Goal: Task Accomplishment & Management: Use online tool/utility

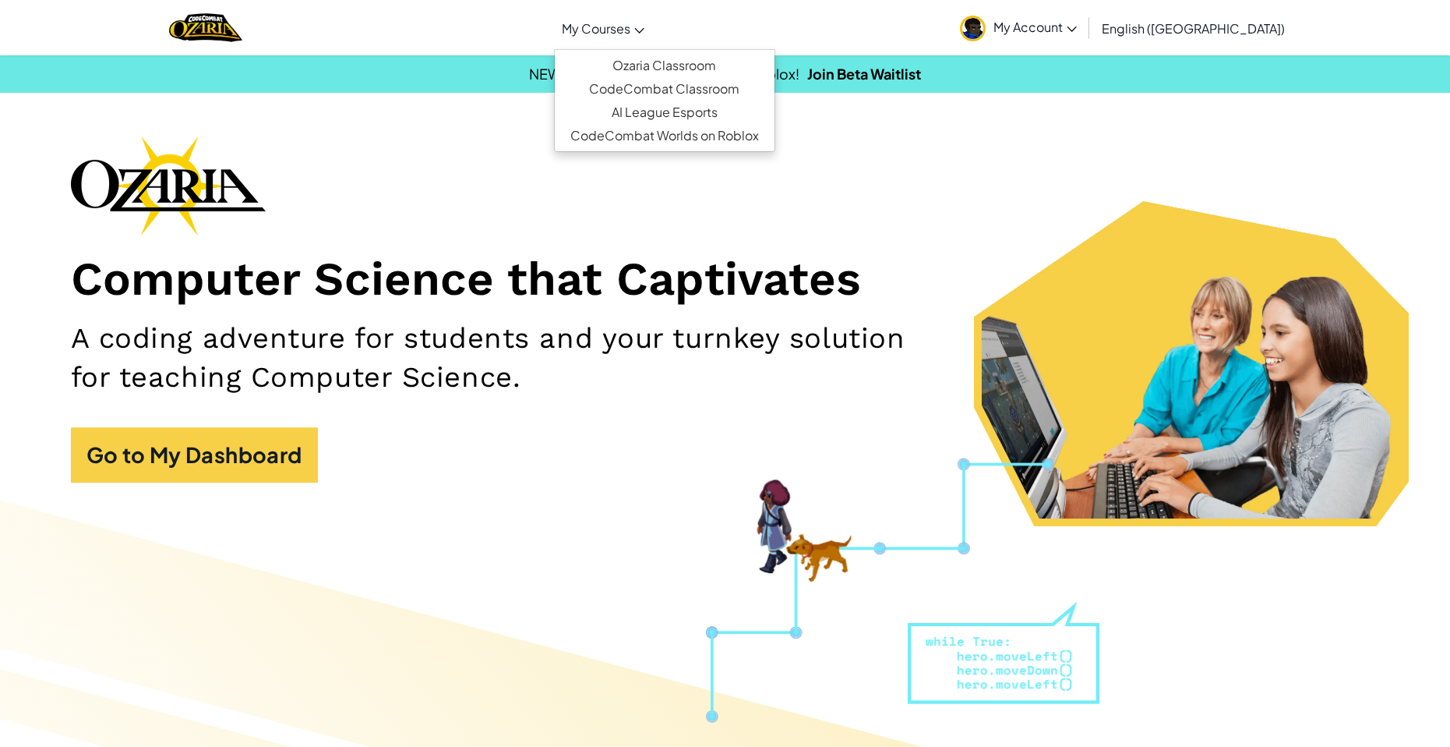
click at [630, 26] on span "My Courses" at bounding box center [596, 28] width 69 height 16
click at [708, 62] on link "Ozaria Classroom" at bounding box center [665, 65] width 220 height 23
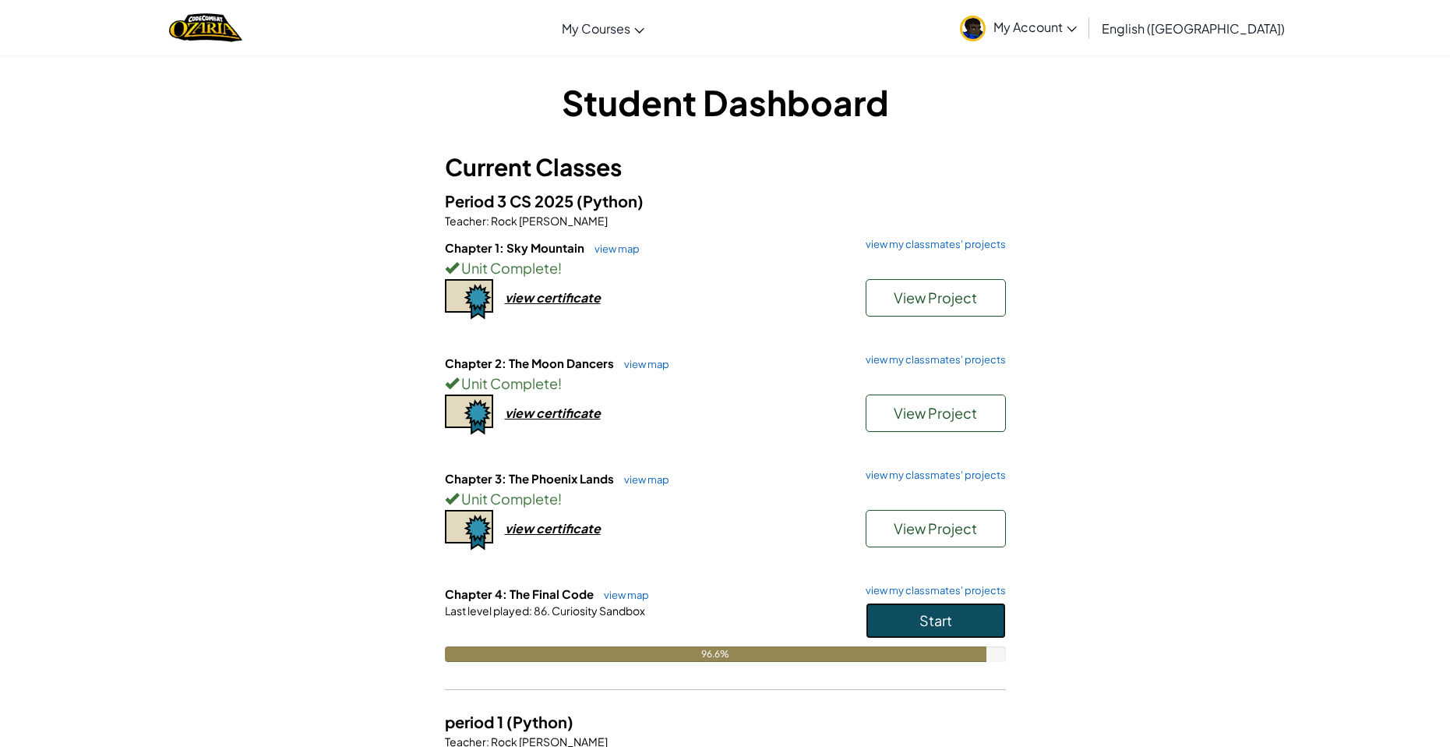
click at [906, 608] on button "Start" at bounding box center [936, 620] width 140 height 36
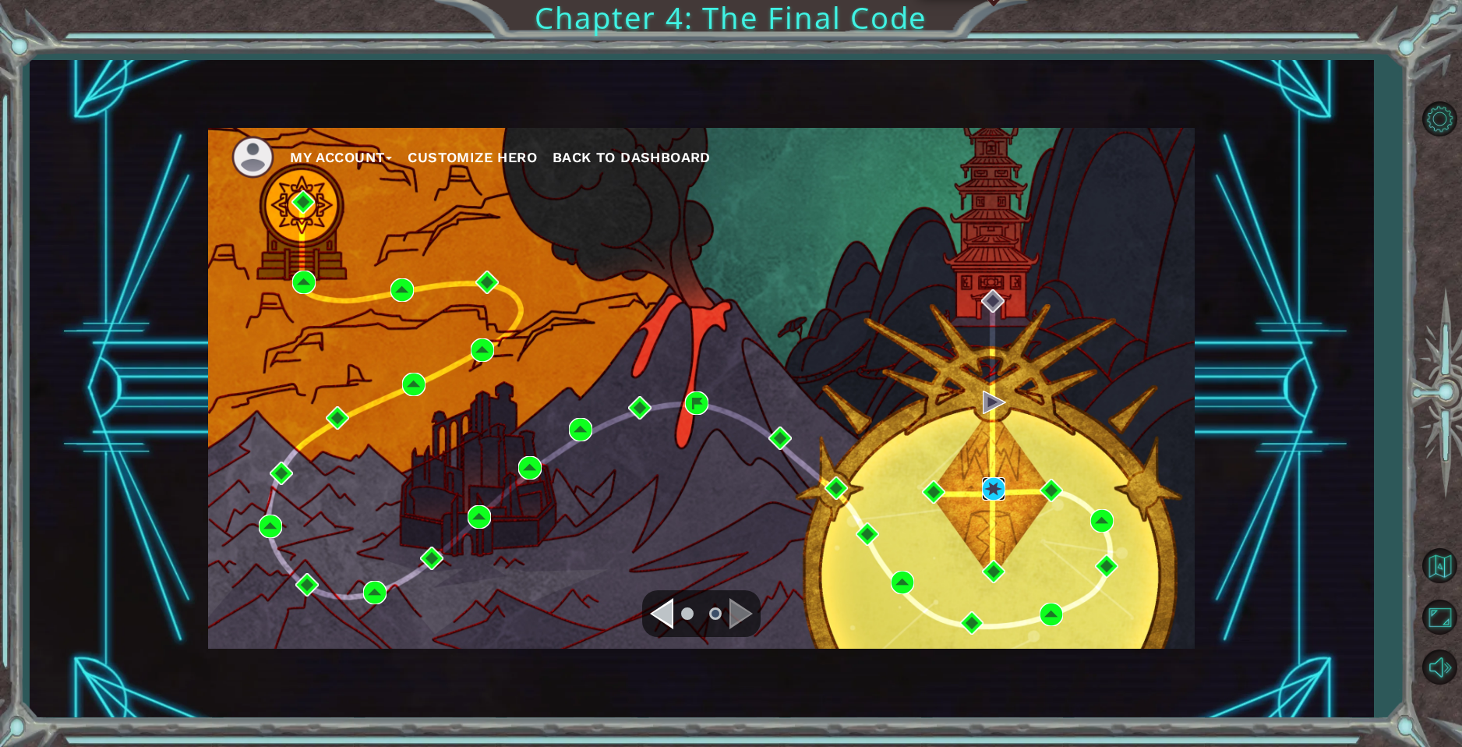
click at [996, 481] on img at bounding box center [993, 488] width 23 height 23
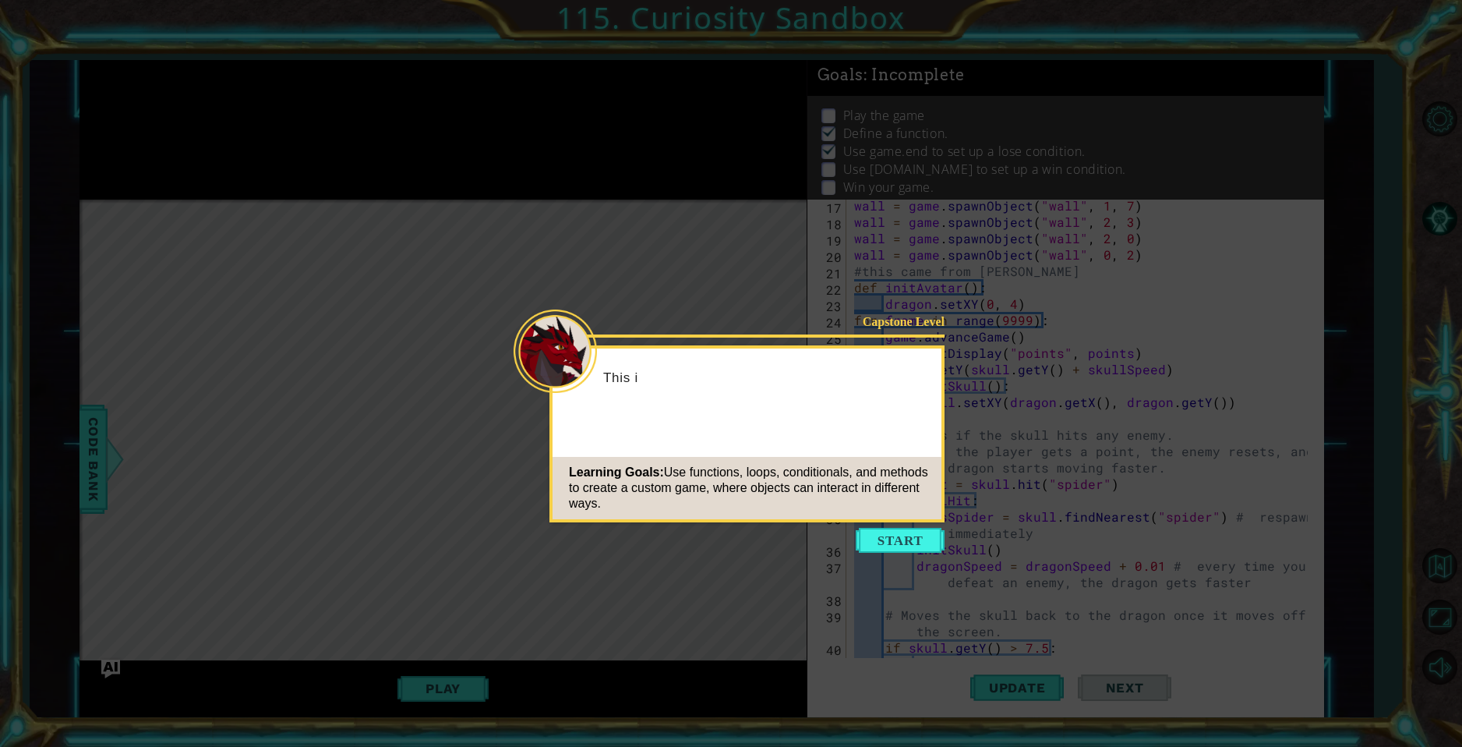
scroll to position [687, 0]
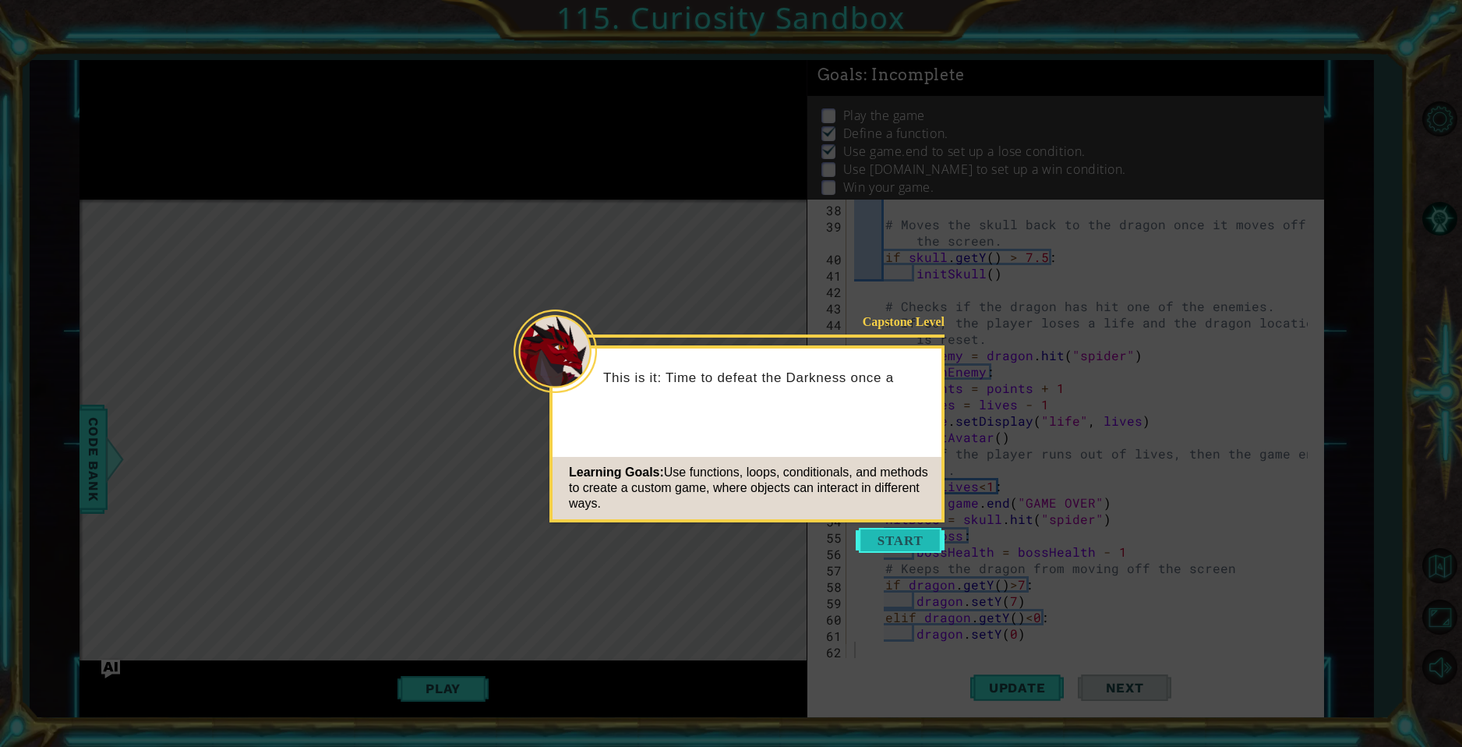
click at [891, 540] on button "Start" at bounding box center [900, 540] width 89 height 25
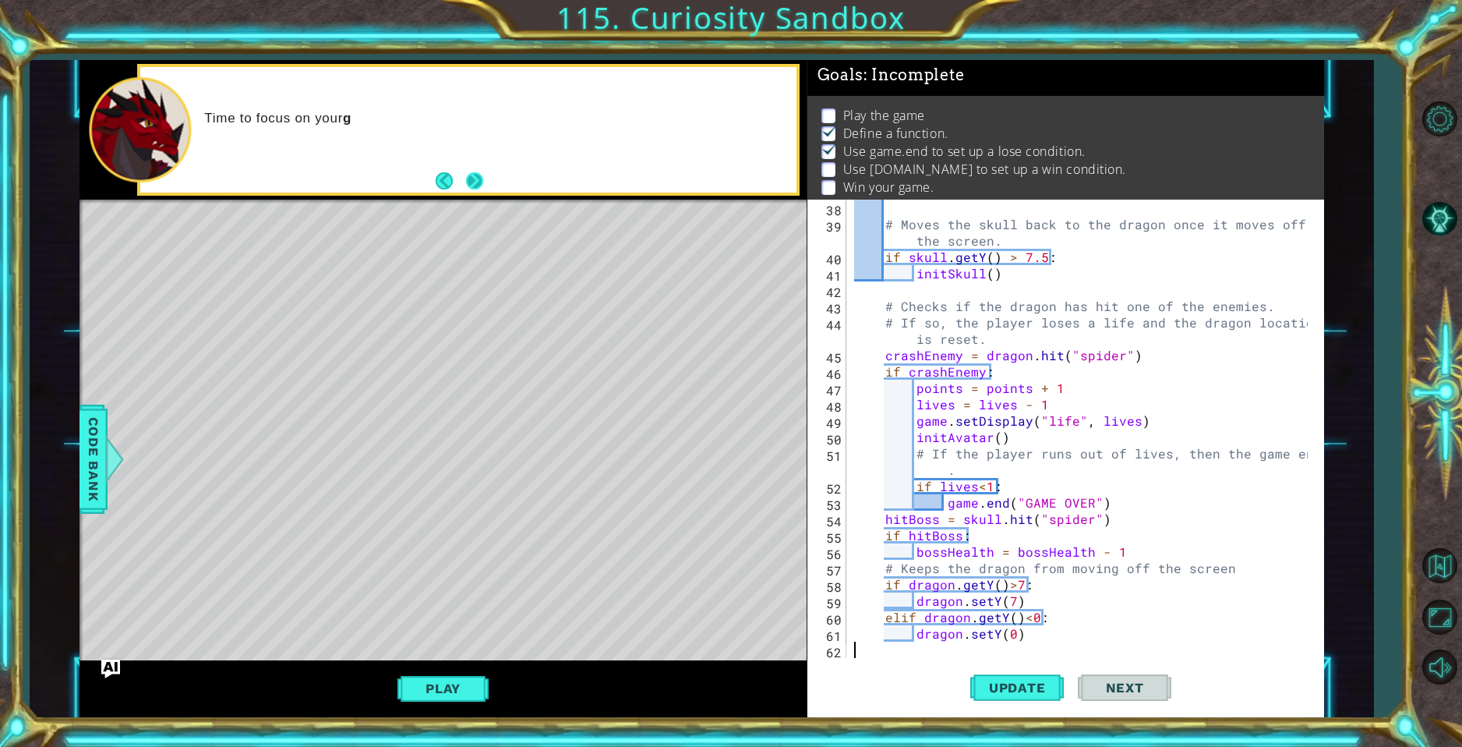
click at [474, 174] on button "Next" at bounding box center [474, 180] width 17 height 17
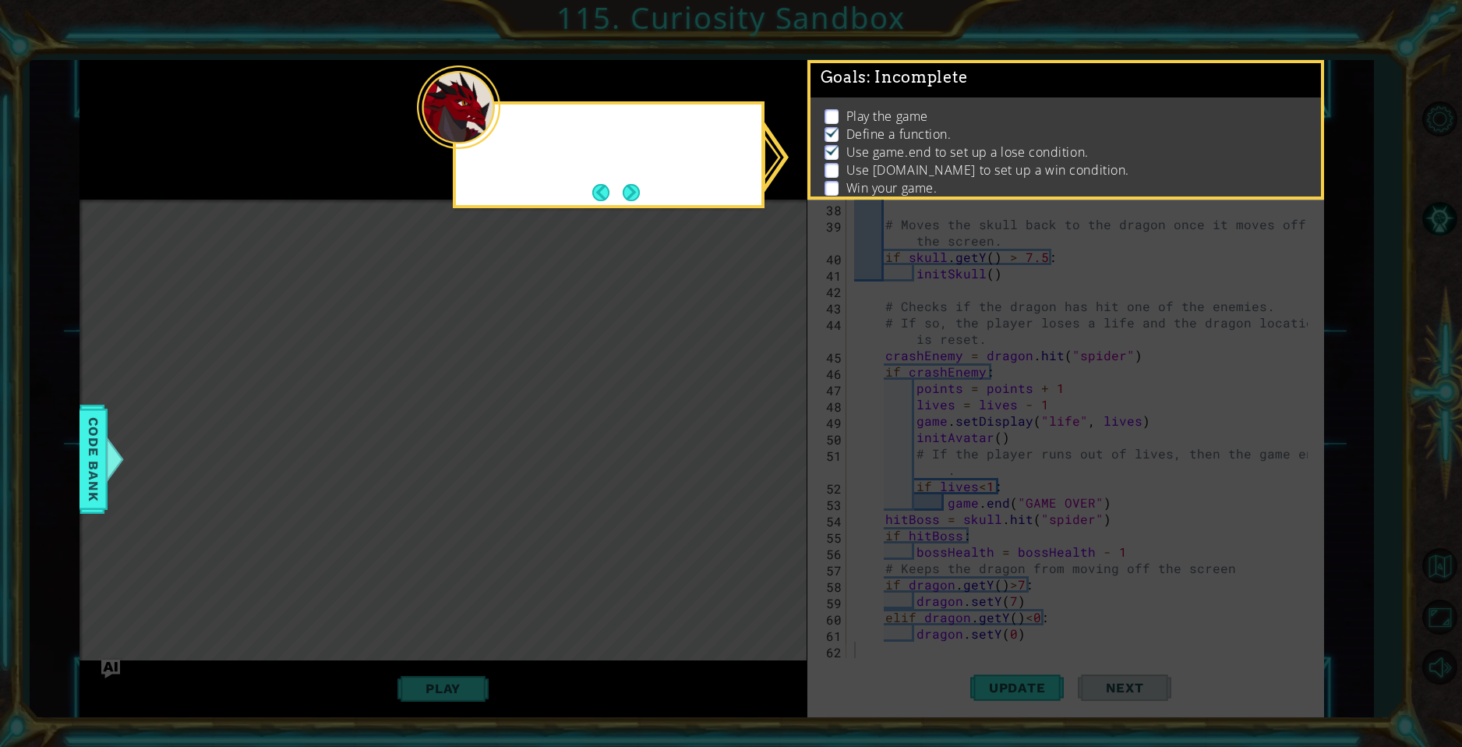
scroll to position [5, 0]
click at [626, 188] on button "Next" at bounding box center [631, 192] width 17 height 17
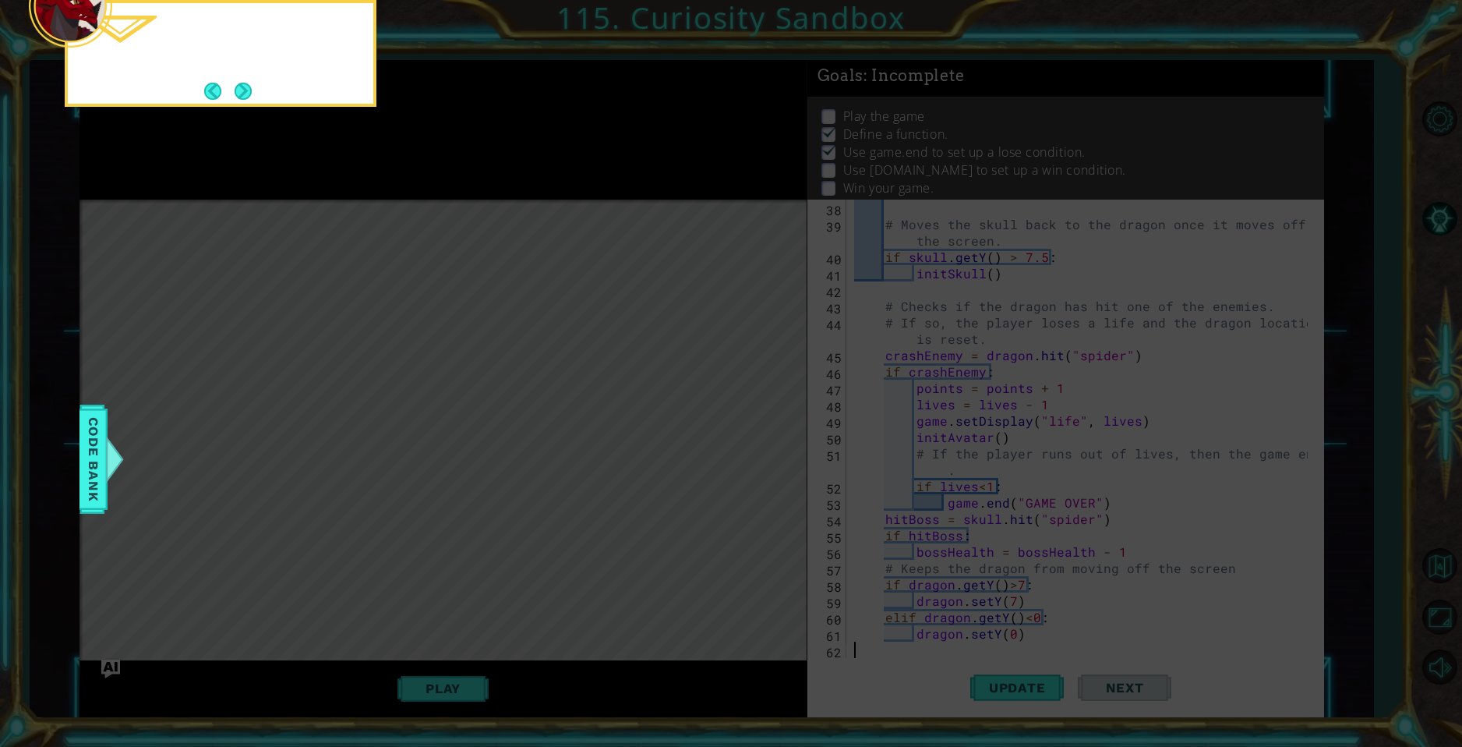
scroll to position [2, 0]
click at [245, 86] on button "Next" at bounding box center [243, 91] width 17 height 17
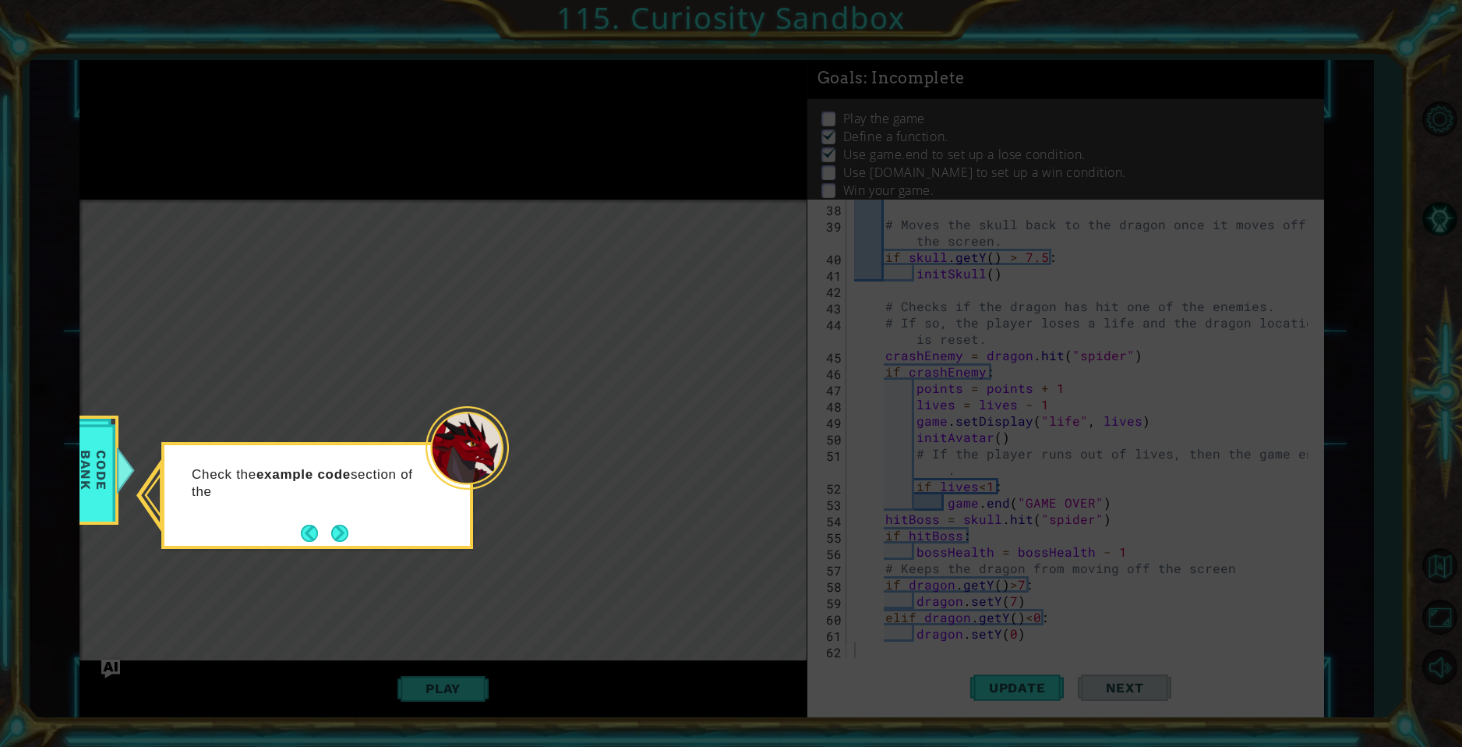
click at [344, 540] on button "Next" at bounding box center [339, 532] width 17 height 17
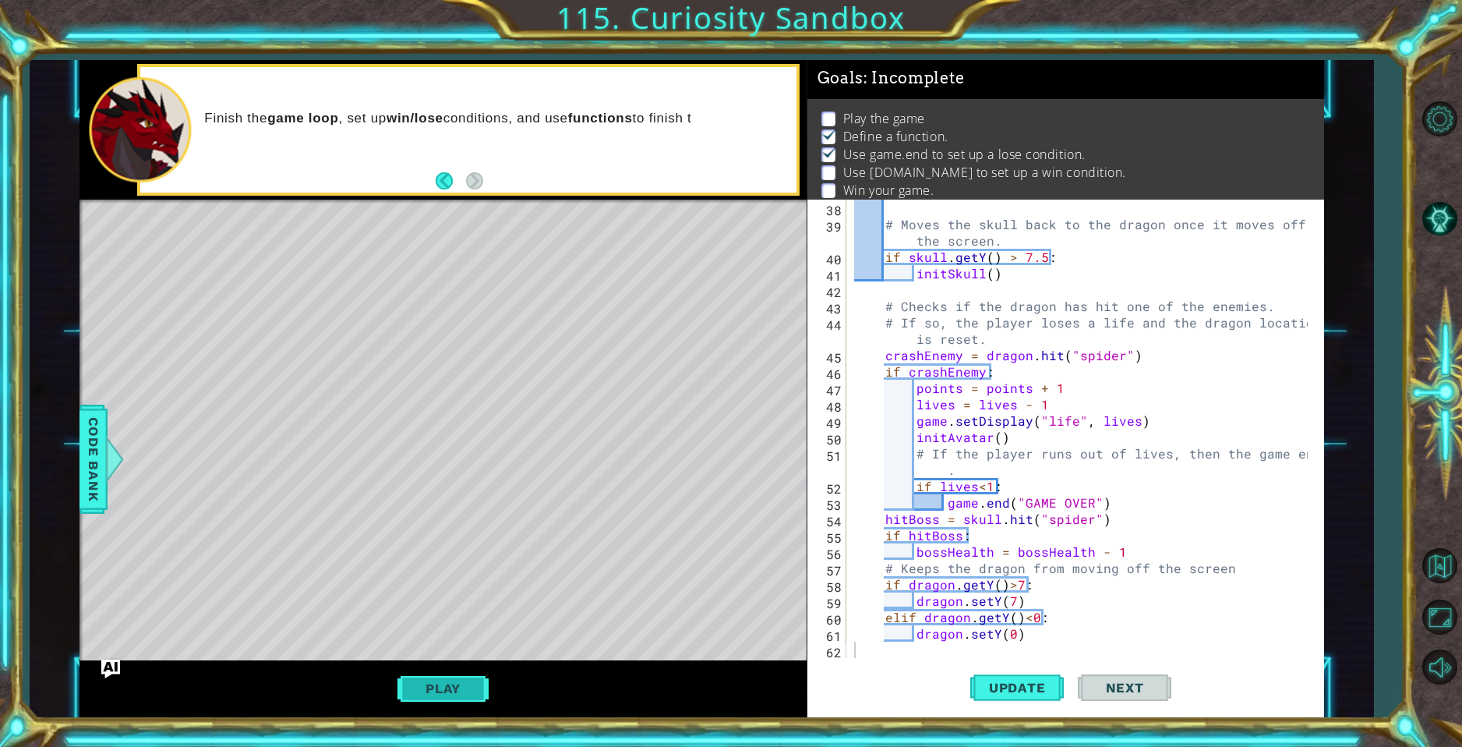
click at [435, 694] on button "Play" at bounding box center [442, 688] width 91 height 30
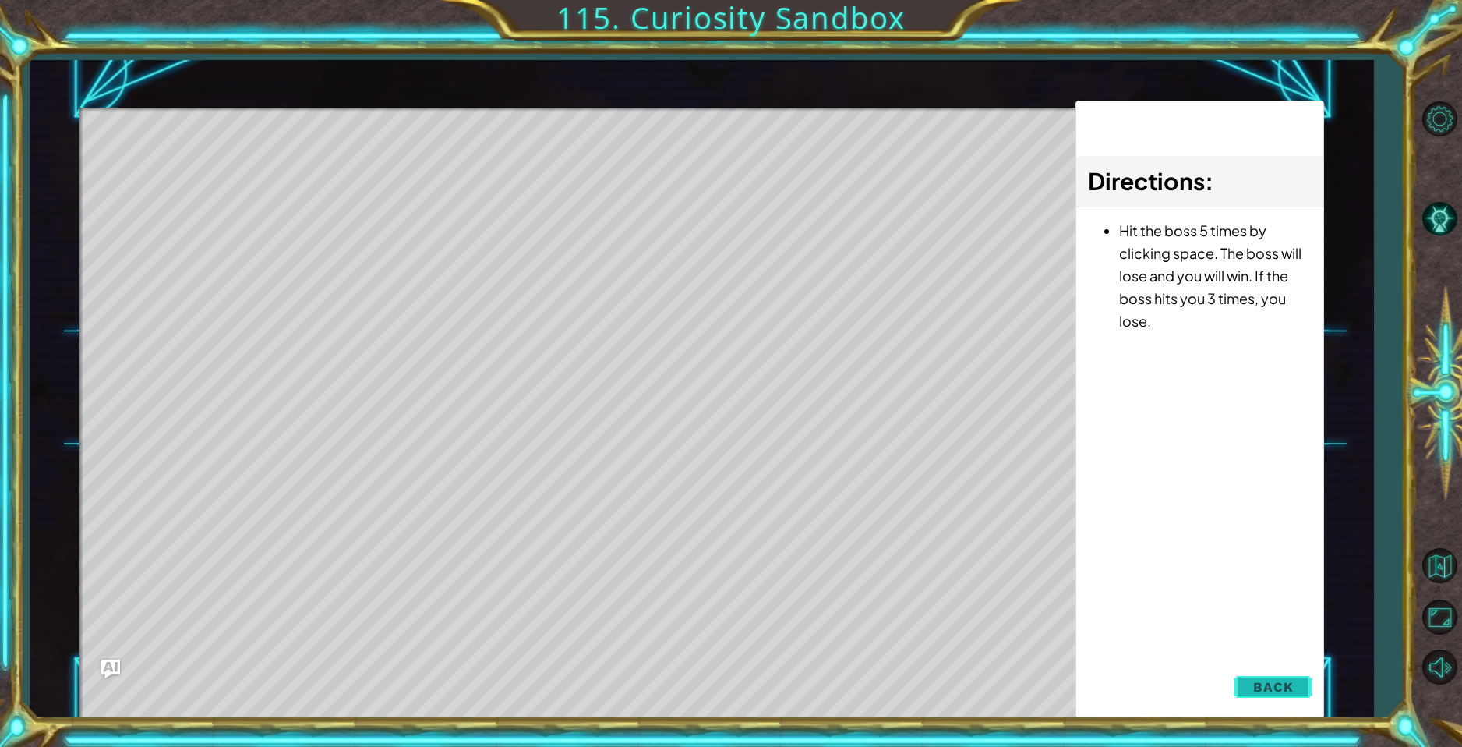
click at [1266, 692] on div "1 ההההההההההההההההההההההההההההההההההההההההההההההההההההההההההההההההההההההההההההה…" at bounding box center [701, 388] width 1245 height 657
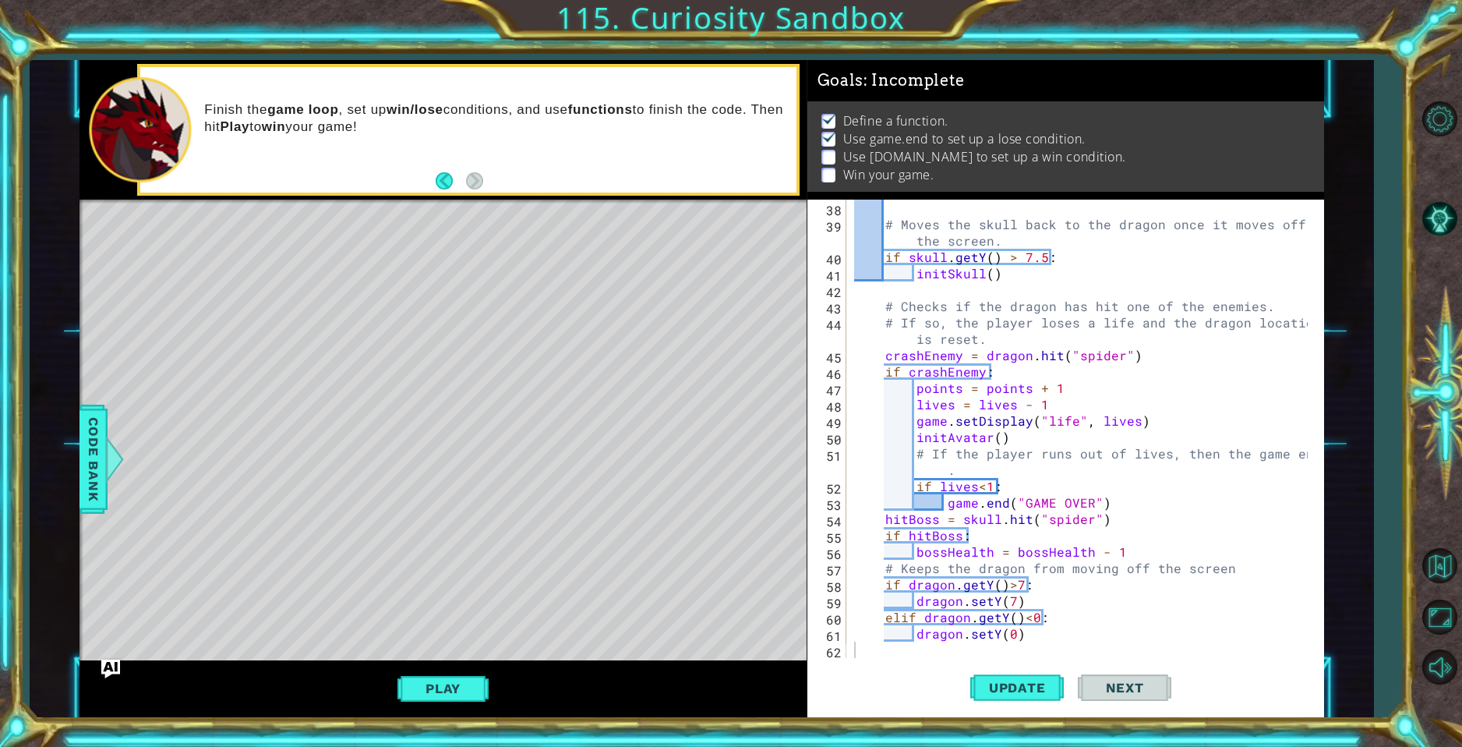
scroll to position [5, 0]
click at [409, 701] on button "Play" at bounding box center [442, 688] width 91 height 30
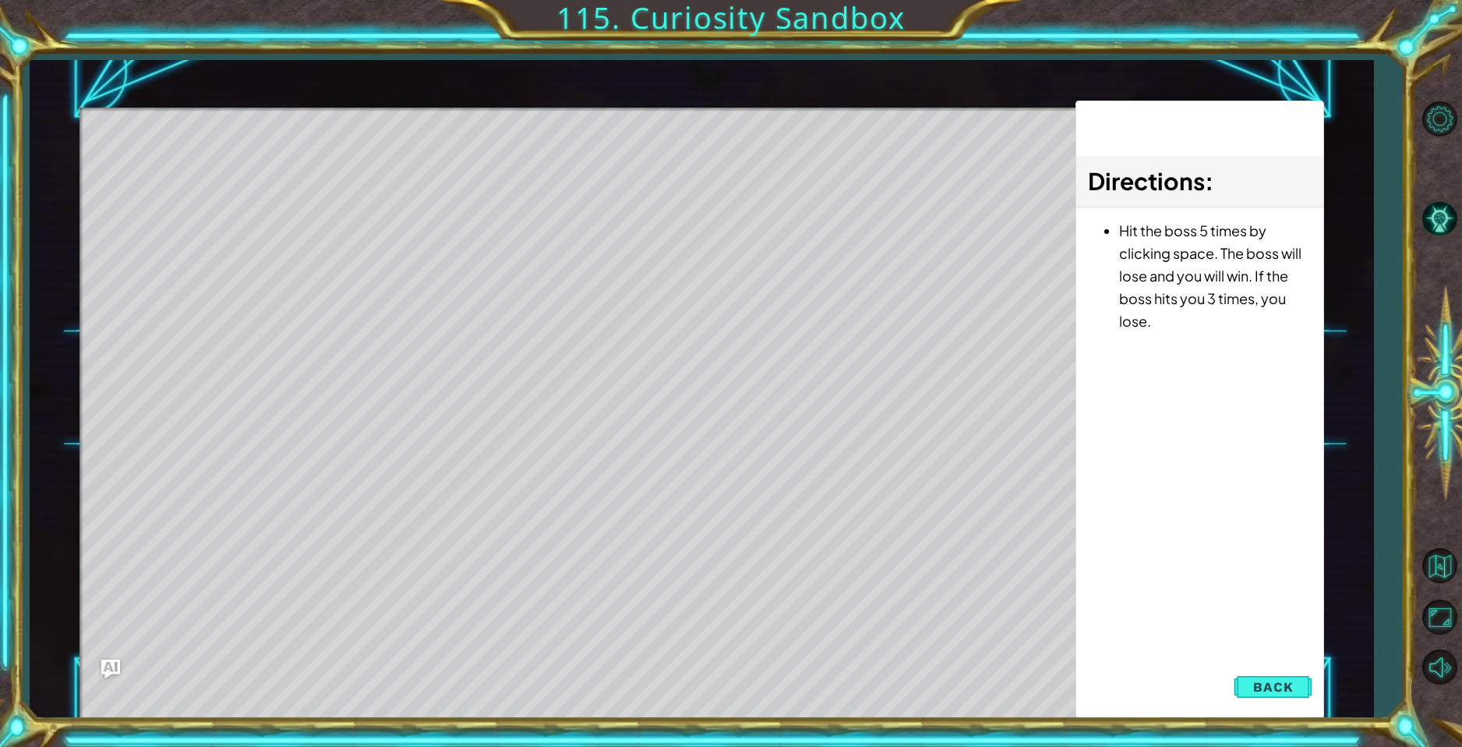
click at [1297, 665] on div "Directions : Hit the boss 5 times by clicking space. The boss will lose and you…" at bounding box center [1199, 410] width 249 height 618
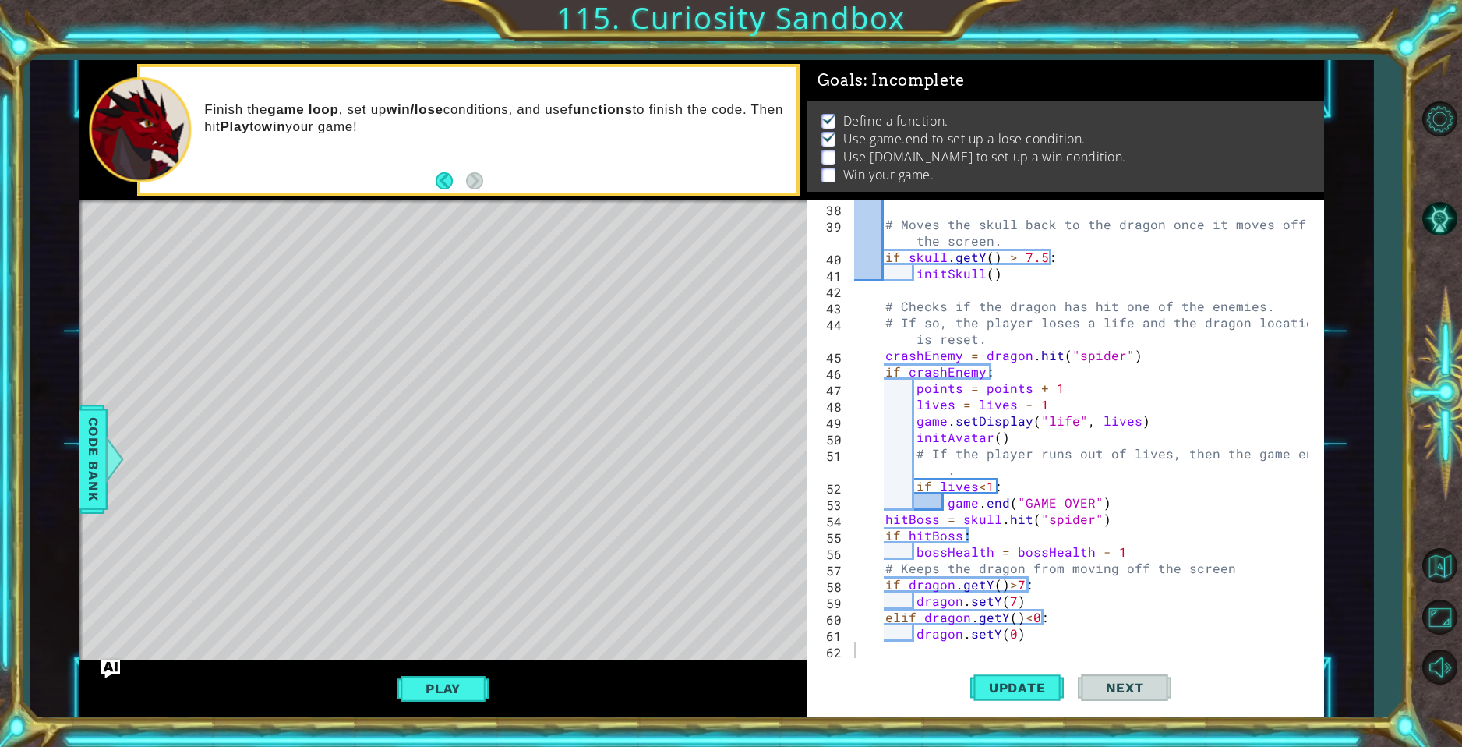
click at [1287, 691] on div "Update Next" at bounding box center [1070, 687] width 517 height 51
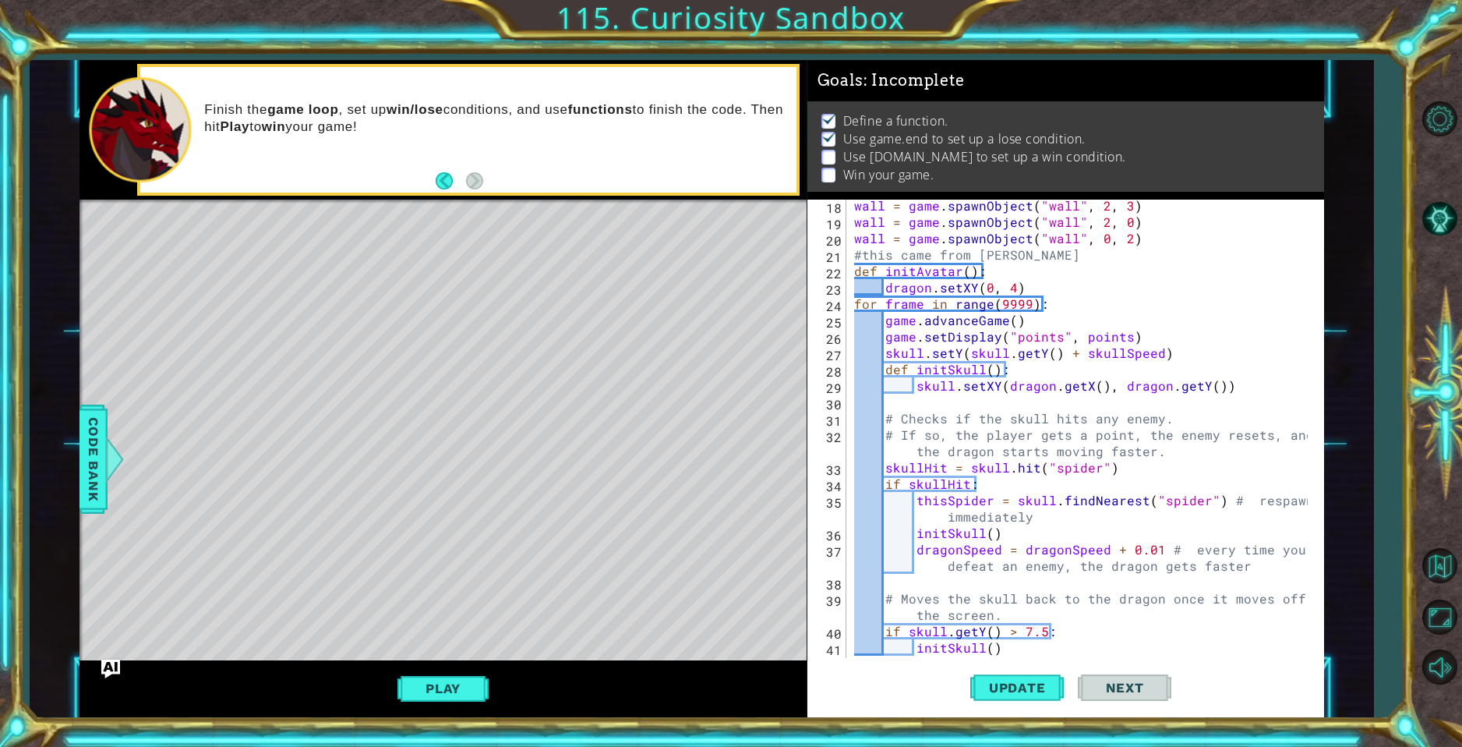
scroll to position [0, 0]
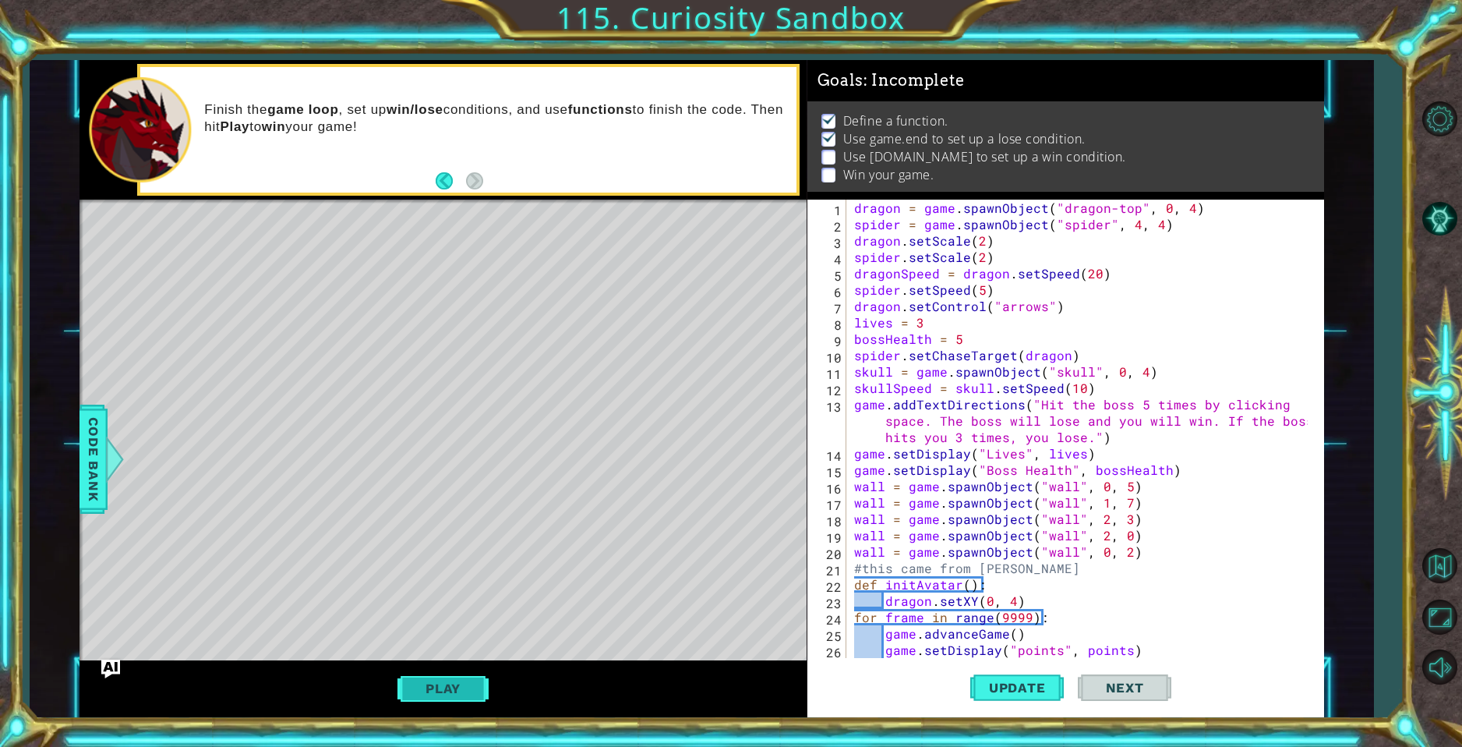
click at [414, 685] on button "Play" at bounding box center [442, 688] width 91 height 30
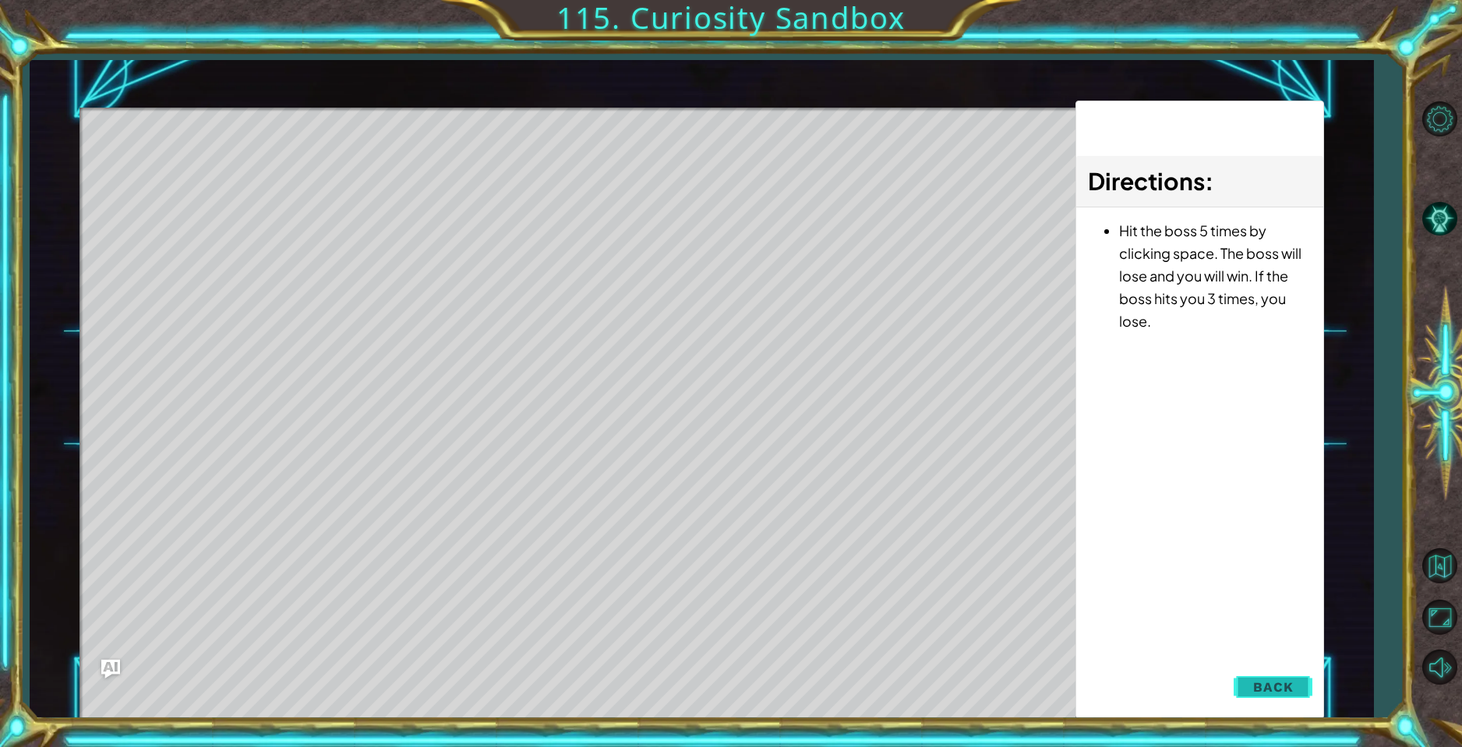
click at [1297, 687] on button "Back" at bounding box center [1273, 686] width 79 height 31
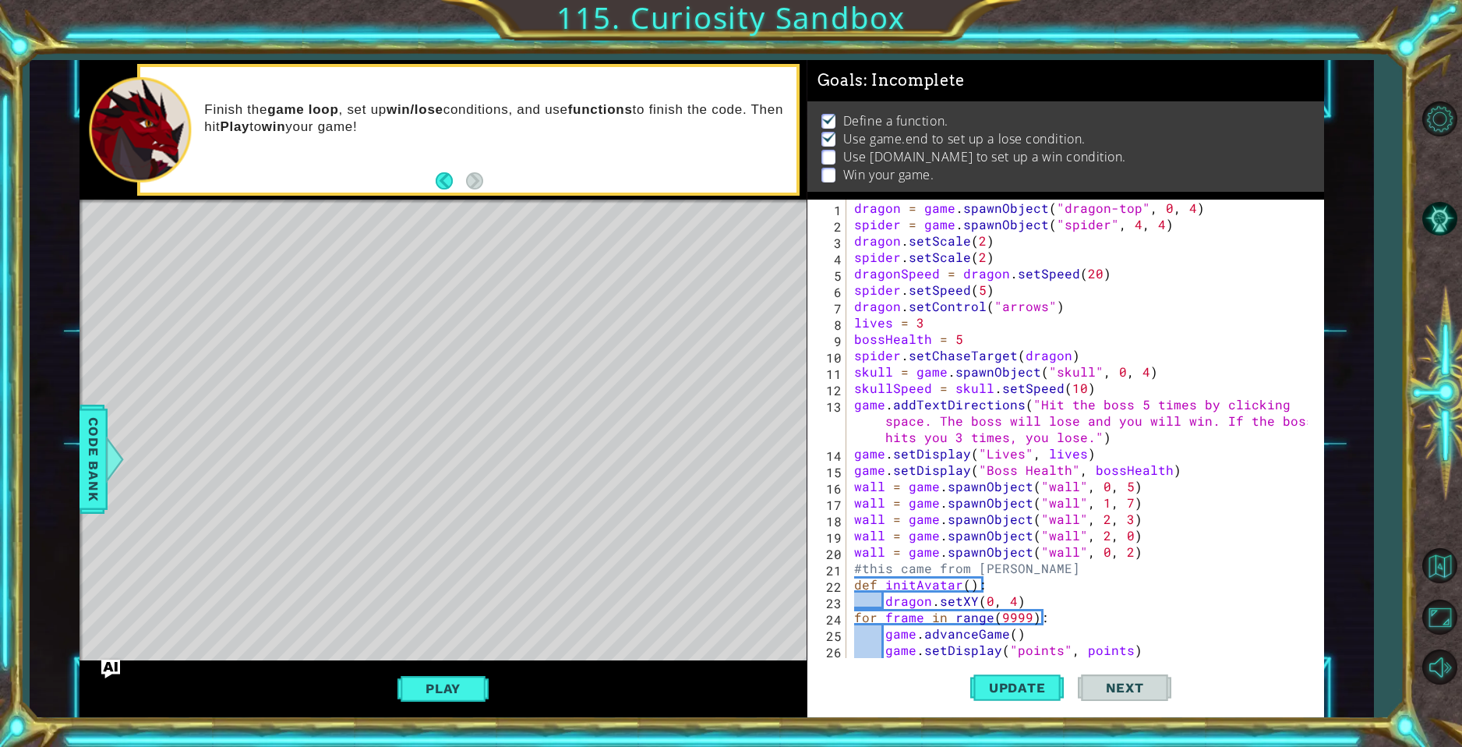
scroll to position [5, 0]
click at [978, 288] on div "dragon = game . spawnObject ( "dragon-top" , 0 , 4 ) spider = game . spawnObjec…" at bounding box center [1083, 445] width 464 height 491
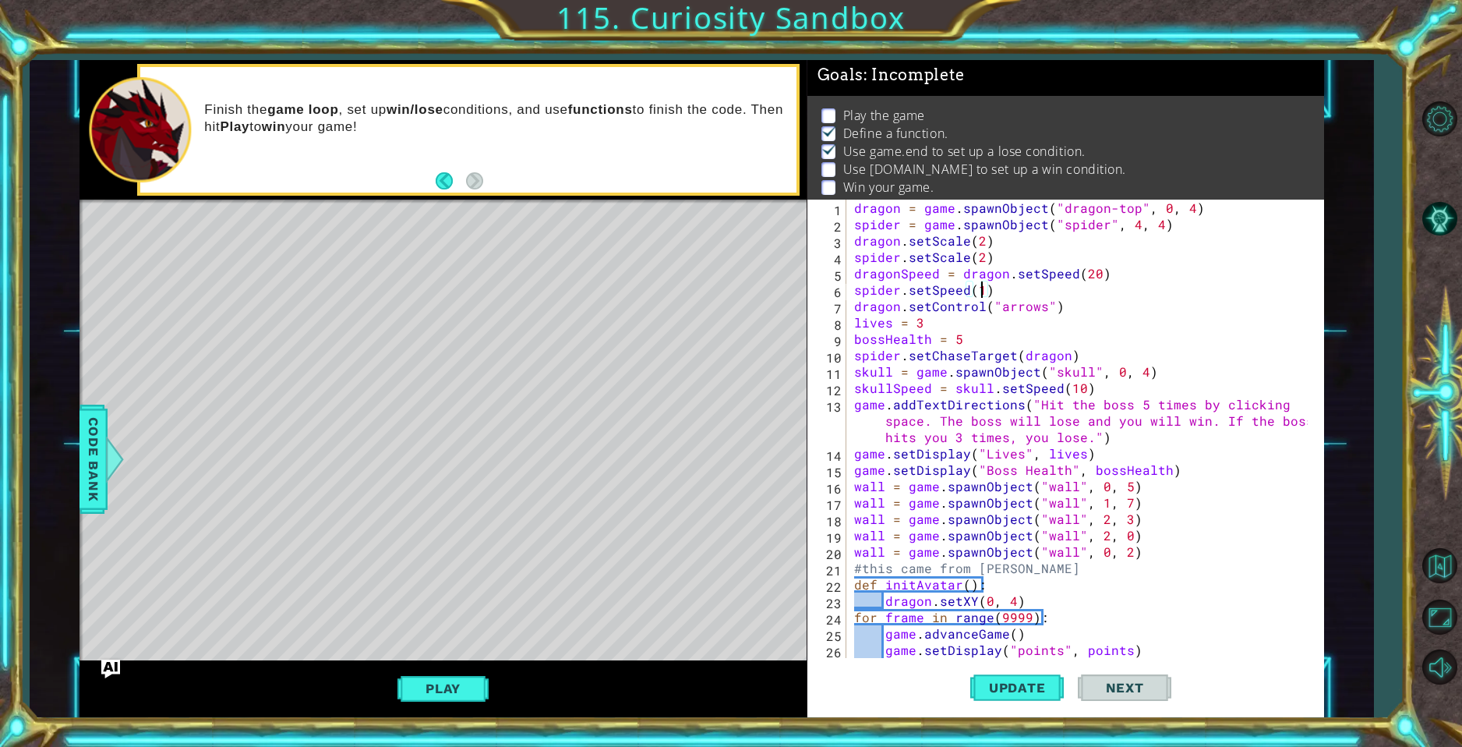
scroll to position [0, 8]
click at [991, 688] on span "Update" at bounding box center [1017, 688] width 88 height 16
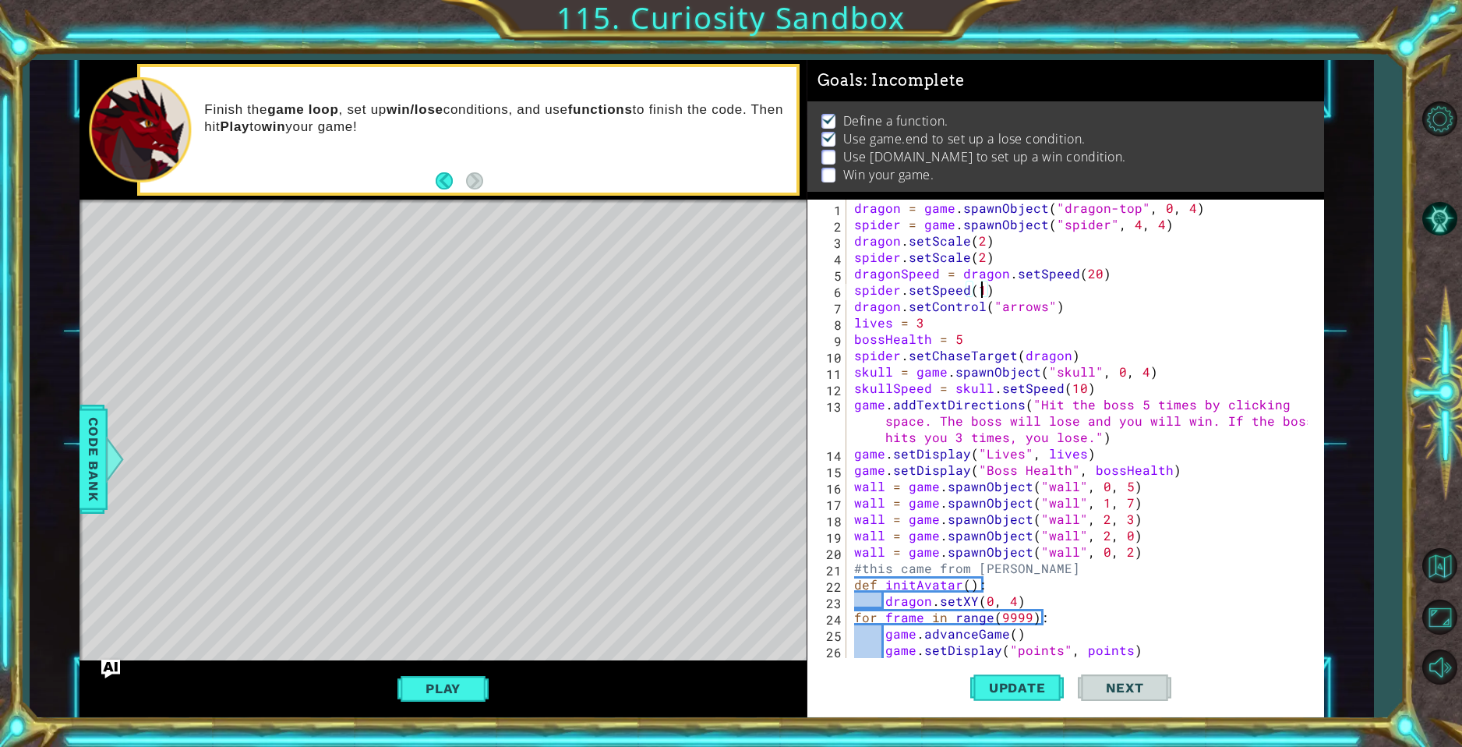
scroll to position [11, 0]
click at [424, 686] on button "Play" at bounding box center [442, 688] width 91 height 30
click at [1271, 693] on div "1 ההההההההההההההההההההההההההההההההההההההההההההההההההההההההההההההההההההההההההההה…" at bounding box center [701, 388] width 1245 height 657
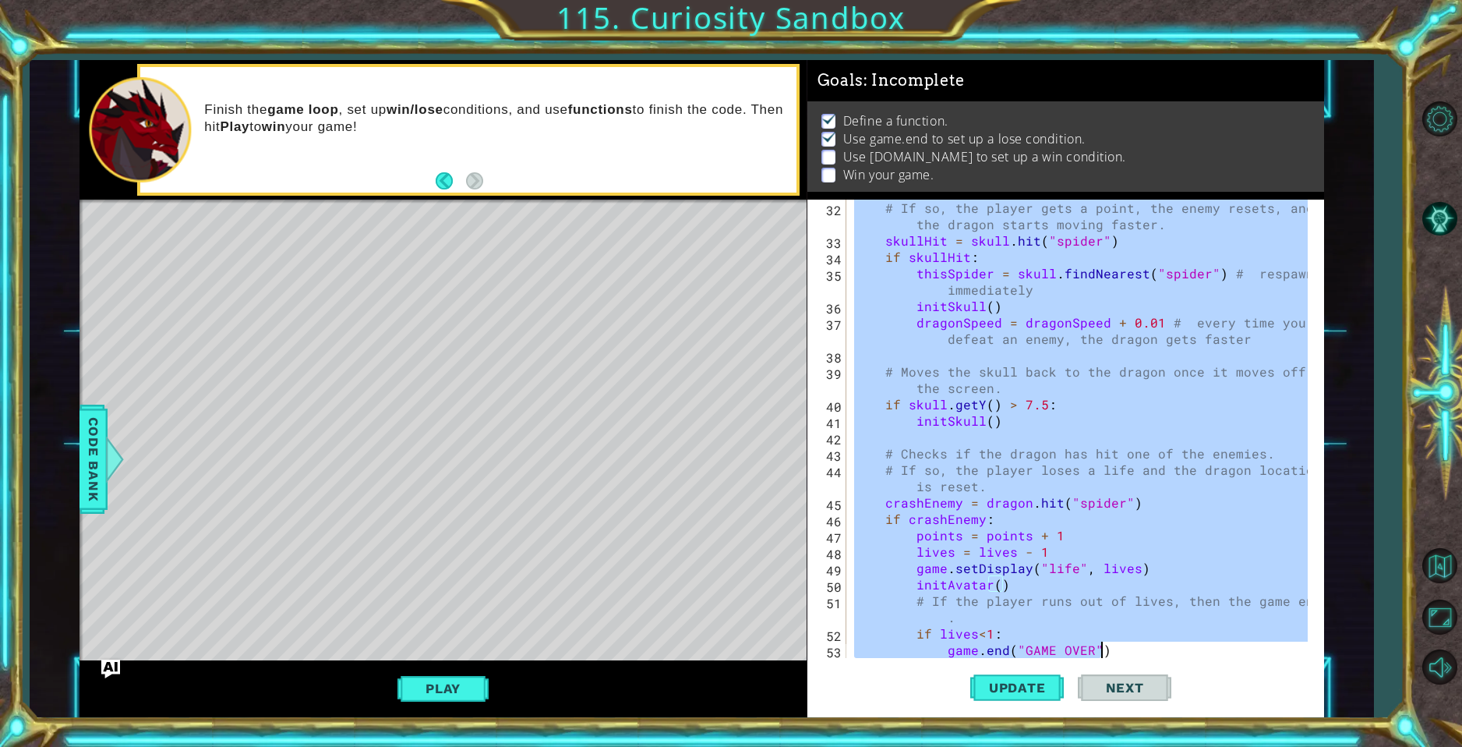
scroll to position [687, 0]
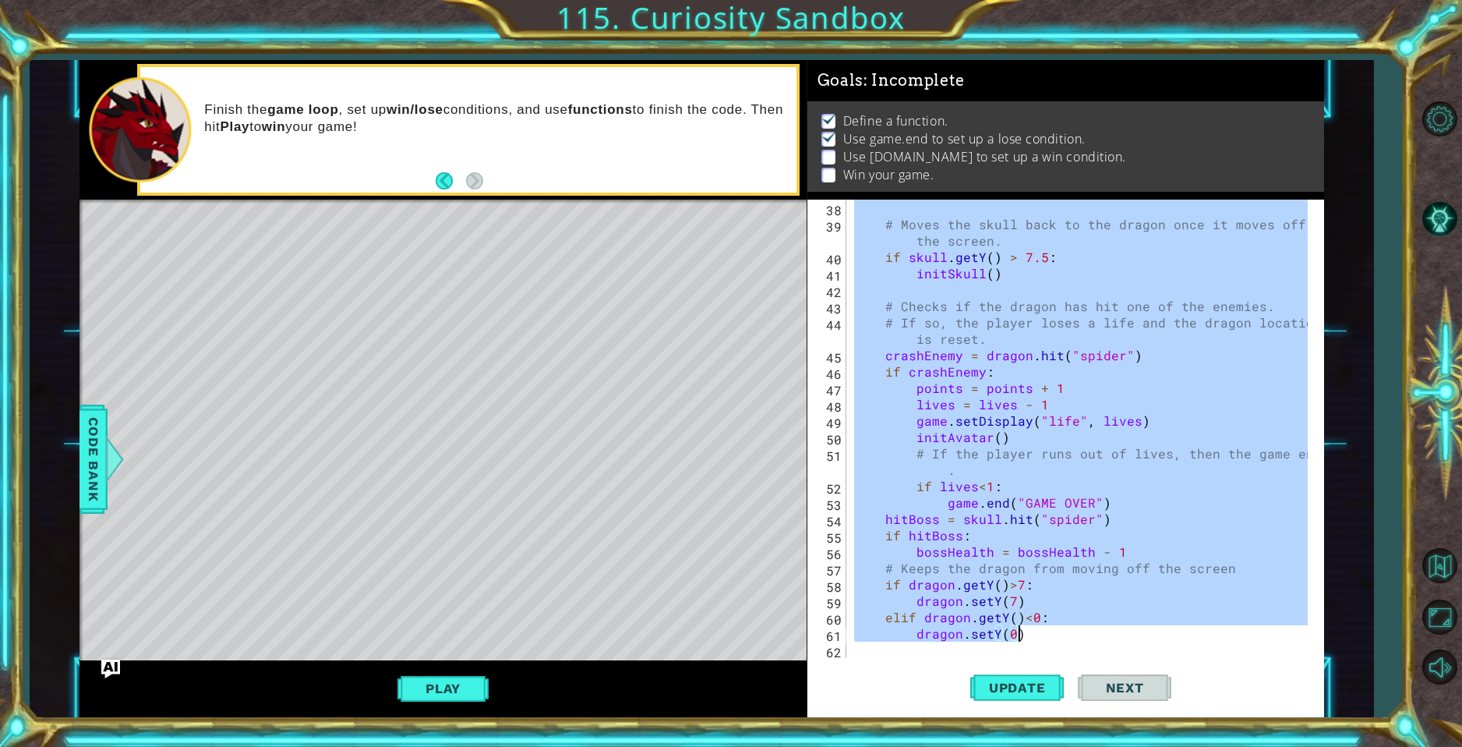
drag, startPoint x: 853, startPoint y: 245, endPoint x: 1082, endPoint y: 638, distance: 455.8
click at [1082, 638] on div "# Moves the skull back to the dragon once it moves off the screen. if skull . g…" at bounding box center [1083, 445] width 464 height 491
type textarea "elif dragon.getY()<0: dragon.setY(0)"
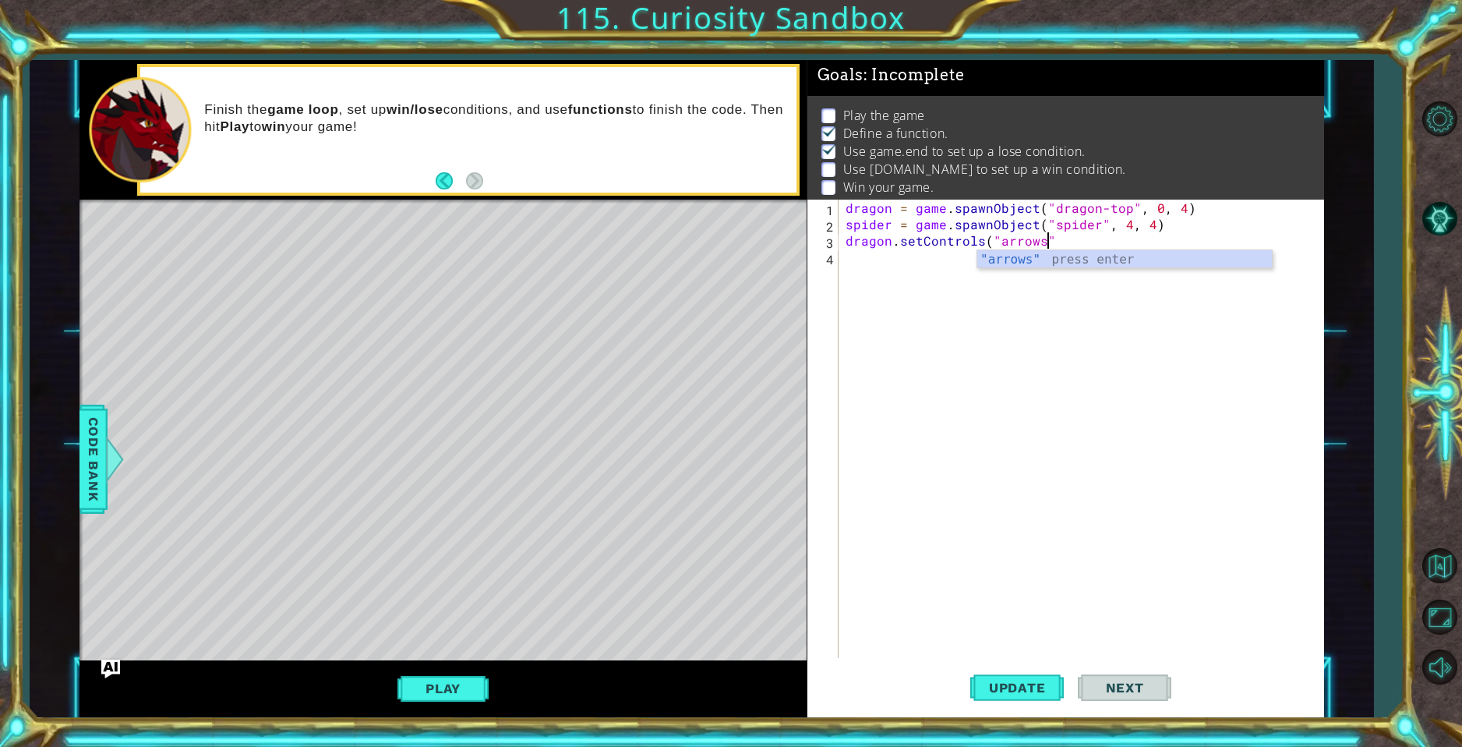
type textarea "dragon.setControls("arrows")"
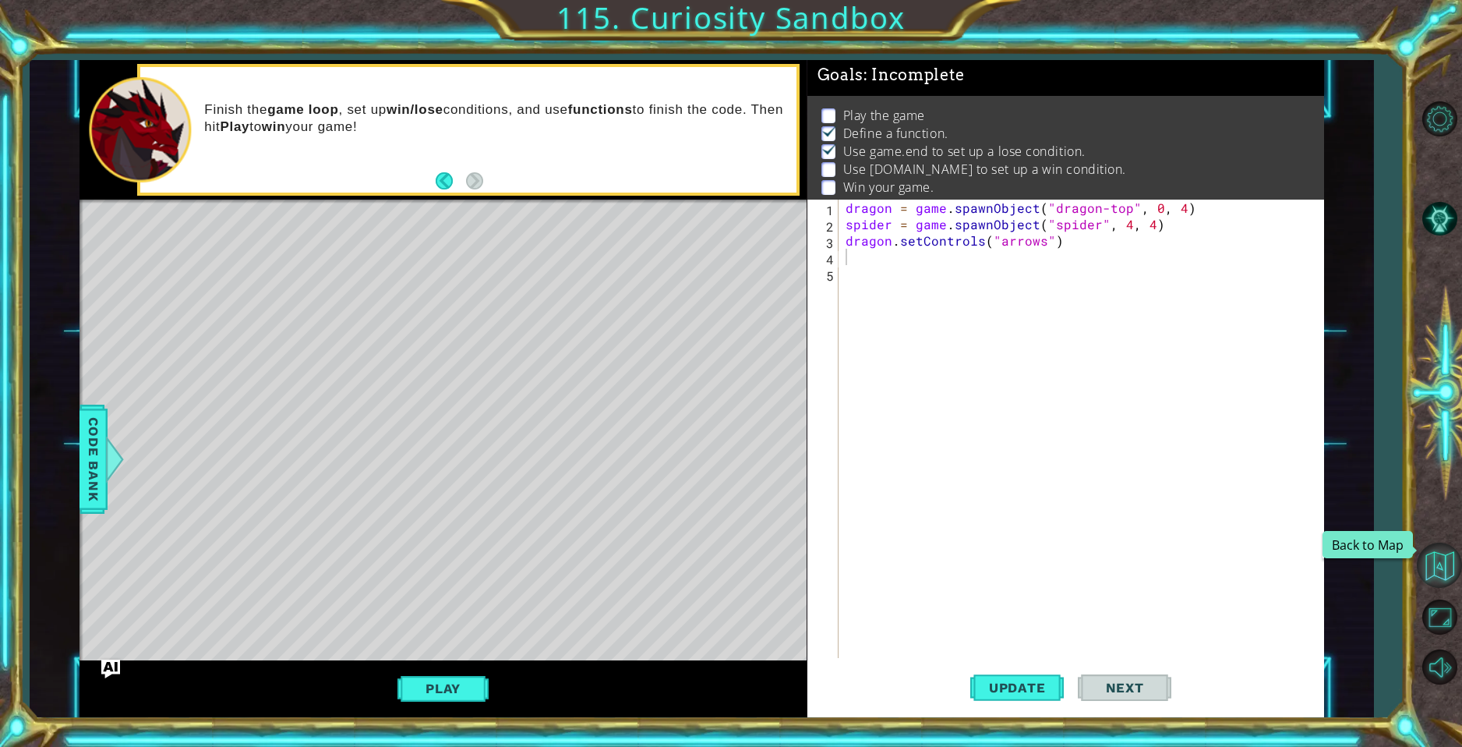
click at [1450, 553] on button "Back to Map" at bounding box center [1439, 564] width 45 height 45
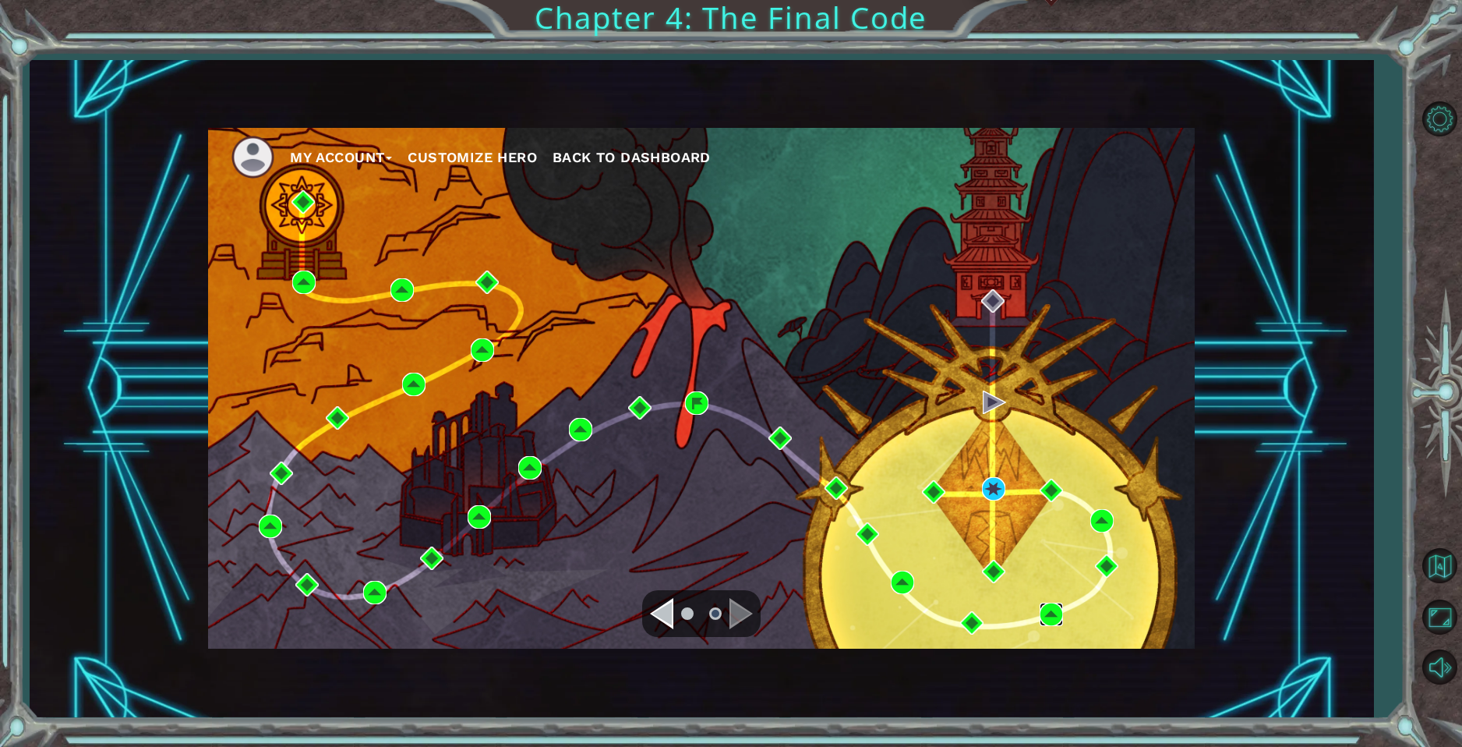
click at [1053, 610] on img at bounding box center [1051, 613] width 23 height 23
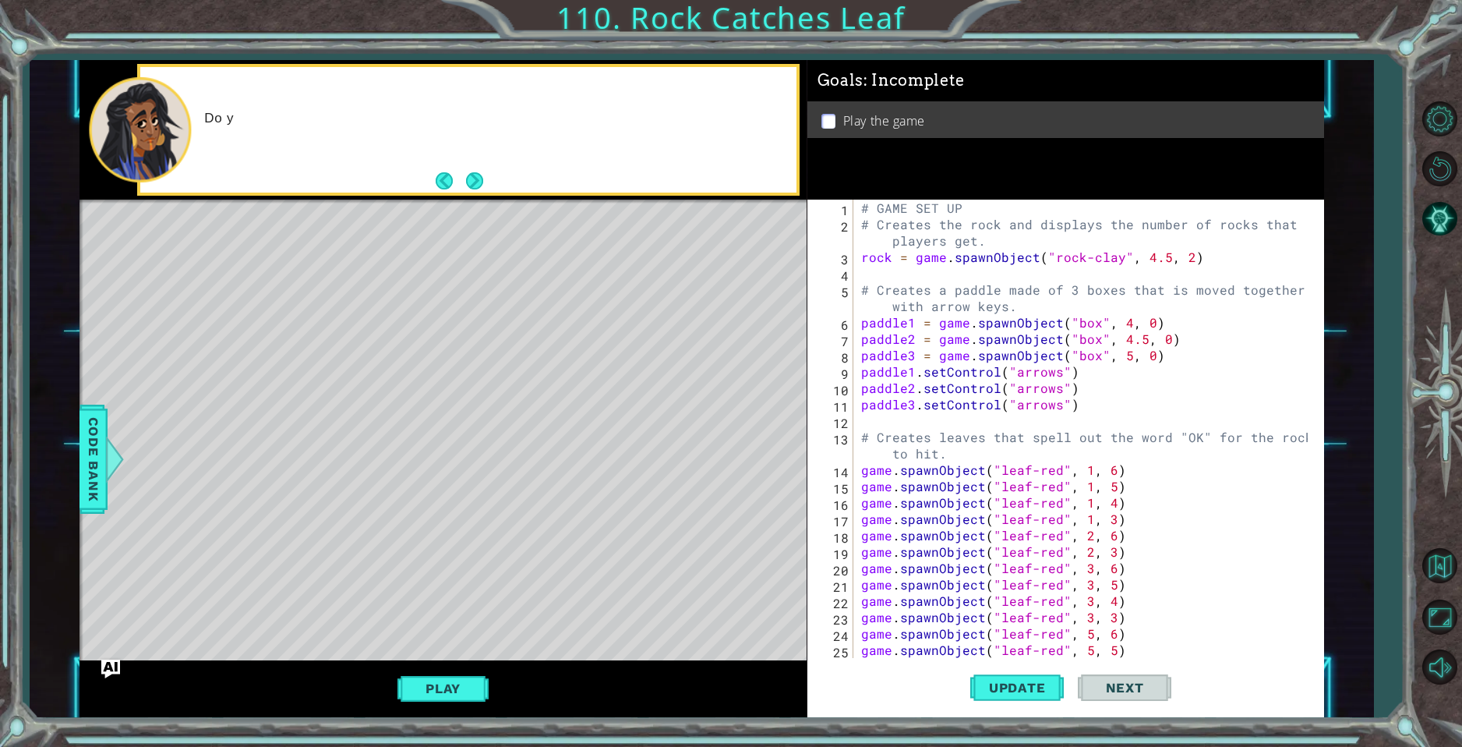
scroll to position [1833, 0]
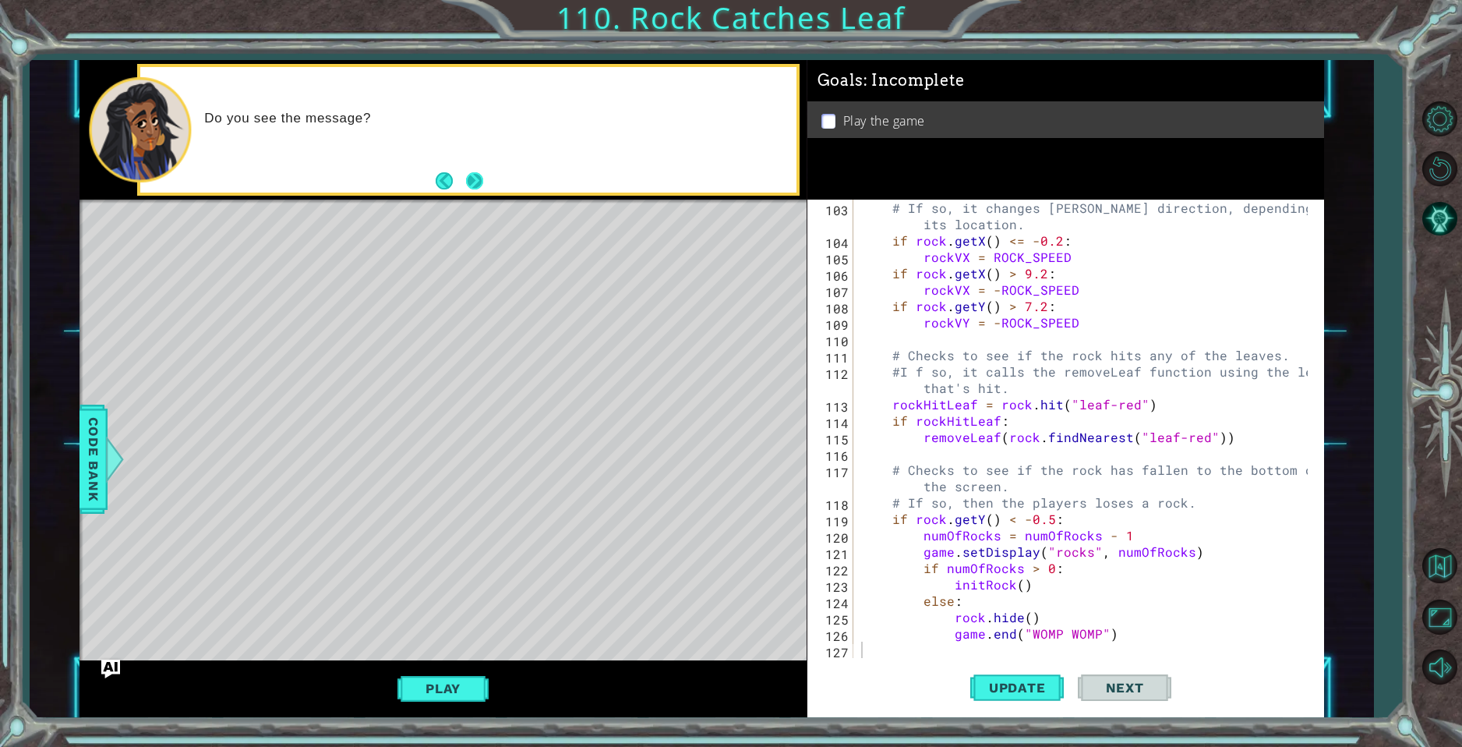
click at [473, 189] on button "Next" at bounding box center [473, 180] width 17 height 17
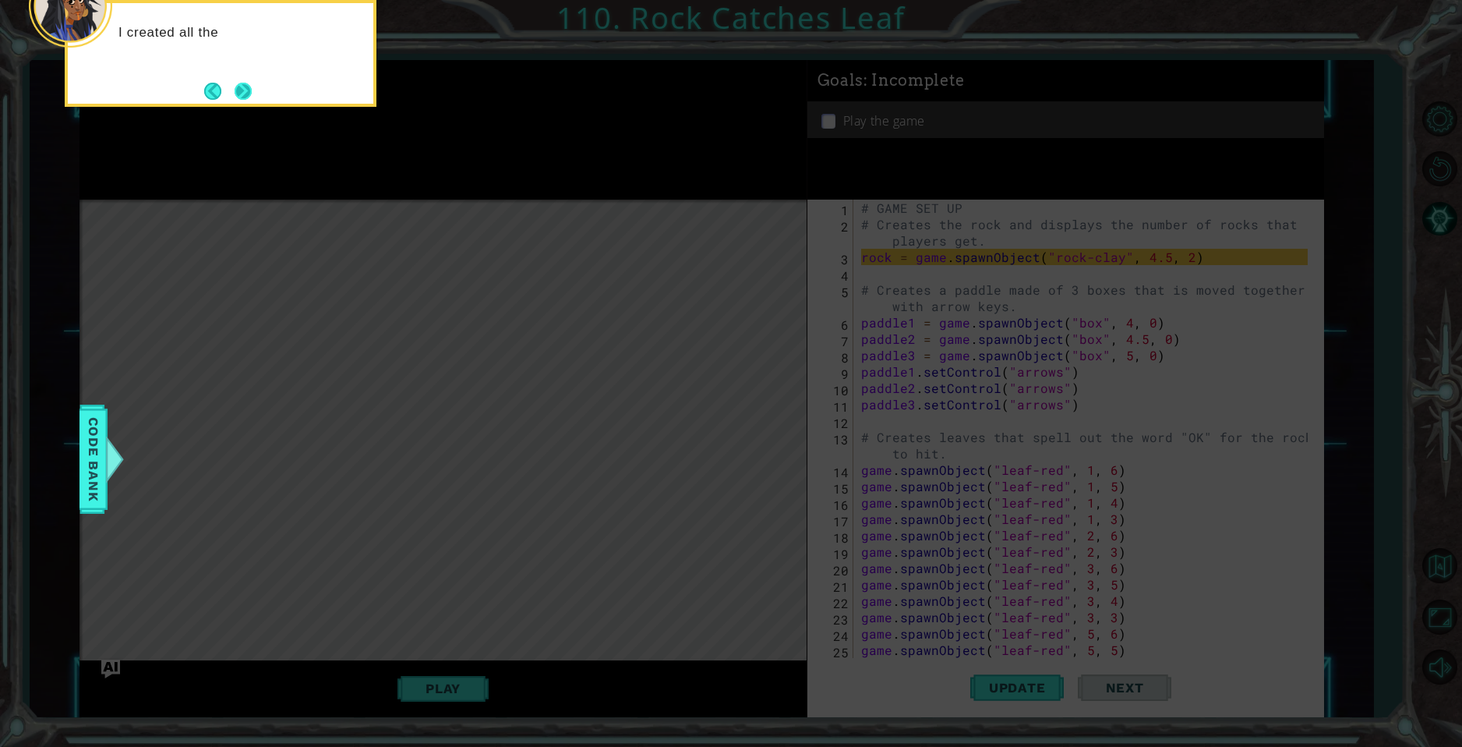
click at [242, 97] on button "Next" at bounding box center [243, 91] width 17 height 17
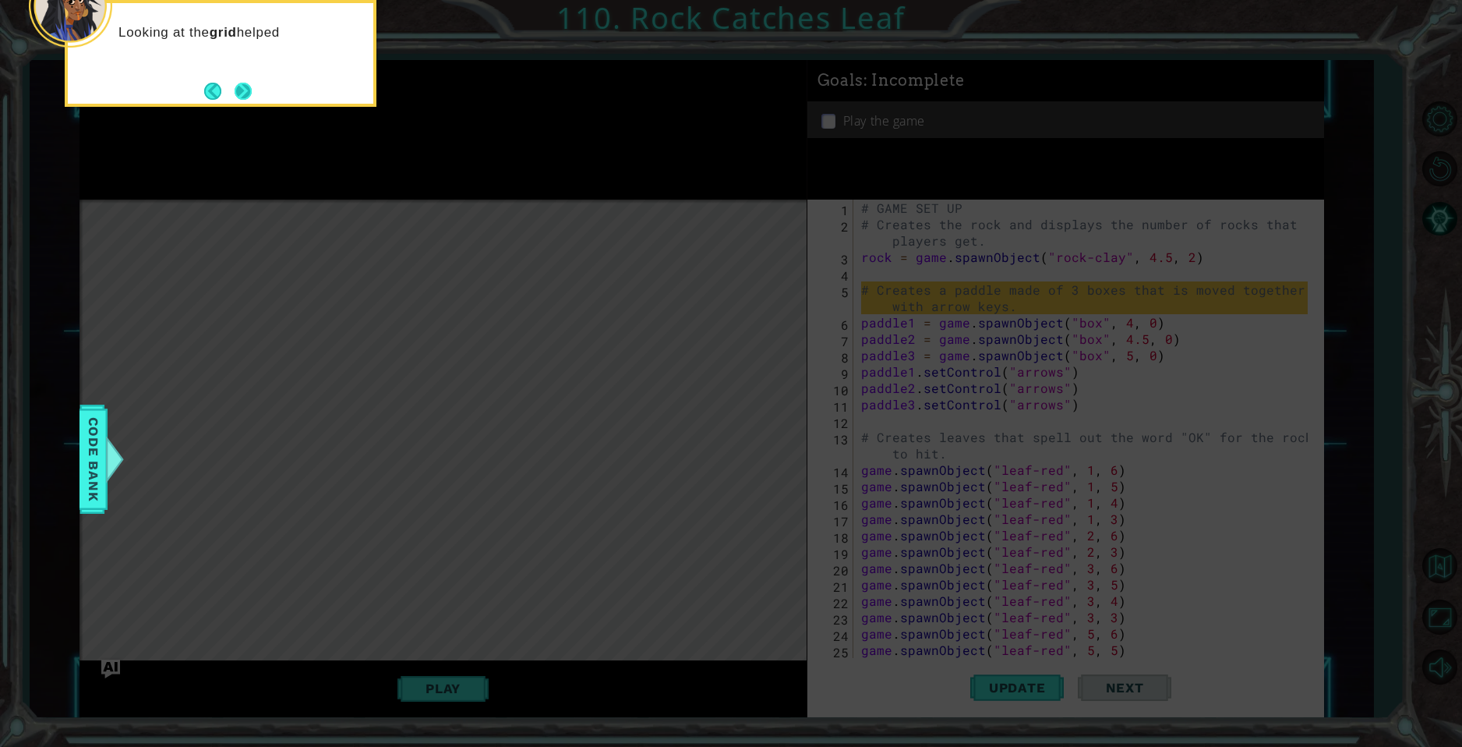
click at [235, 83] on button "Next" at bounding box center [243, 91] width 17 height 17
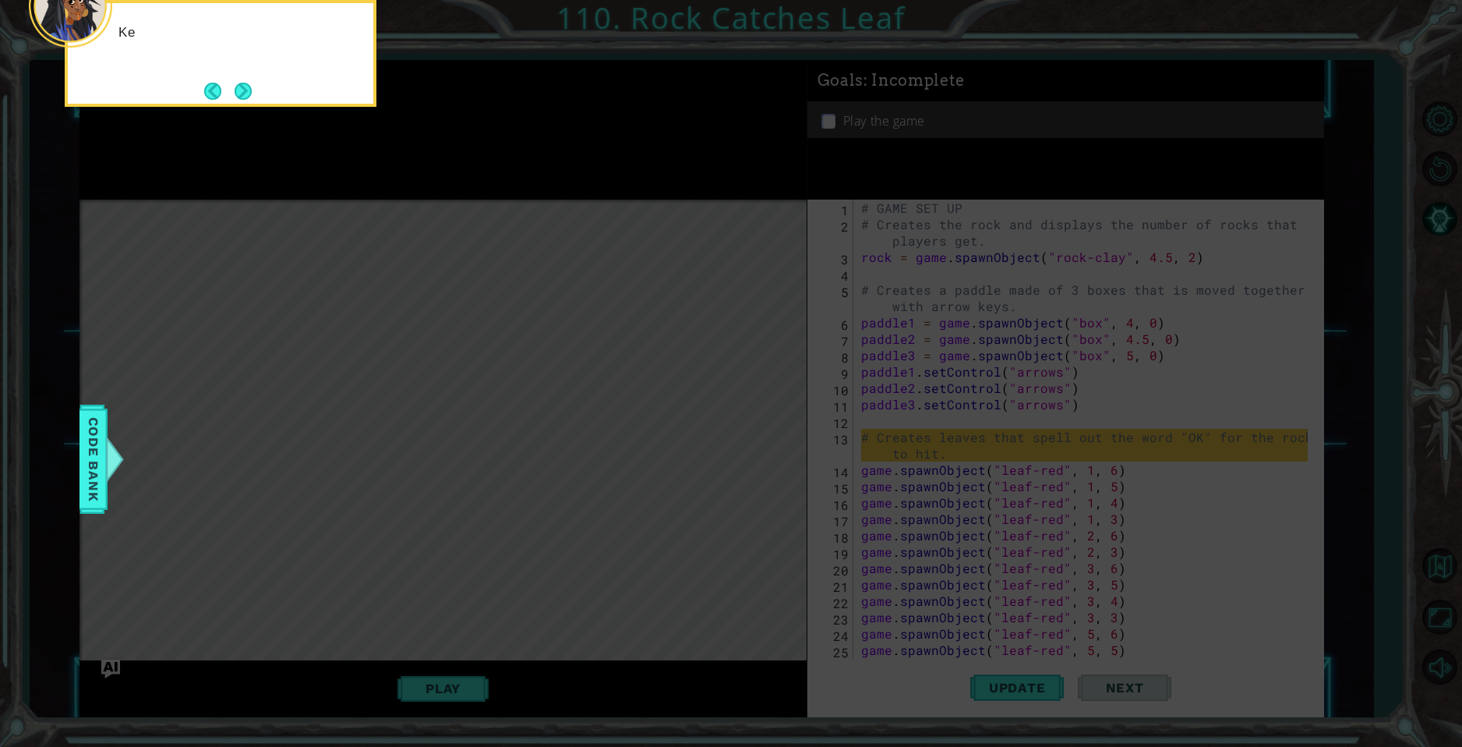
click at [236, 83] on button "Next" at bounding box center [243, 91] width 17 height 17
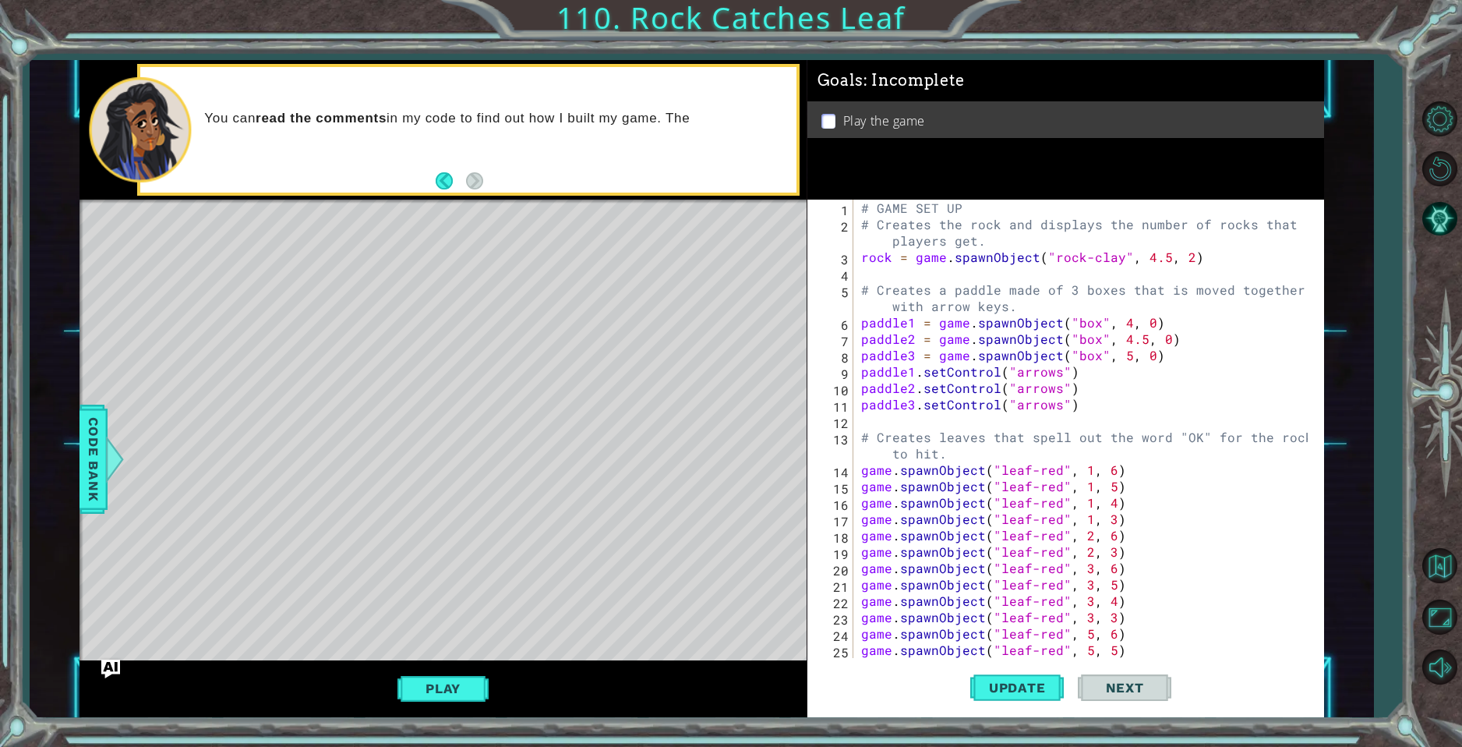
click at [975, 457] on div "# GAME SET UP # Creates the rock and displays the number of rocks that players …" at bounding box center [1086, 445] width 457 height 491
type textarea "game.end("WOMP WOMP")"
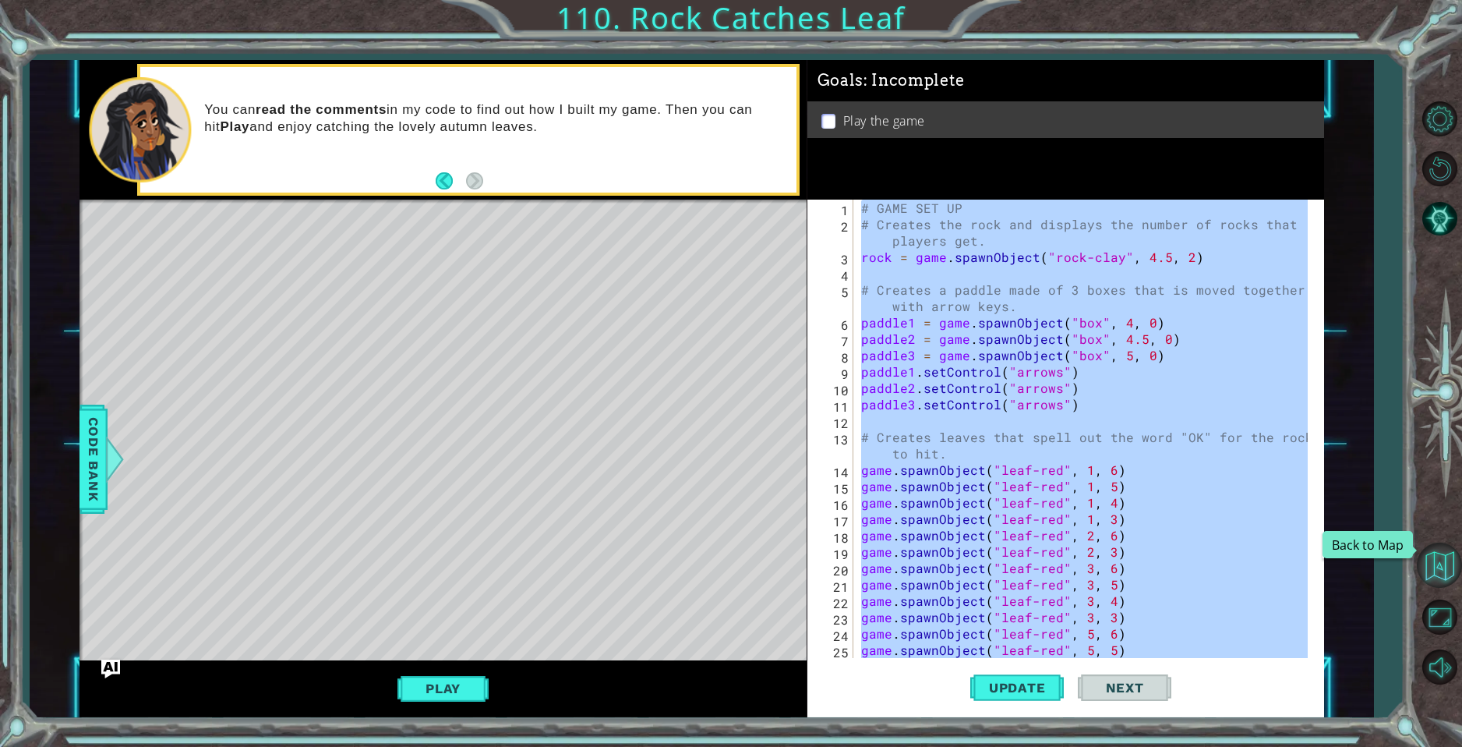
click at [1443, 557] on button "Back to Map" at bounding box center [1439, 564] width 45 height 45
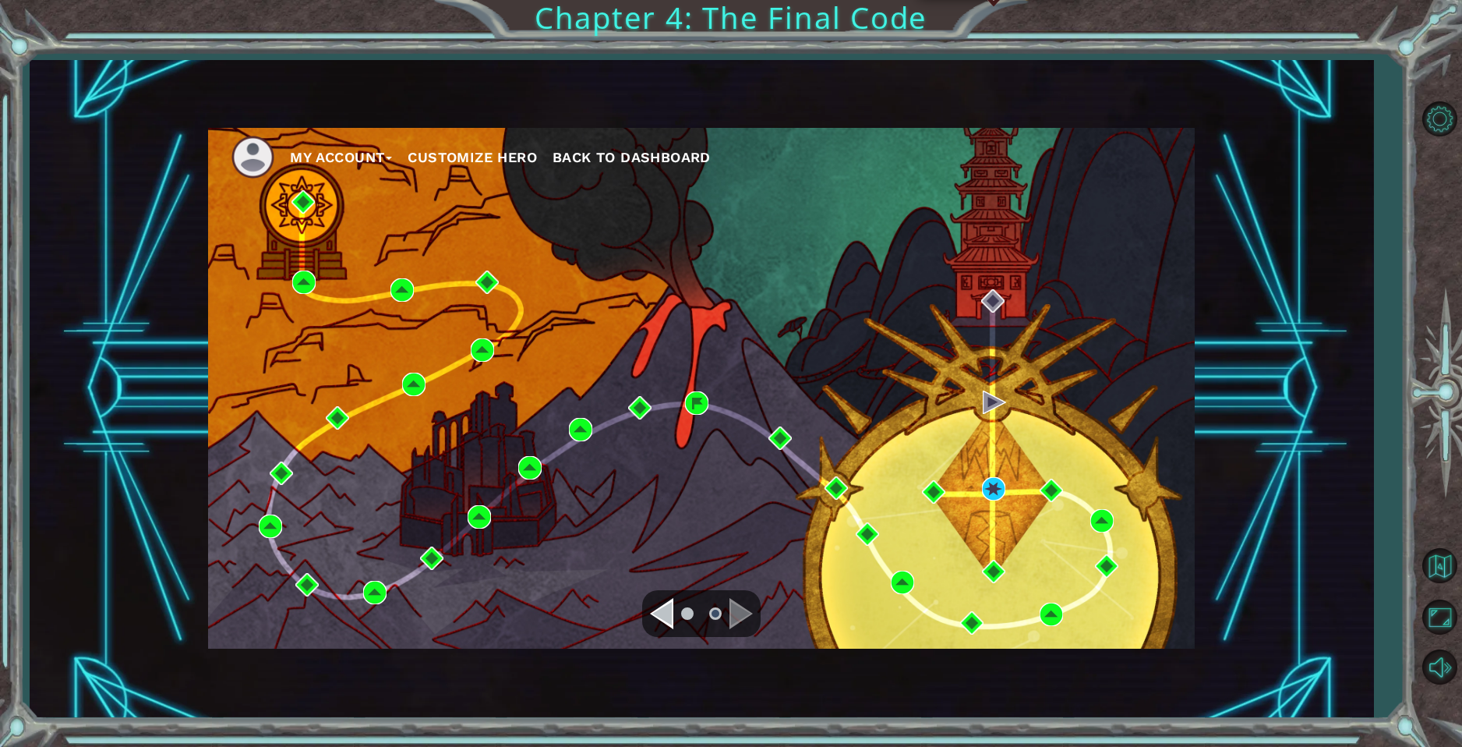
click at [980, 494] on div "My Account Customize Hero Back to Dashboard" at bounding box center [701, 388] width 987 height 521
click at [995, 489] on img at bounding box center [993, 488] width 23 height 23
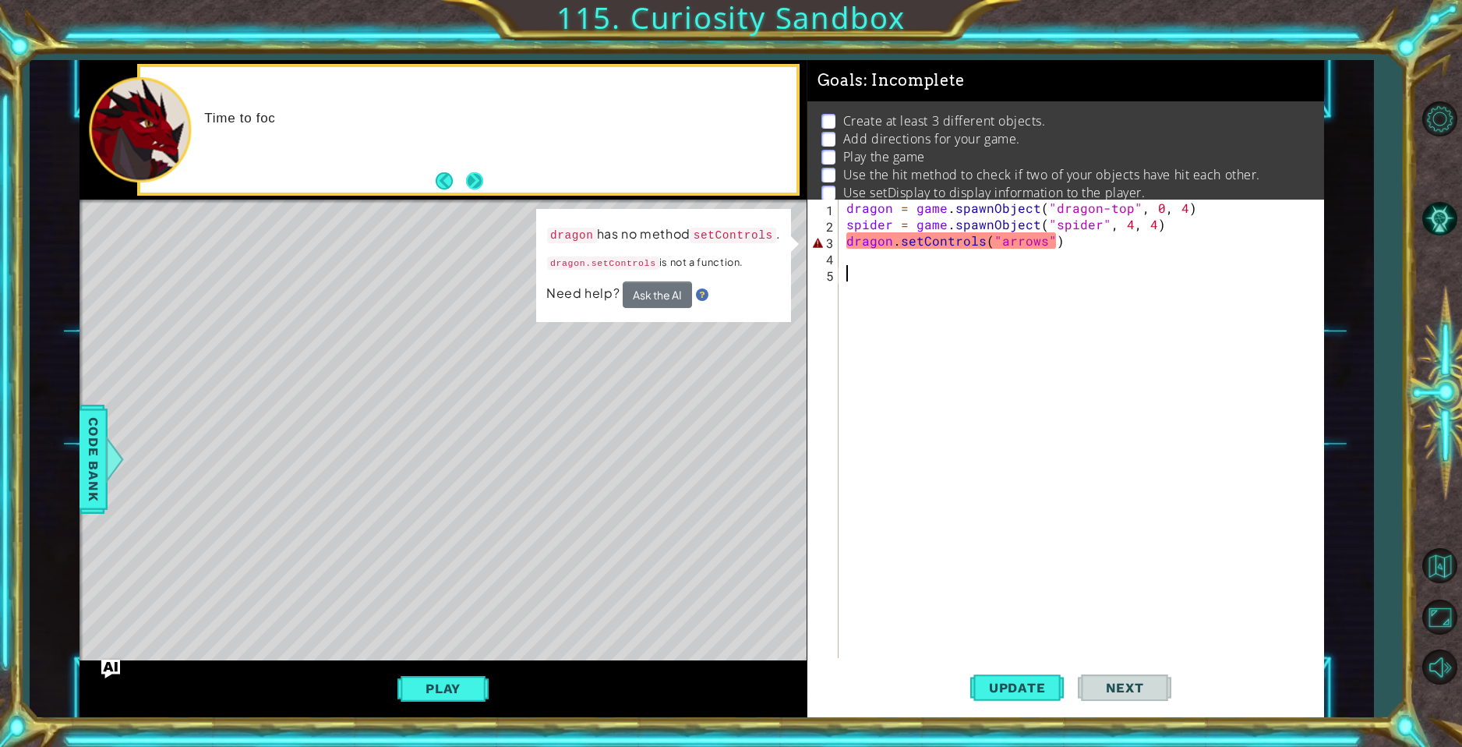
click at [481, 185] on button "Next" at bounding box center [473, 180] width 17 height 17
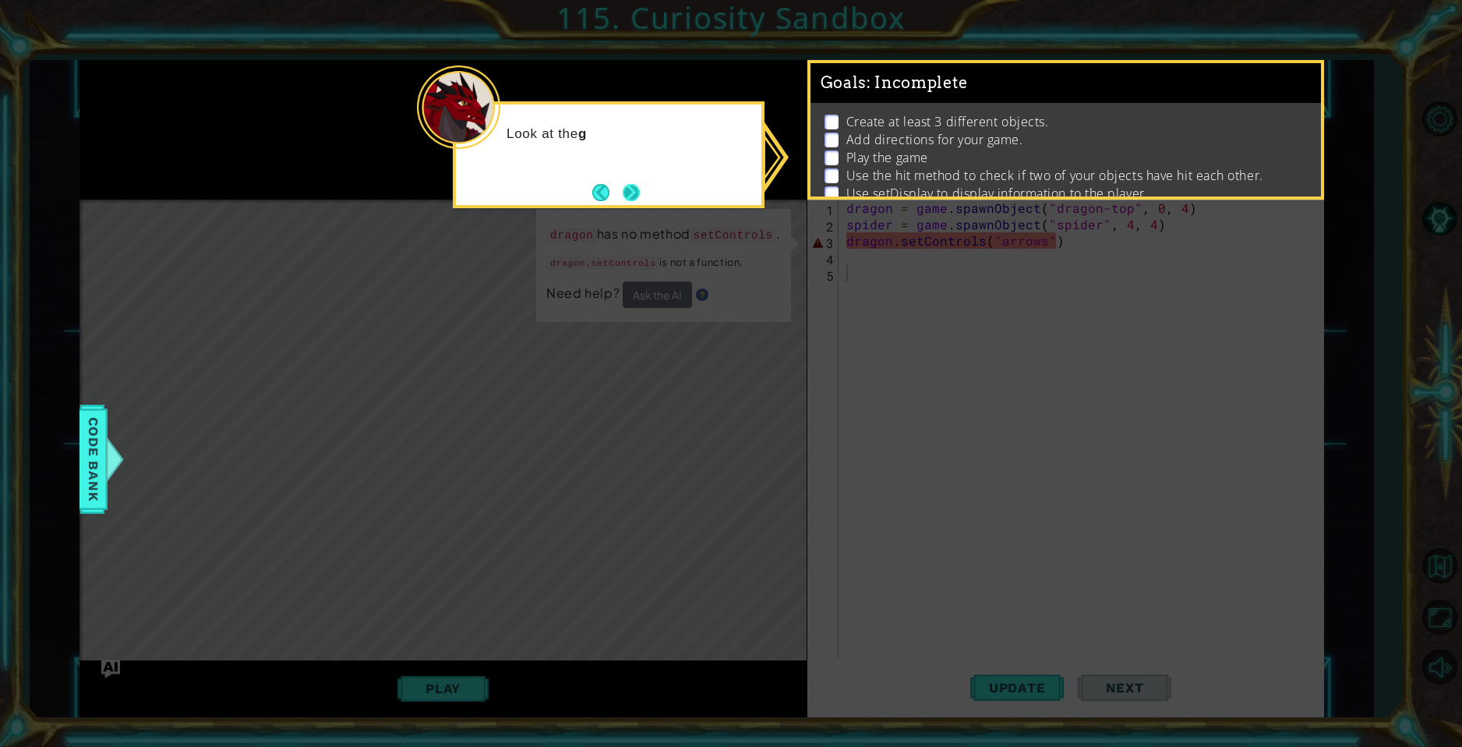
click at [625, 198] on button "Next" at bounding box center [631, 192] width 17 height 17
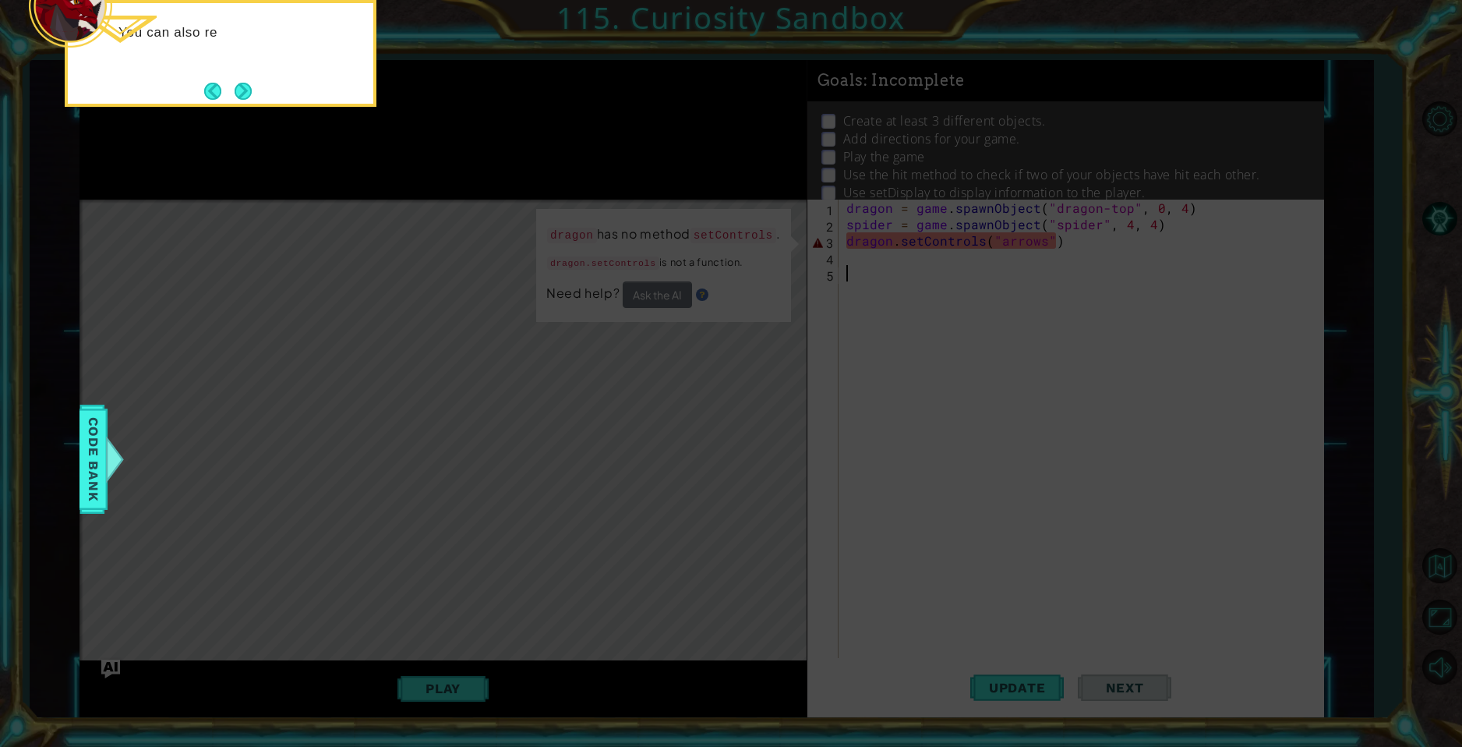
click at [252, 97] on button "Next" at bounding box center [243, 91] width 17 height 17
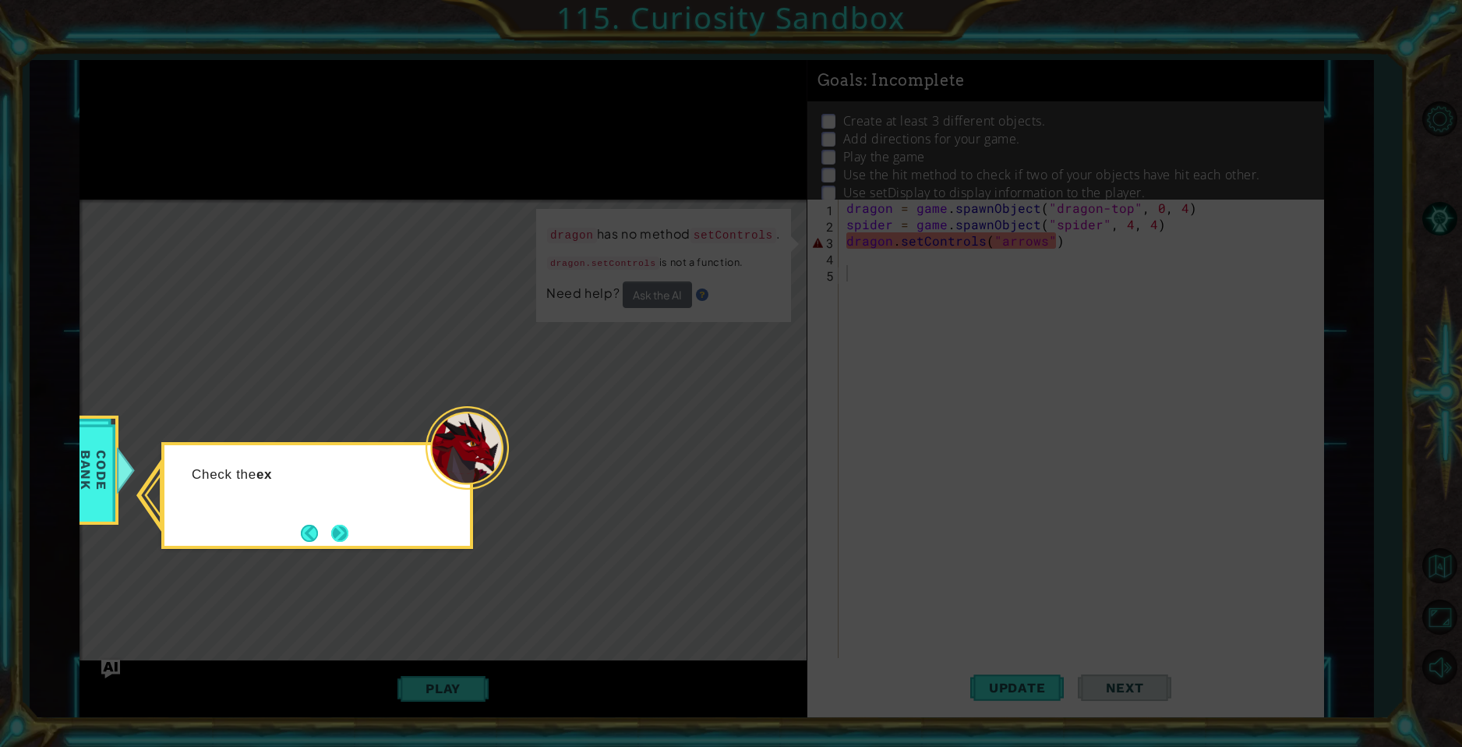
click at [341, 527] on button "Next" at bounding box center [339, 532] width 17 height 17
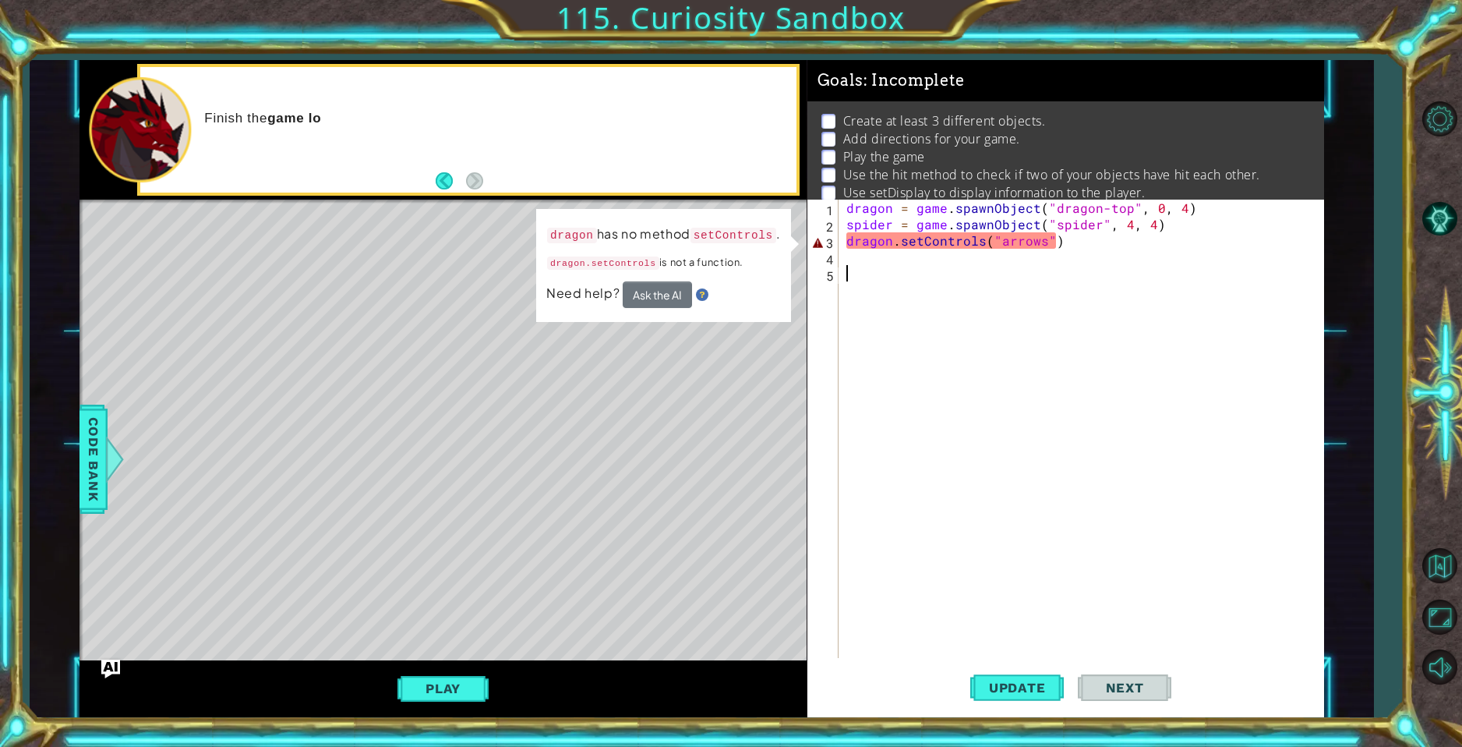
click at [901, 238] on div "dragon = game . spawnObject ( "dragon-top" , 0 , 4 ) spider = game . spawnObjec…" at bounding box center [1085, 445] width 484 height 491
type textarea "dragon.setControls("arrows")"
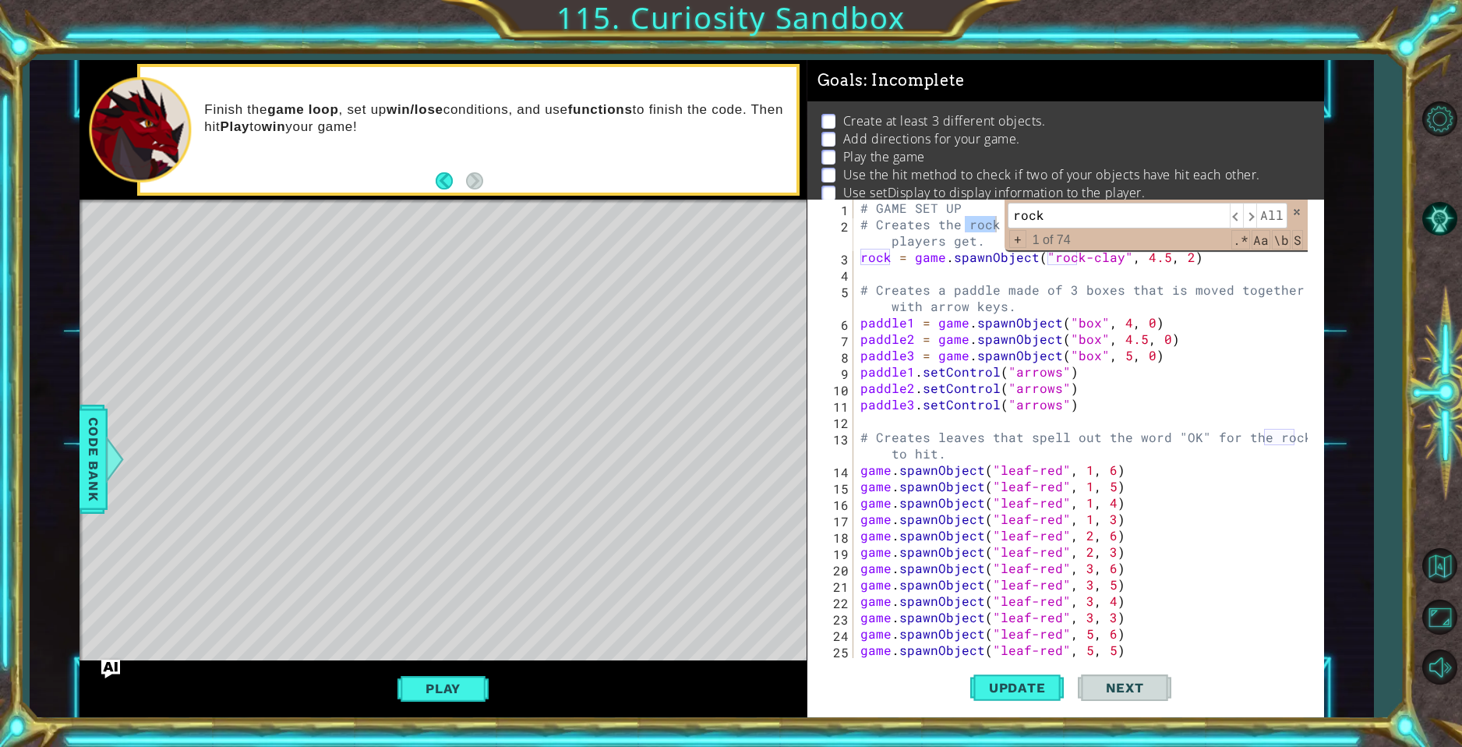
type input "rock"
click at [1297, 201] on div "rock ​ ​ All Replace All + 1 of 74 .* Aa \b S" at bounding box center [1156, 225] width 303 height 50
click at [1283, 217] on span "All" at bounding box center [1271, 215] width 31 height 25
type textarea "# Creates the rock and displays the number of rocks that players get."
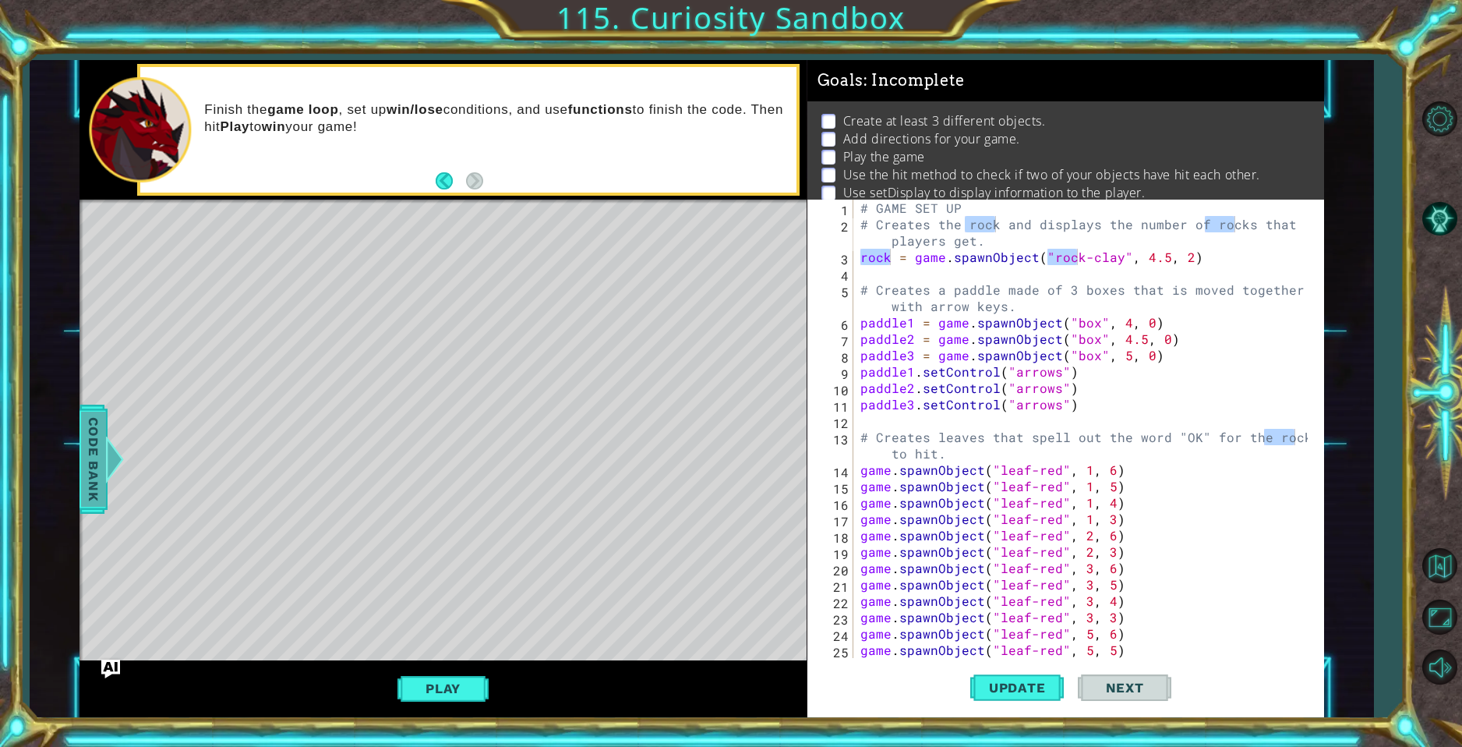
click at [89, 489] on span "Code Bank" at bounding box center [93, 458] width 25 height 95
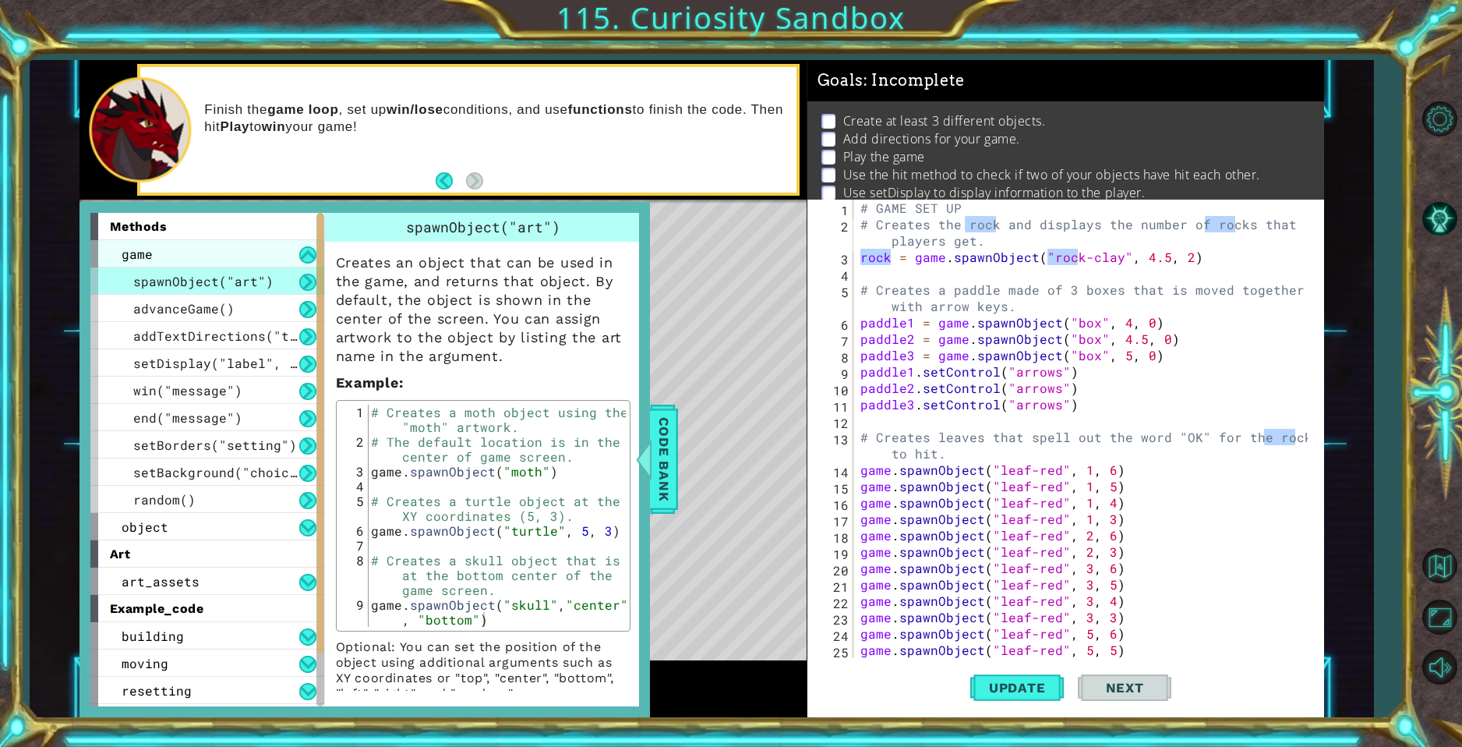
click at [135, 266] on div "game" at bounding box center [207, 253] width 234 height 27
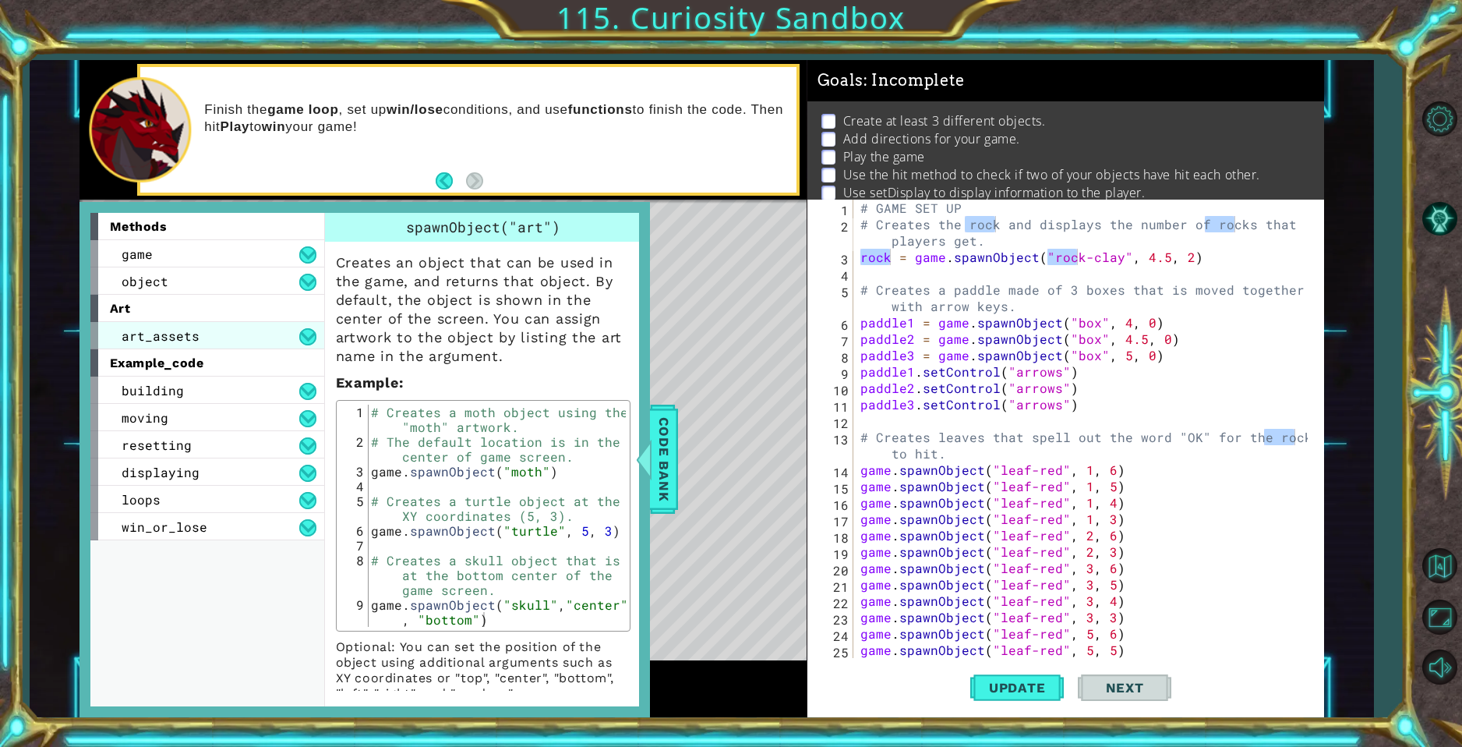
click at [180, 341] on span "art_assets" at bounding box center [161, 335] width 78 height 16
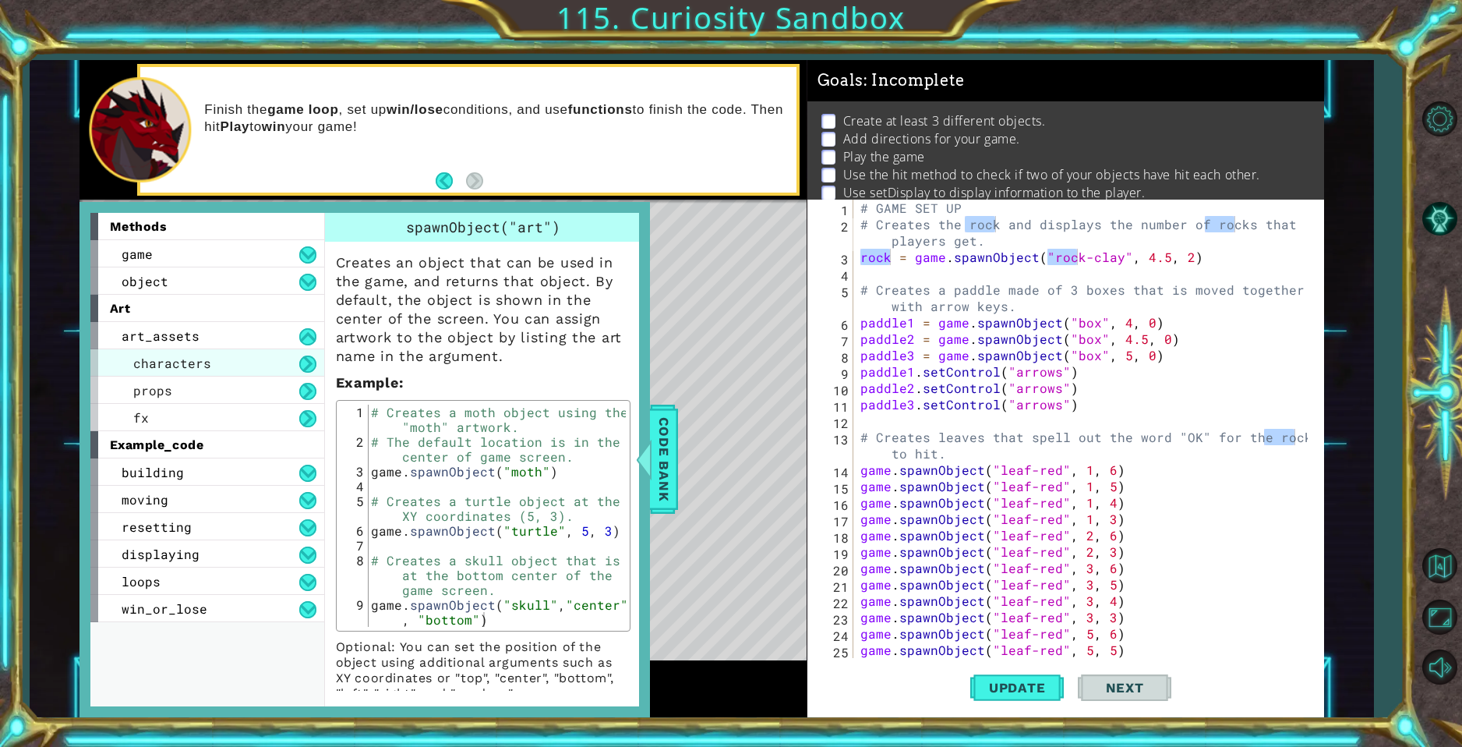
click at [184, 369] on span "characters" at bounding box center [172, 363] width 78 height 16
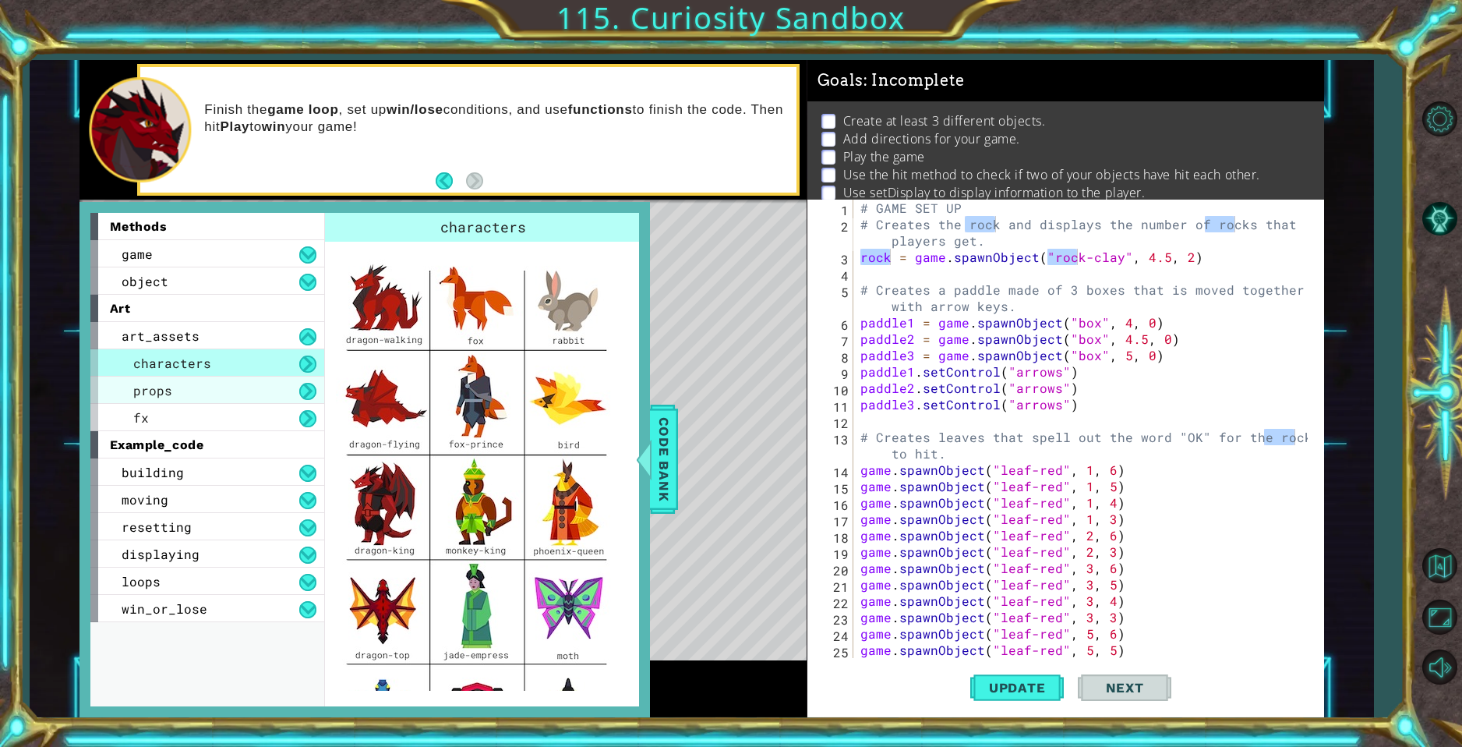
click at [245, 387] on div "props" at bounding box center [207, 389] width 234 height 27
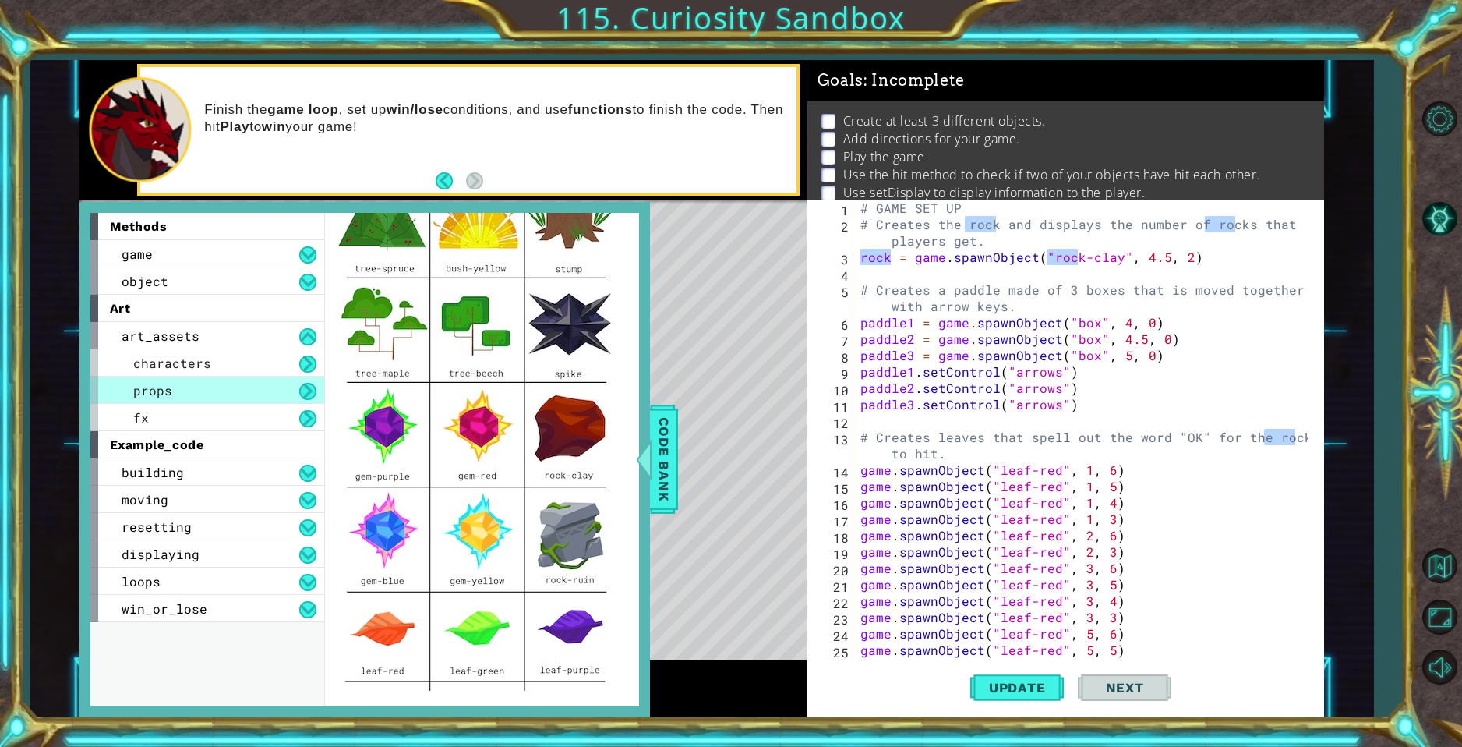
scroll to position [210, 0]
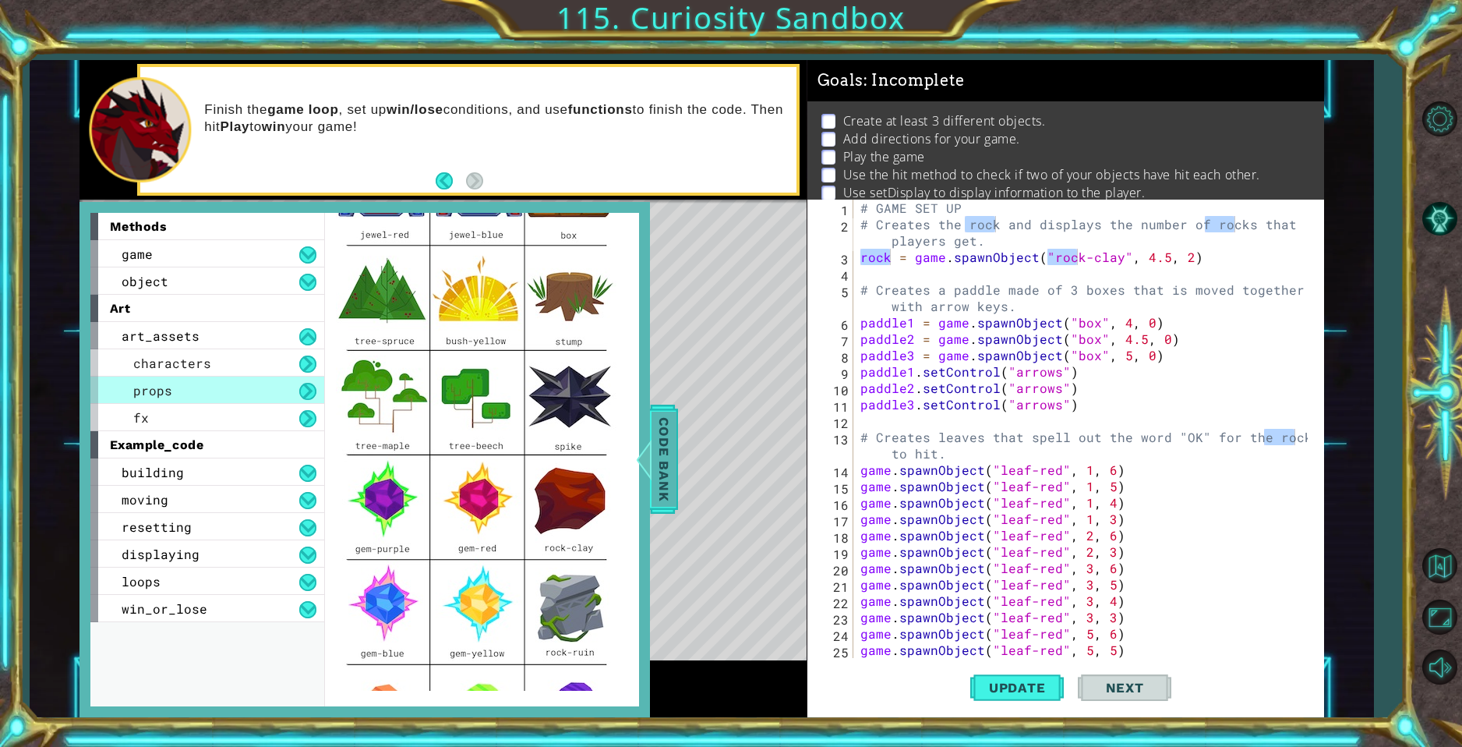
click at [658, 445] on span "Code Bank" at bounding box center [664, 458] width 25 height 95
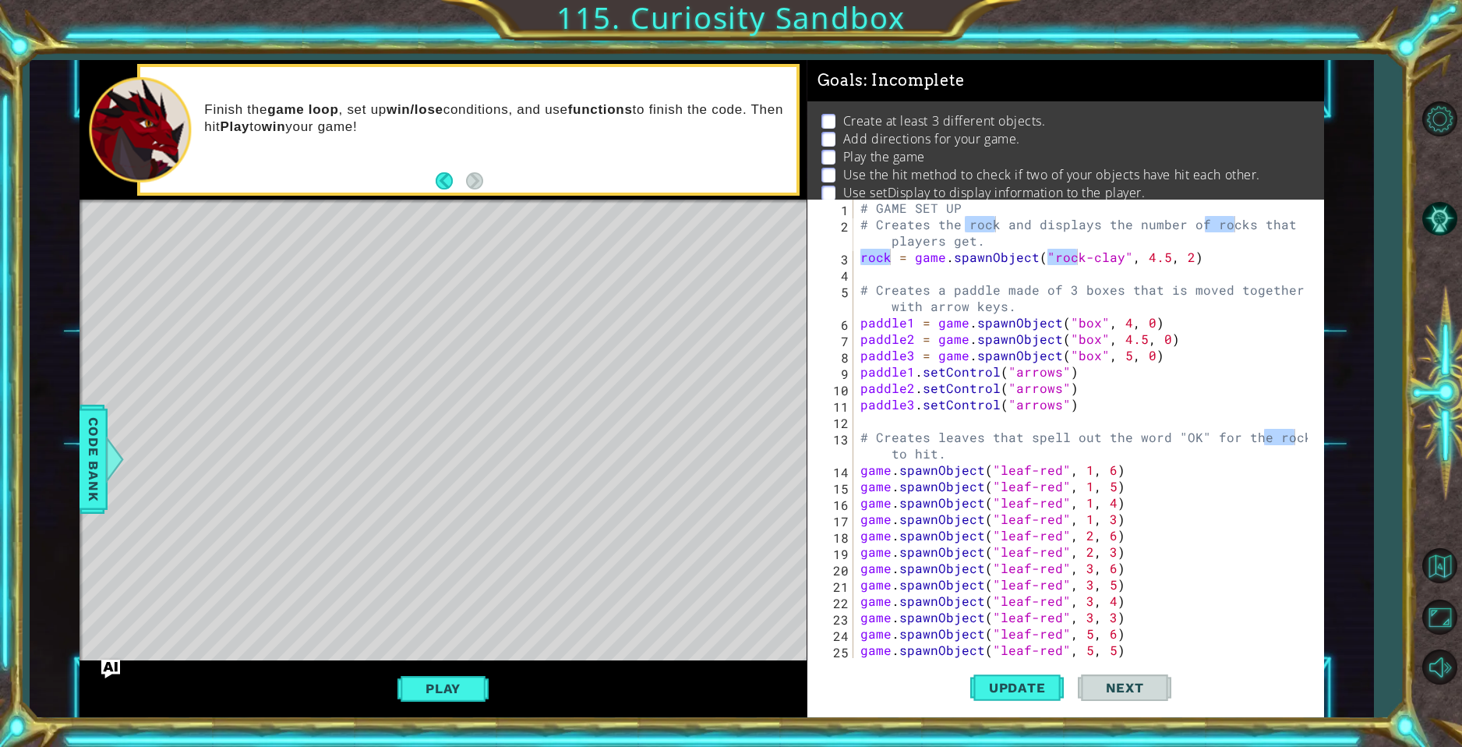
click at [1156, 416] on div "# GAME SET UP # Creates the rock and displays the number of rocks that players …" at bounding box center [1085, 445] width 457 height 491
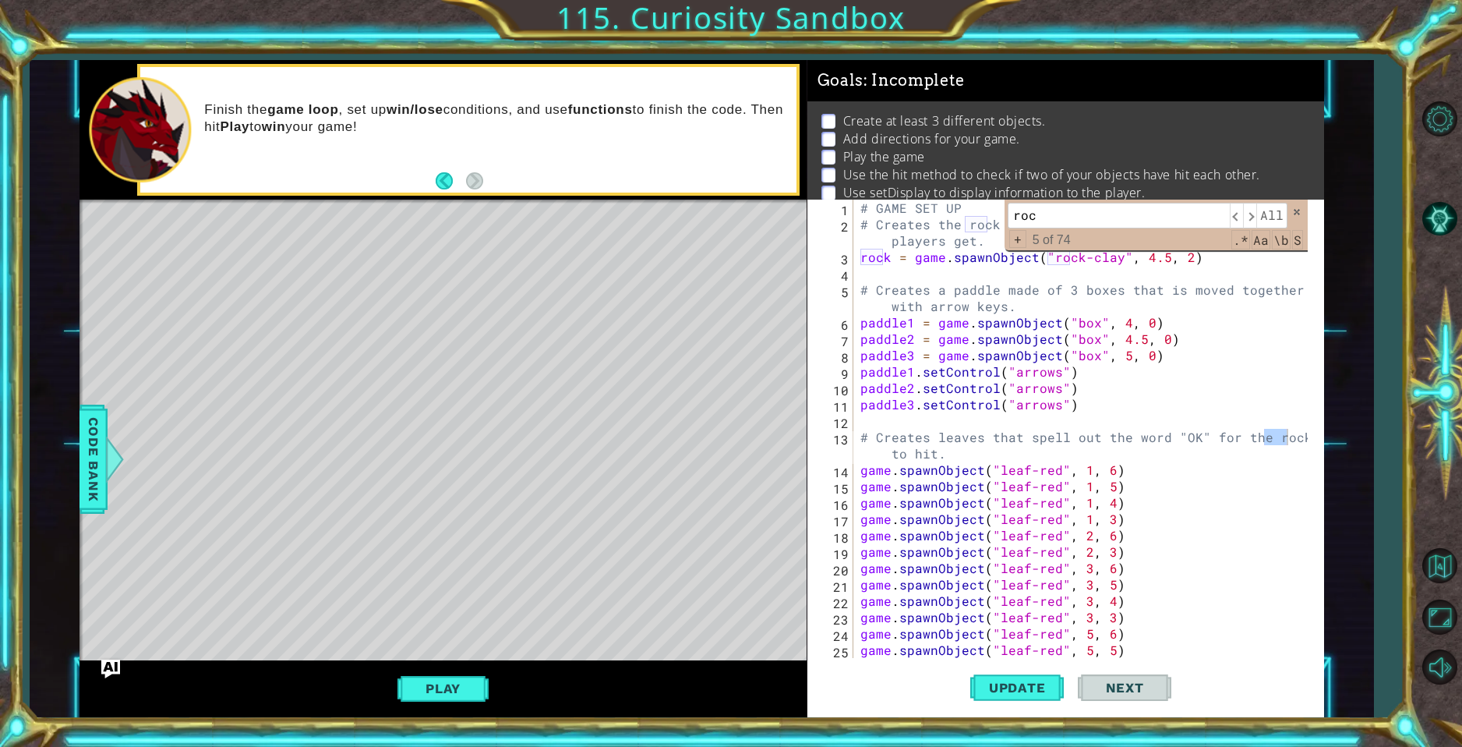
type input "rock"
click at [1280, 210] on span "All" at bounding box center [1271, 215] width 31 height 25
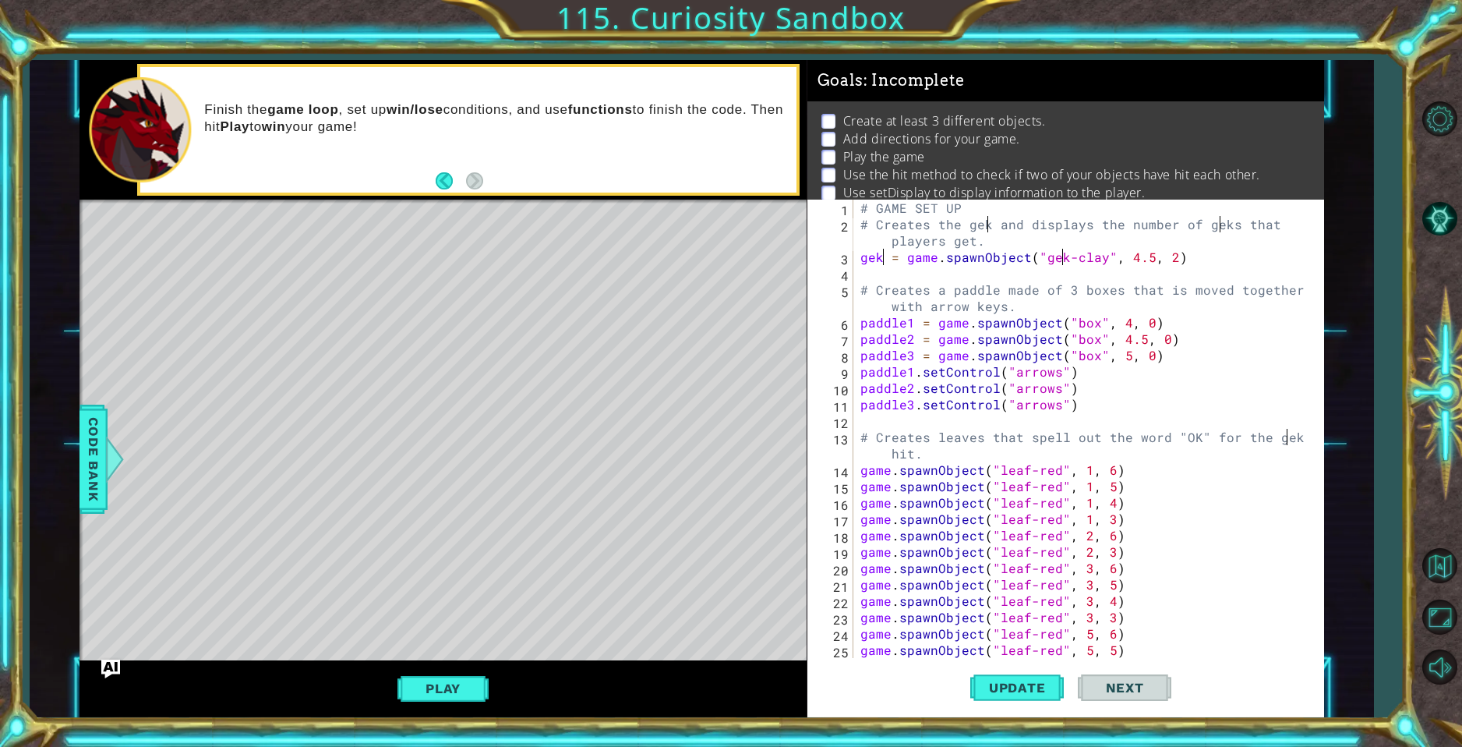
scroll to position [0, 9]
click at [1100, 265] on div "# GAME SET UP # Creates the gem and displays the number of gems that players ge…" at bounding box center [1085, 445] width 457 height 491
click at [1074, 408] on div "# GAME SET UP # Creates the gem and displays the number of gems that players ge…" at bounding box center [1085, 445] width 457 height 491
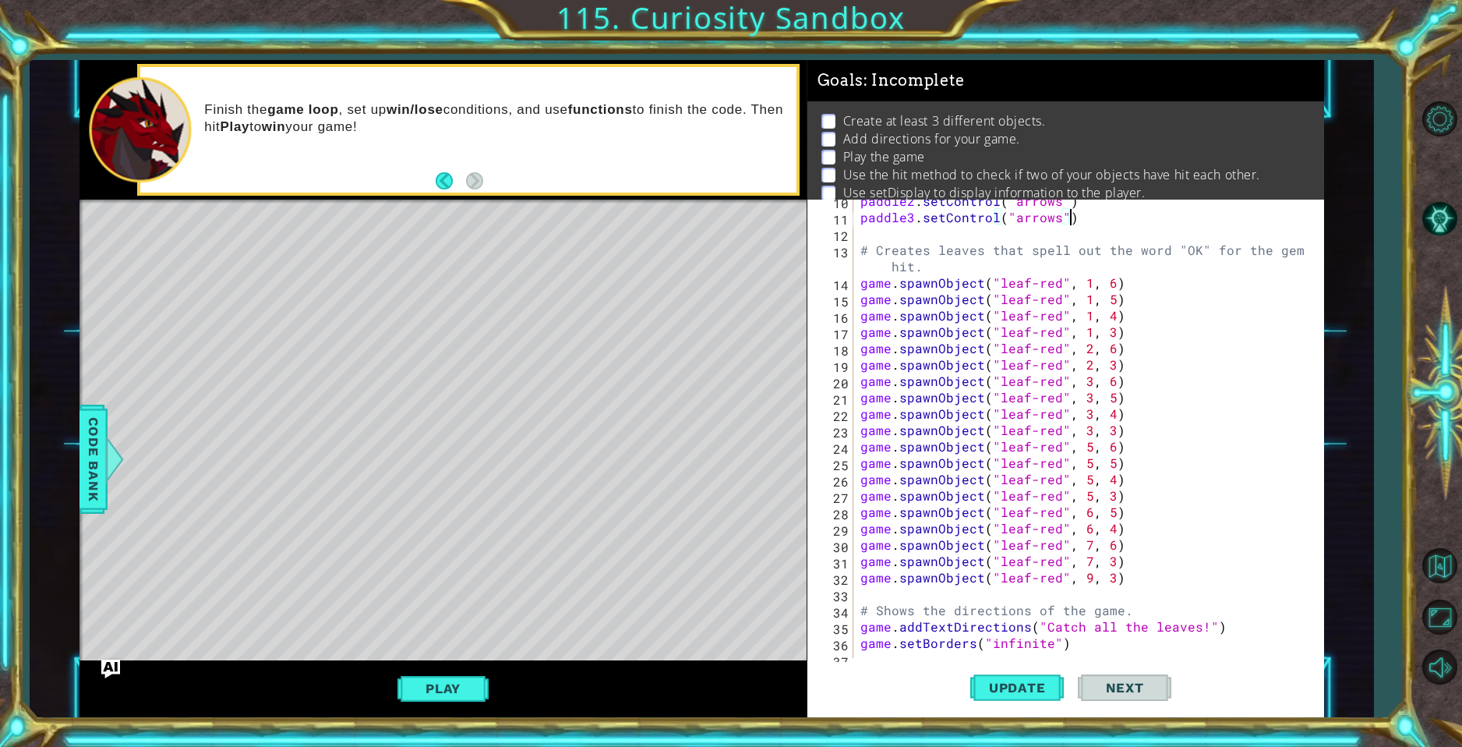
scroll to position [234, 0]
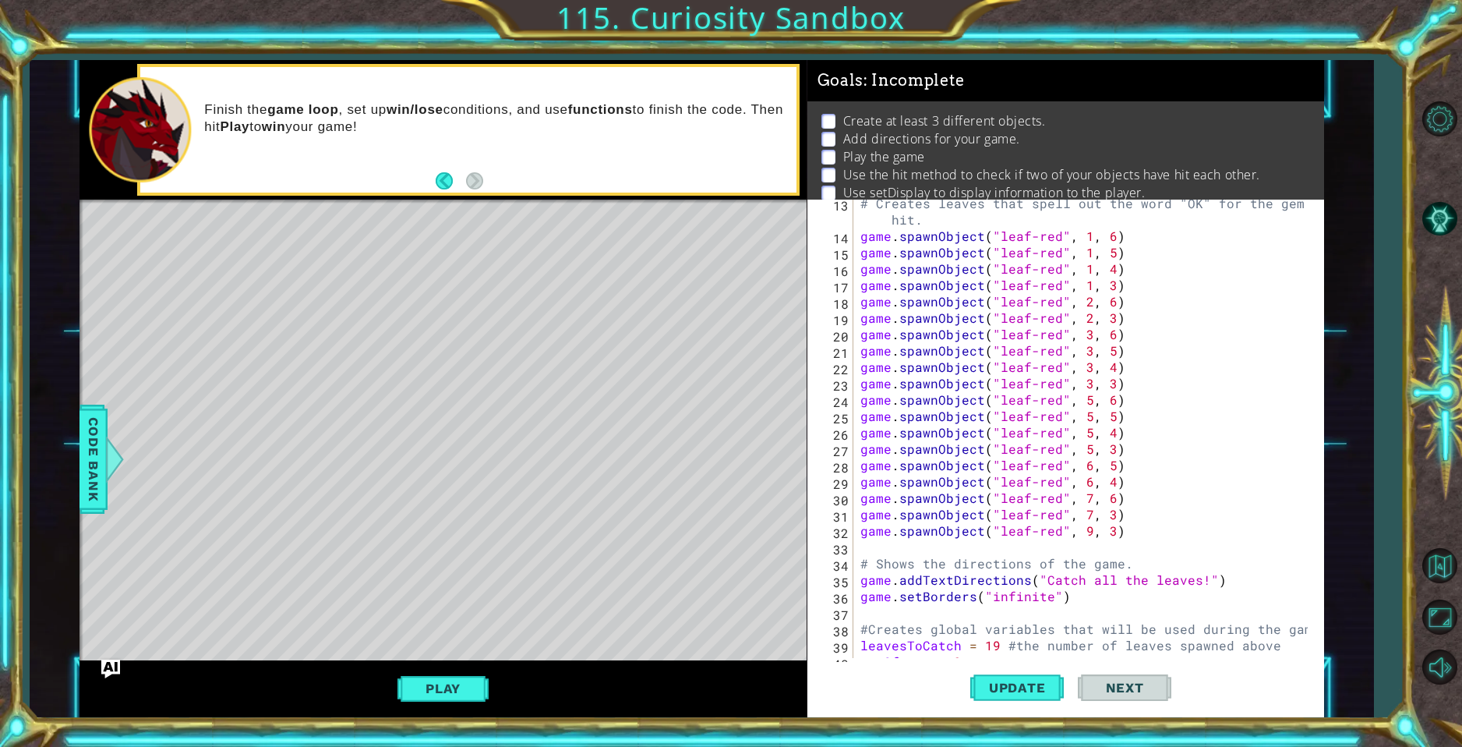
type textarea "paddle3.setControl("arrows")"
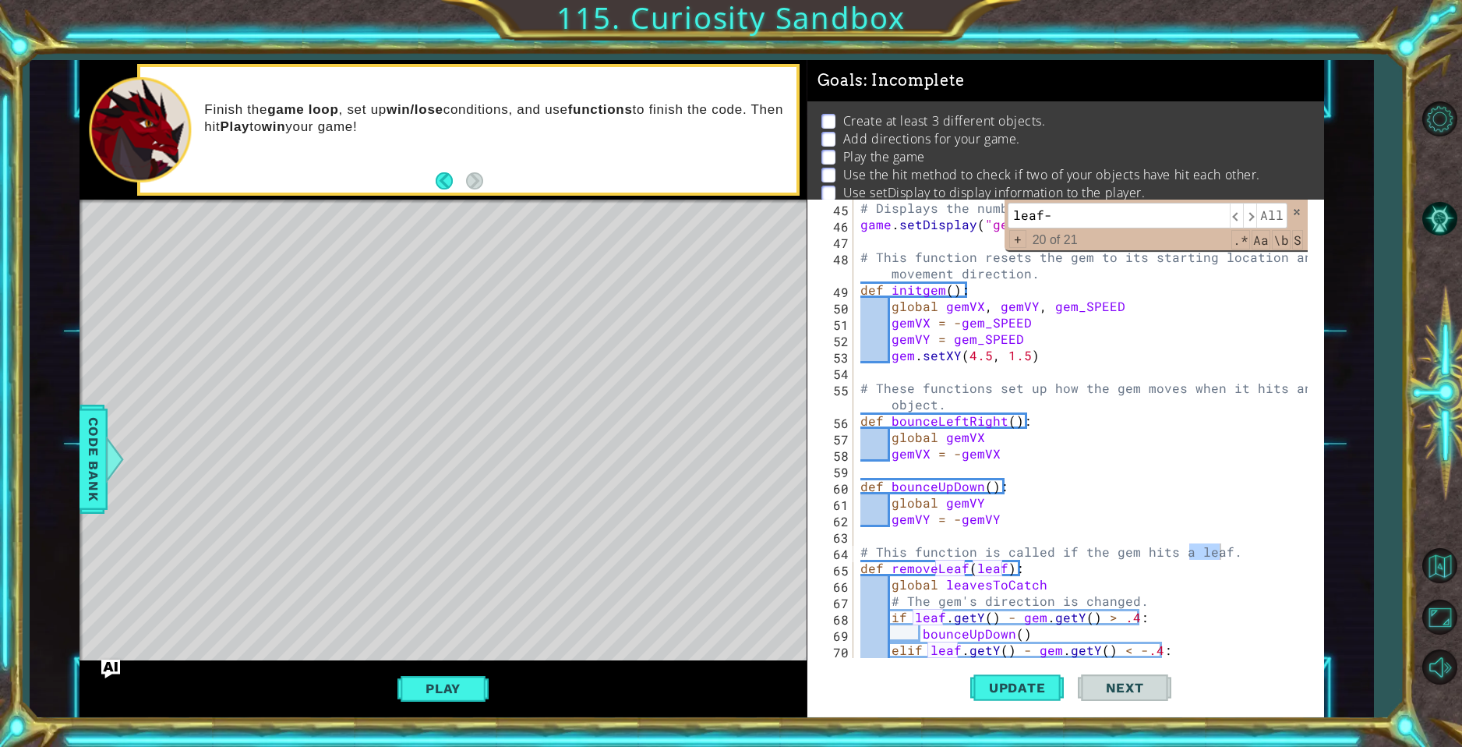
scroll to position [1817, 0]
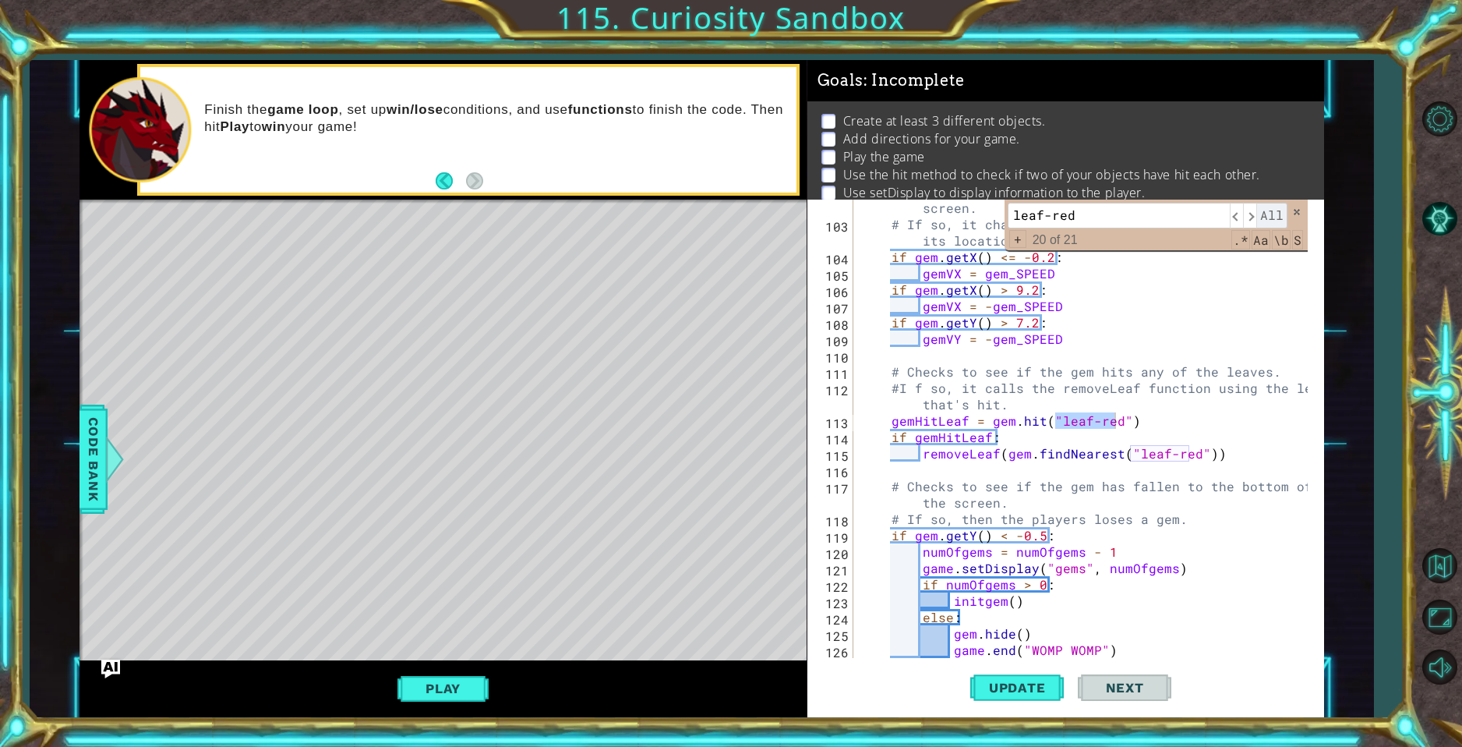
type input "leaf-red"
click at [1270, 208] on span "All" at bounding box center [1271, 215] width 31 height 25
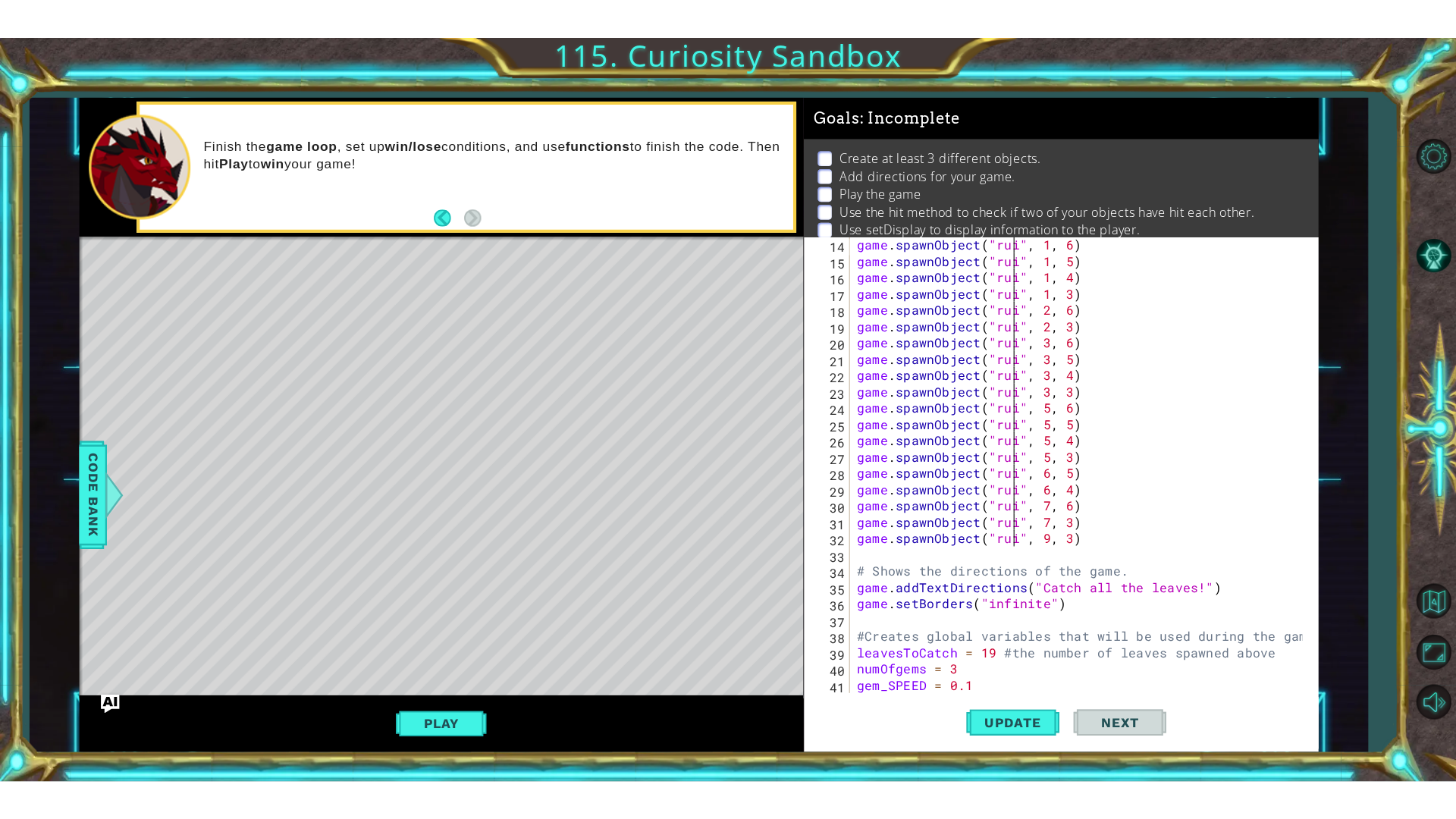
scroll to position [0, 11]
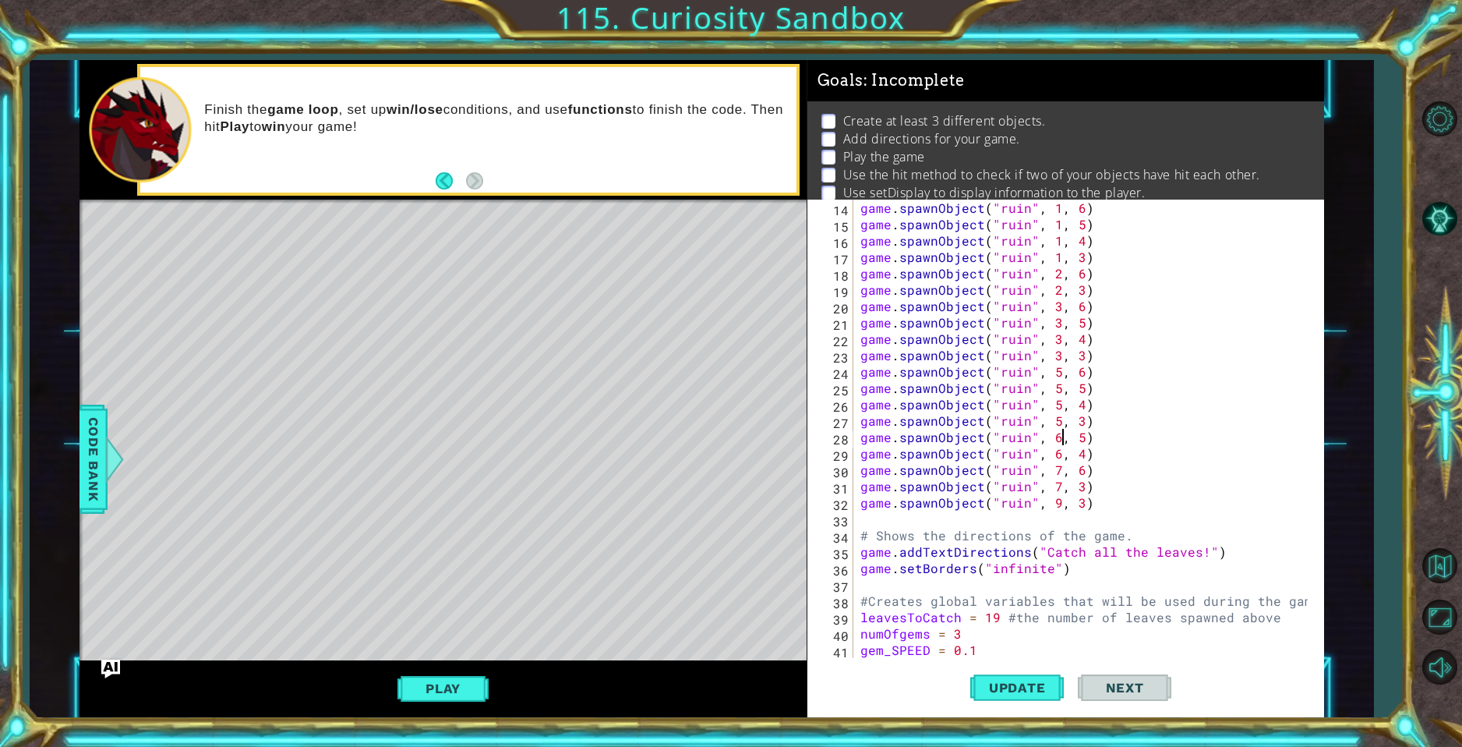
click at [1060, 430] on div "game . spawnObject ( "ruin" , 1 , 6 ) game . spawnObject ( "ruin" , 1 , 5 ) gam…" at bounding box center [1085, 445] width 457 height 491
click at [101, 446] on span "Code Bank" at bounding box center [93, 458] width 25 height 95
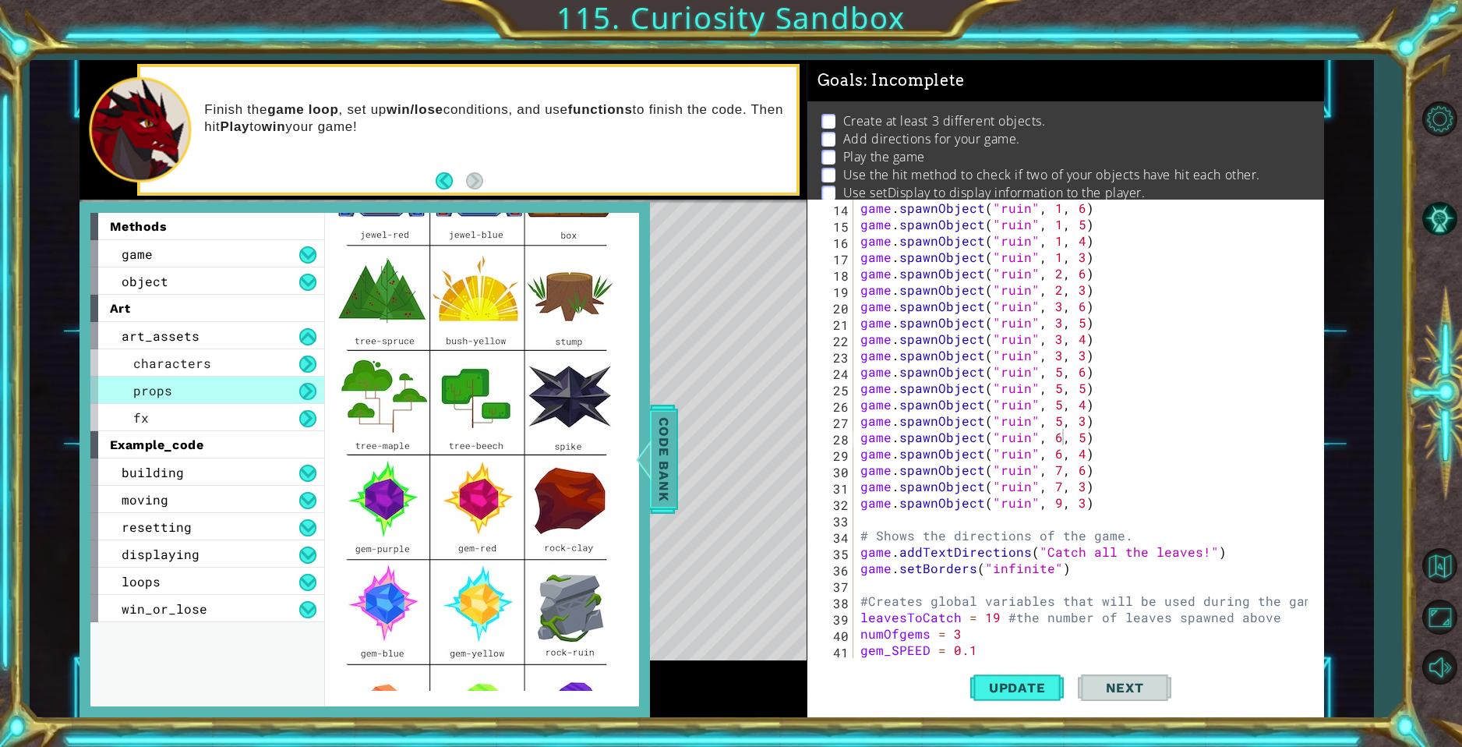
click at [677, 458] on div "Code Bank" at bounding box center [664, 458] width 28 height 109
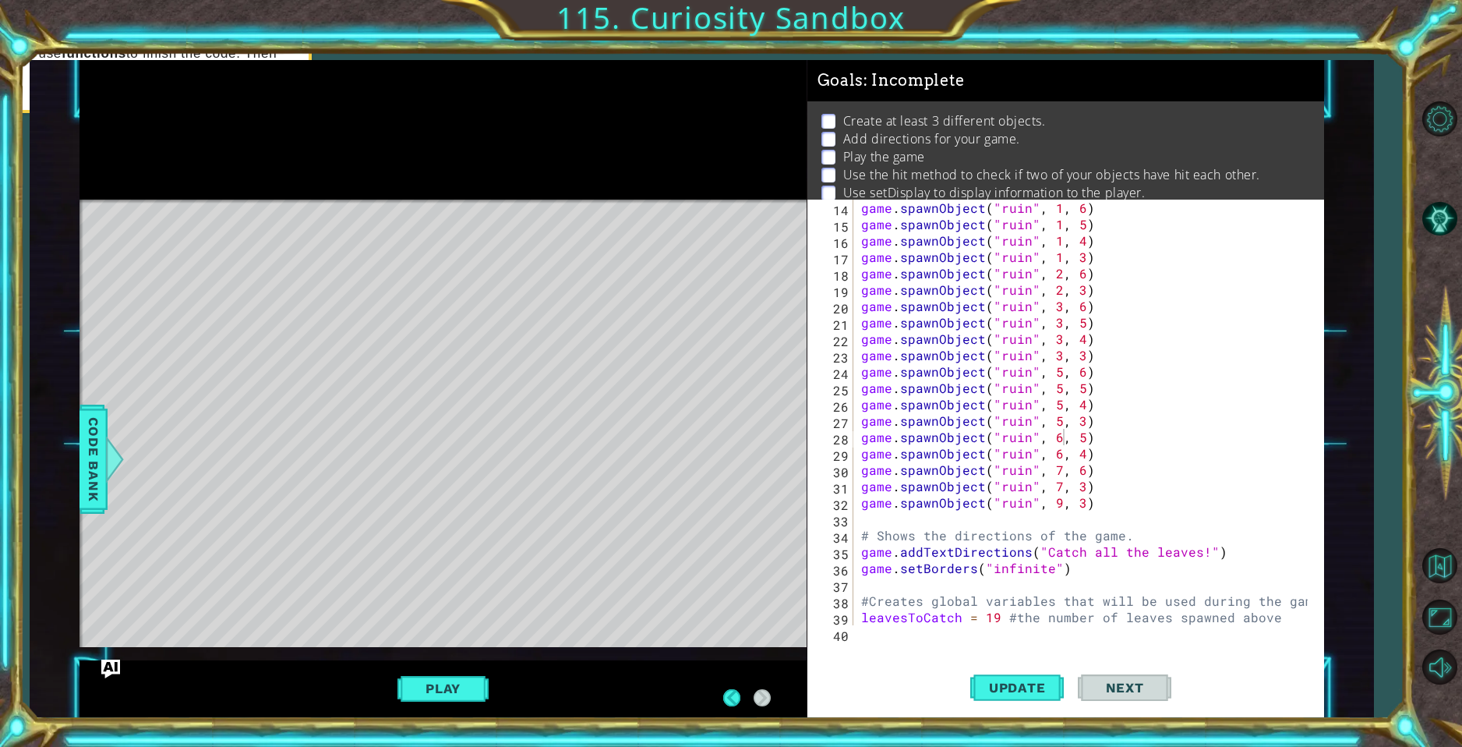
type textarea "game.spawnObject("ruin", 7, 6)"
click at [1166, 477] on div "game . spawnObject ( "ruin" , 1 , 6 ) game . spawnObject ( "ruin" , 1 , 5 ) gam…" at bounding box center [1086, 429] width 457 height 458
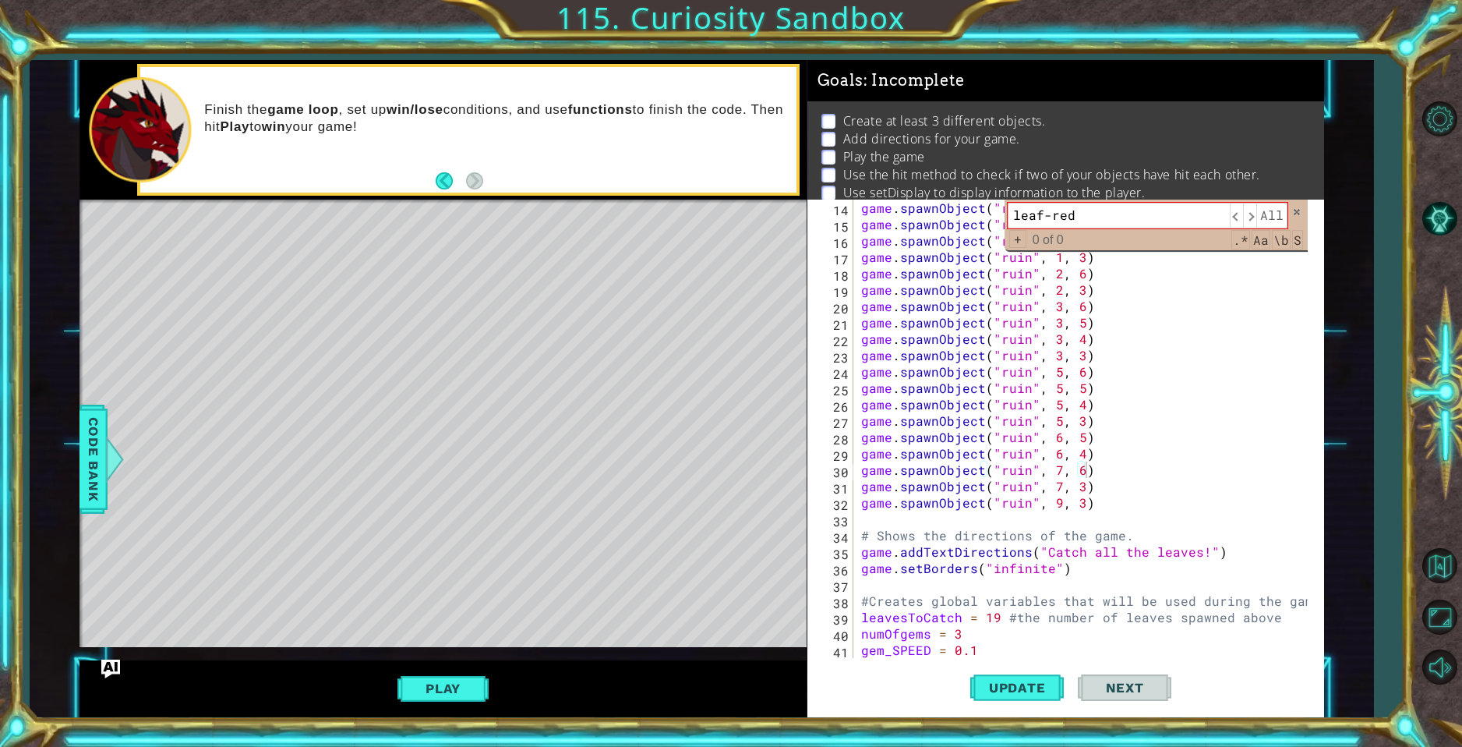
click at [1214, 214] on input "leaf-red" at bounding box center [1119, 215] width 222 height 25
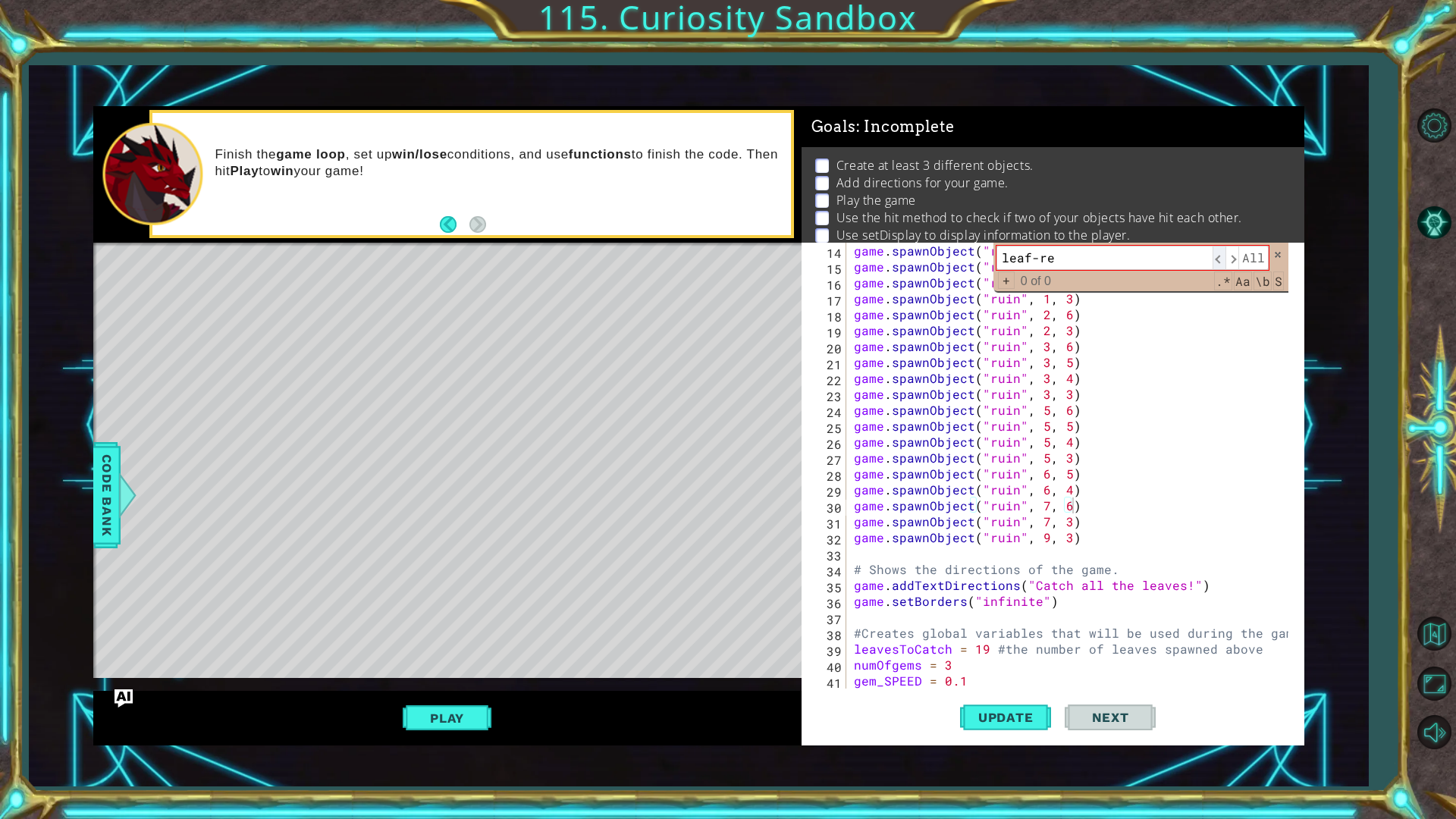
scroll to position [223, 0]
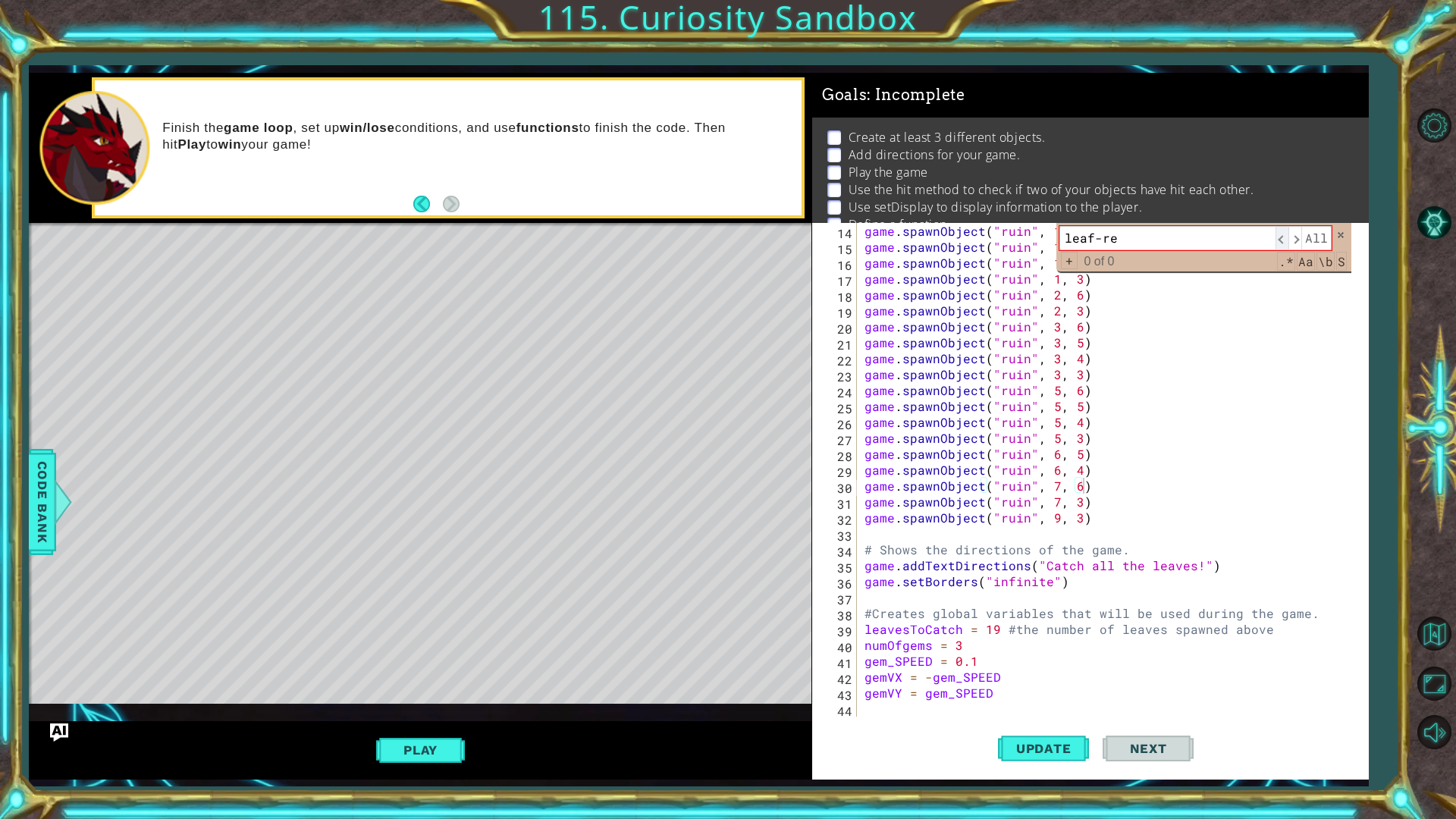
type input "leaf-red"
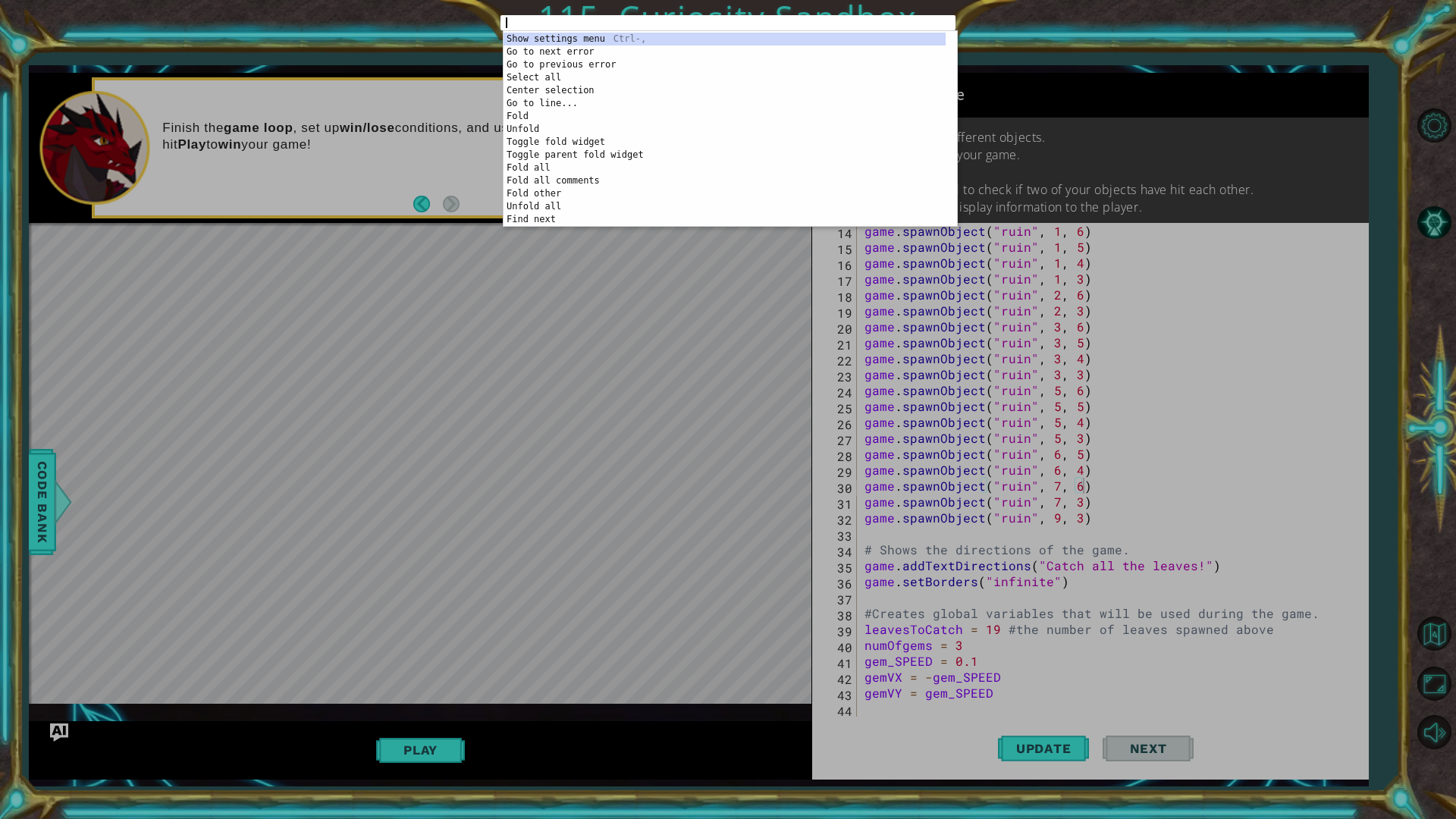
click at [1151, 160] on div "1 ההההההההההההההההההההההההההההההההההההההההההההההההההההההההההההההההההההההההההההה…" at bounding box center [728, 410] width 1456 height 819
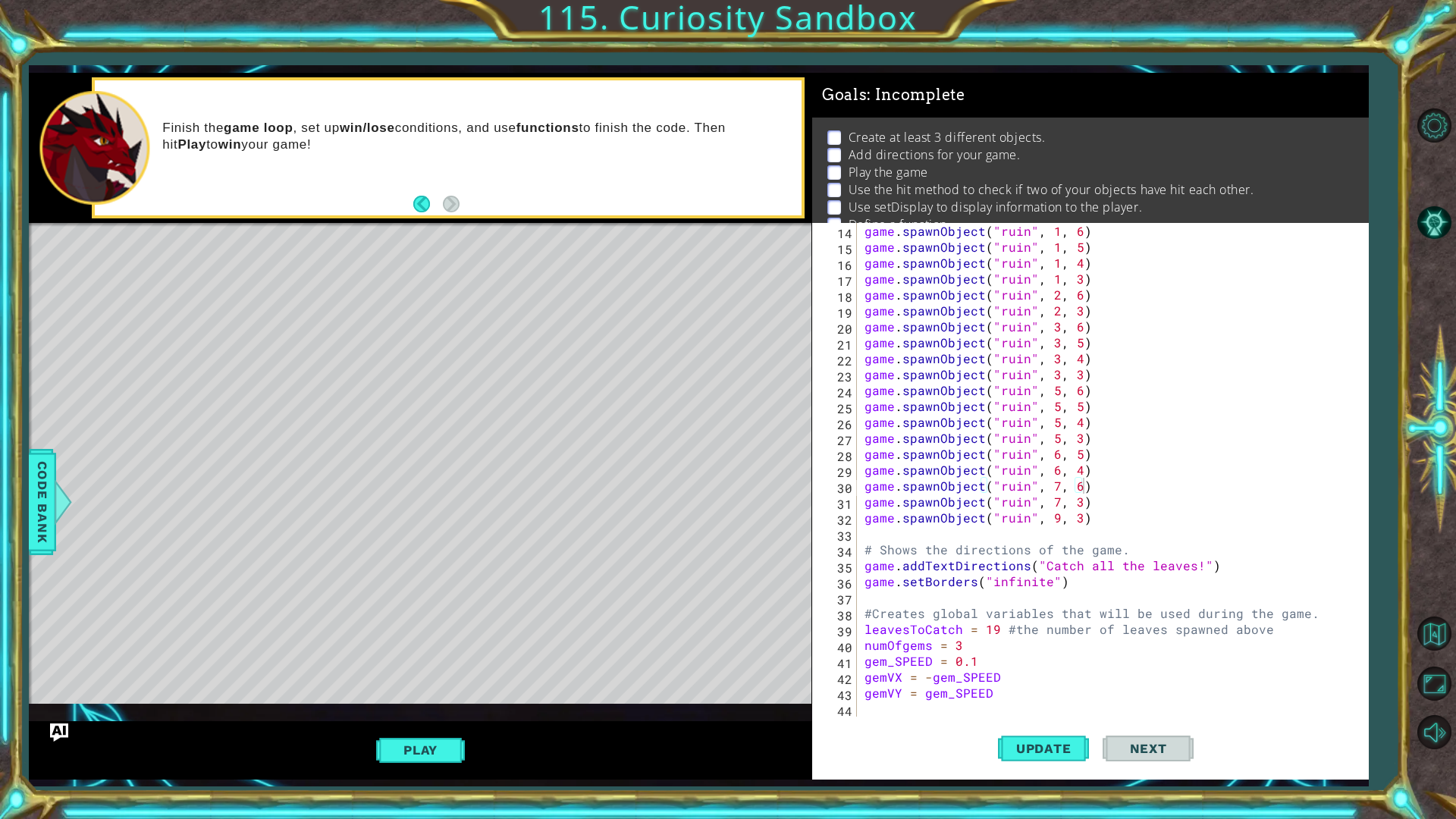
click at [1236, 0] on div "1 ההההההההההההההההההההההההההההההההההההההההההההההההההההההההההההההההההההההההההההה…" at bounding box center [728, 410] width 1456 height 819
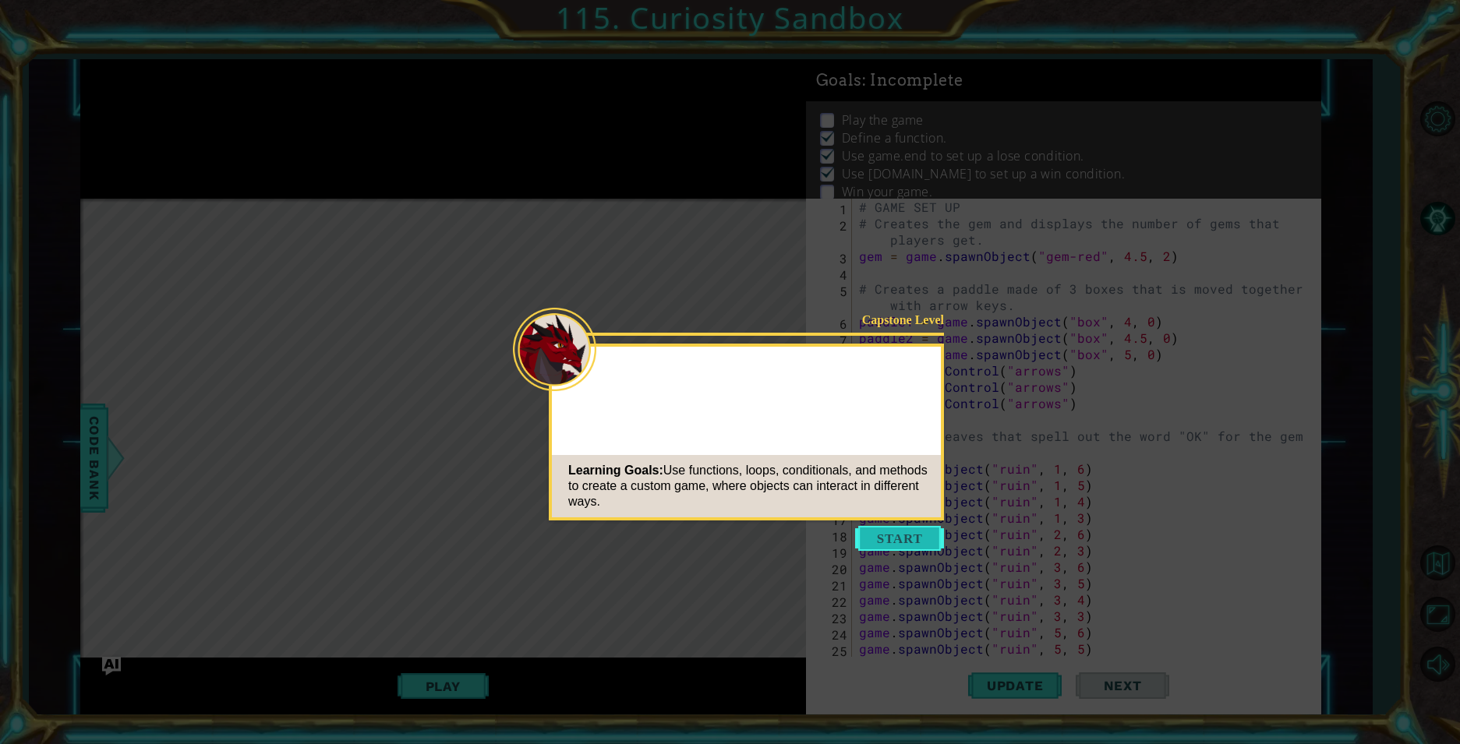
click at [894, 532] on button "Start" at bounding box center [899, 538] width 89 height 25
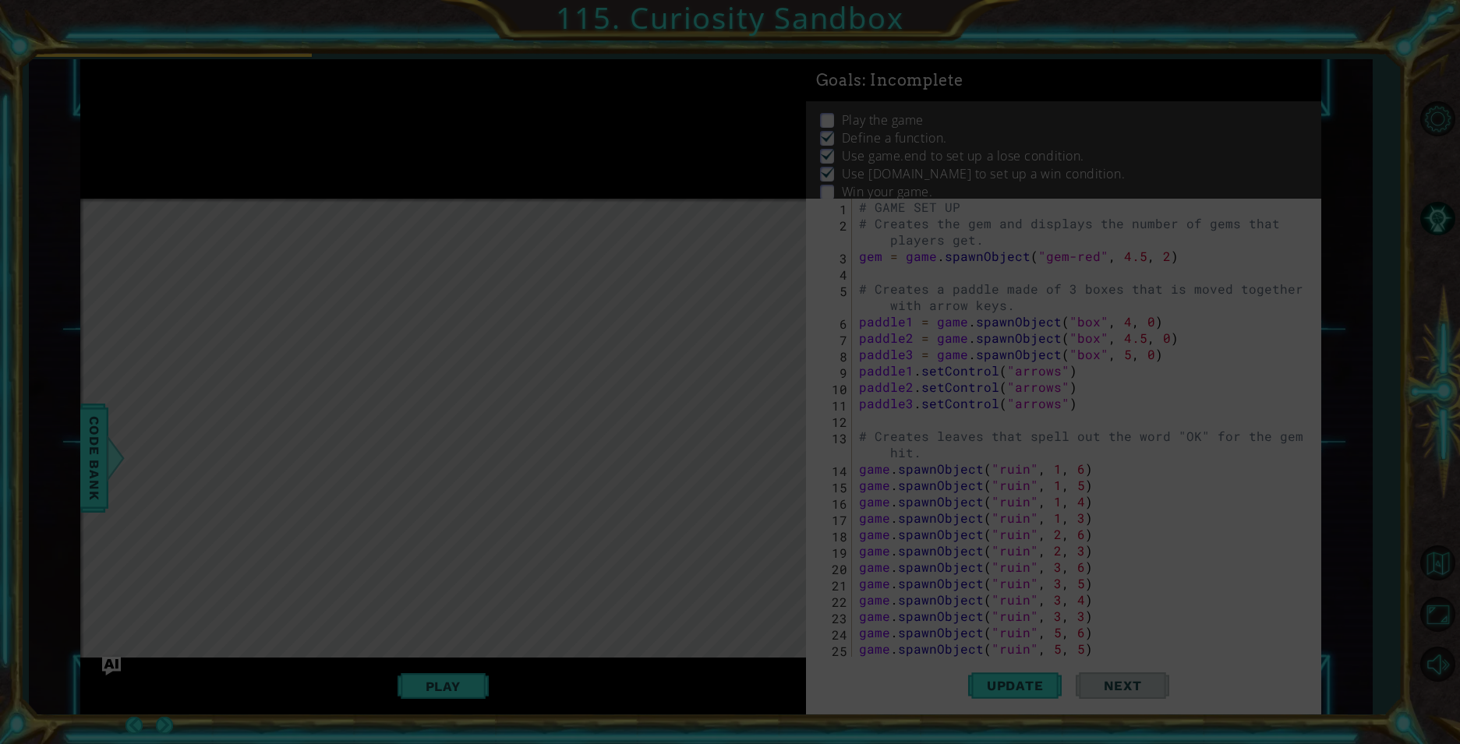
click at [450, 183] on icon at bounding box center [730, 372] width 1460 height 744
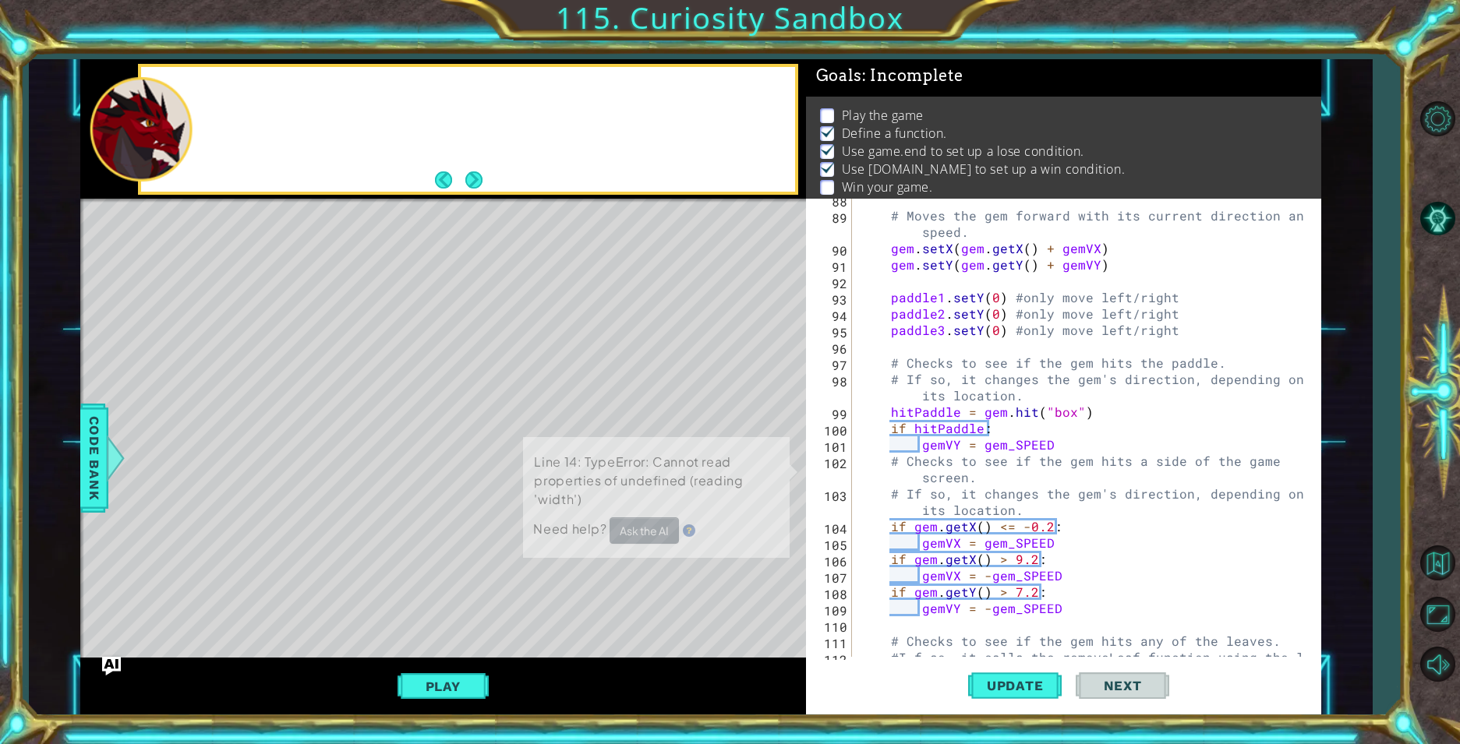
scroll to position [6, 0]
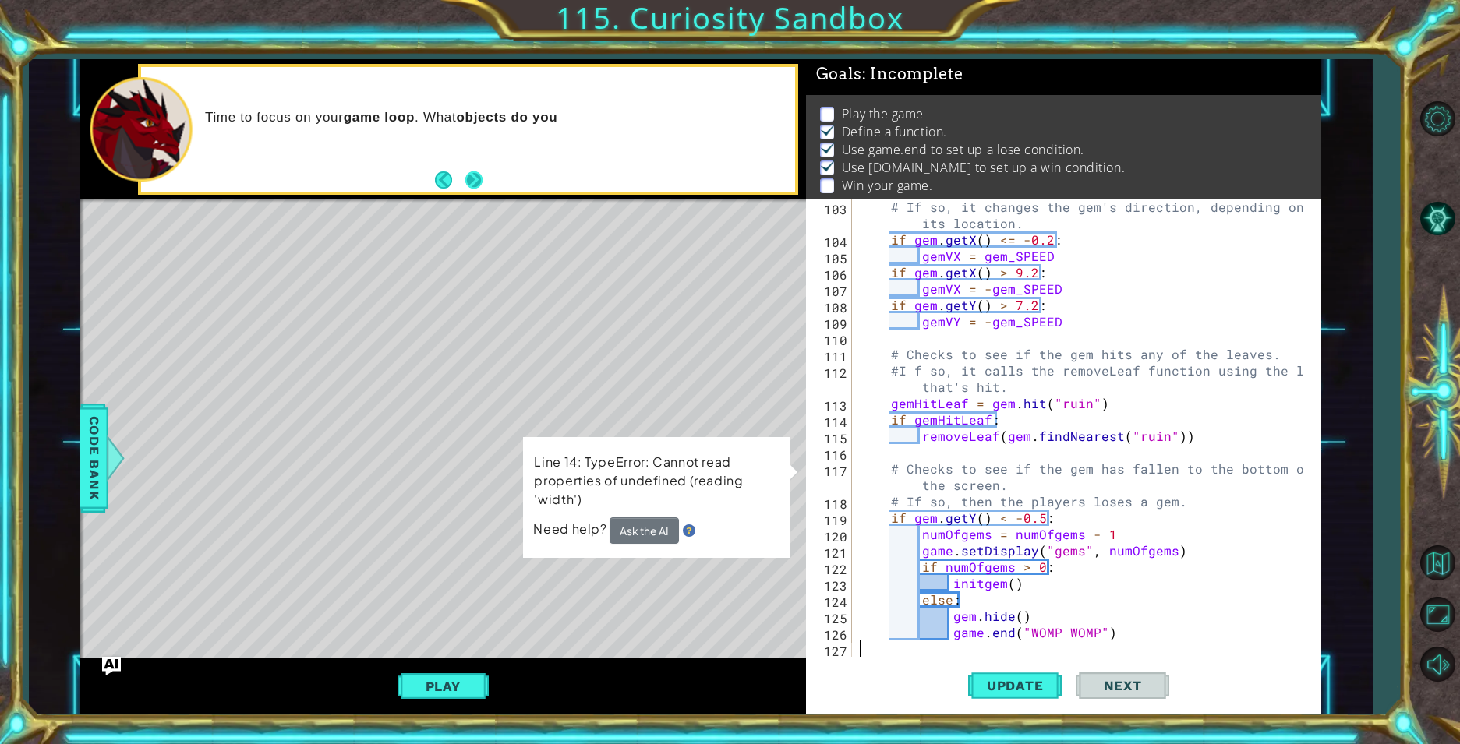
click at [472, 177] on button "Next" at bounding box center [473, 179] width 17 height 17
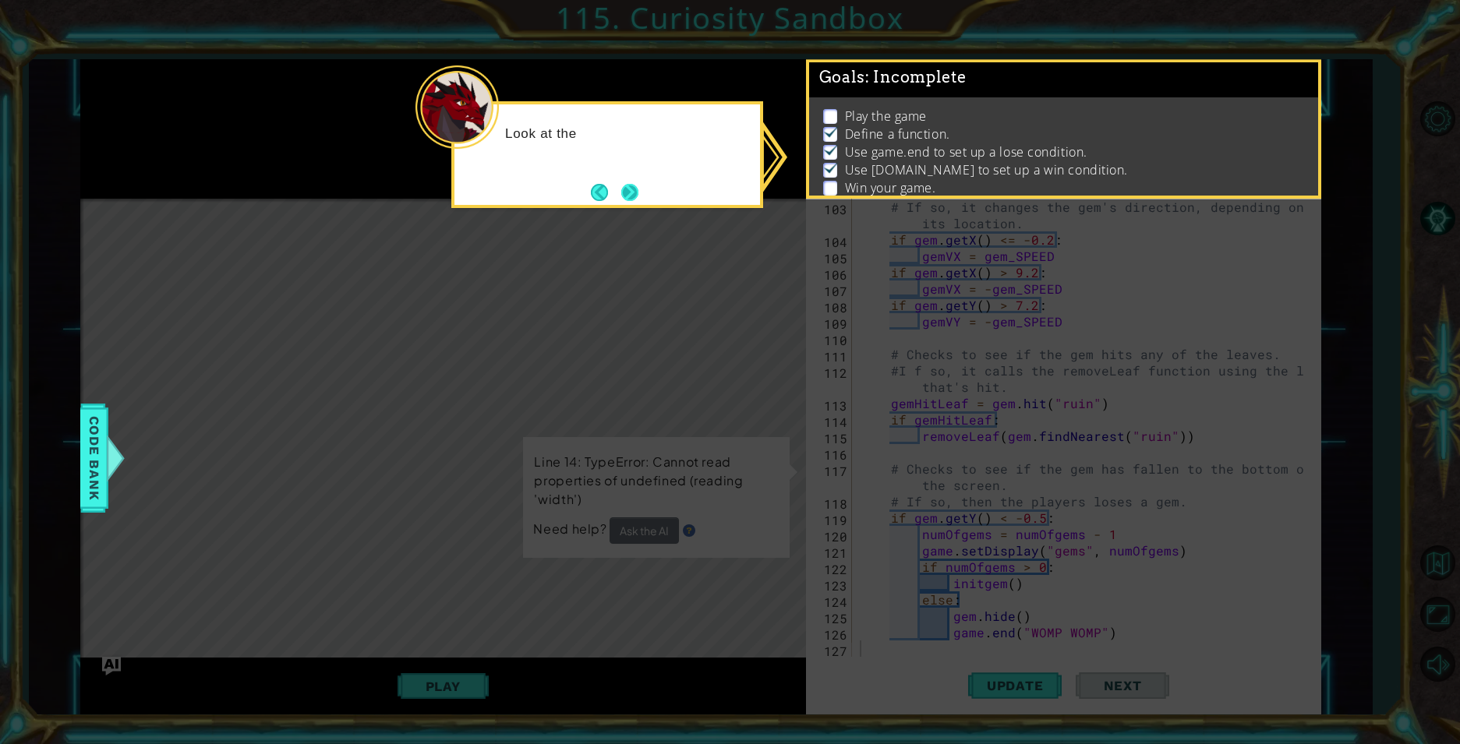
click at [621, 192] on button "Next" at bounding box center [629, 192] width 17 height 17
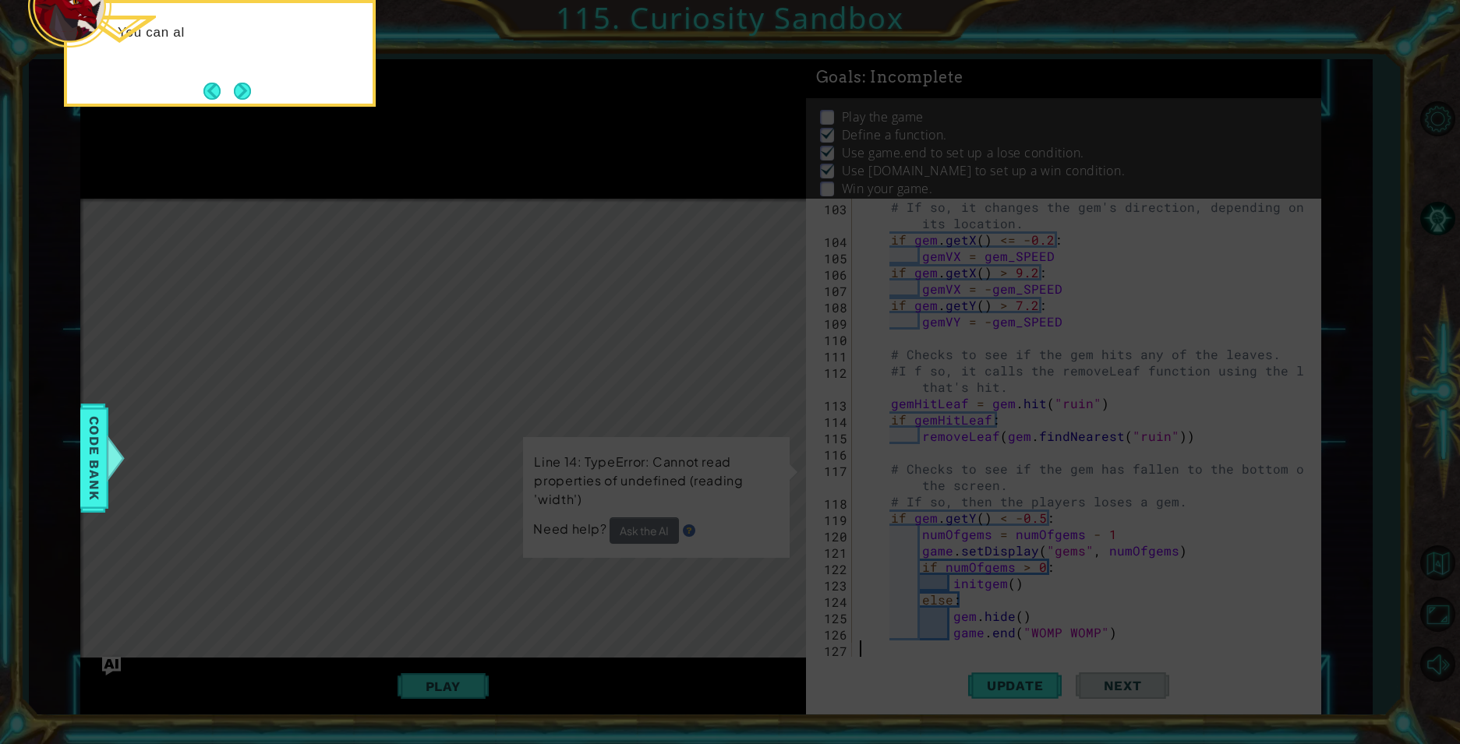
click at [243, 84] on button "Next" at bounding box center [242, 91] width 17 height 17
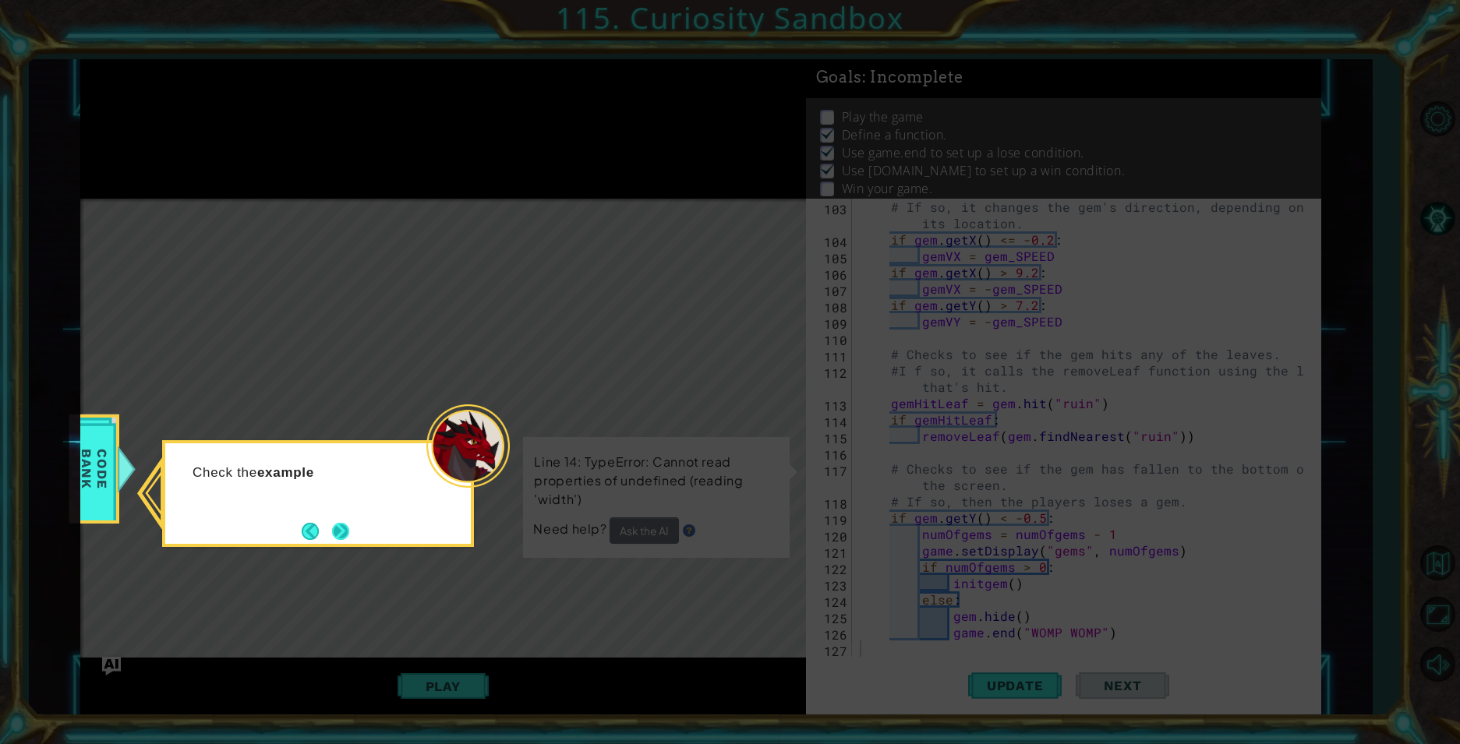
click at [344, 528] on button "Next" at bounding box center [340, 531] width 17 height 17
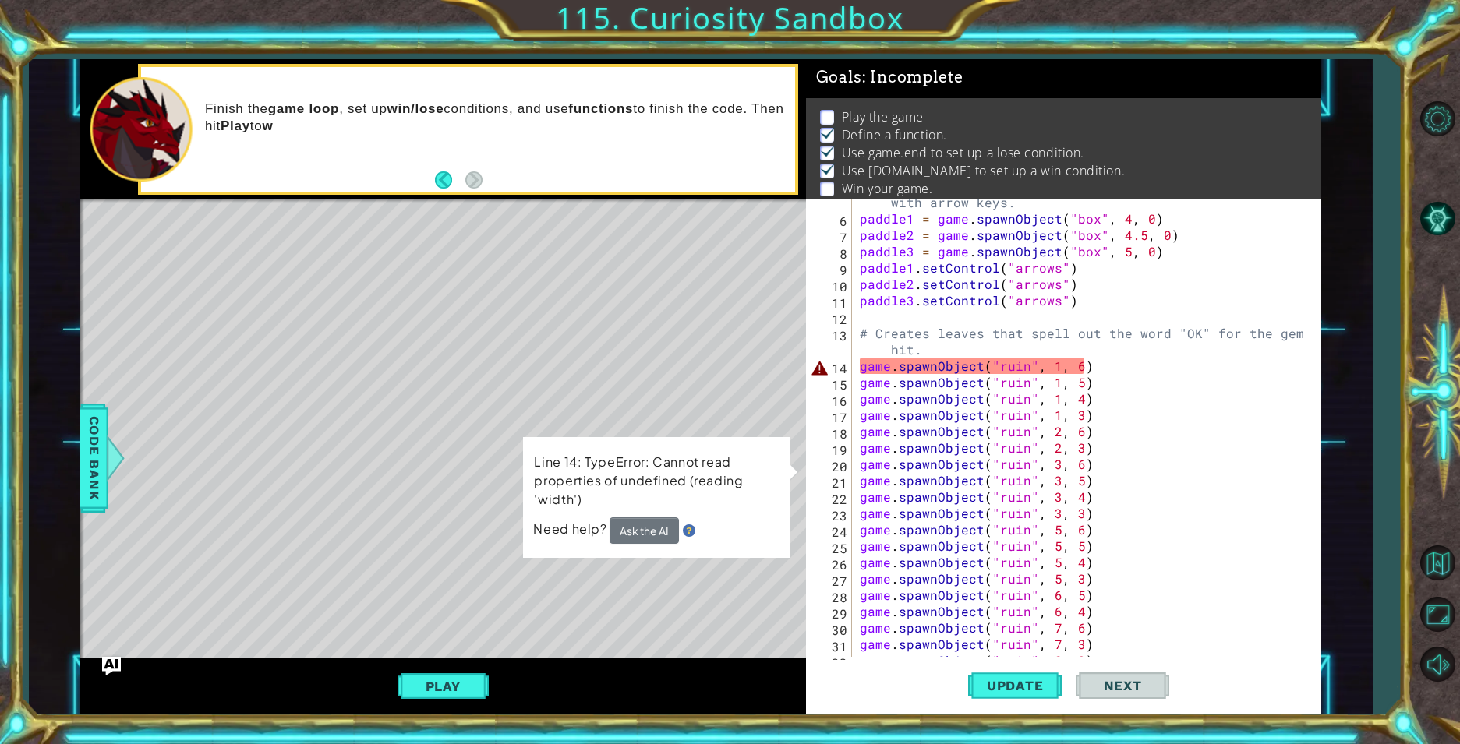
scroll to position [0, 0]
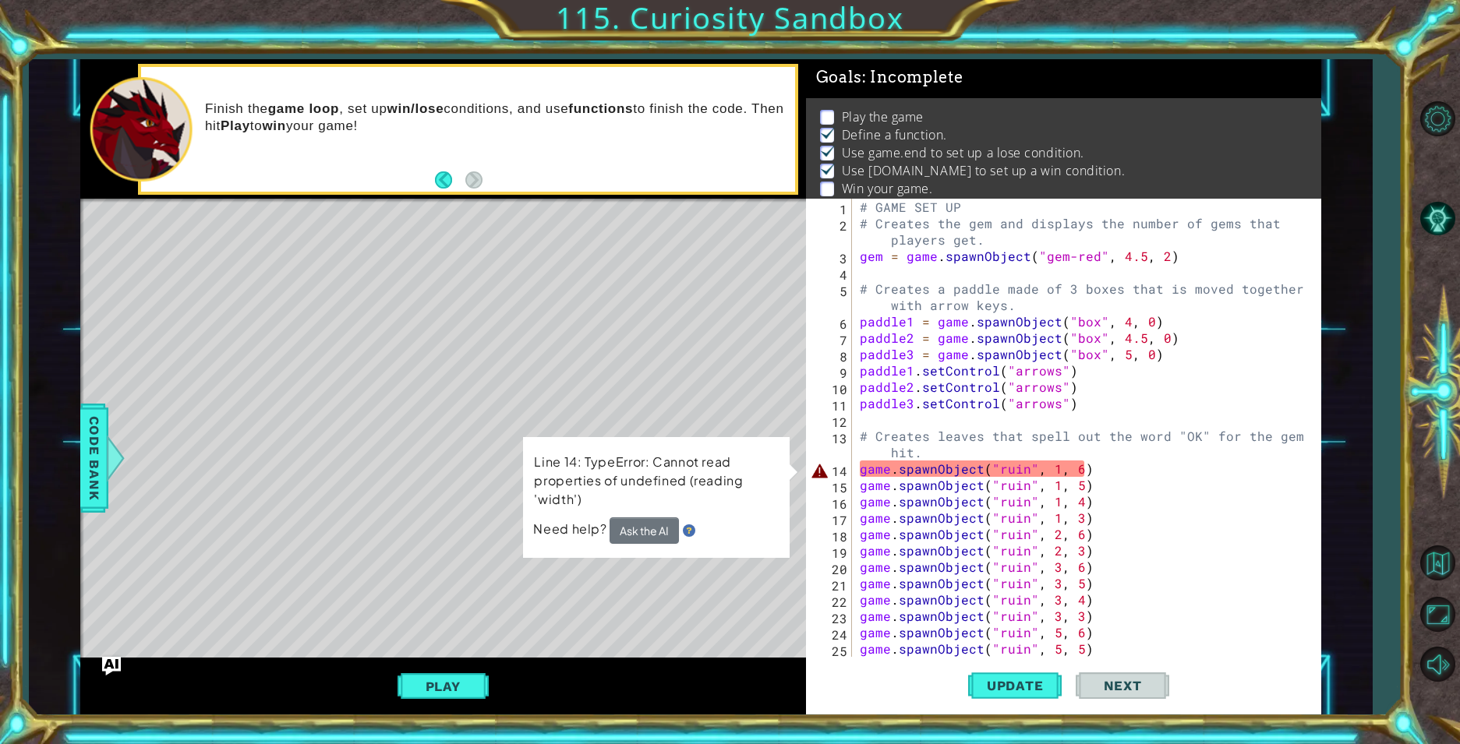
click at [1114, 474] on div "# GAME SET UP # Creates the gem and displays the number of gems that players ge…" at bounding box center [1084, 444] width 456 height 491
click at [860, 468] on div "# GAME SET UP # Creates the gem and displays the number of gems that players ge…" at bounding box center [1084, 444] width 456 height 491
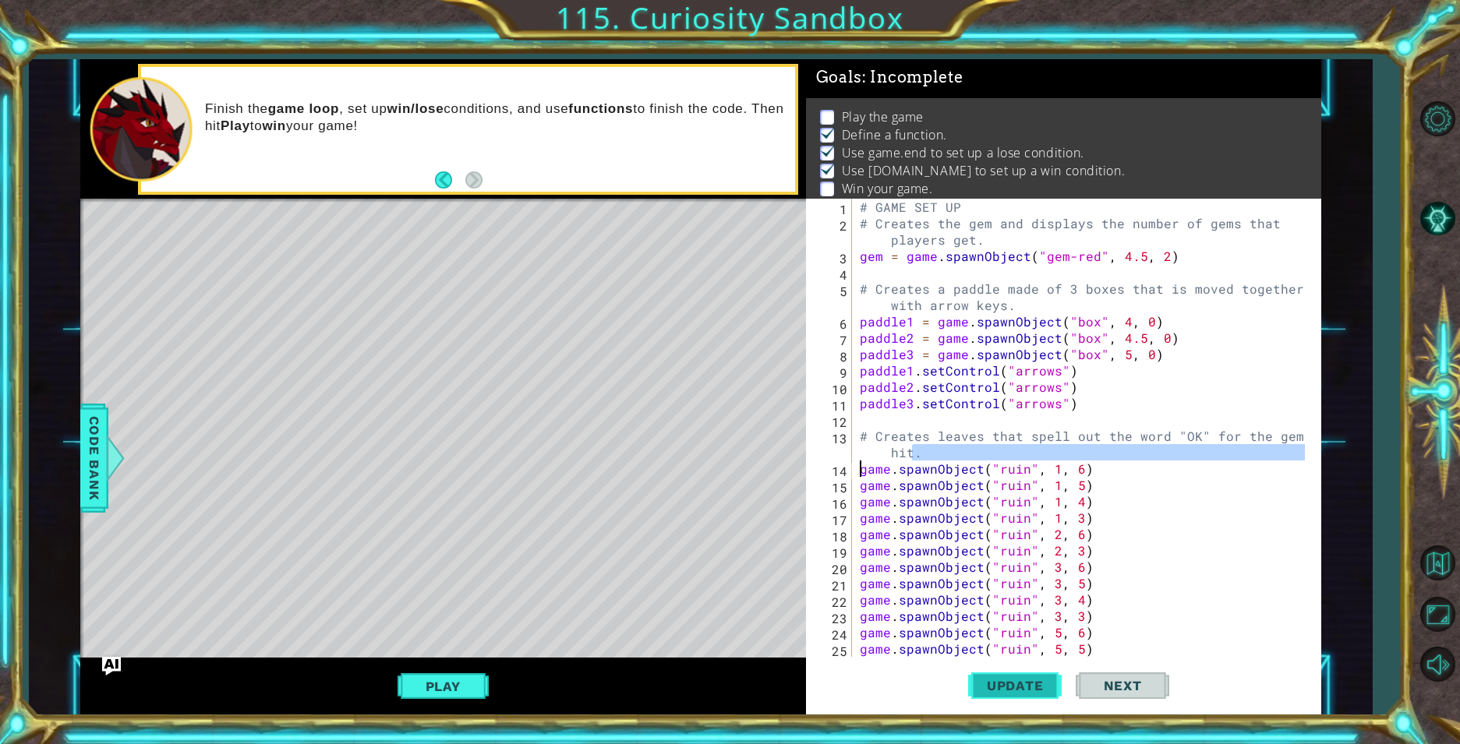
click at [1030, 679] on span "Update" at bounding box center [1015, 686] width 88 height 16
type textarea "game.spawnObject("ruin", 1, 6)"
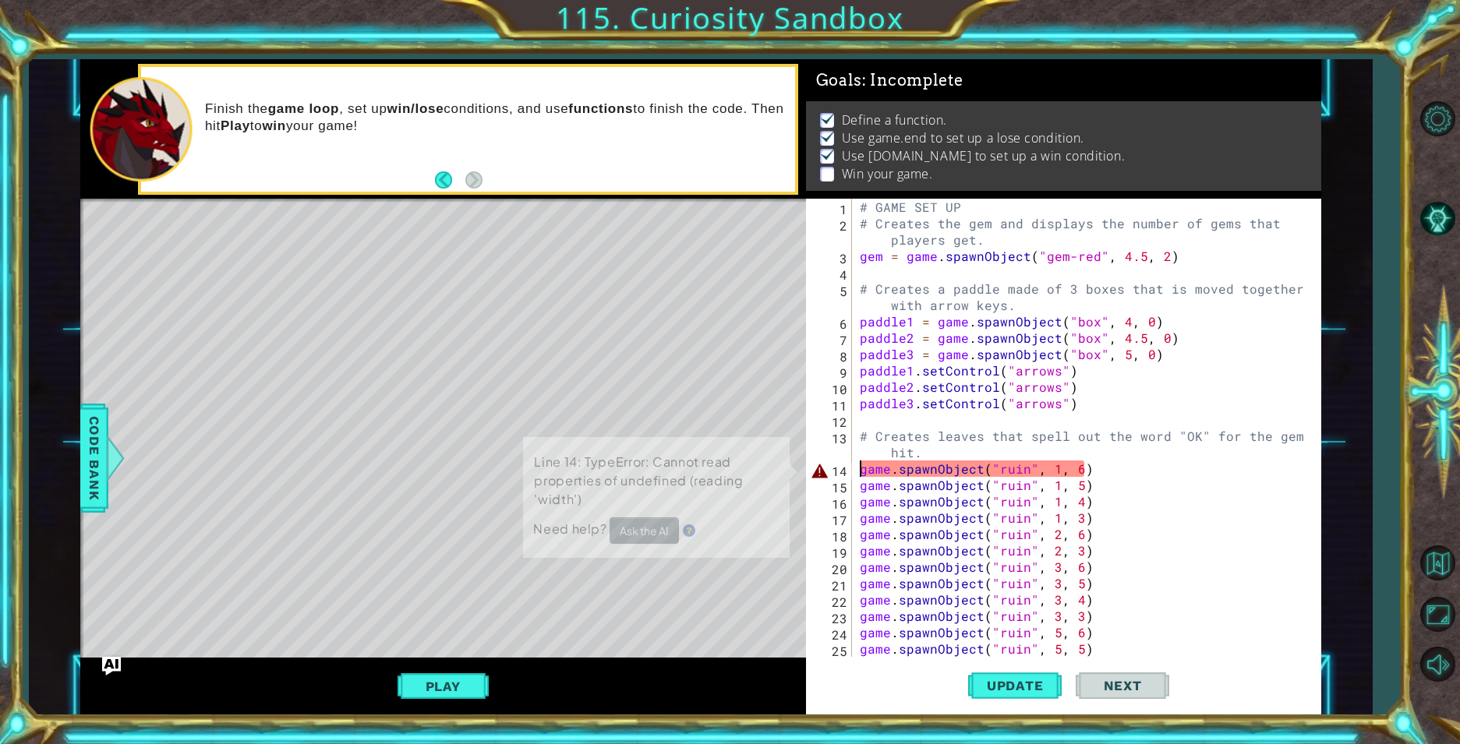
scroll to position [12, 0]
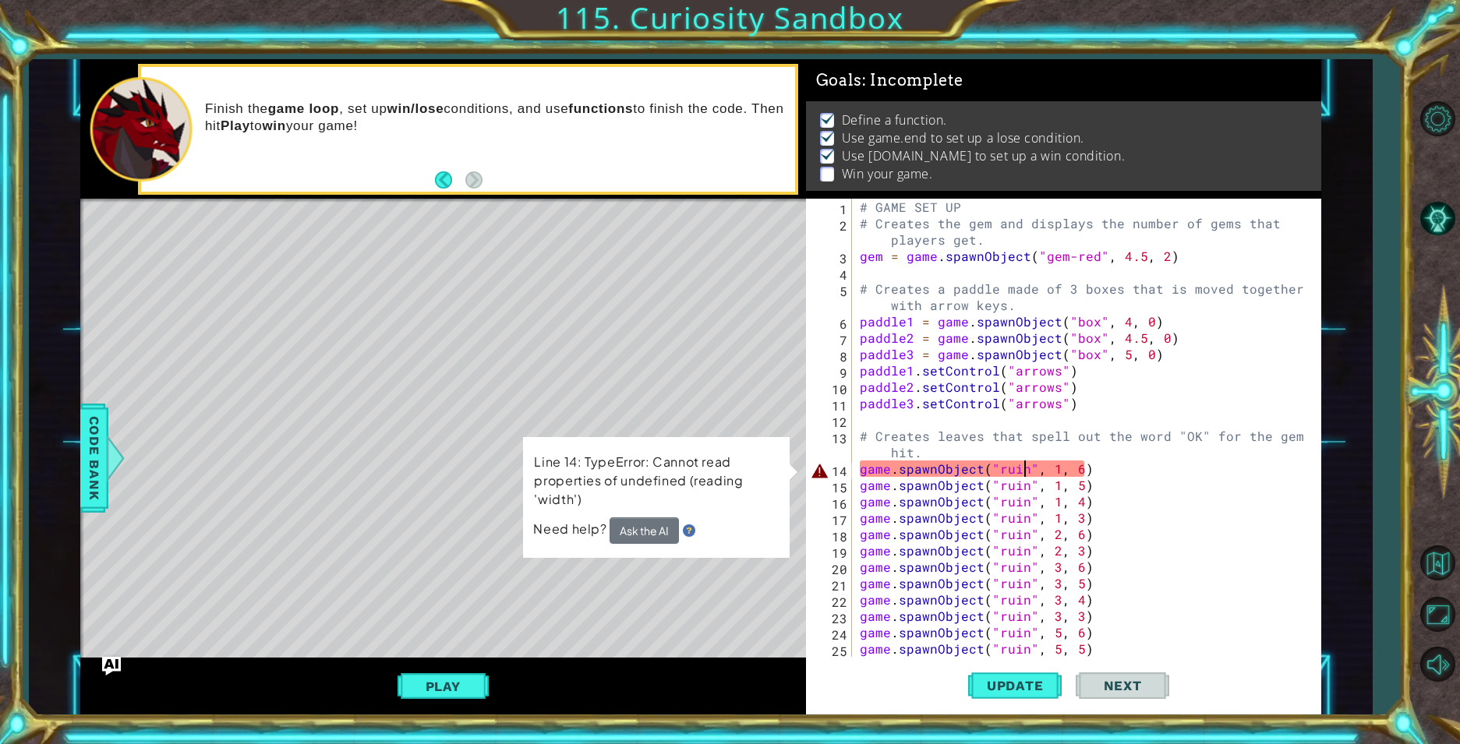
click at [1022, 471] on div "# GAME SET UP # Creates the gem and displays the number of gems that players ge…" at bounding box center [1084, 444] width 456 height 491
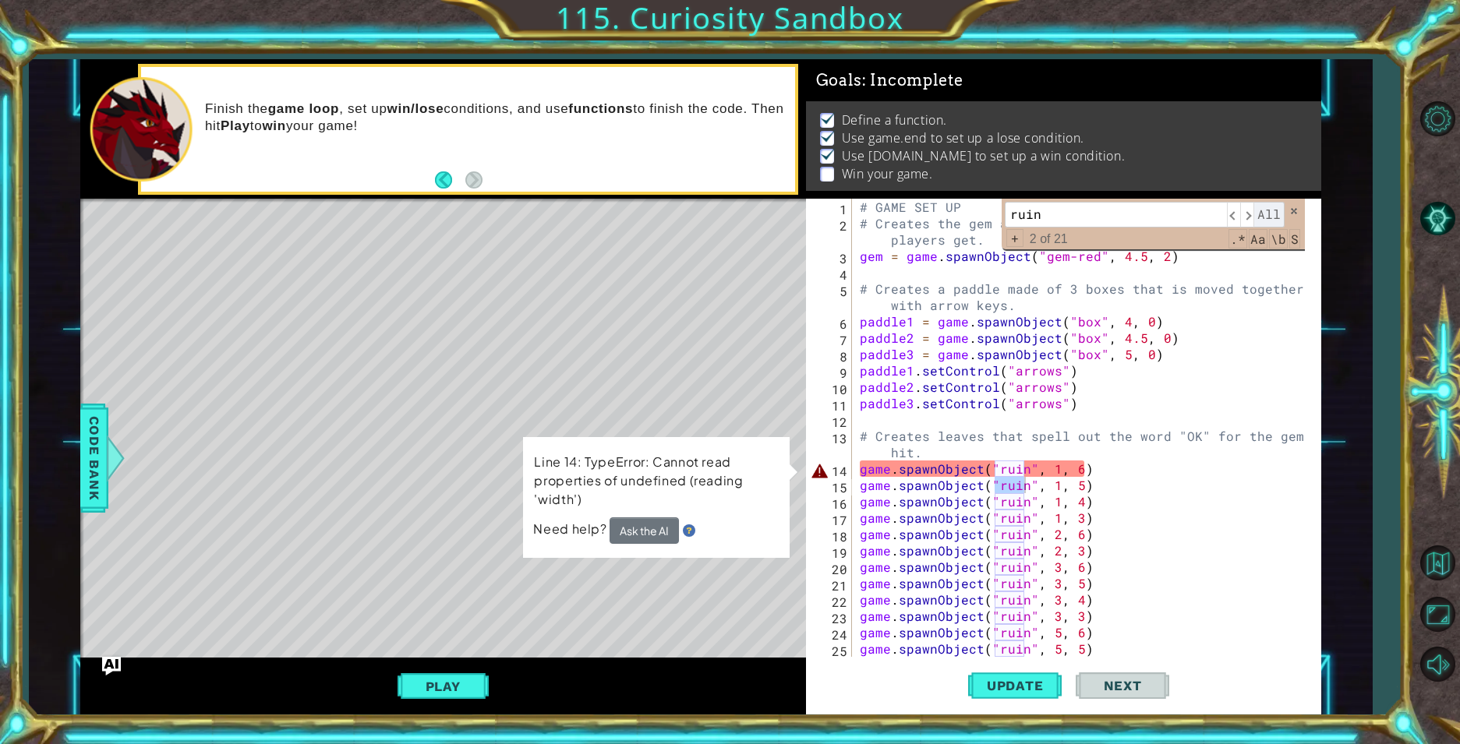
type input "ruin"
click at [1267, 209] on span "All" at bounding box center [1268, 214] width 31 height 25
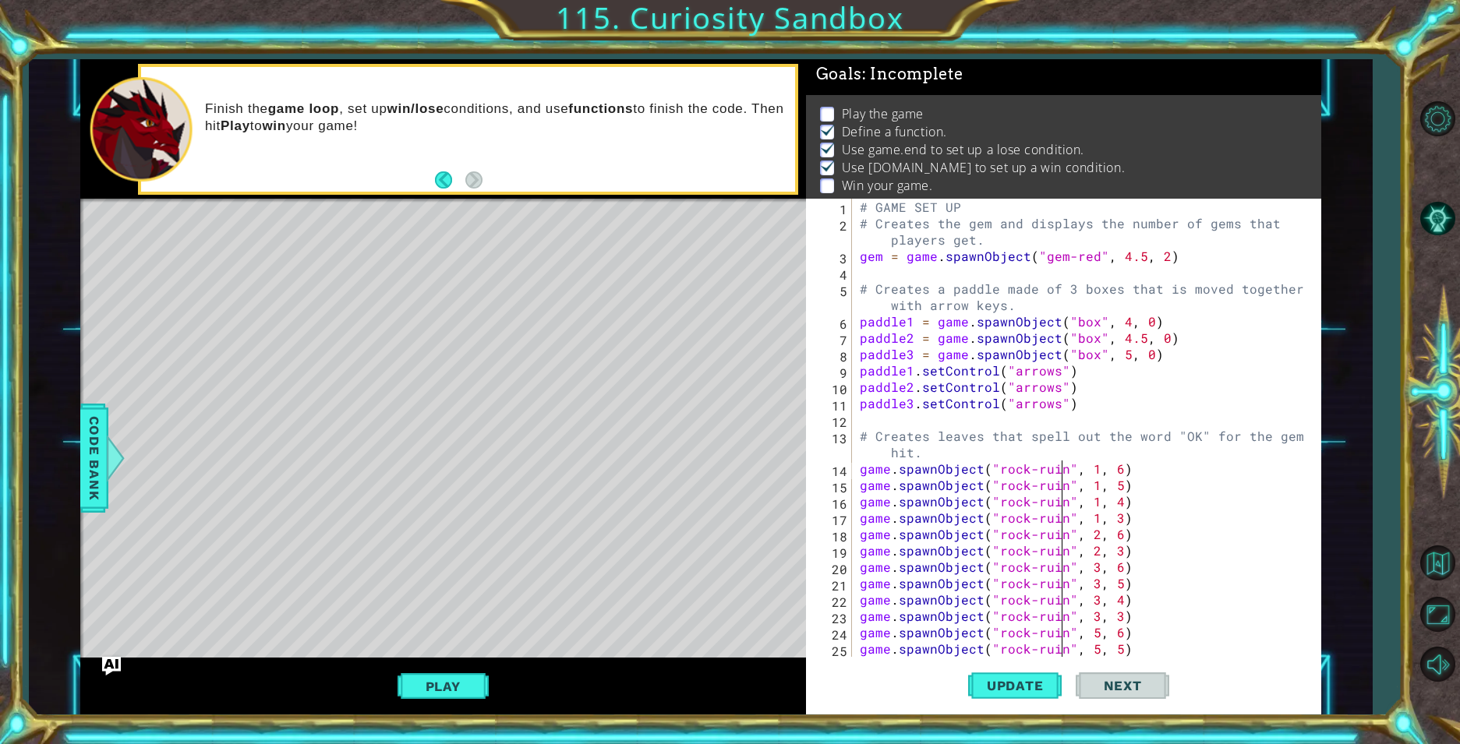
scroll to position [0, 12]
click at [1030, 687] on span "Update" at bounding box center [1015, 686] width 88 height 16
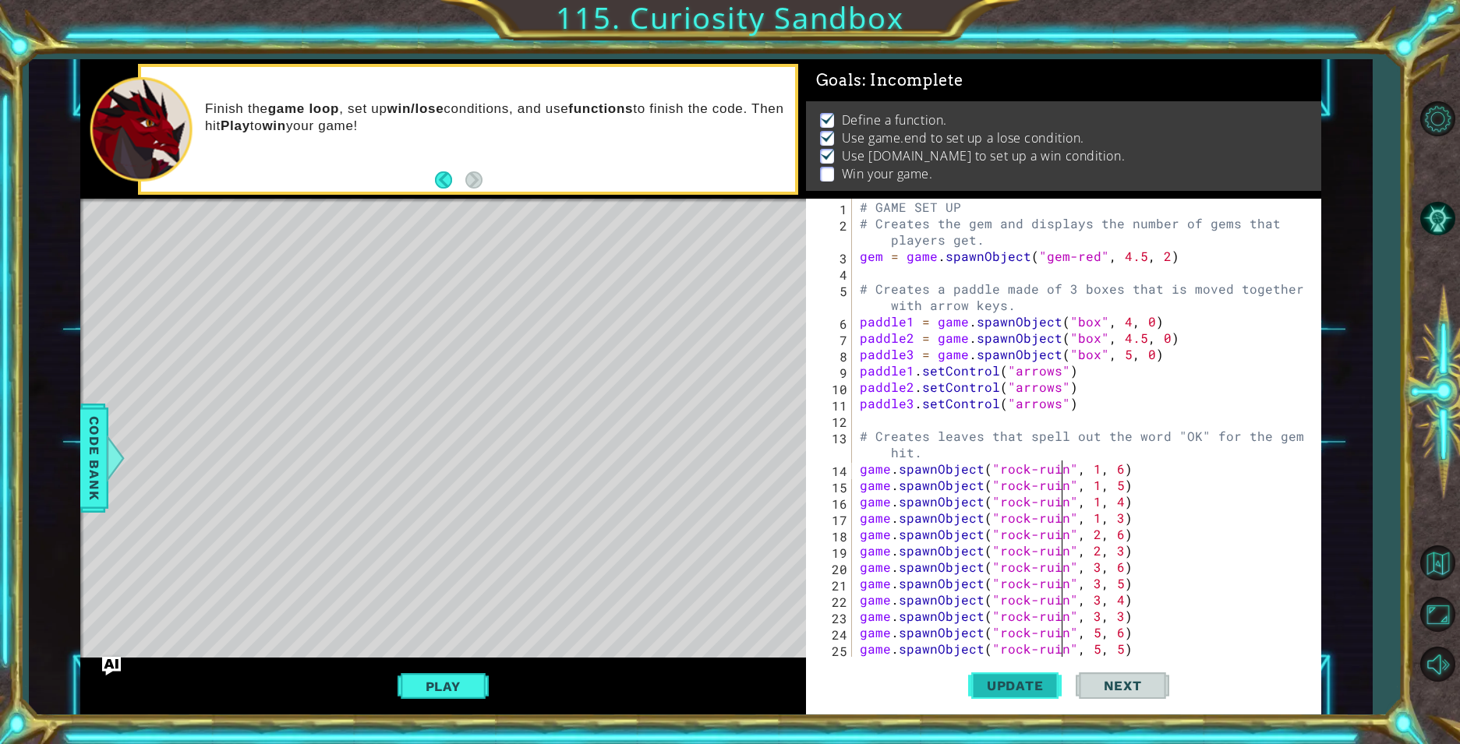
scroll to position [12, 0]
click at [1153, 539] on div "# GAME SET UP # Creates the gem and displays the number of gems that players ge…" at bounding box center [1084, 444] width 456 height 491
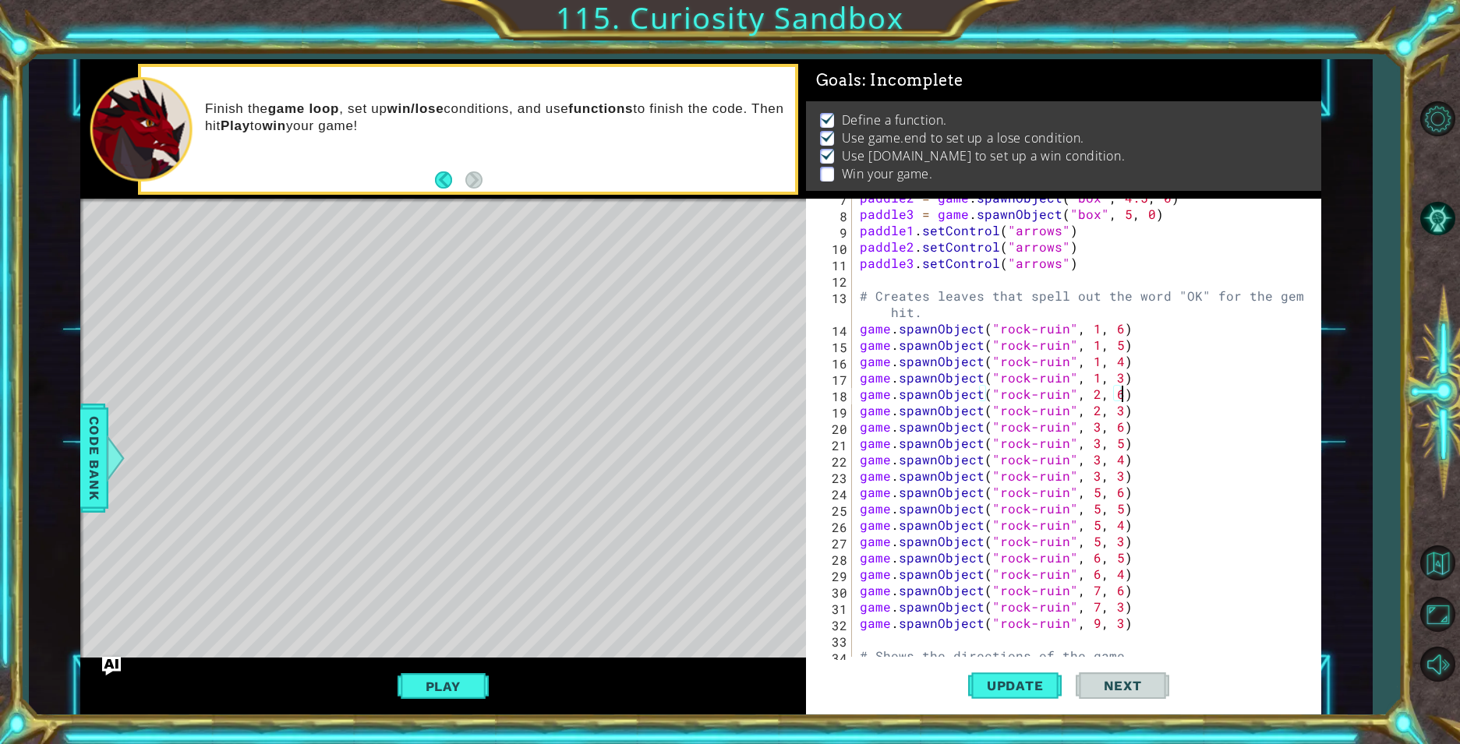
scroll to position [140, 0]
click at [1086, 331] on div "paddle2 = game . spawnObject ( "box" , 4.5 , 0 ) paddle3 = game . spawnObject (…" at bounding box center [1084, 434] width 456 height 491
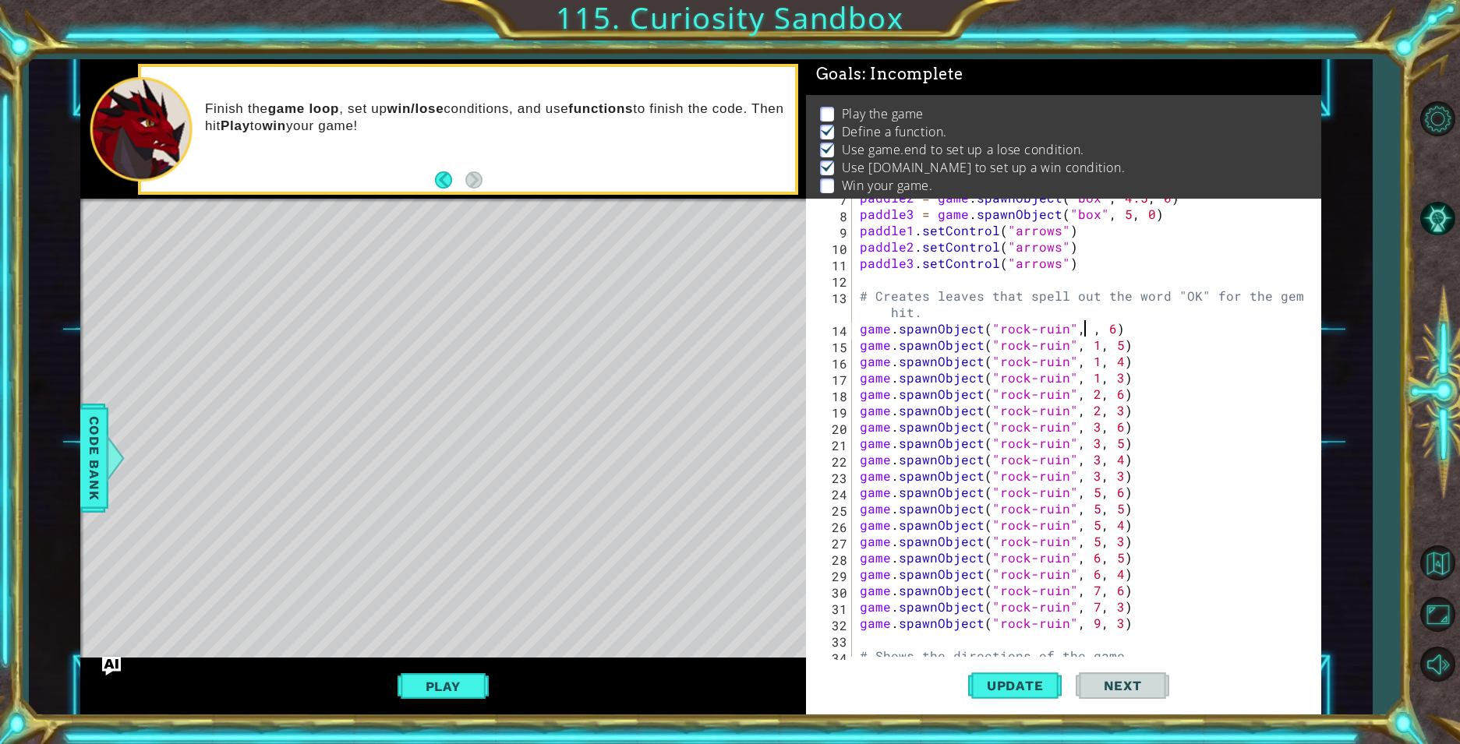
scroll to position [0, 14]
click at [1088, 353] on div "paddle2 = game . spawnObject ( "box" , 4.5 , 0 ) paddle3 = game . spawnObject (…" at bounding box center [1084, 434] width 456 height 491
click at [1091, 362] on div "paddle2 = game . spawnObject ( "box" , 4.5 , 0 ) paddle3 = game . spawnObject (…" at bounding box center [1084, 434] width 456 height 491
click at [1090, 380] on div "paddle2 = game . spawnObject ( "box" , 4.5 , 0 ) paddle3 = game . spawnObject (…" at bounding box center [1084, 434] width 456 height 491
click at [1004, 697] on button "Update" at bounding box center [1015, 685] width 94 height 51
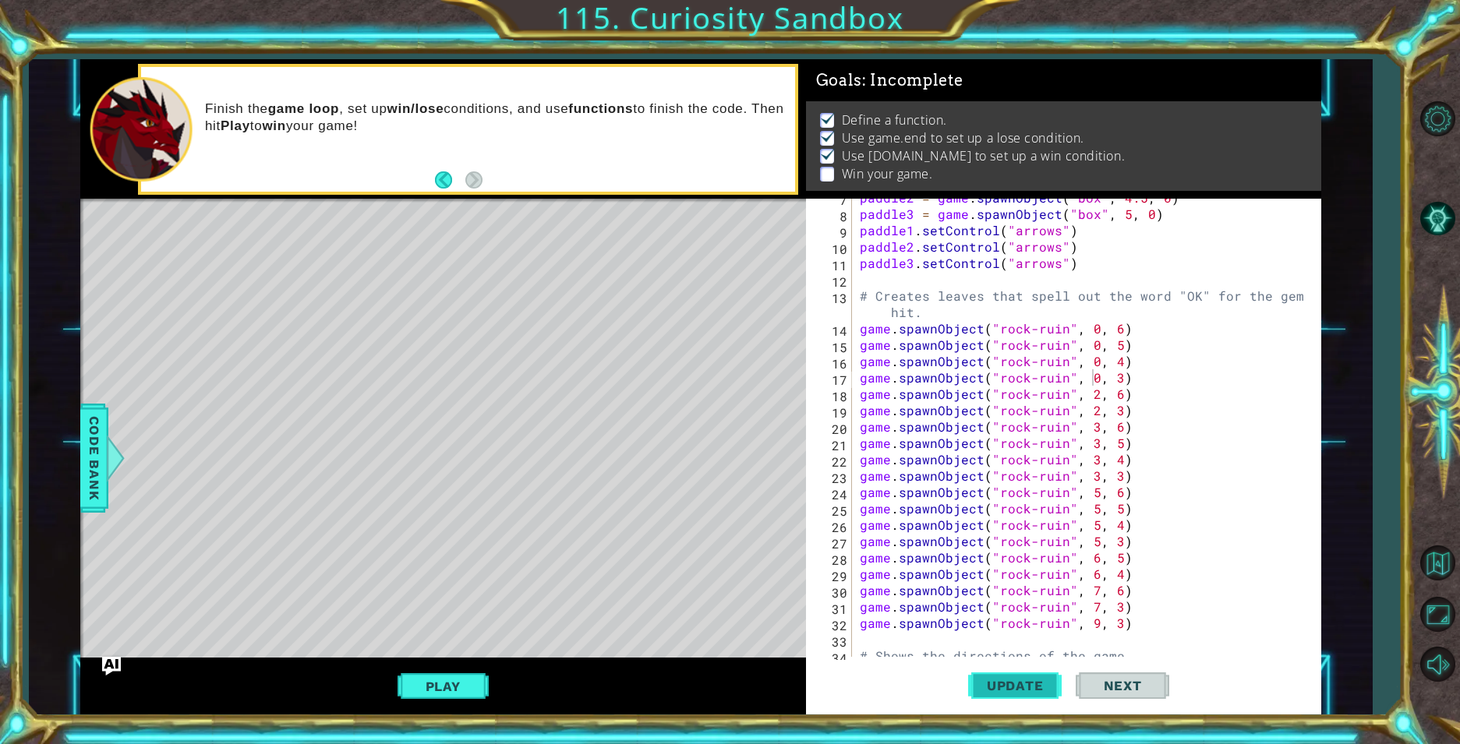
click at [1004, 697] on button "Update" at bounding box center [1015, 685] width 94 height 51
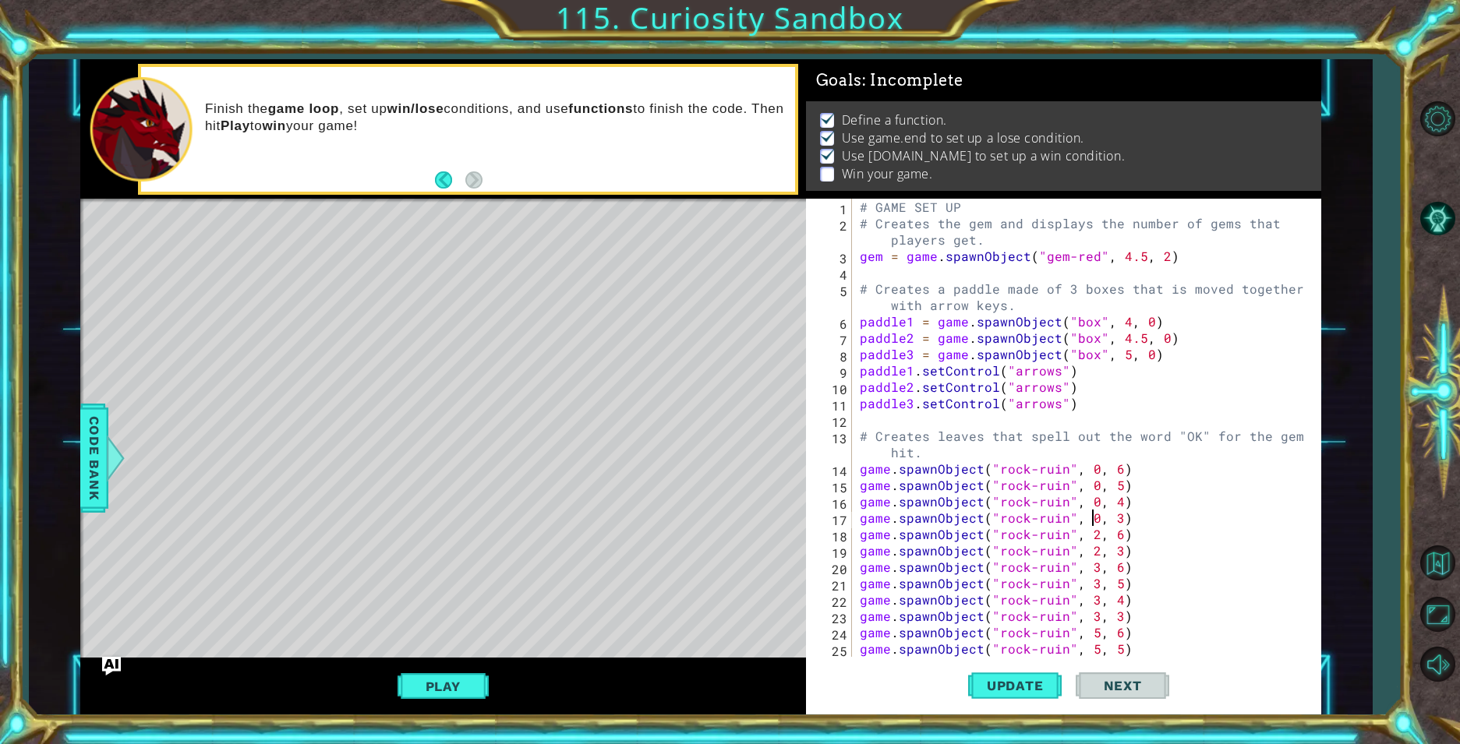
click at [1090, 320] on div "# GAME SET UP # Creates the gem and displays the number of gems that players ge…" at bounding box center [1084, 444] width 456 height 491
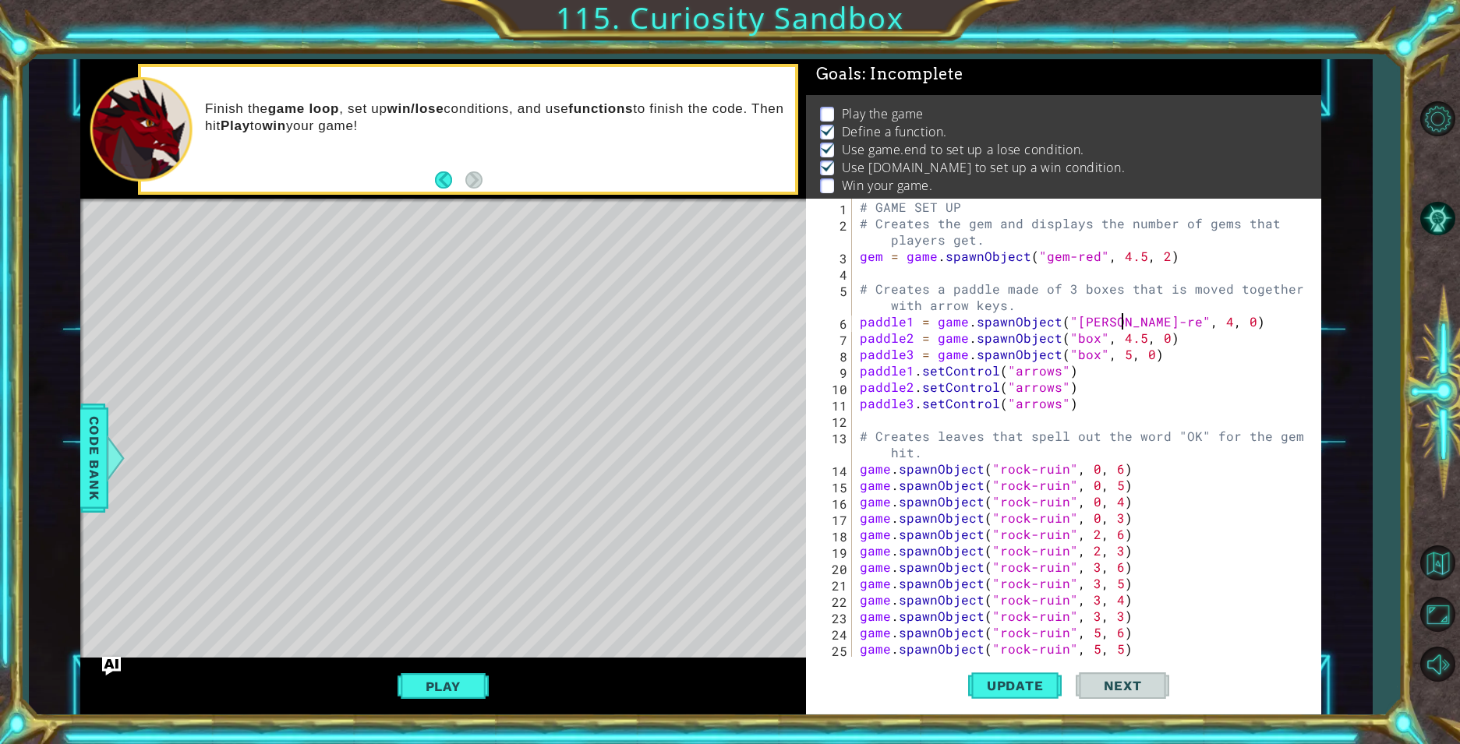
scroll to position [0, 16]
click at [1077, 321] on div "# GAME SET UP # Creates the gem and displays the number of gems that players ge…" at bounding box center [1084, 444] width 456 height 491
click at [1120, 373] on div "# GAME SET UP # Creates the gem and displays the number of gems that players ge…" at bounding box center [1084, 444] width 456 height 491
type textarea "paddle1.setControl("arrows")"
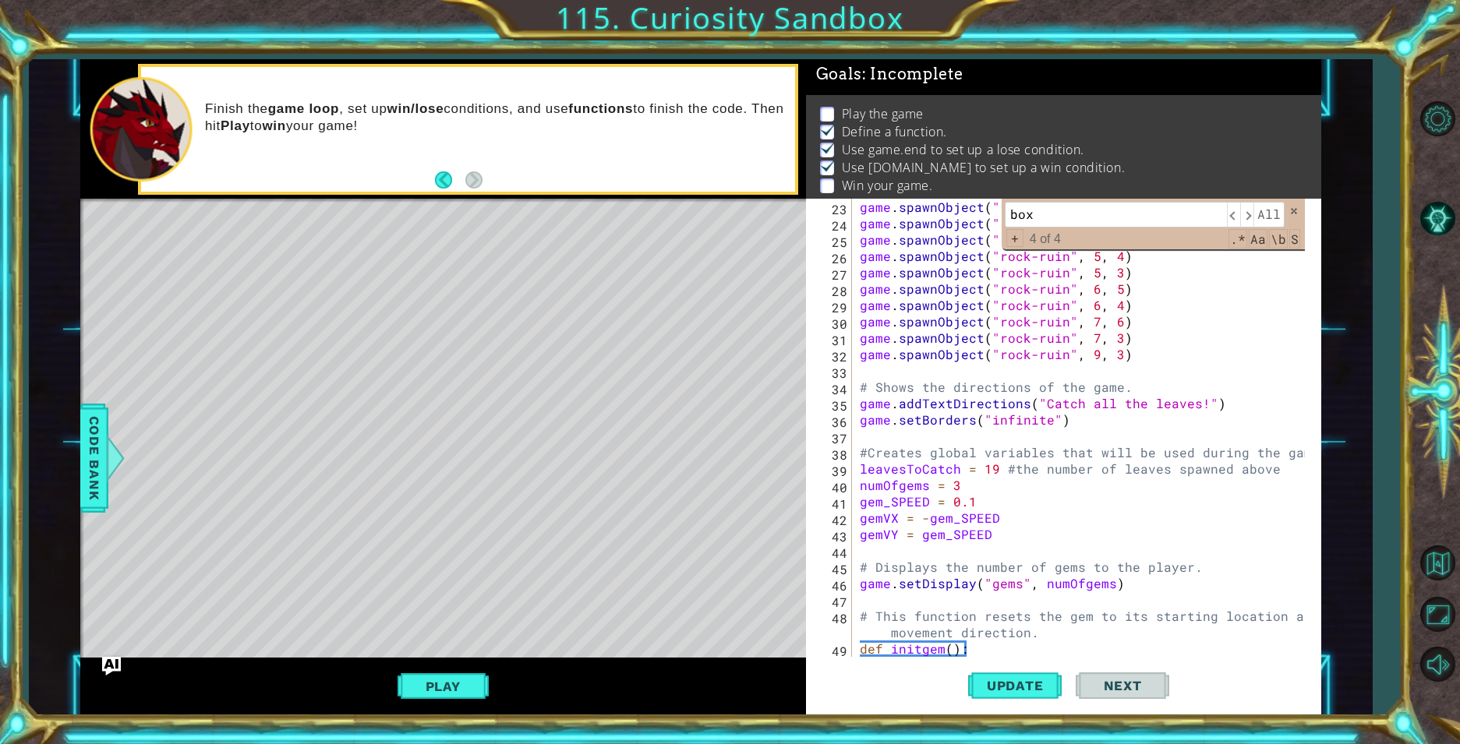
scroll to position [1538, 0]
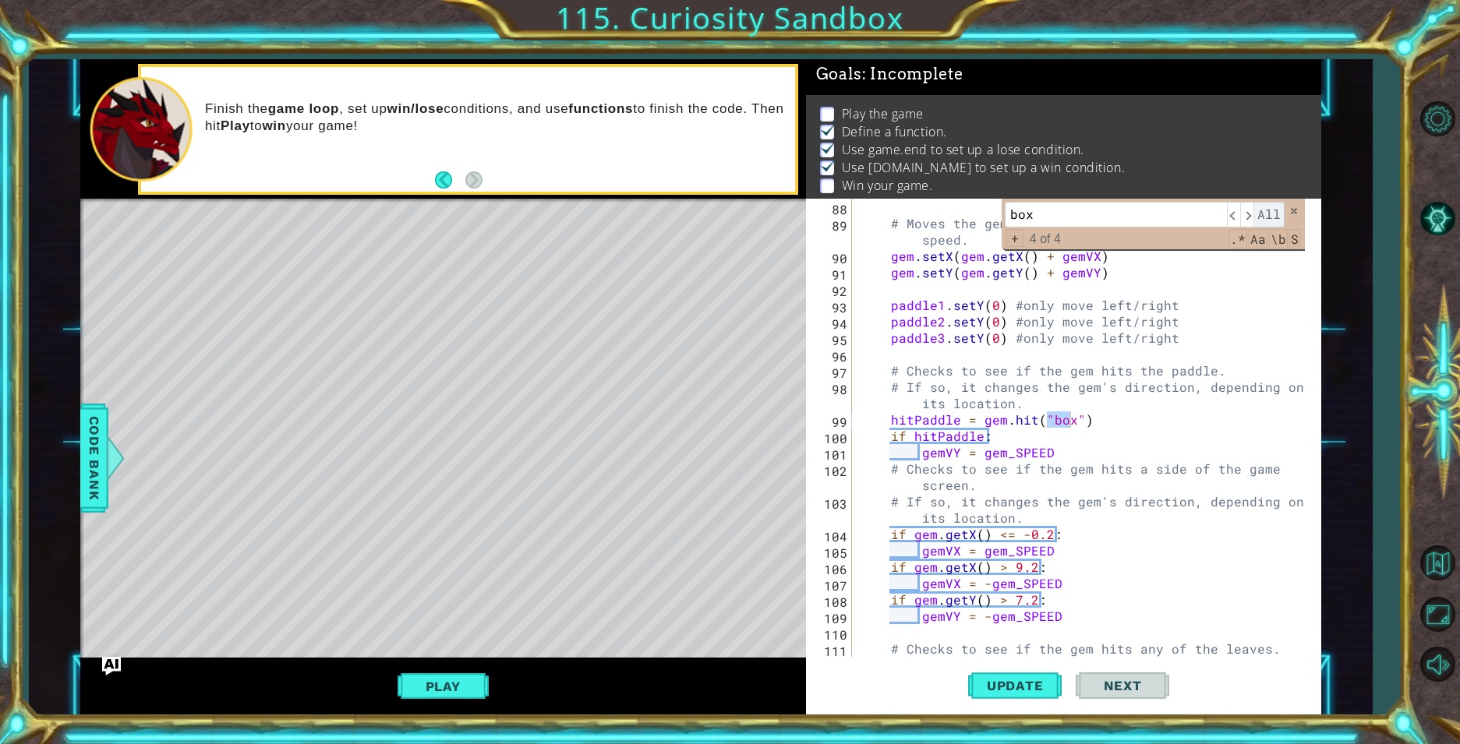
type input "box"
click at [1273, 217] on span "All" at bounding box center [1268, 214] width 31 height 25
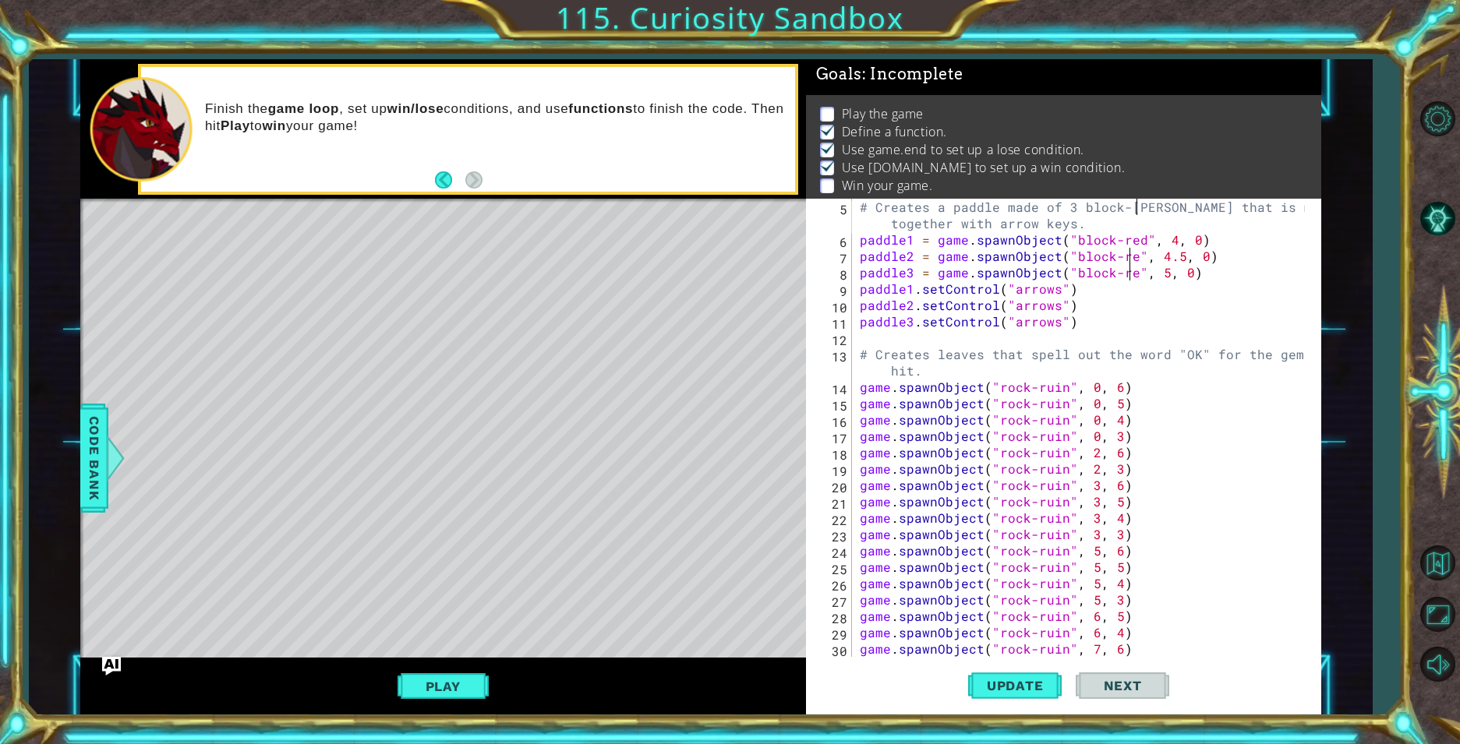
scroll to position [0, 17]
click at [1029, 679] on span "Update" at bounding box center [1015, 686] width 88 height 16
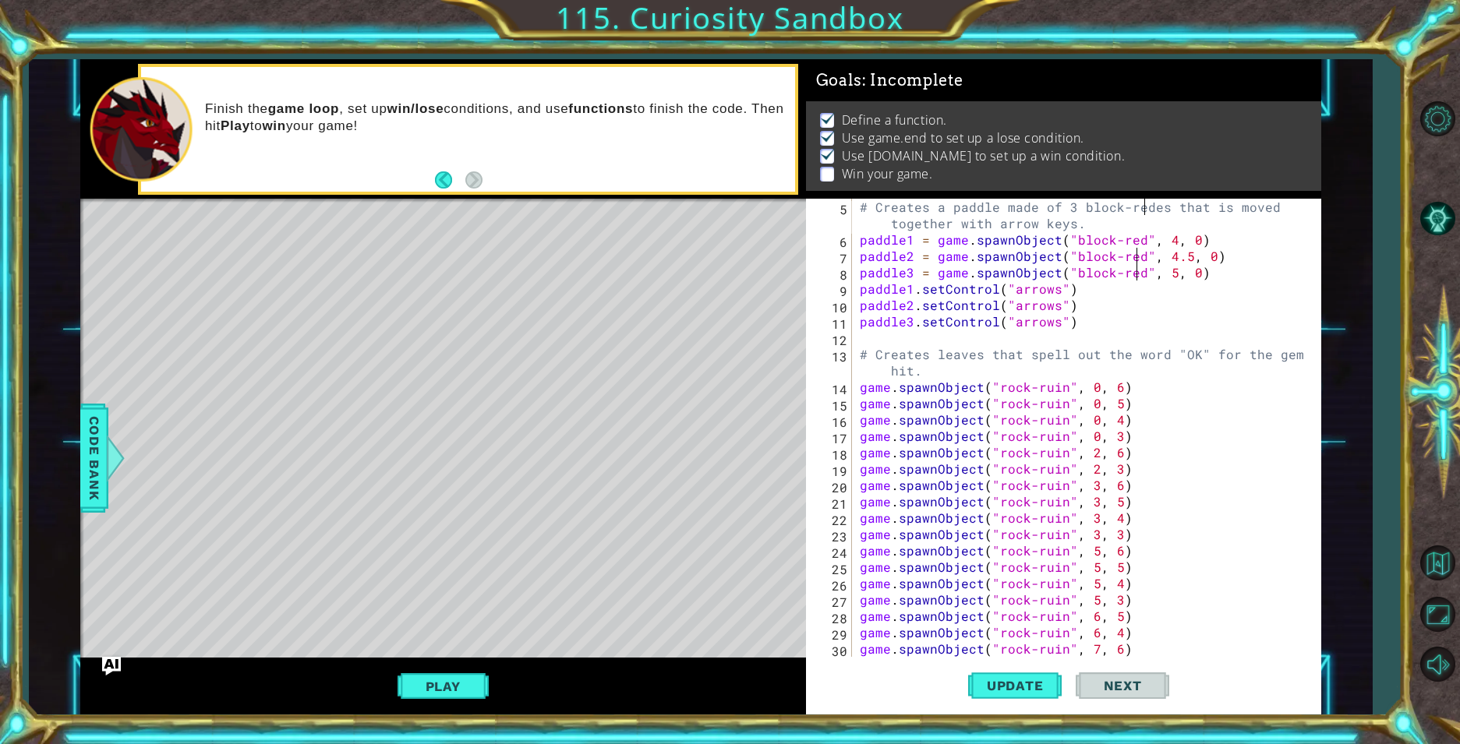
scroll to position [0, 16]
click at [1216, 496] on div "# Creates a paddle made of 3 block-redes that is moved together with arrow keys…" at bounding box center [1084, 452] width 456 height 507
click at [465, 688] on button "Play" at bounding box center [442, 687] width 91 height 30
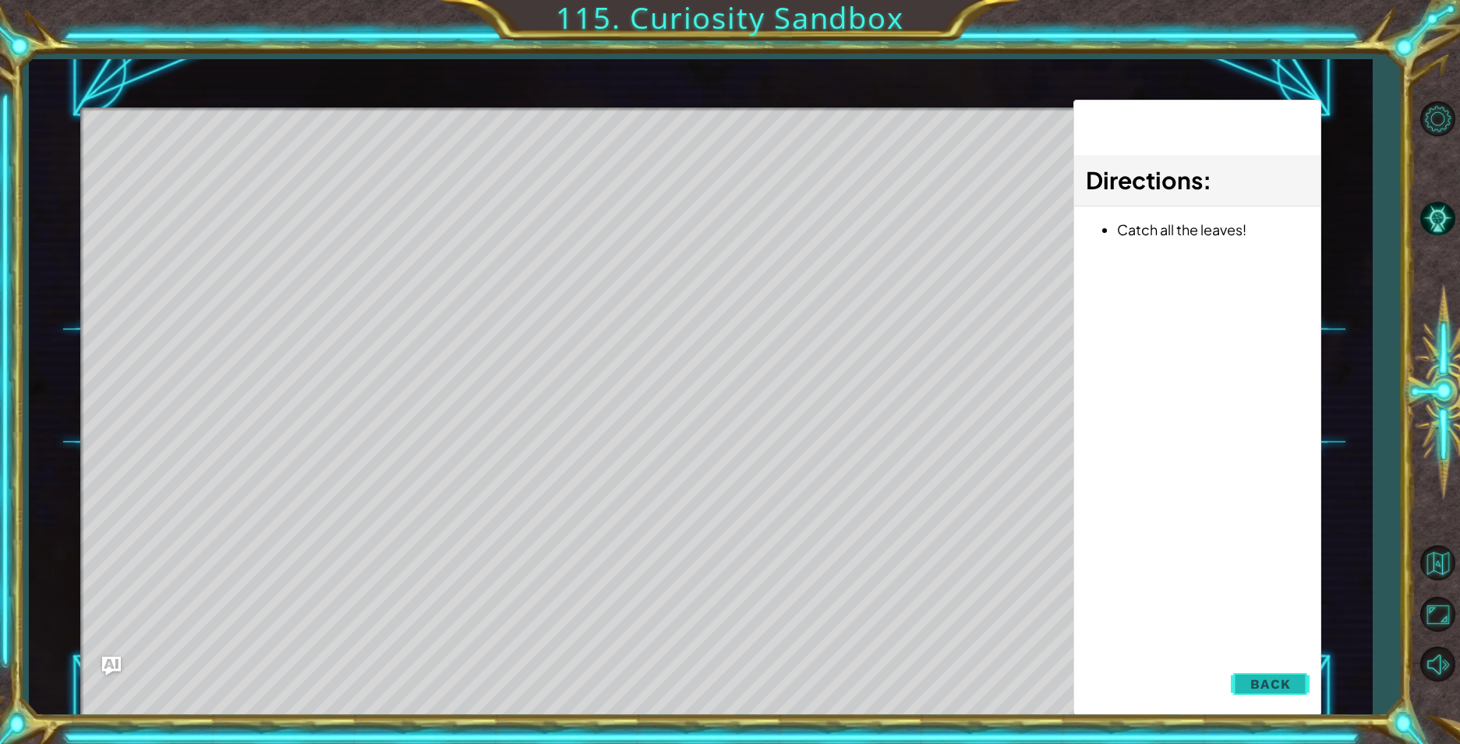
click at [1280, 698] on button "Back" at bounding box center [1270, 684] width 79 height 31
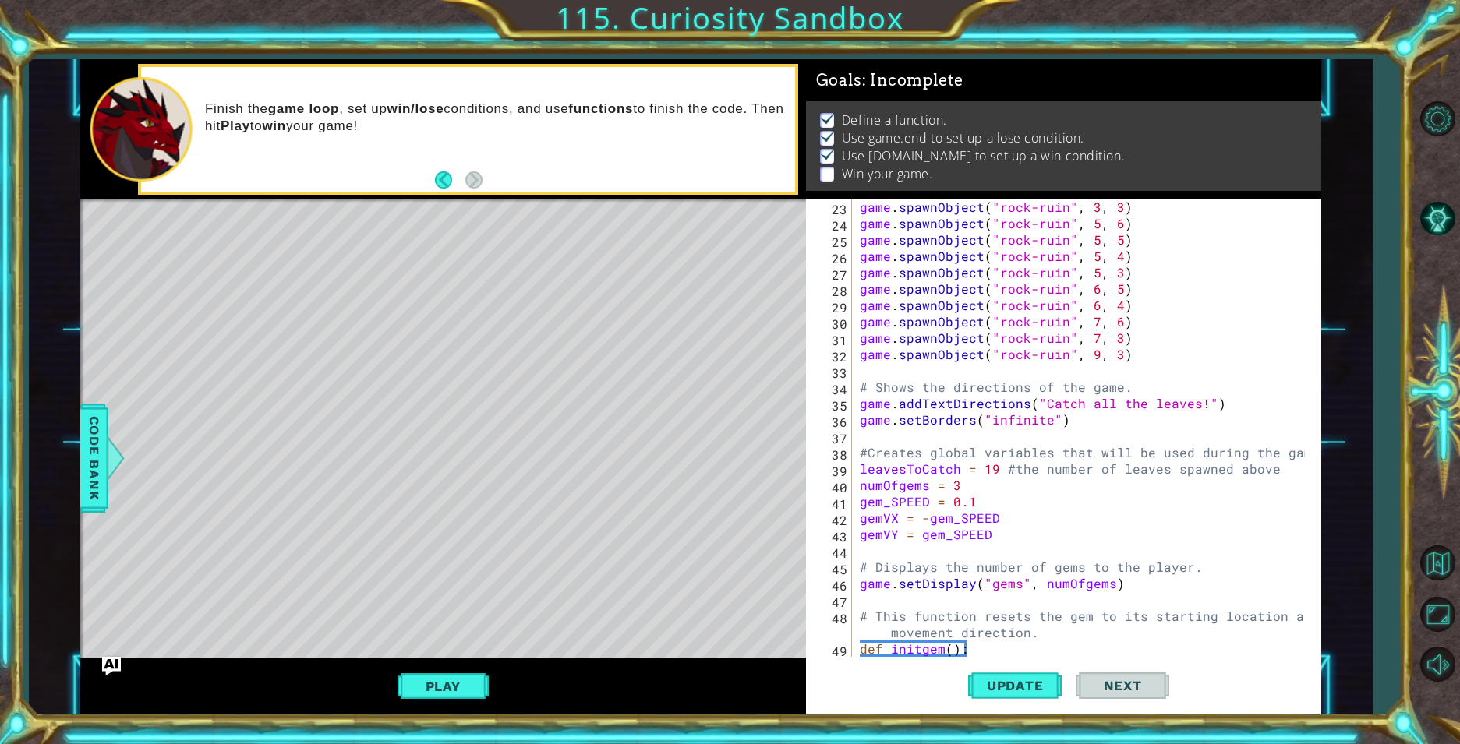
scroll to position [6, 0]
drag, startPoint x: 1188, startPoint y: 402, endPoint x: 1036, endPoint y: 404, distance: 152.8
click at [1036, 404] on div "game . spawnObject ( "rock-ruin" , 3 , 3 ) game . spawnObject ( "rock-ruin" , 5…" at bounding box center [1084, 444] width 456 height 491
click at [1185, 410] on div "game . spawnObject ( "rock-ruin" , 3 , 3 ) game . spawnObject ( "rock-ruin" , 5…" at bounding box center [1080, 428] width 448 height 458
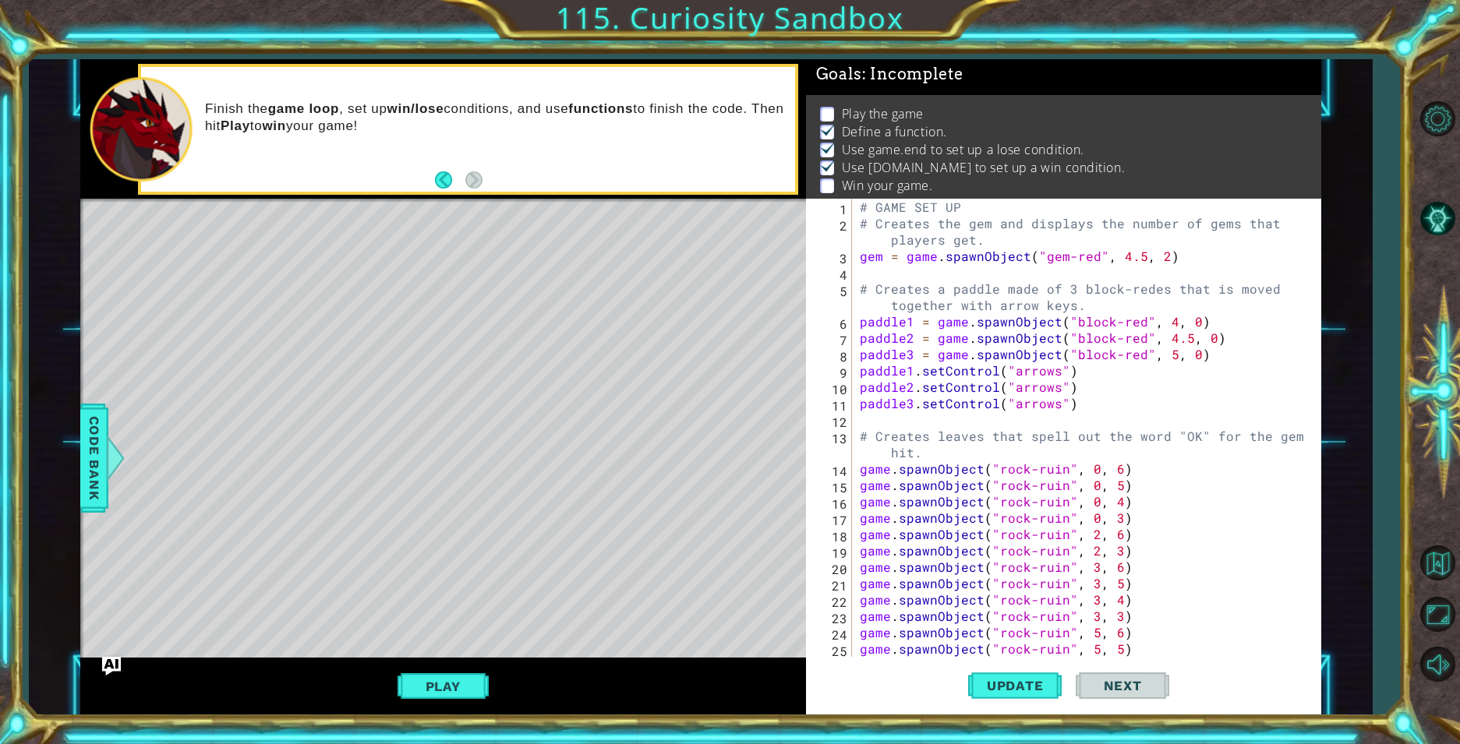
scroll to position [0, 0]
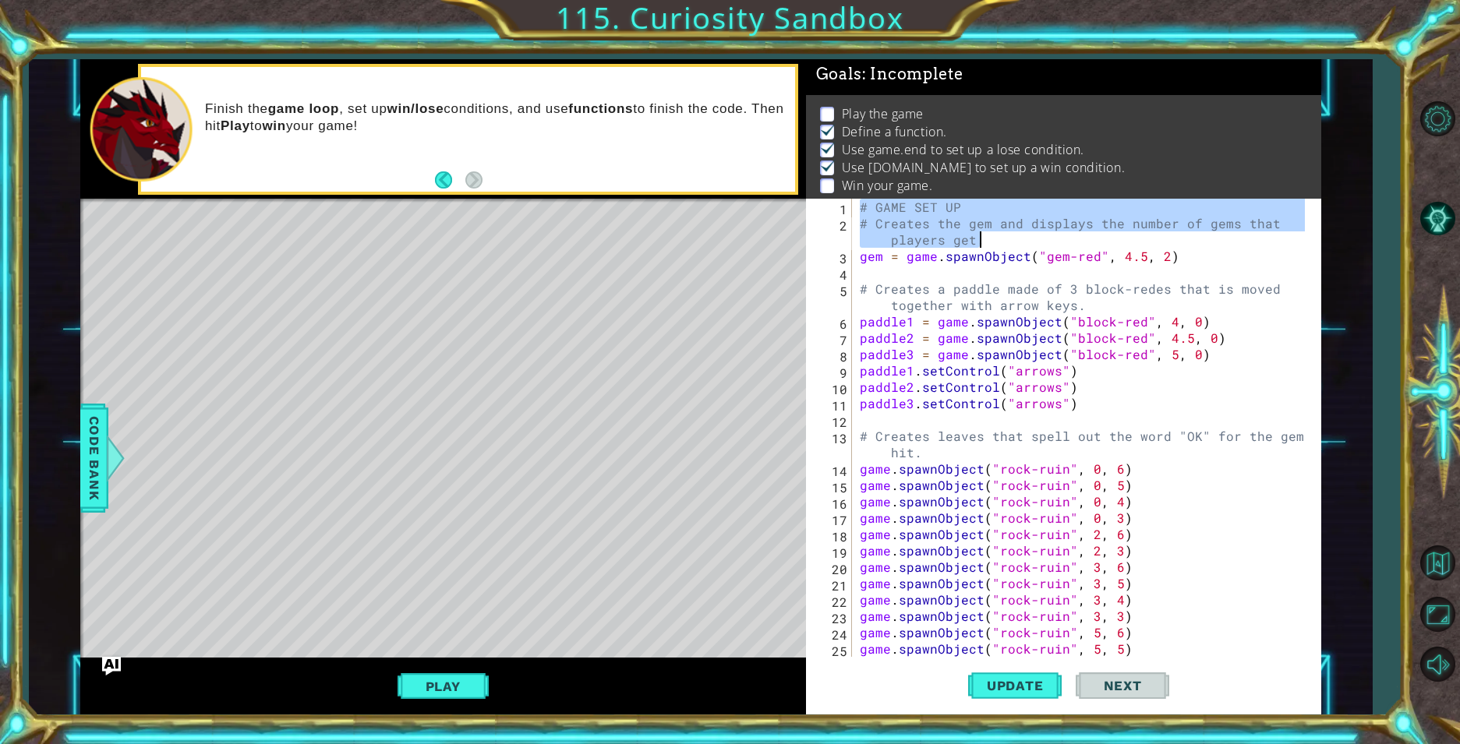
drag, startPoint x: 861, startPoint y: 207, endPoint x: 998, endPoint y: 240, distance: 140.3
click at [998, 240] on div "# GAME SET UP # Creates the gem and displays the number of gems that players ge…" at bounding box center [1084, 444] width 456 height 491
type textarea "# GAME SET UP # Creates the gem and displays the number of gems that players ge…"
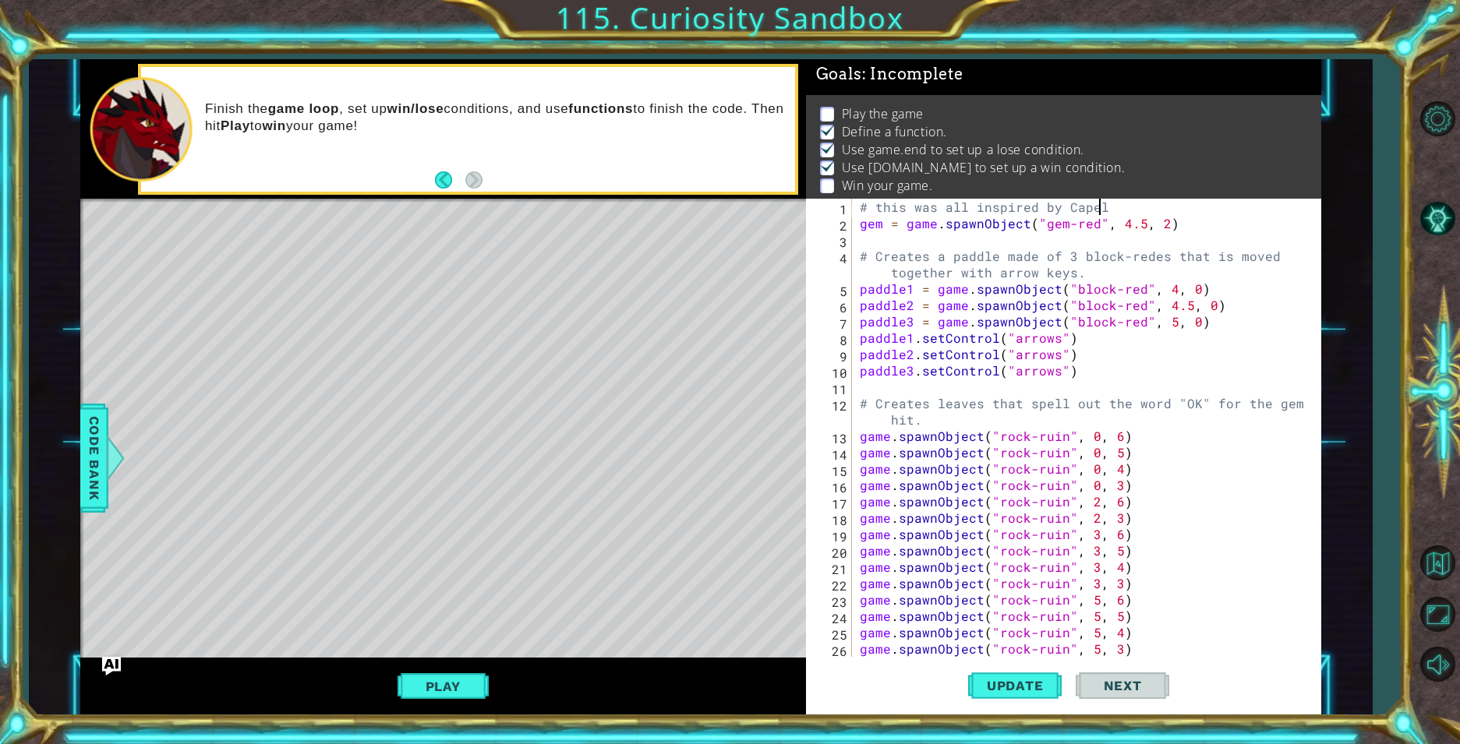
scroll to position [0, 15]
click at [1116, 404] on div "# this was all inspired by Capella gem = game . spawnObject ( "gem-red" , 4.5 ,…" at bounding box center [1084, 444] width 456 height 491
click at [1186, 409] on div "# this was all inspired by Capella gem = game . spawnObject ( "gem-red" , 4.5 ,…" at bounding box center [1084, 444] width 456 height 491
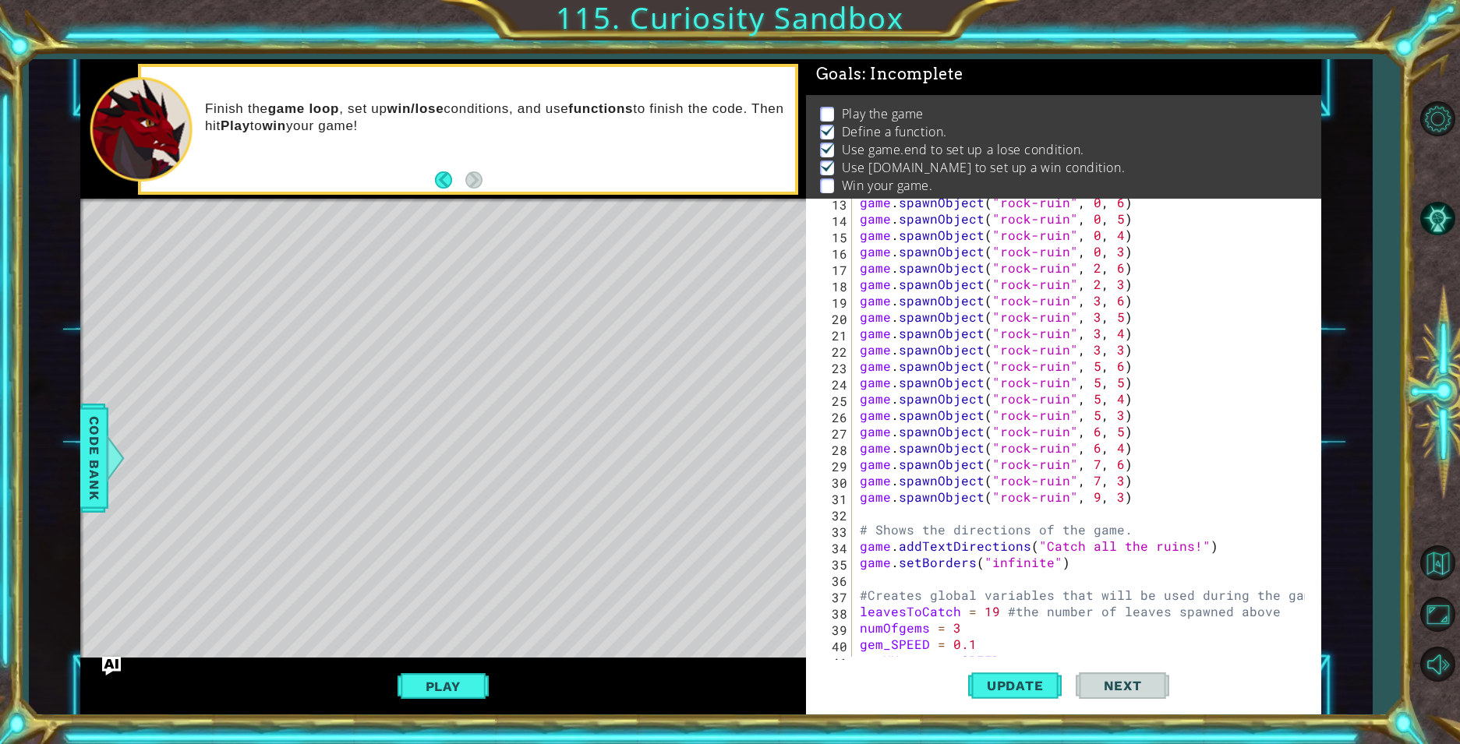
scroll to position [94, 0]
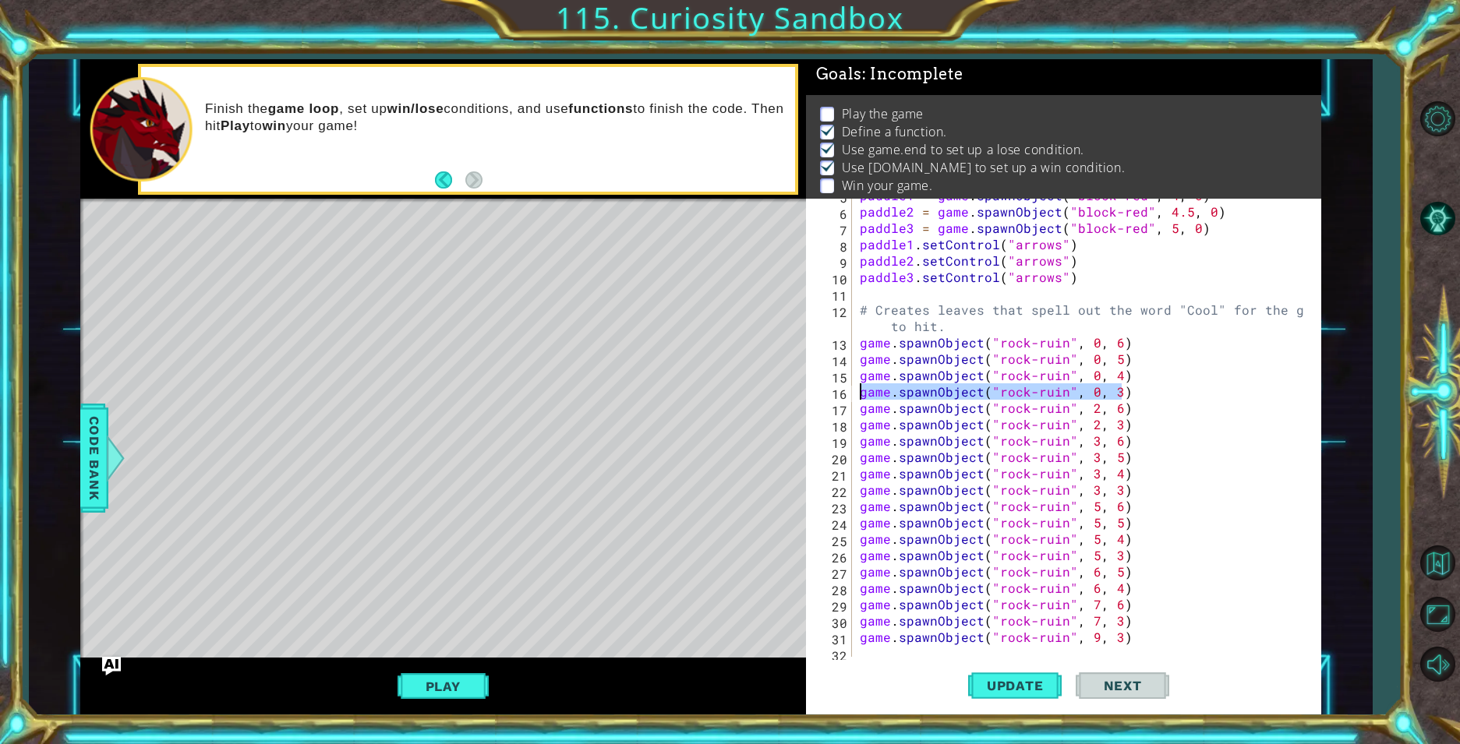
drag, startPoint x: 1123, startPoint y: 392, endPoint x: 849, endPoint y: 384, distance: 274.4
click at [849, 384] on div "# Creates leaves that spell out the word "Cool" for the gem to hit. 5 6 7 8 9 1…" at bounding box center [1061, 428] width 510 height 458
type textarea "game.spawnObject("rock-ruin", 0, 3)"
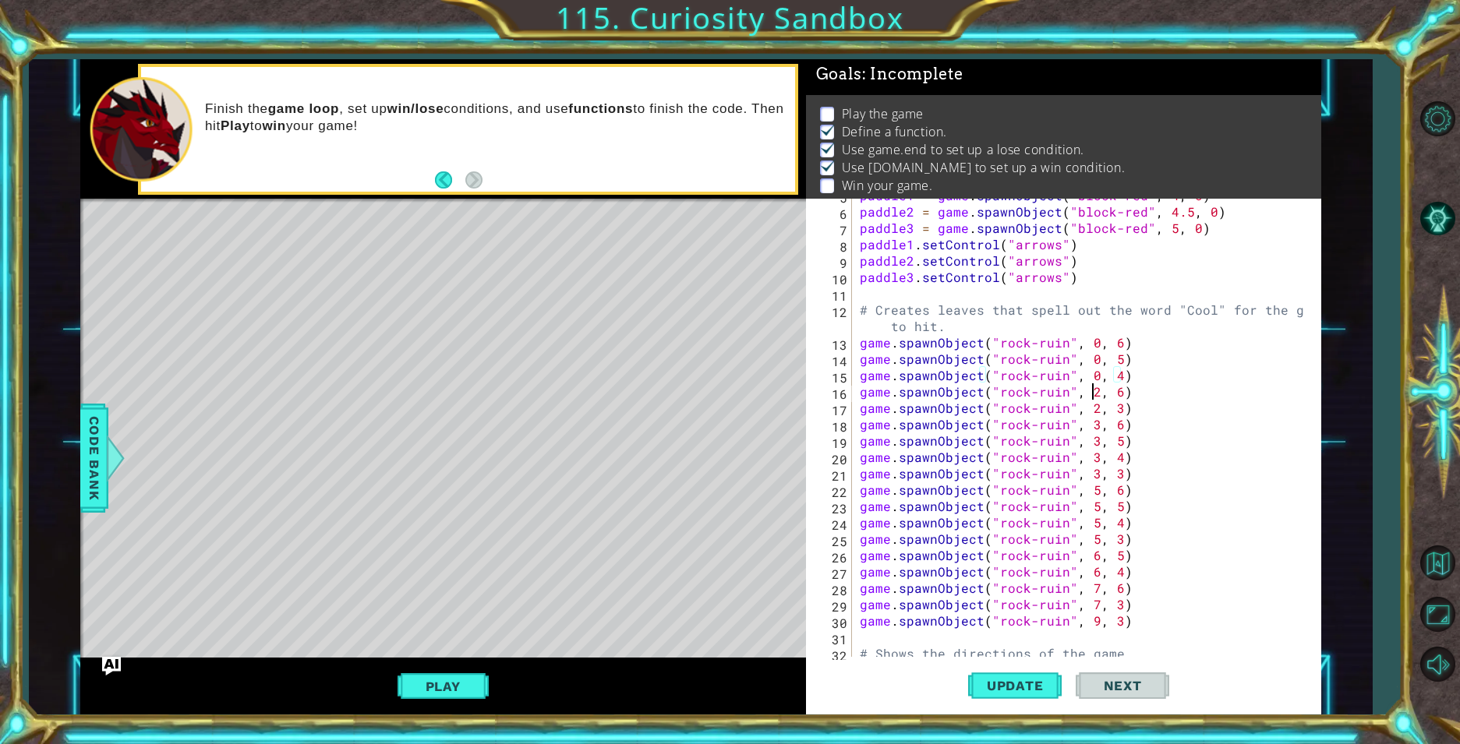
click at [1088, 396] on div "paddle1 = game . spawnObject ( "block-red" , 4 , 0 ) paddle2 = game . spawnObje…" at bounding box center [1084, 432] width 456 height 491
click at [1092, 407] on div "paddle1 = game . spawnObject ( "block-red" , 4 , 0 ) paddle2 = game . spawnObje…" at bounding box center [1084, 432] width 456 height 491
click at [1014, 690] on span "Update" at bounding box center [1015, 686] width 88 height 16
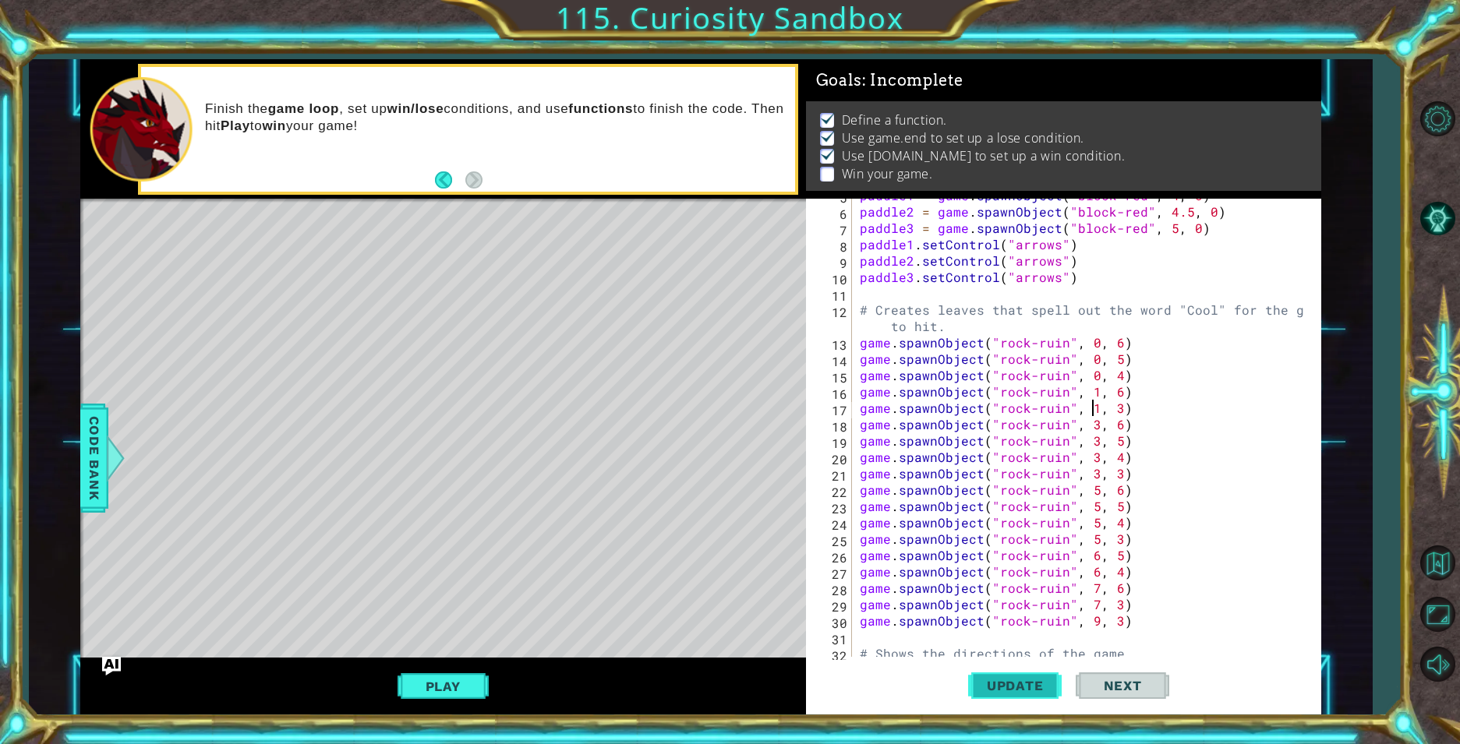
click at [1014, 690] on span "Update" at bounding box center [1015, 686] width 88 height 16
click at [1114, 411] on div "paddle1 = game . spawnObject ( "block-red" , 4 , 0 ) paddle2 = game . spawnObje…" at bounding box center [1084, 432] width 456 height 491
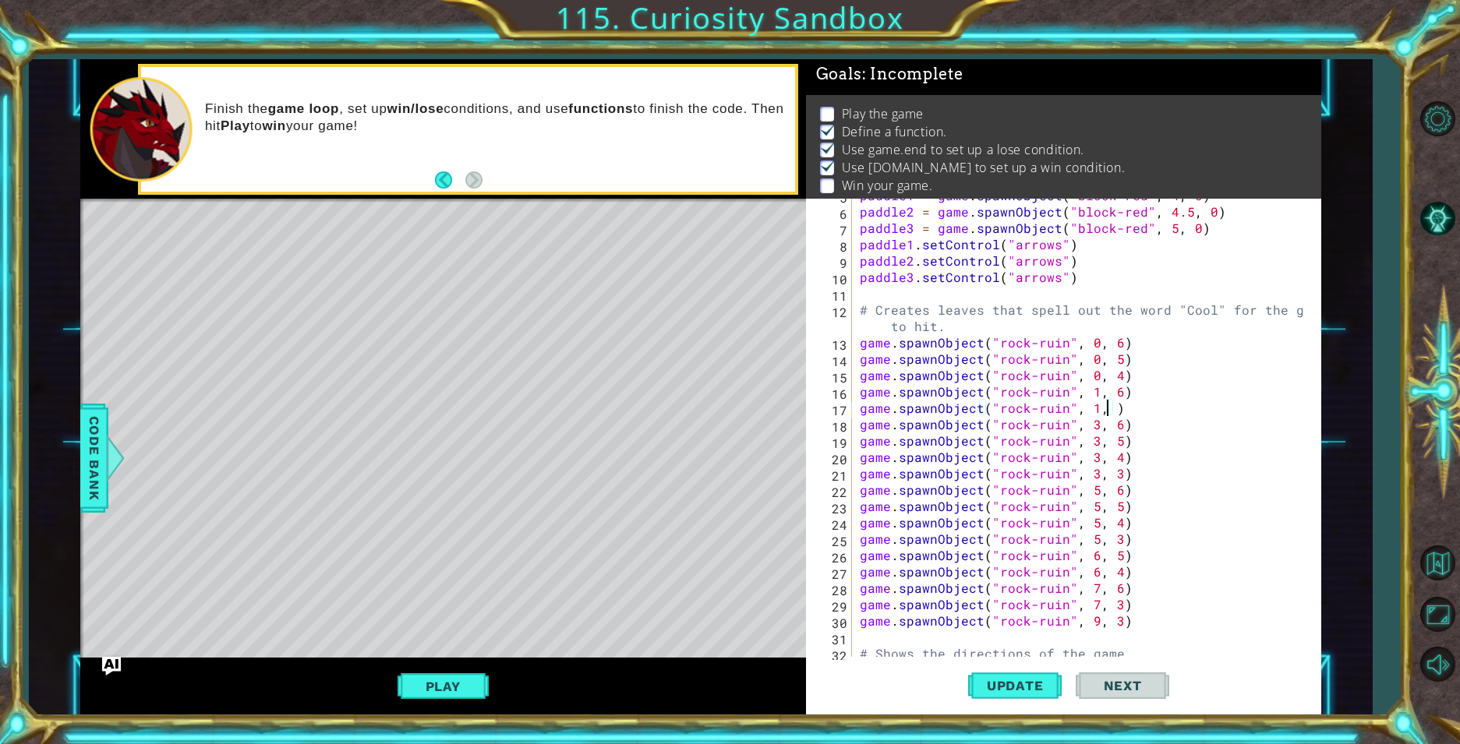
scroll to position [0, 16]
click at [1028, 678] on span "Update" at bounding box center [1015, 686] width 88 height 16
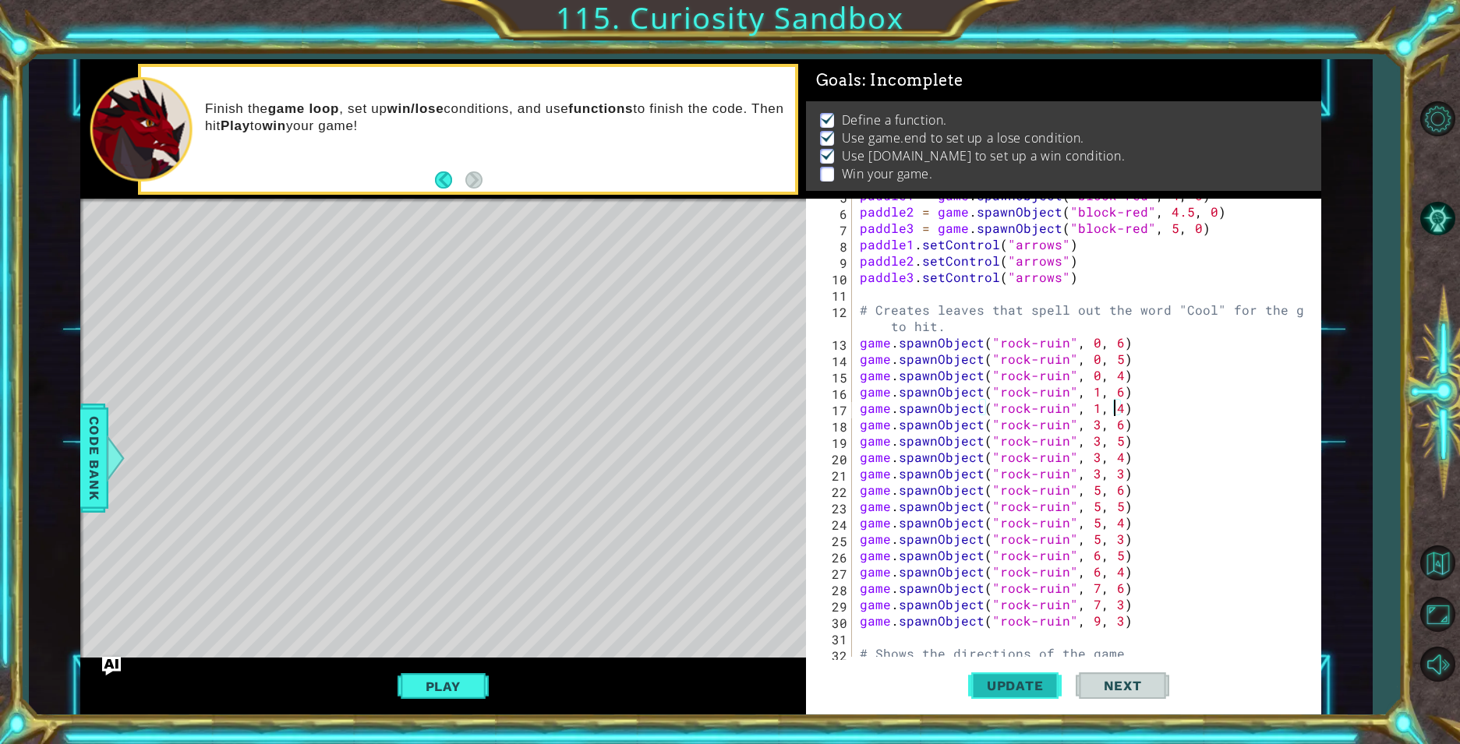
scroll to position [12, 0]
click at [1092, 422] on div "paddle1 = game . spawnObject ( "block-red" , 4 , 0 ) paddle2 = game . spawnObje…" at bounding box center [1084, 432] width 456 height 491
click at [1090, 472] on div "paddle1 = game . spawnObject ( "block-red" , 4 , 0 ) paddle2 = game . spawnObje…" at bounding box center [1084, 432] width 456 height 491
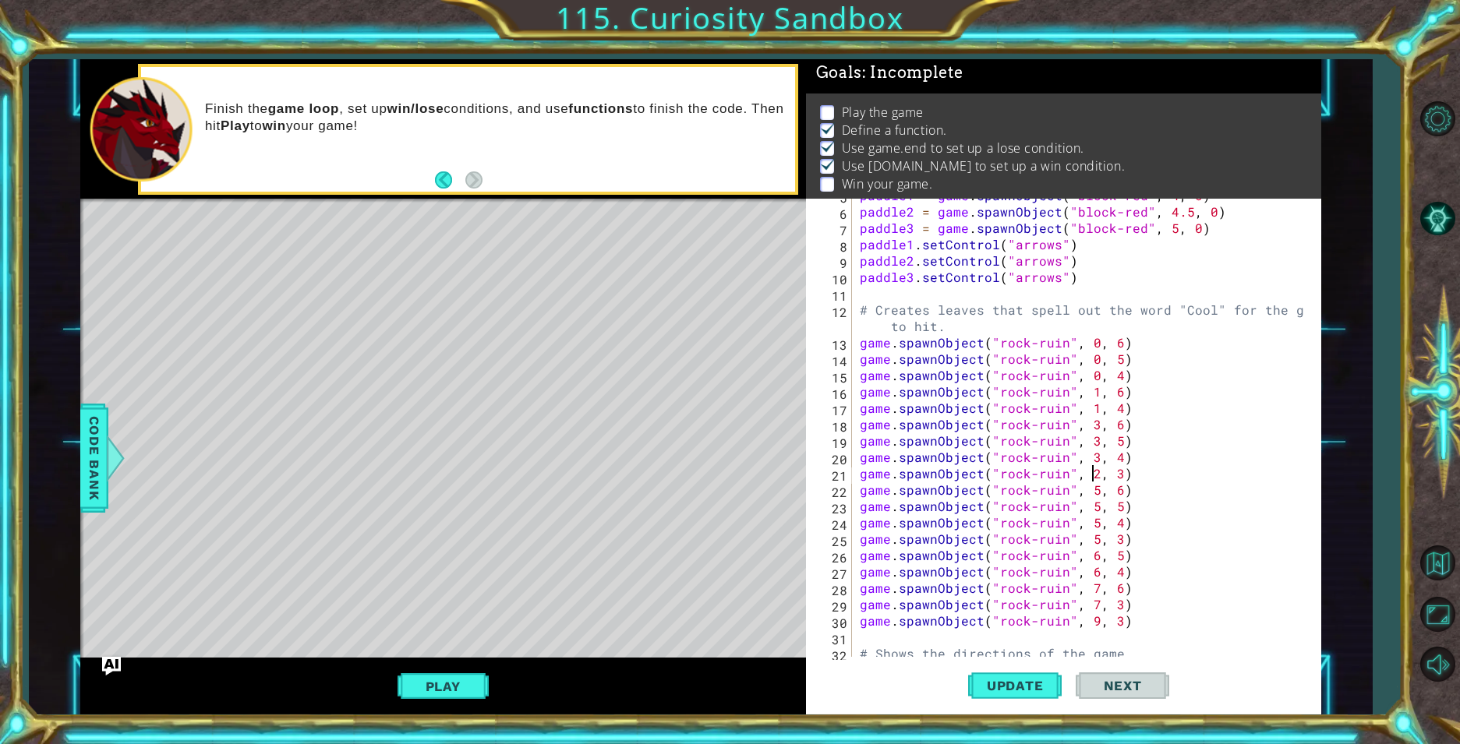
scroll to position [6, 0]
click at [1115, 468] on div "paddle1 = game . spawnObject ( "block-red" , 4 , 0 ) paddle2 = game . spawnObje…" at bounding box center [1084, 432] width 456 height 491
click at [976, 694] on button "Update" at bounding box center [1015, 685] width 94 height 51
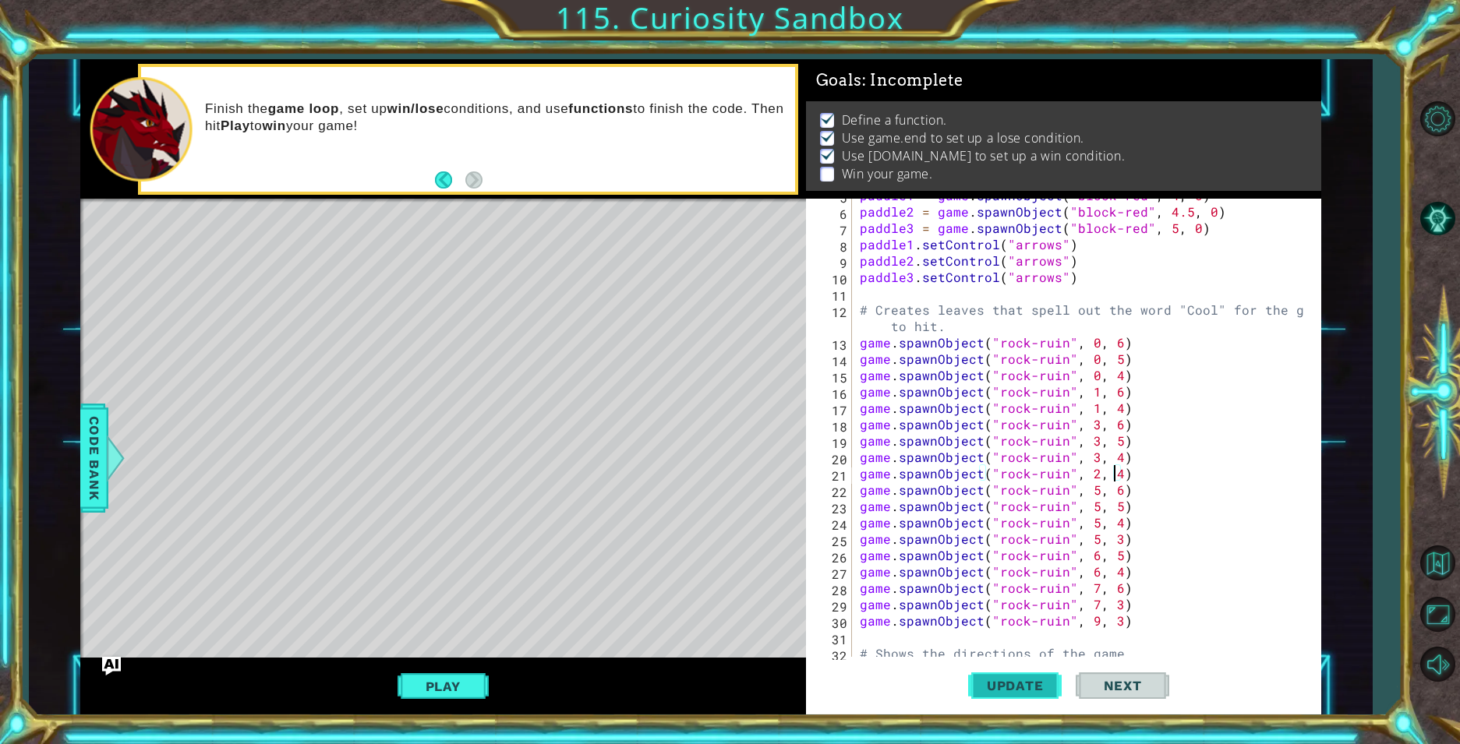
scroll to position [12, 0]
click at [1087, 476] on div "paddle1 = game . spawnObject ( "block-red" , 4 , 0 ) paddle2 = game . spawnObje…" at bounding box center [1084, 432] width 456 height 491
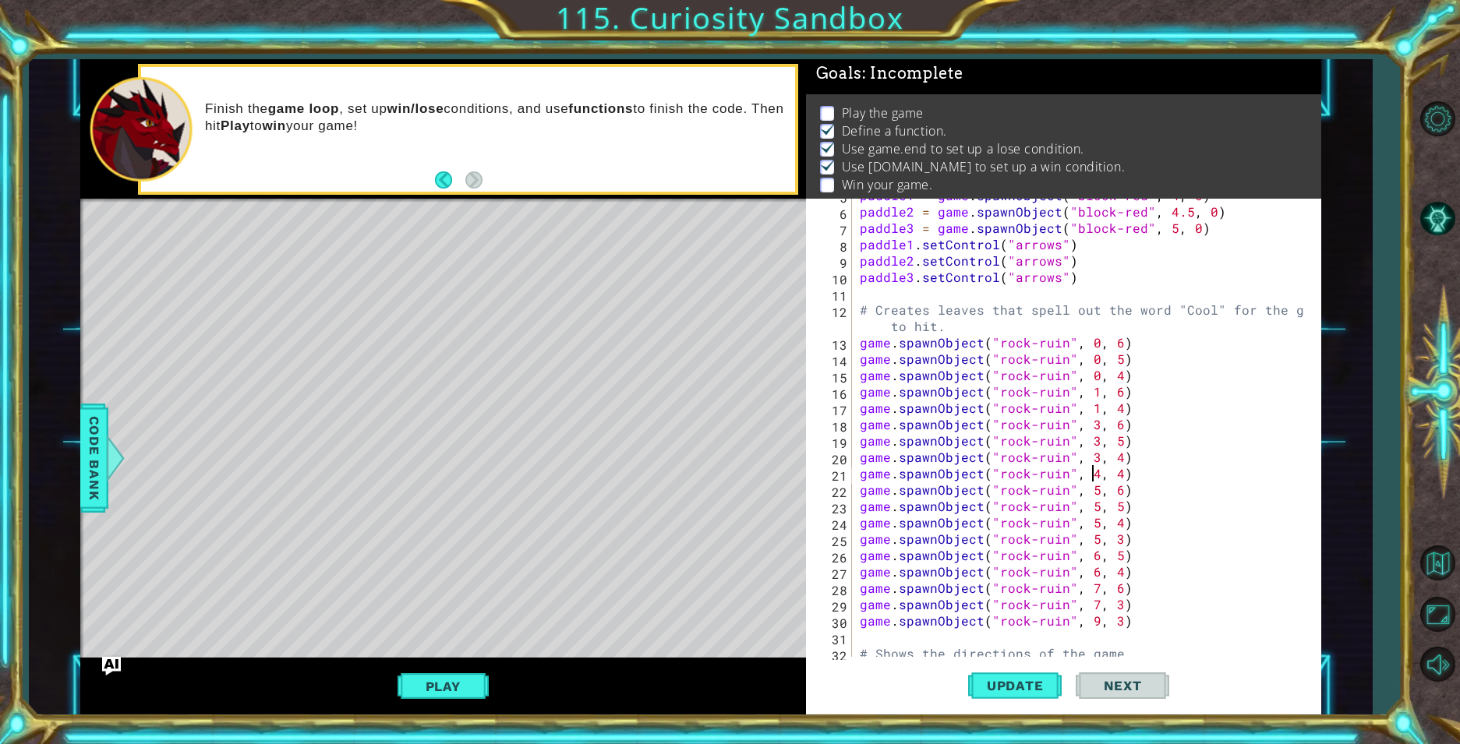
scroll to position [6, 0]
drag, startPoint x: 1018, startPoint y: 658, endPoint x: 1011, endPoint y: 674, distance: 17.8
click at [1015, 662] on div "game.spawnObject("rock-ruin", 4, 4) 5 6 7 8 9 10 11 12 13 14 15 16 17 18 19 20 …" at bounding box center [1064, 456] width 516 height 515
click at [1011, 674] on button "Update" at bounding box center [1015, 685] width 94 height 51
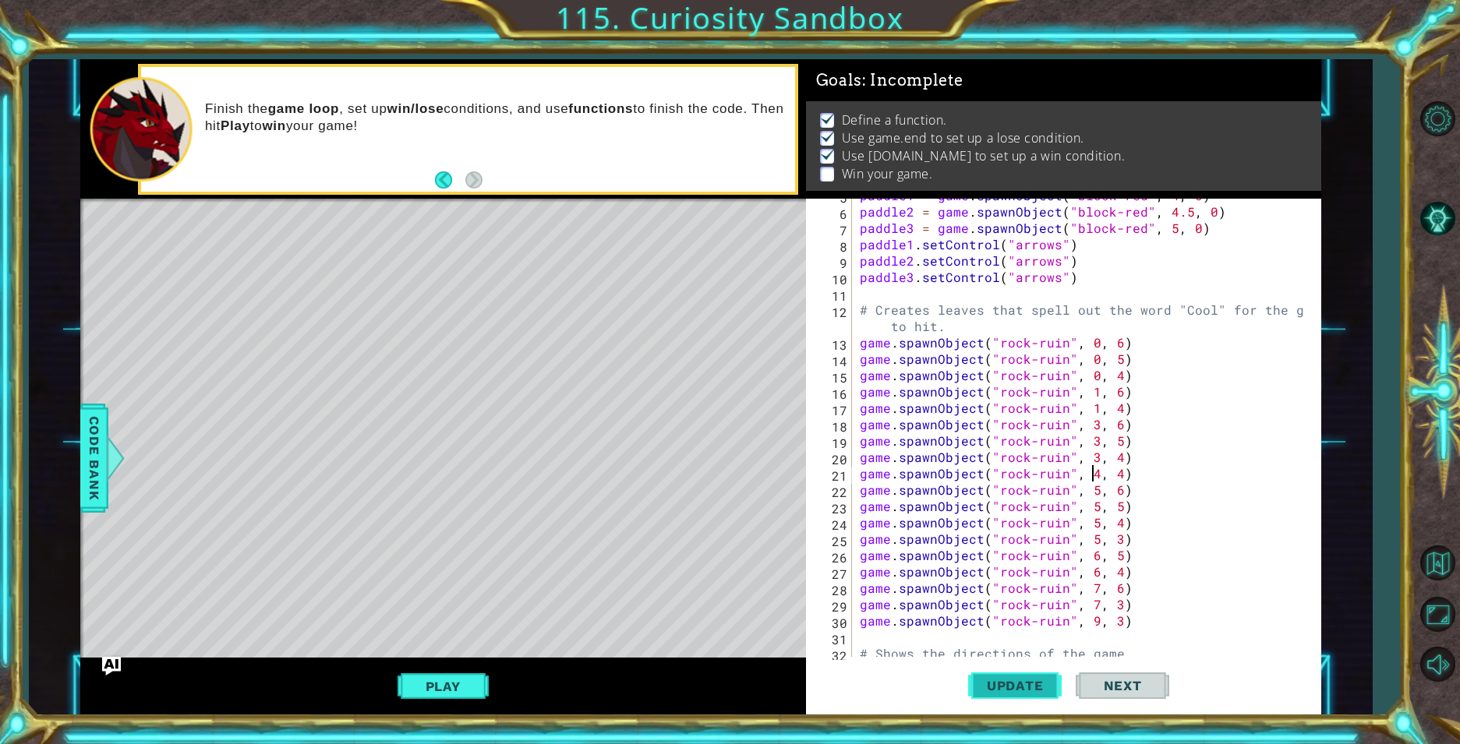
scroll to position [12, 0]
click at [1091, 544] on div "paddle1 = game . spawnObject ( "block-red" , 4 , 0 ) paddle2 = game . spawnObje…" at bounding box center [1084, 432] width 456 height 491
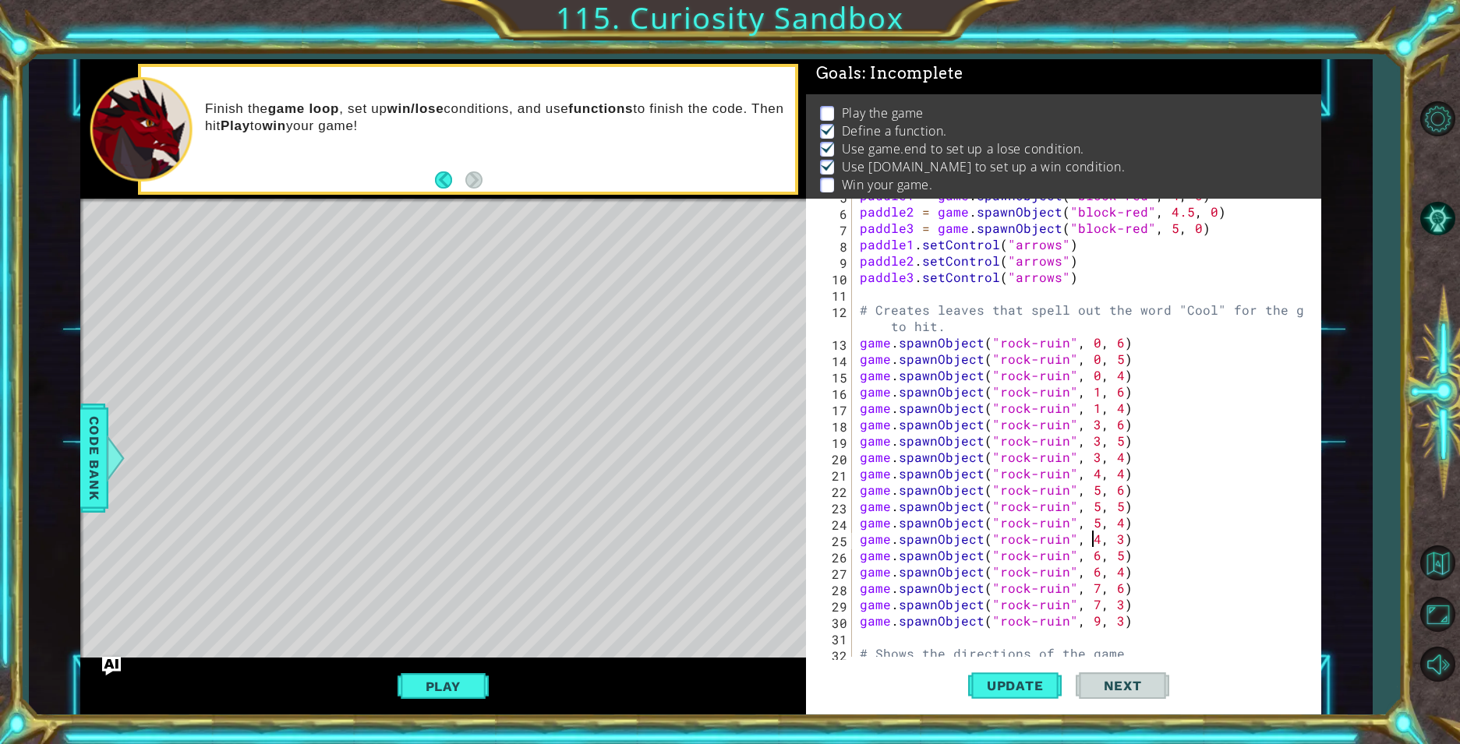
scroll to position [6, 0]
click at [1114, 547] on div "paddle1 = game . spawnObject ( "block-red" , 4 , 0 ) paddle2 = game . spawnObje…" at bounding box center [1084, 432] width 456 height 491
click at [977, 696] on button "Update" at bounding box center [1015, 685] width 94 height 51
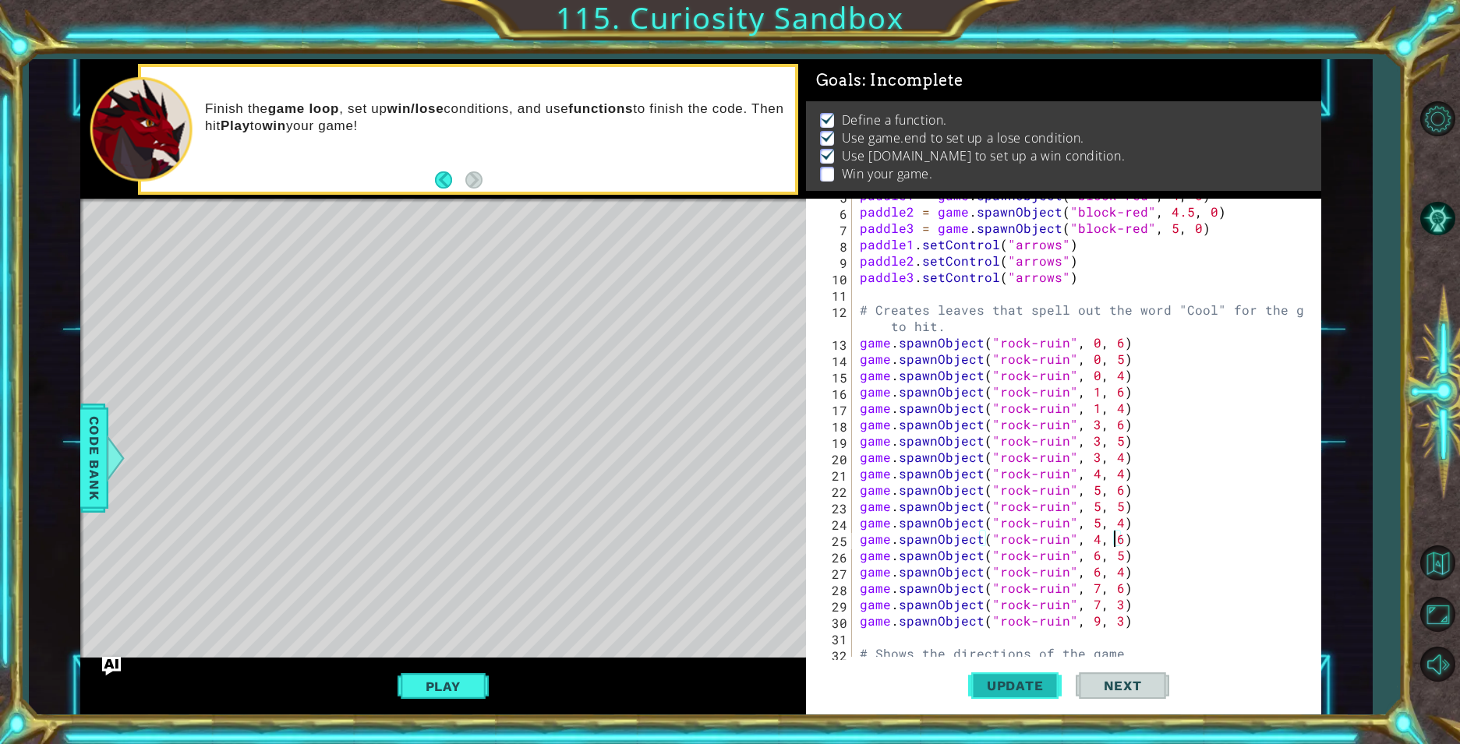
scroll to position [12, 0]
click at [1090, 552] on div "paddle1 = game . spawnObject ( "block-red" , 4 , 0 ) paddle2 = game . spawnObje…" at bounding box center [1084, 432] width 456 height 491
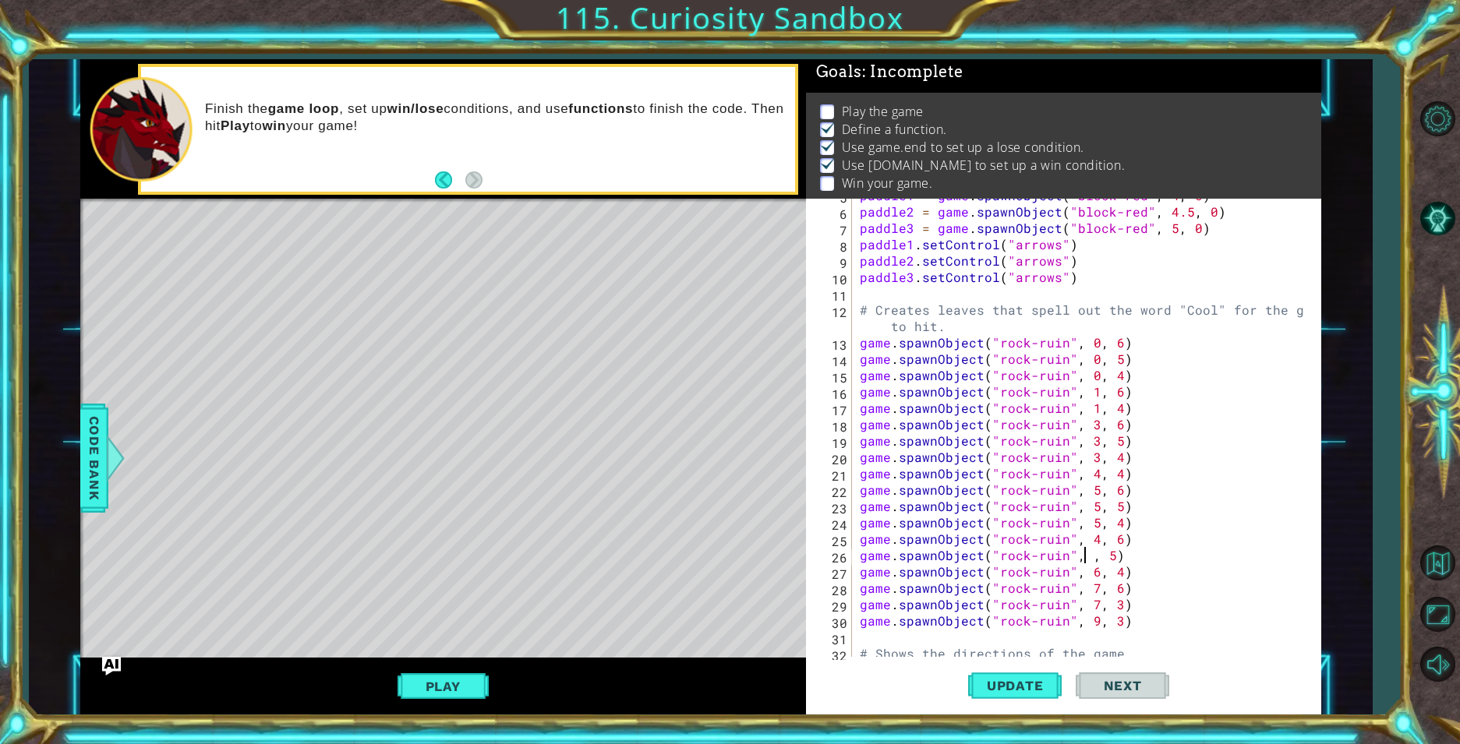
scroll to position [6, 0]
click at [1019, 673] on button "Update" at bounding box center [1015, 685] width 94 height 51
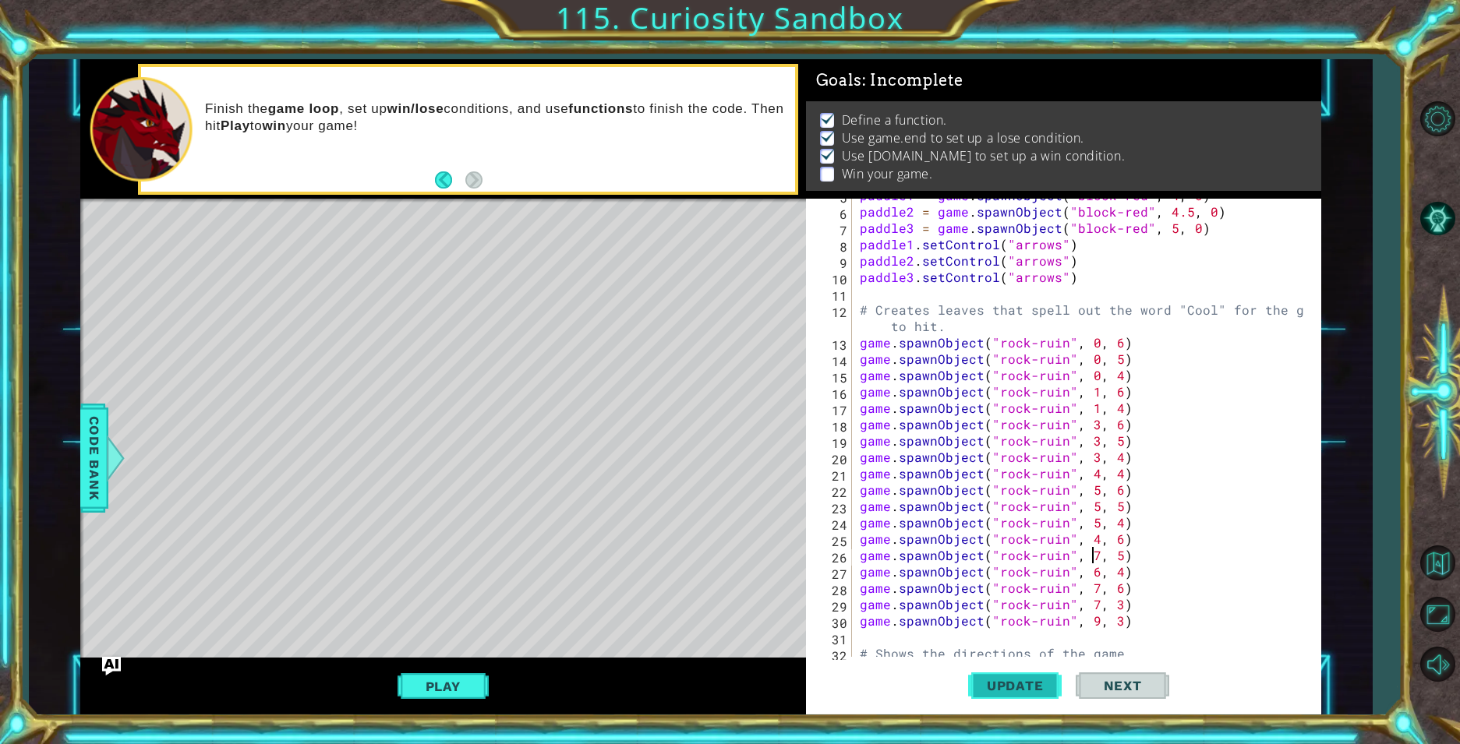
scroll to position [12, 0]
click at [1089, 570] on div "paddle1 = game . spawnObject ( "block-red" , 4 , 0 ) paddle2 = game . spawnObje…" at bounding box center [1084, 432] width 456 height 491
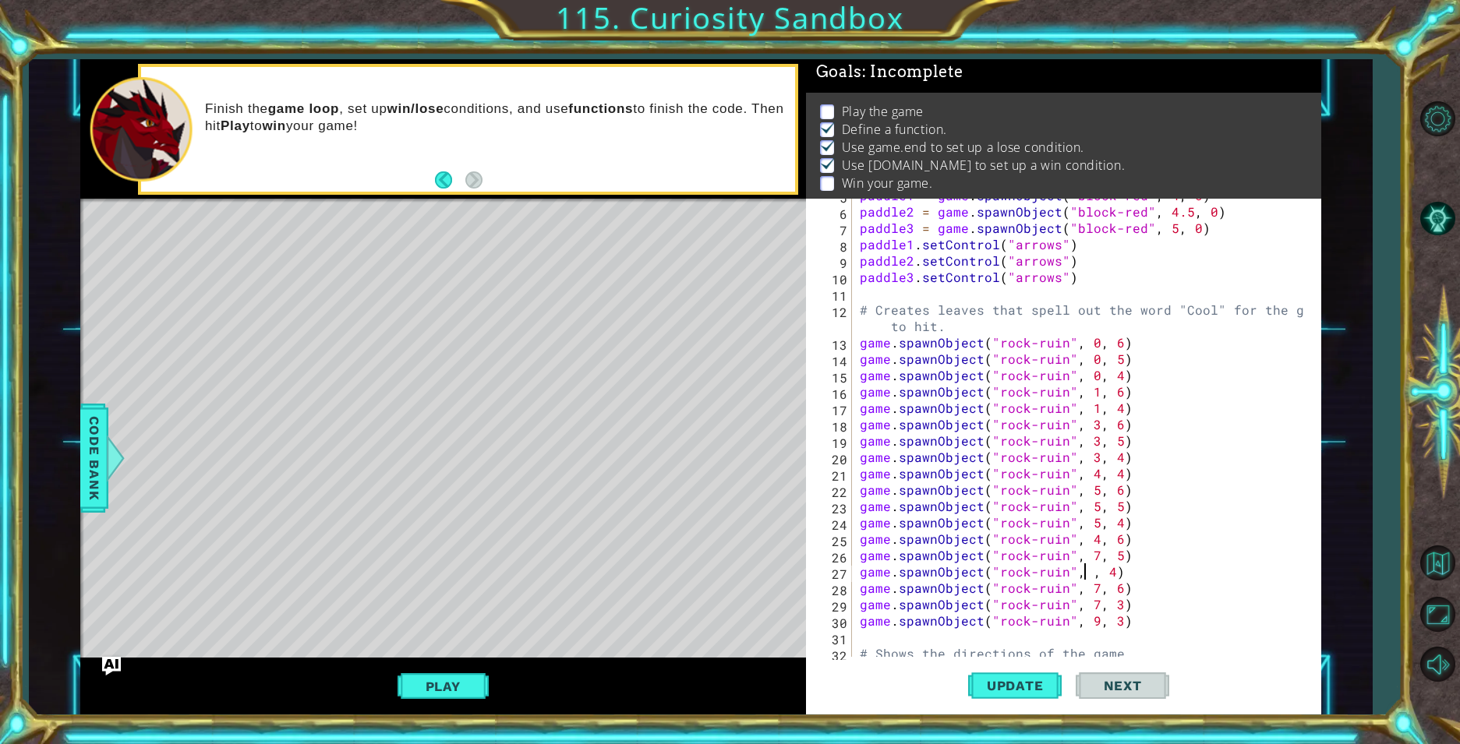
scroll to position [6, 0]
click at [997, 663] on button "Update" at bounding box center [1015, 685] width 94 height 51
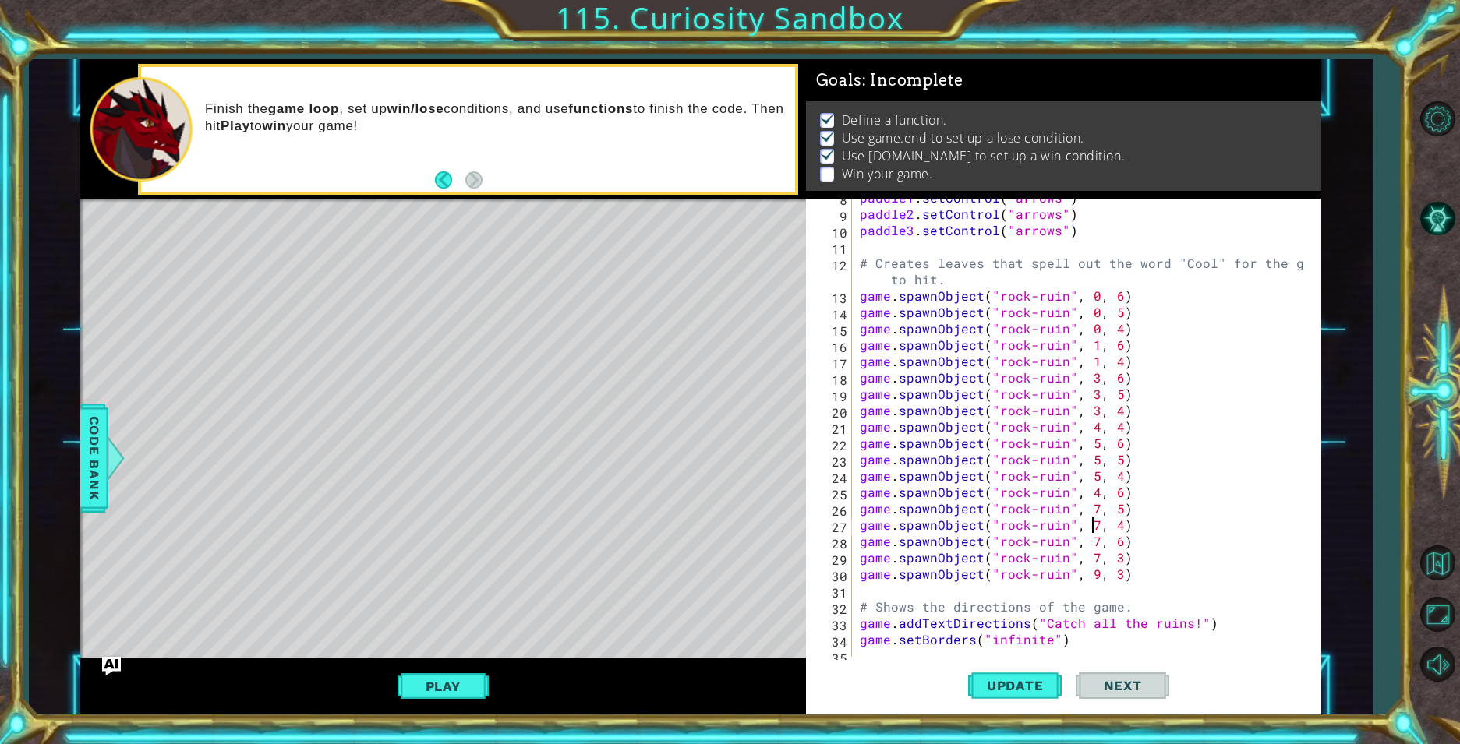
scroll to position [187, 0]
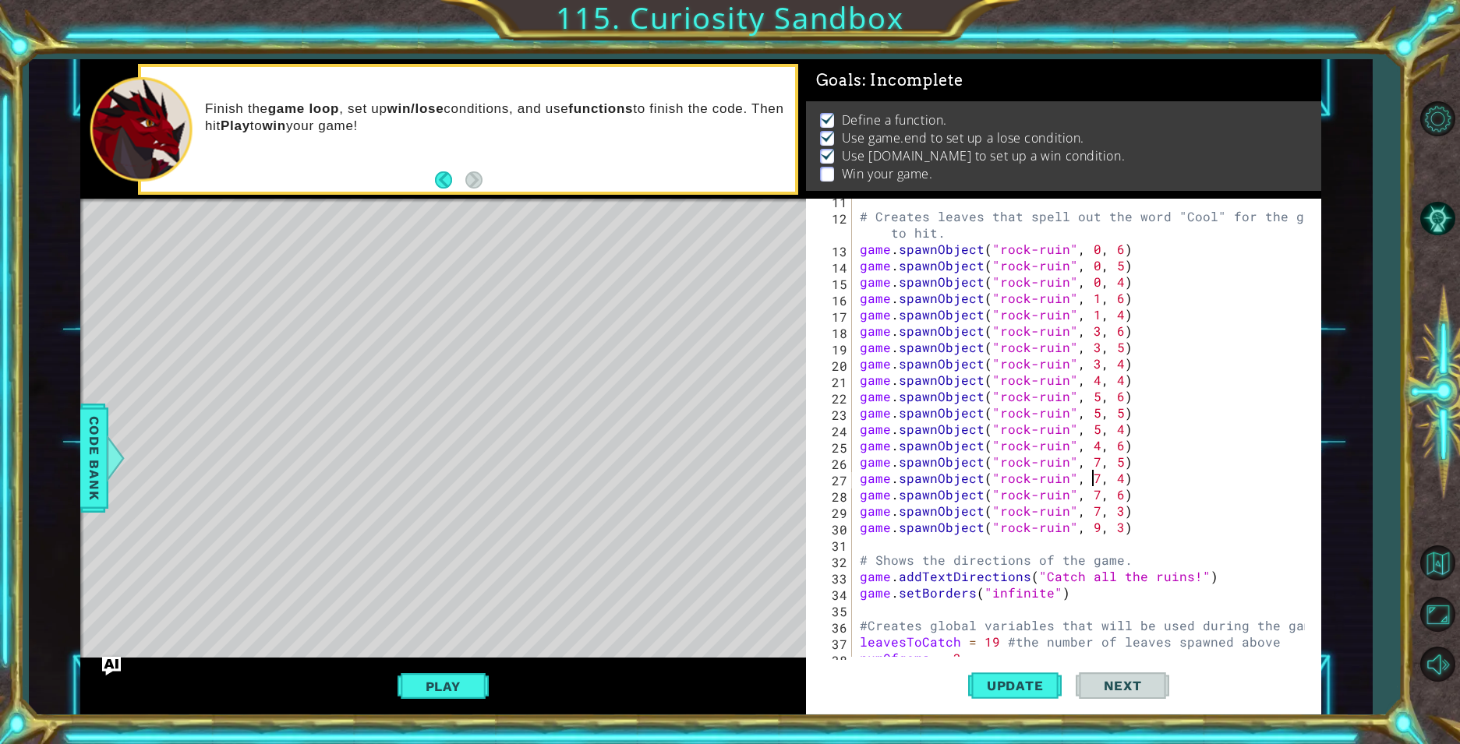
click at [1089, 497] on div "# Creates leaves that spell out the word "Cool" for the gem to hit. game . spaw…" at bounding box center [1084, 437] width 456 height 491
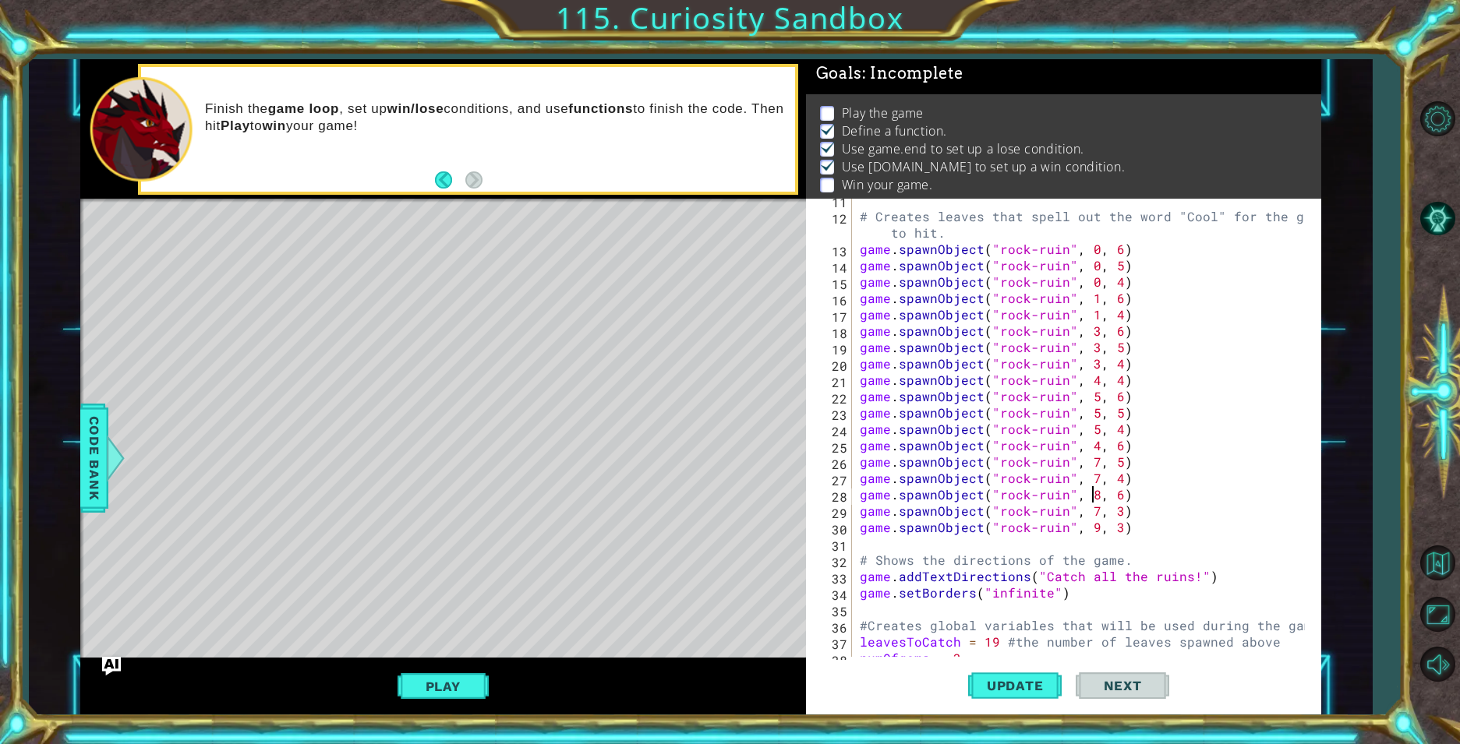
scroll to position [6, 0]
click at [986, 680] on span "Update" at bounding box center [1015, 686] width 88 height 16
click at [1112, 514] on div "# Creates leaves that spell out the word "Cool" for the gem to hit. game . spaw…" at bounding box center [1084, 437] width 456 height 491
click at [1090, 513] on div "# Creates leaves that spell out the word "Cool" for the gem to hit. game . spaw…" at bounding box center [1084, 437] width 456 height 491
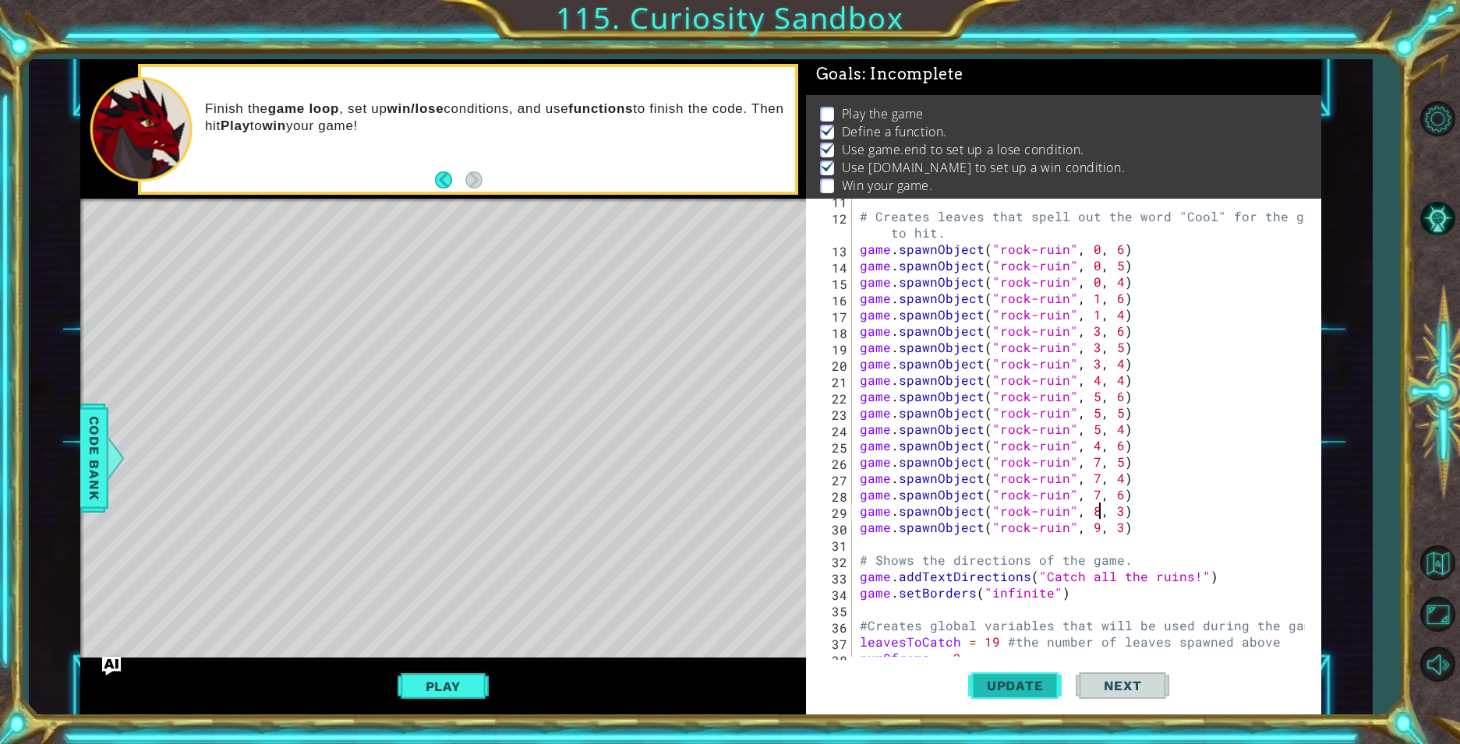
click at [1022, 683] on span "Update" at bounding box center [1015, 686] width 88 height 16
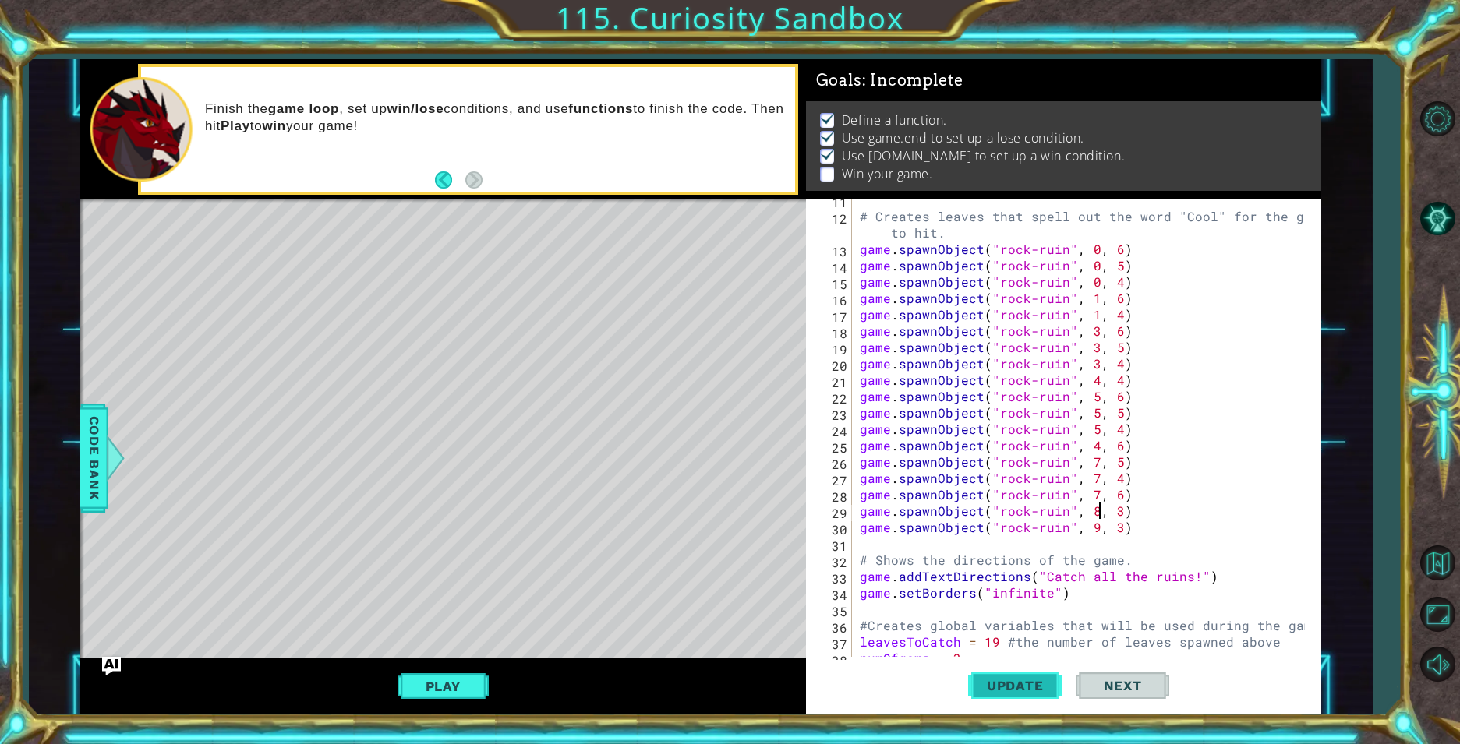
scroll to position [12, 0]
click at [1113, 519] on div "# Creates leaves that spell out the word "Cool" for the gem to hit. game . spaw…" at bounding box center [1084, 437] width 456 height 491
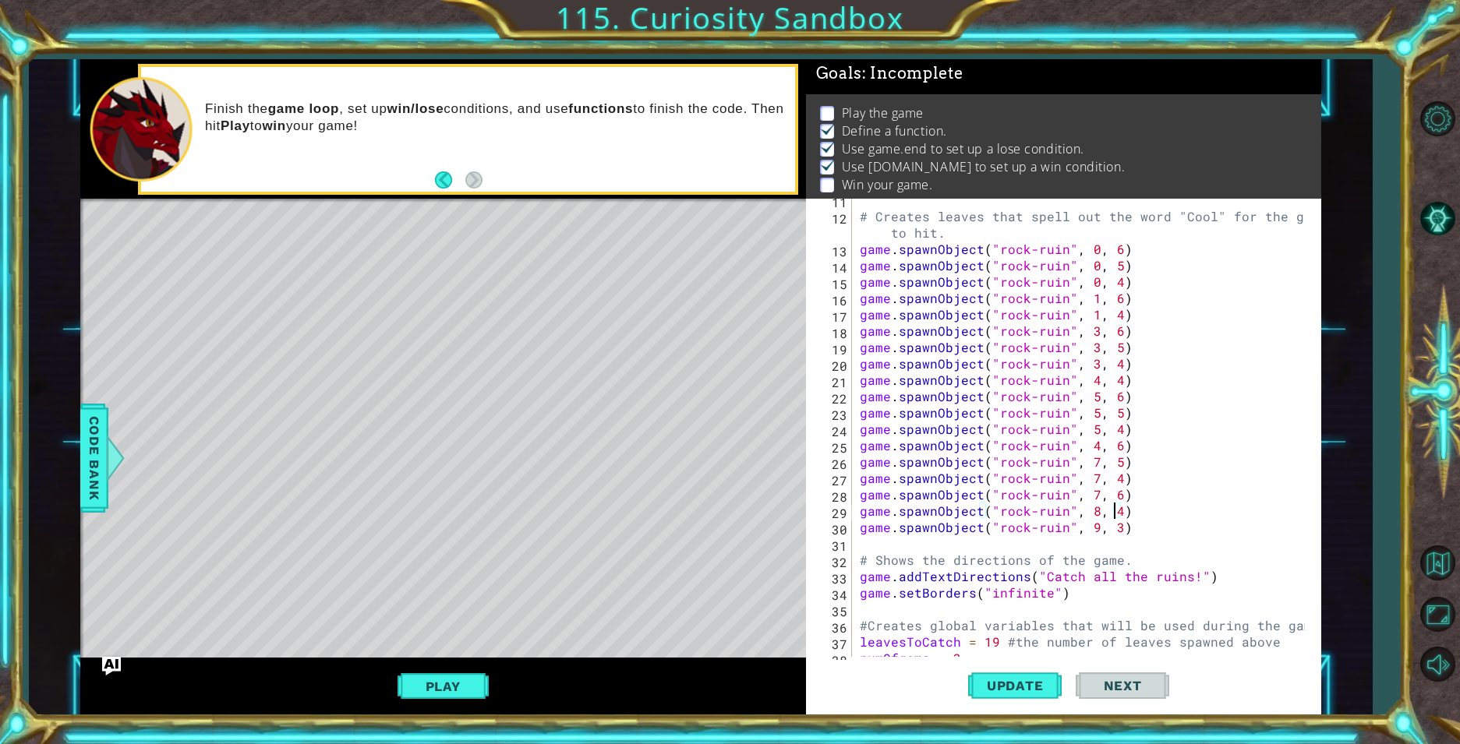
scroll to position [6, 0]
click at [995, 682] on span "Update" at bounding box center [1015, 686] width 88 height 16
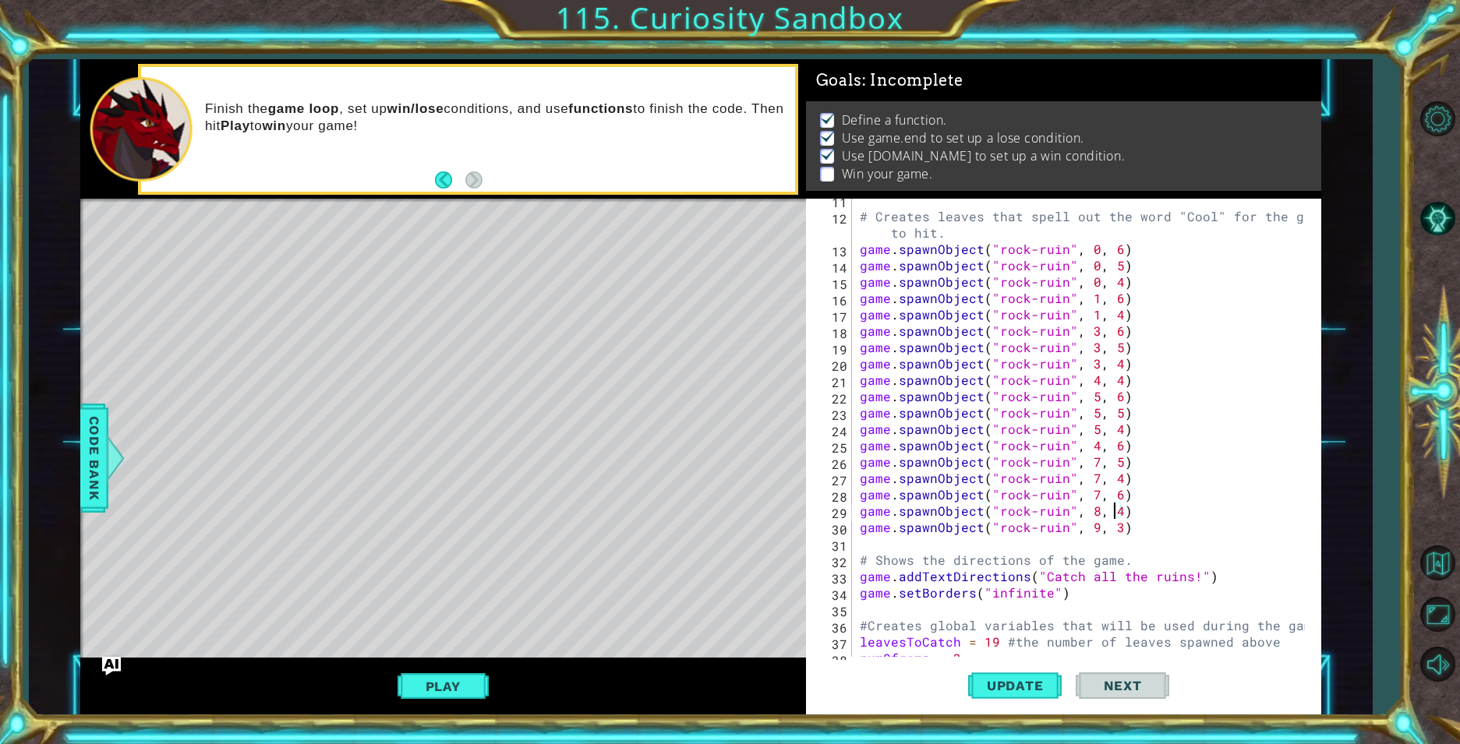
scroll to position [0, 0]
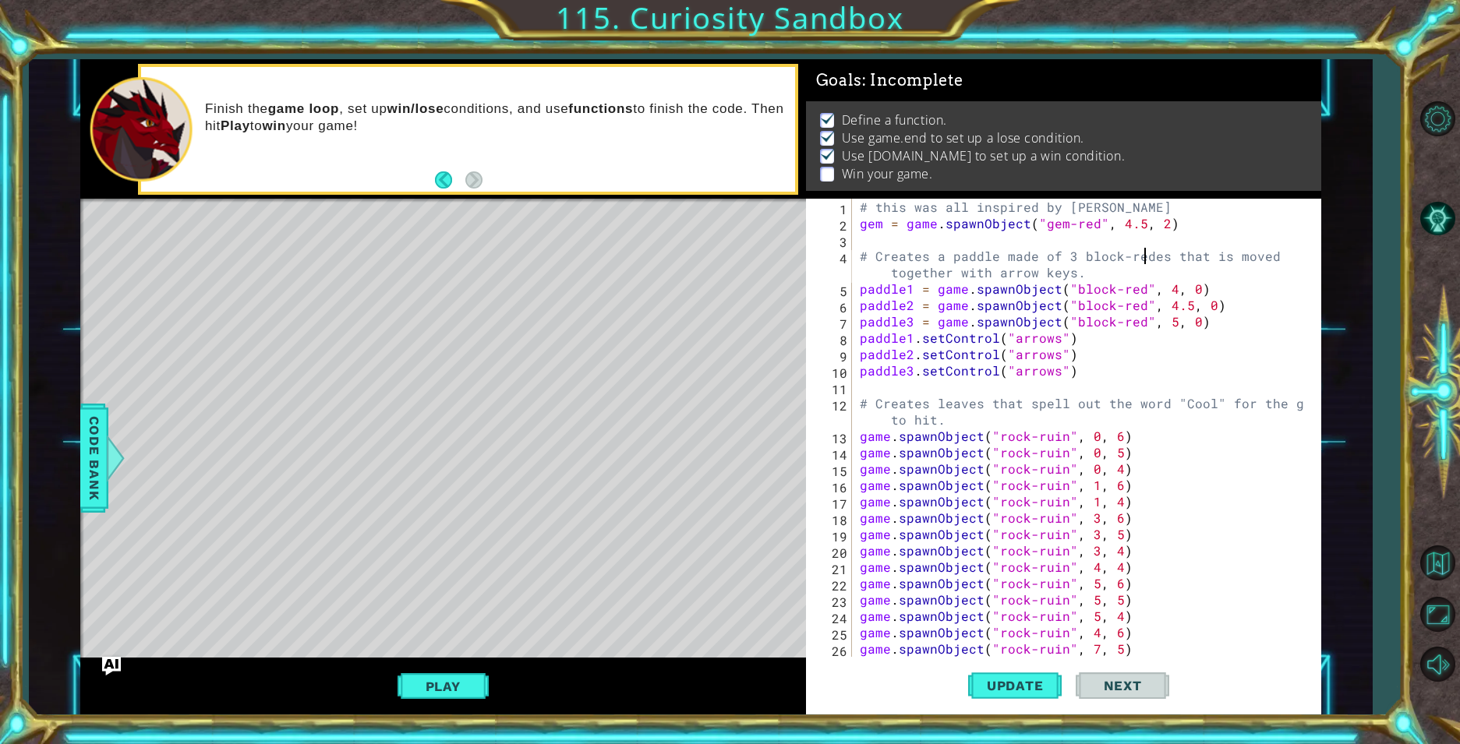
click at [1143, 259] on div "# this was all inspired by Capella gem = game . spawnObject ( "gem-red" , 4.5 ,…" at bounding box center [1084, 444] width 456 height 491
click at [1155, 256] on div "# this was all inspired by Capella gem = game . spawnObject ( "gem-red" , 4.5 ,…" at bounding box center [1084, 444] width 456 height 491
click at [1146, 259] on div "# this was all inspired by Capella gem = game . spawnObject ( "gem-red" , 4.5 ,…" at bounding box center [1084, 444] width 456 height 491
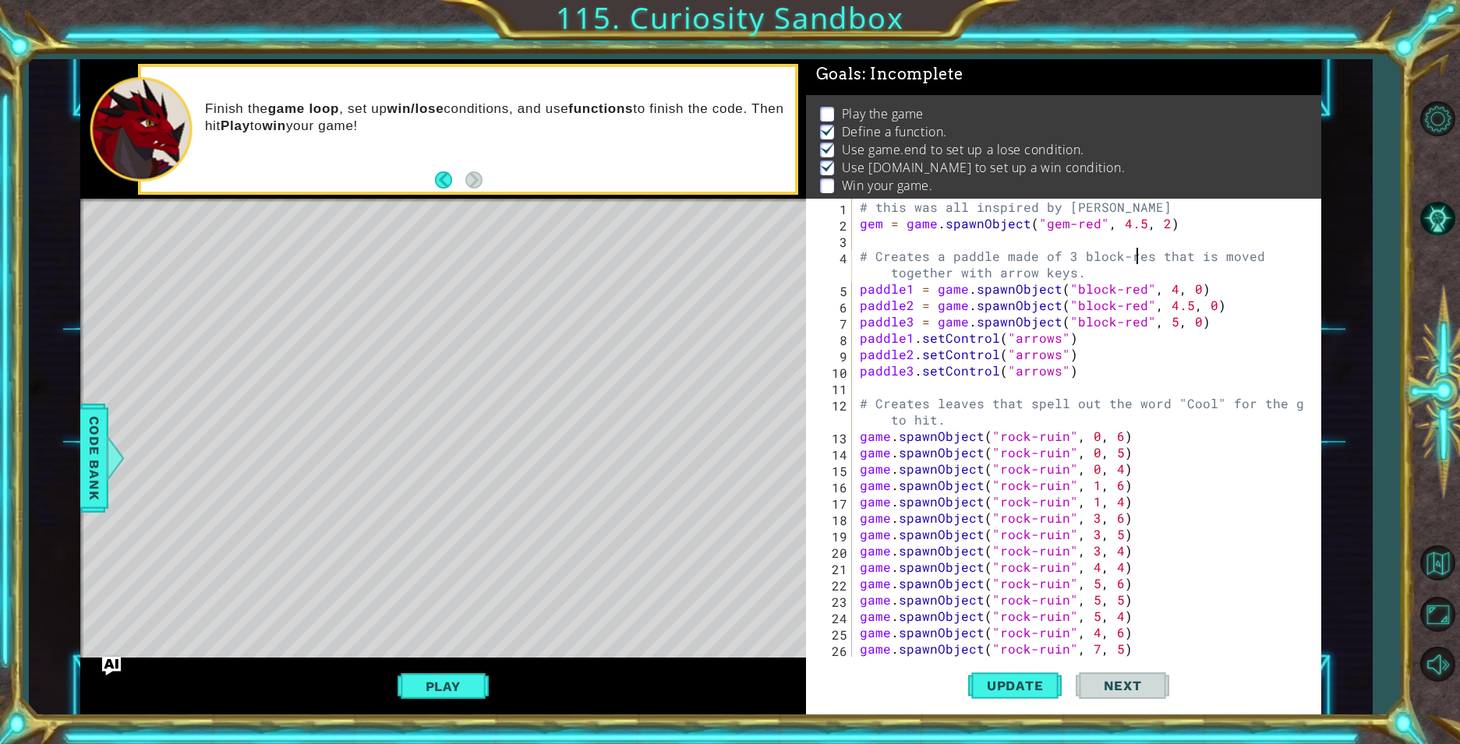
click at [1078, 374] on div "# this was all inspired by Capella gem = game . spawnObject ( "gem-red" , 4.5 ,…" at bounding box center [1084, 444] width 456 height 491
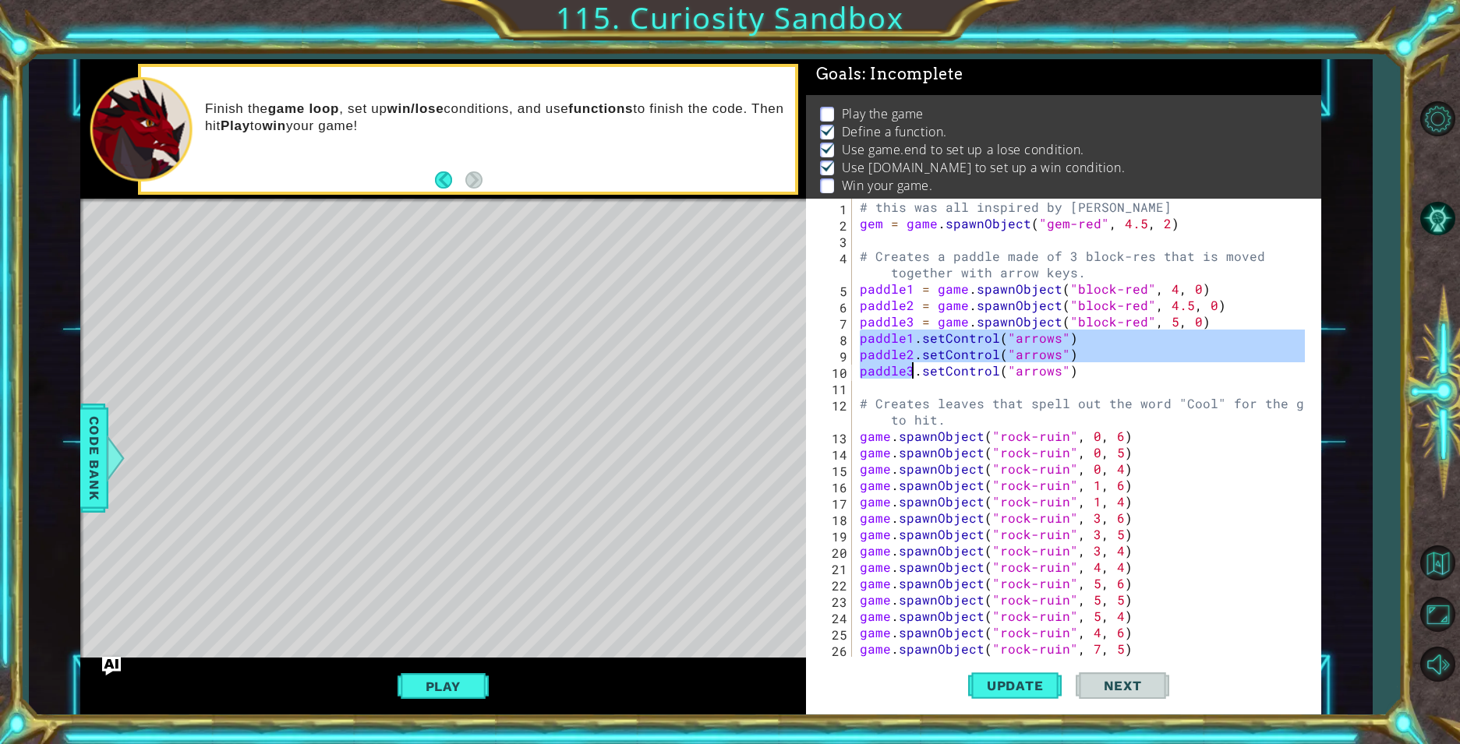
drag, startPoint x: 858, startPoint y: 337, endPoint x: 909, endPoint y: 373, distance: 62.7
click at [909, 373] on div "# this was all inspired by Capella gem = game . spawnObject ( "gem-red" , 4.5 ,…" at bounding box center [1084, 444] width 456 height 491
click at [909, 373] on div "# this was all inspired by Capella gem = game . spawnObject ( "gem-red" , 4.5 ,…" at bounding box center [1080, 428] width 448 height 458
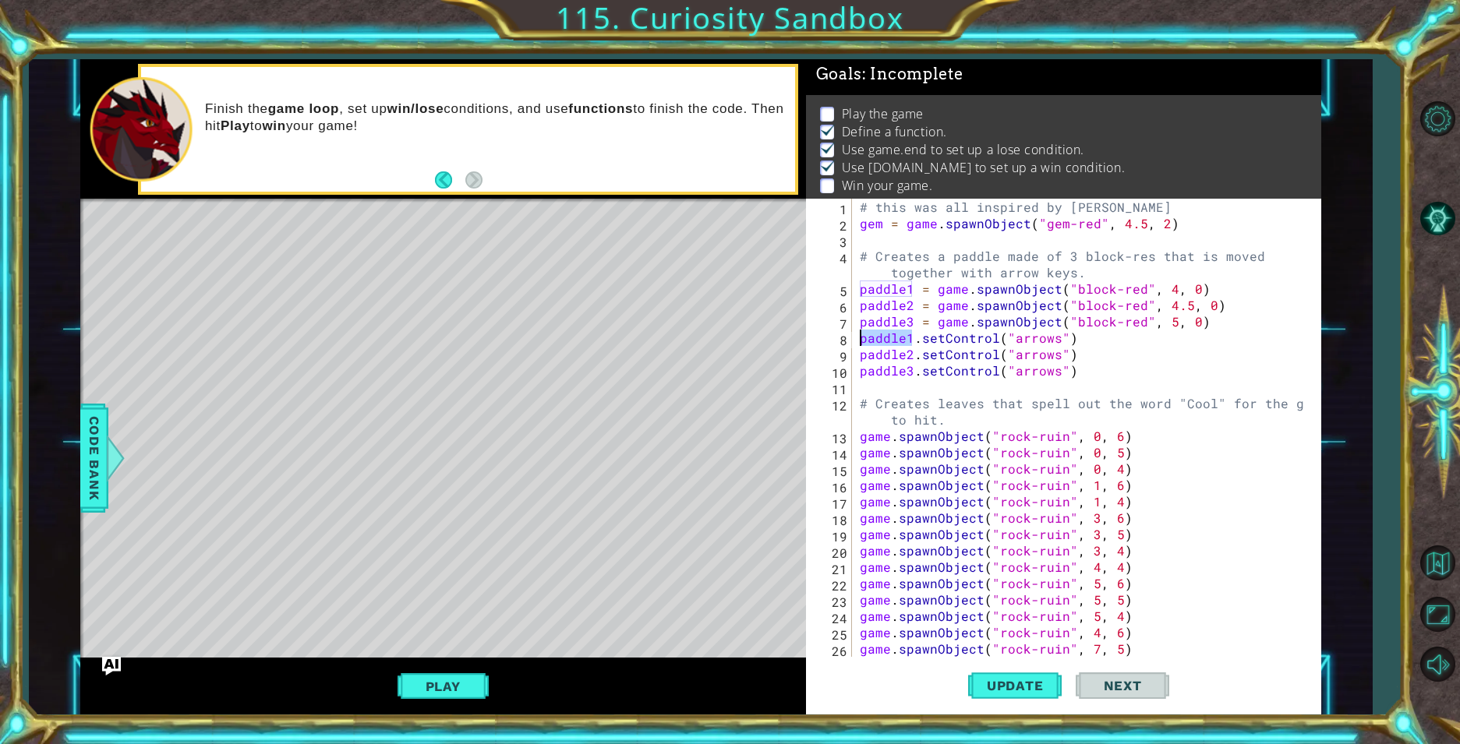
drag, startPoint x: 910, startPoint y: 336, endPoint x: 859, endPoint y: 337, distance: 51.4
click at [859, 337] on div "# this was all inspired by Capella gem = game . spawnObject ( "gem-red" , 4.5 ,…" at bounding box center [1084, 444] width 456 height 491
type textarea "paddle1.setControl("arrows")"
click at [860, 383] on div "# this was all inspired by Capella gem = game . spawnObject ( "gem-red" , 4.5 ,…" at bounding box center [1084, 444] width 456 height 491
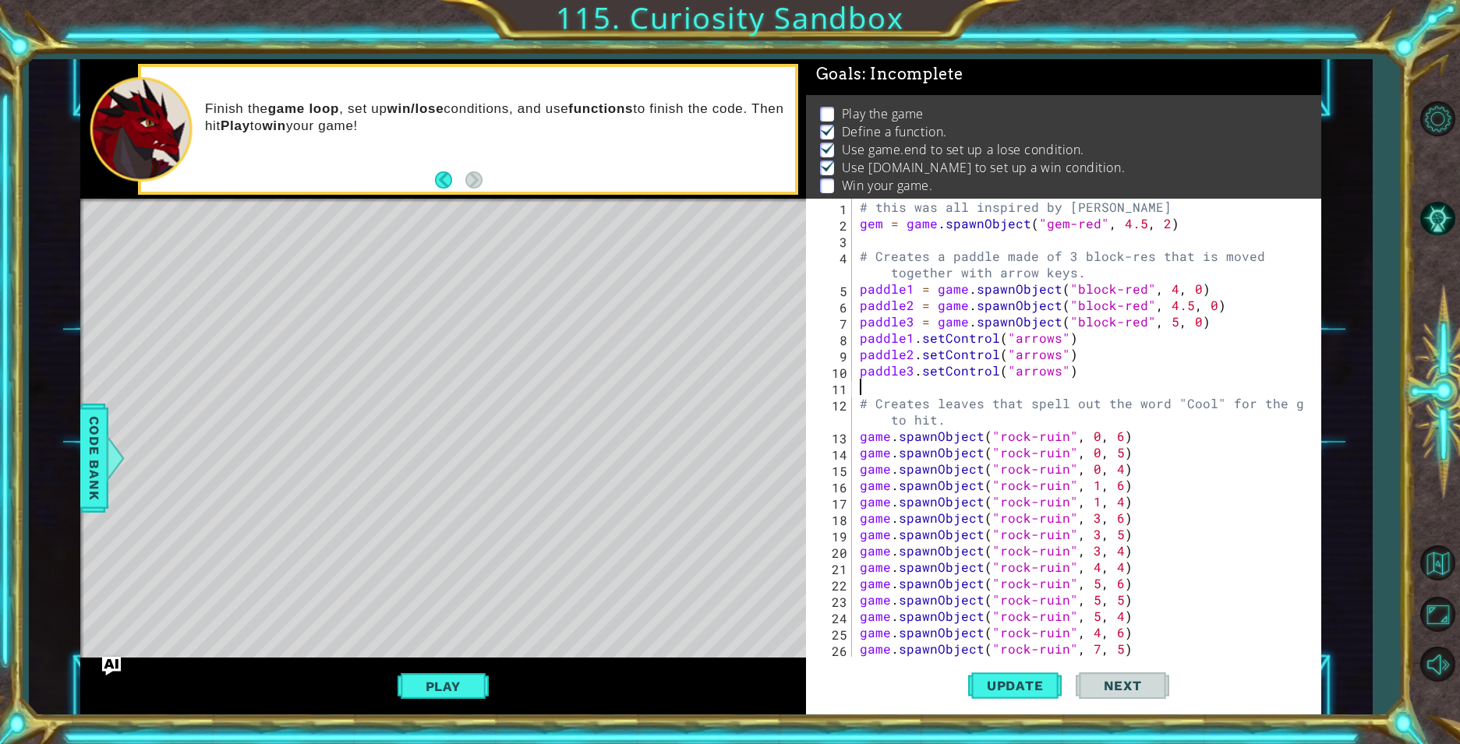
paste textarea "paddle1"
type textarea "paddle1.setSpeed(5)"
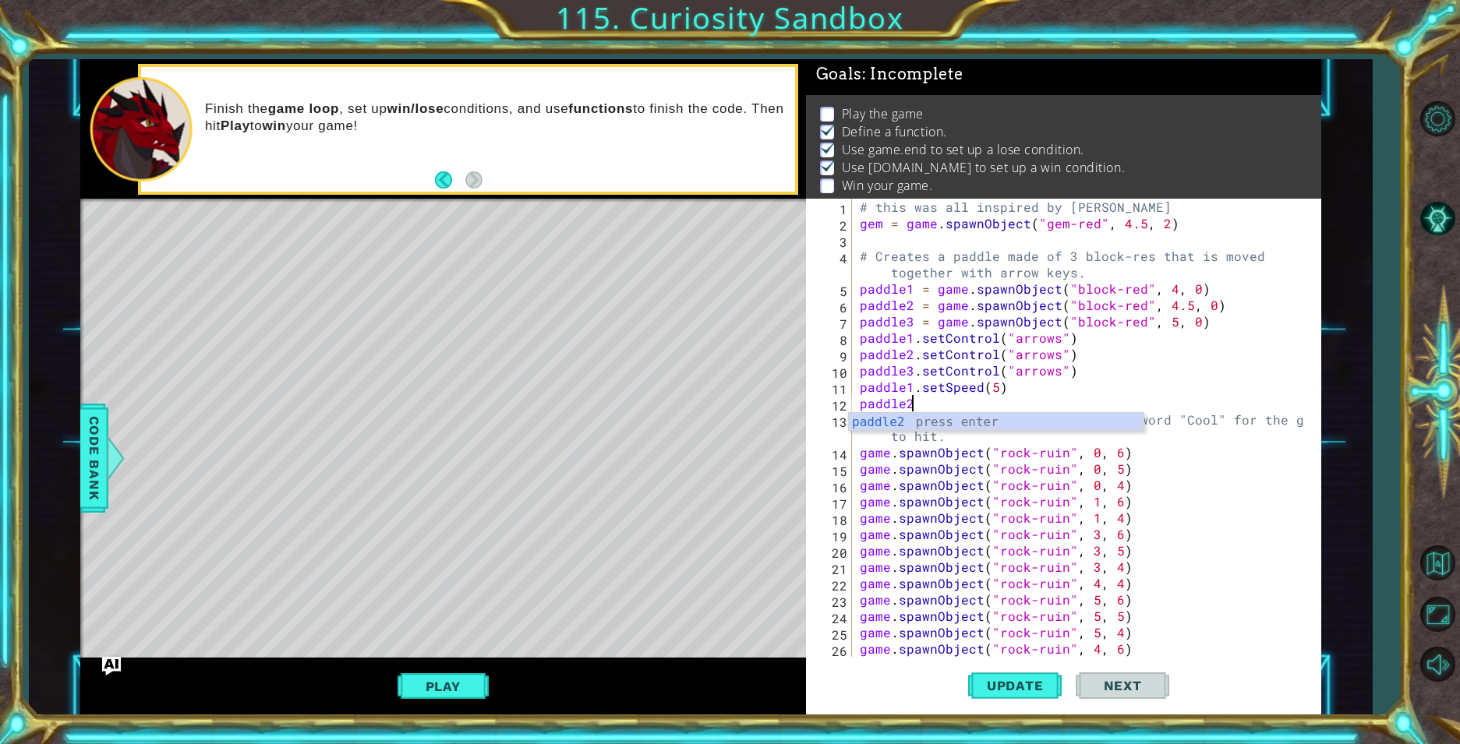
scroll to position [0, 2]
type textarea "paddle2.setSpeed(5)"
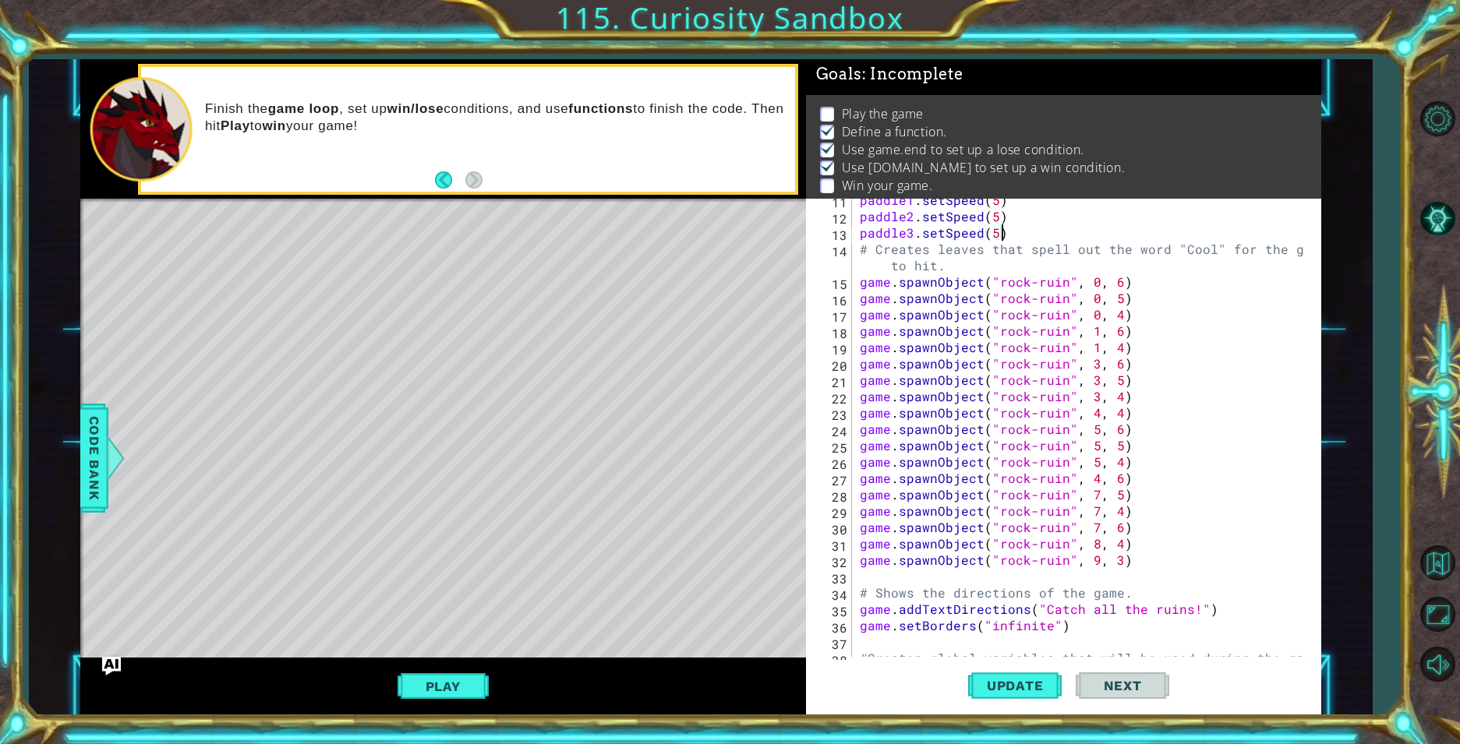
scroll to position [187, 0]
click at [1115, 564] on div "paddle1 . setSpeed ( 5 ) paddle2 . setSpeed ( 5 ) paddle3 . setSpeed ( 5 ) # Cr…" at bounding box center [1084, 437] width 456 height 491
click at [1118, 556] on div "paddle1 . setSpeed ( 5 ) paddle2 . setSpeed ( 5 ) paddle3 . setSpeed ( 5 ) # Cr…" at bounding box center [1084, 437] width 456 height 491
click at [1093, 564] on div "paddle1 . setSpeed ( 5 ) paddle2 . setSpeed ( 5 ) paddle3 . setSpeed ( 5 ) # Cr…" at bounding box center [1084, 437] width 456 height 491
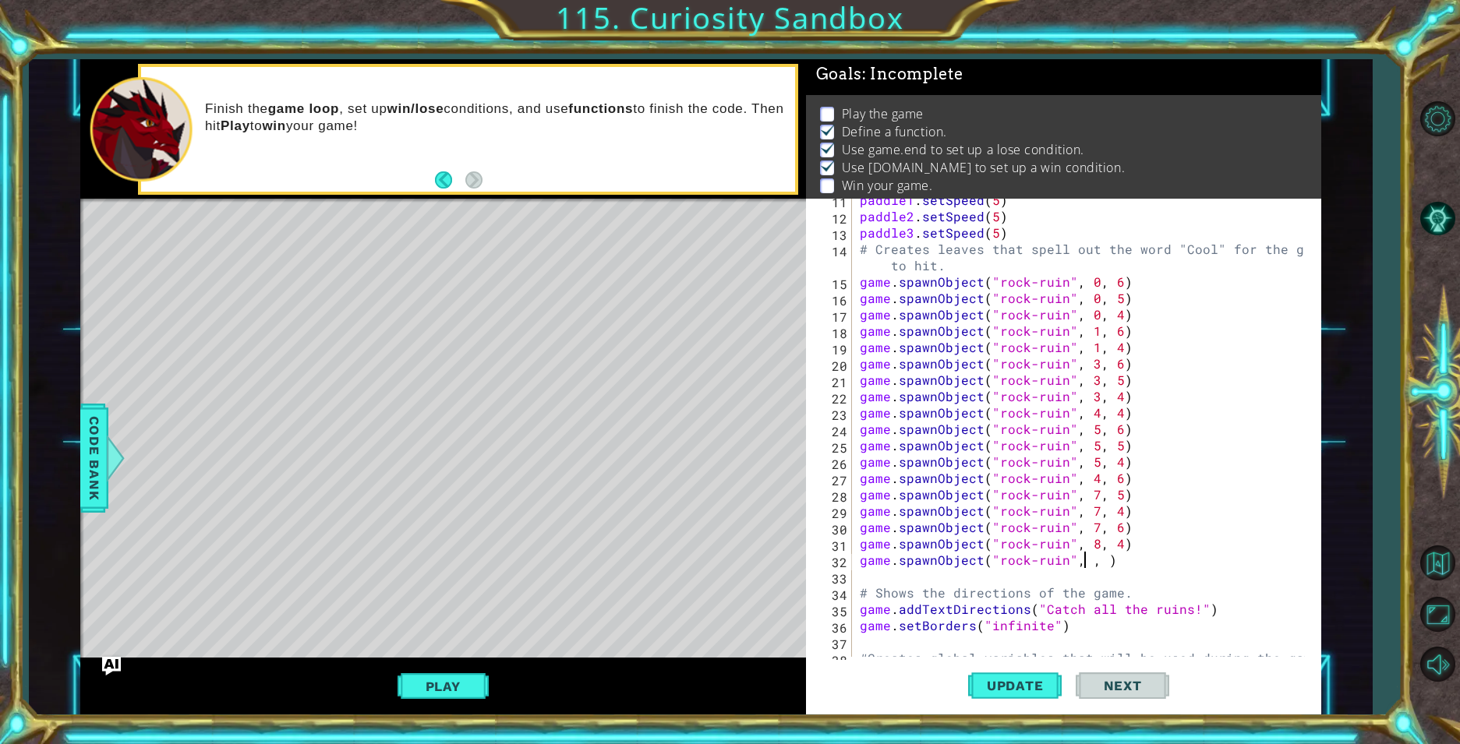
scroll to position [0, 14]
click at [1107, 565] on div "paddle1 . setSpeed ( 5 ) paddle2 . setSpeed ( 5 ) paddle3 . setSpeed ( 5 ) # Cr…" at bounding box center [1084, 437] width 456 height 491
type textarea "game.spawnObject("rock-ruin", 1, 3)"
click at [1020, 692] on span "Update" at bounding box center [1015, 686] width 88 height 16
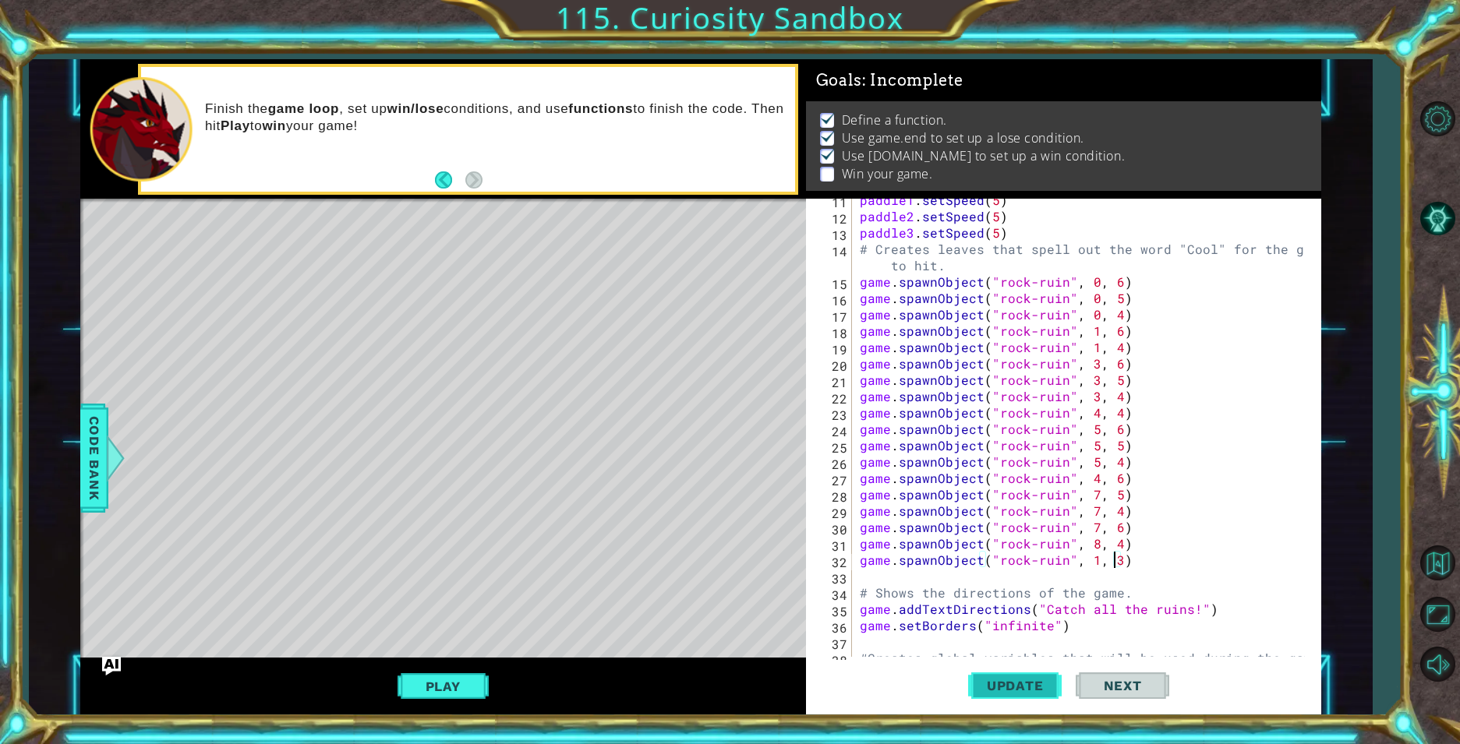
scroll to position [12, 0]
click at [661, 530] on div "Level Map" at bounding box center [440, 428] width 720 height 459
click at [634, 568] on div "Level Map" at bounding box center [440, 428] width 720 height 459
click at [955, 564] on div "paddle1 . setSpeed ( 5 ) paddle2 . setSpeed ( 5 ) paddle3 . setSpeed ( 5 ) # Cr…" at bounding box center [1084, 437] width 456 height 491
click at [955, 577] on div "paddle1 . setSpeed ( 5 ) paddle2 . setSpeed ( 5 ) paddle3 . setSpeed ( 5 ) # Cr…" at bounding box center [1084, 437] width 456 height 491
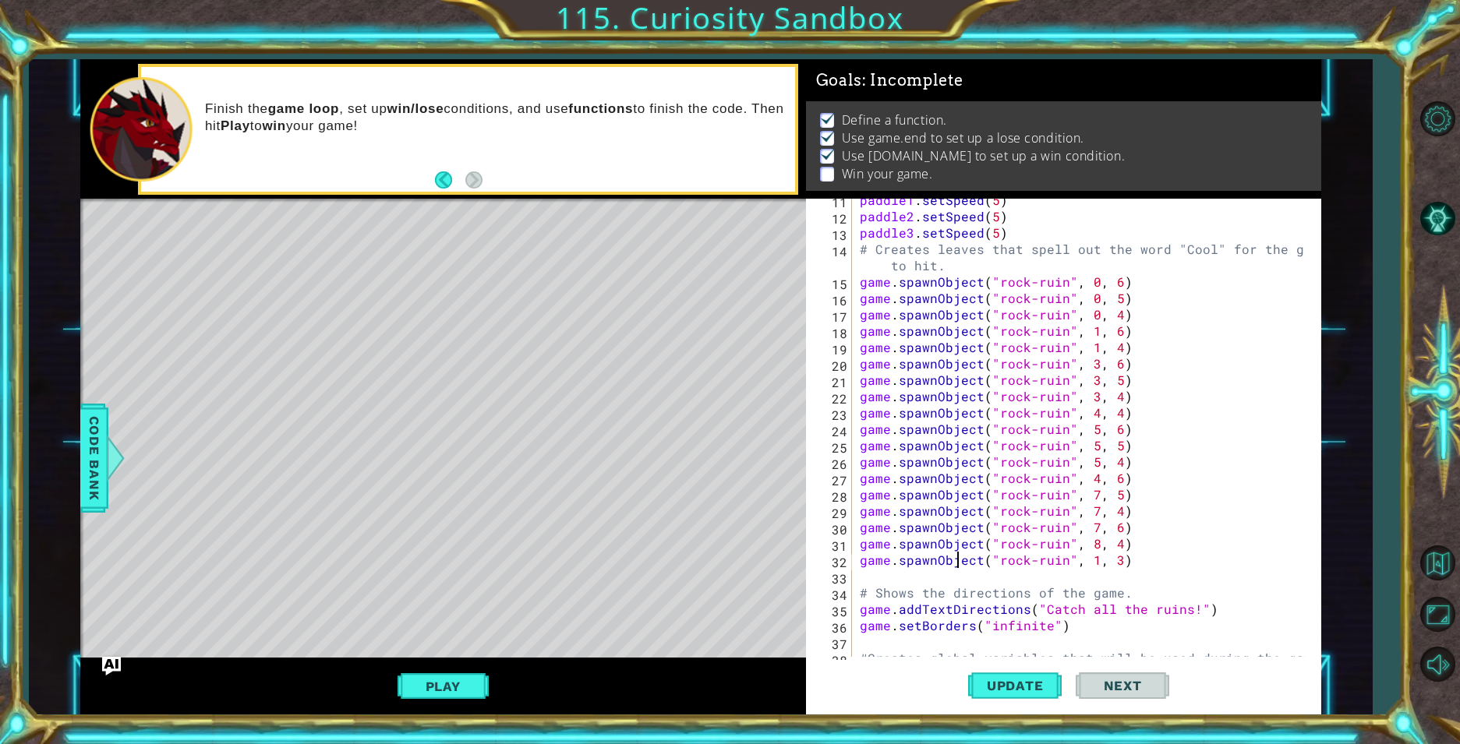
scroll to position [0, 0]
drag, startPoint x: 861, startPoint y: 563, endPoint x: 1121, endPoint y: 559, distance: 259.6
click at [1121, 559] on div "paddle1 . setSpeed ( 5 ) paddle2 . setSpeed ( 5 ) paddle3 . setSpeed ( 5 ) # Cr…" at bounding box center [1084, 437] width 456 height 491
type textarea "game.spawnObject("rock-ruin", 1, 3)"
click at [971, 581] on div "paddle1 . setSpeed ( 5 ) paddle2 . setSpeed ( 5 ) paddle3 . setSpeed ( 5 ) # Cr…" at bounding box center [1084, 437] width 456 height 491
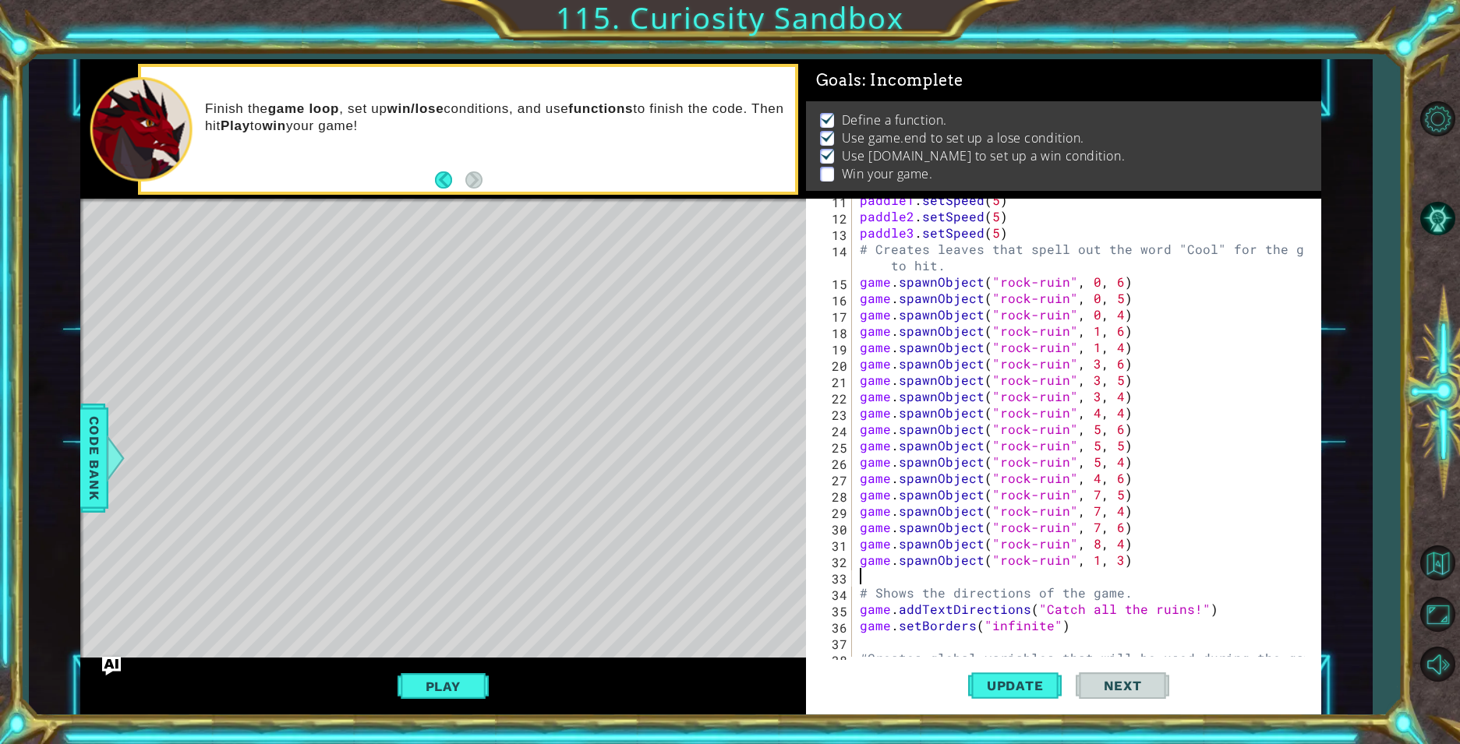
paste textarea "game.spawnObject("rock-ruin", 1, 3)"
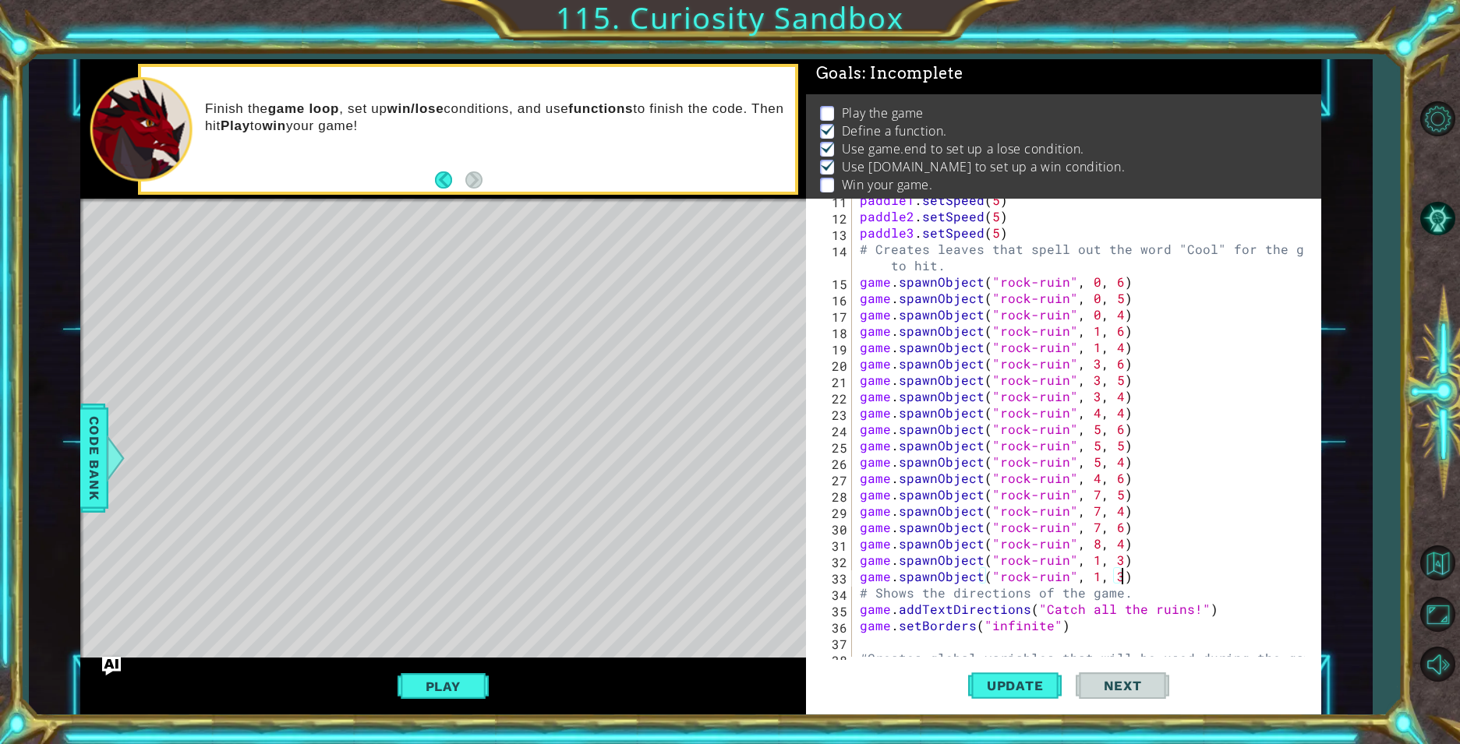
scroll to position [6, 0]
click at [1117, 572] on div "paddle1 . setSpeed ( 5 ) paddle2 . setSpeed ( 5 ) paddle3 . setSpeed ( 5 ) # Cr…" at bounding box center [1084, 437] width 456 height 491
type textarea "game.spawnObject("rock-ruin", 1, 2)"
click at [1029, 686] on span "Update" at bounding box center [1015, 686] width 88 height 16
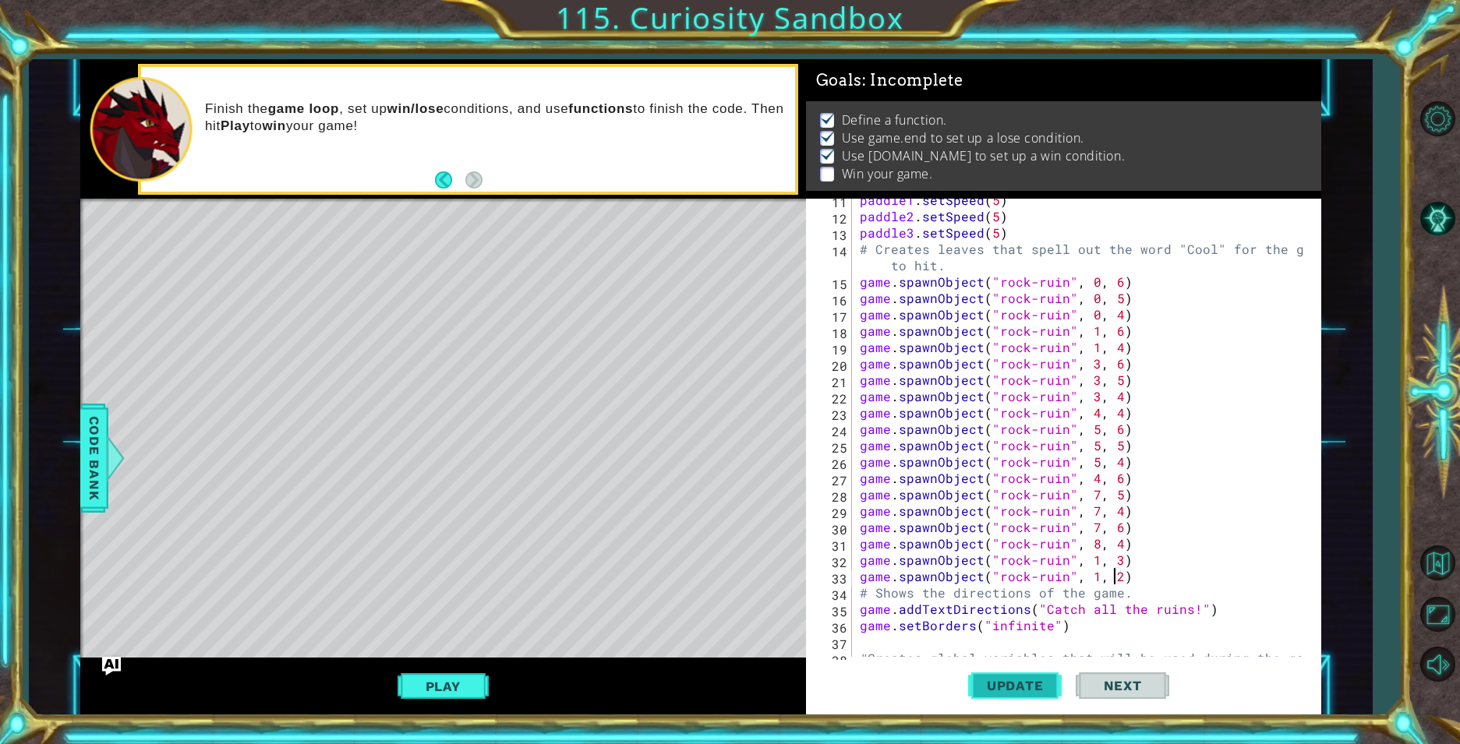
scroll to position [12, 0]
click at [1136, 580] on div "paddle1 . setSpeed ( 5 ) paddle2 . setSpeed ( 5 ) paddle3 . setSpeed ( 5 ) # Cr…" at bounding box center [1084, 437] width 456 height 491
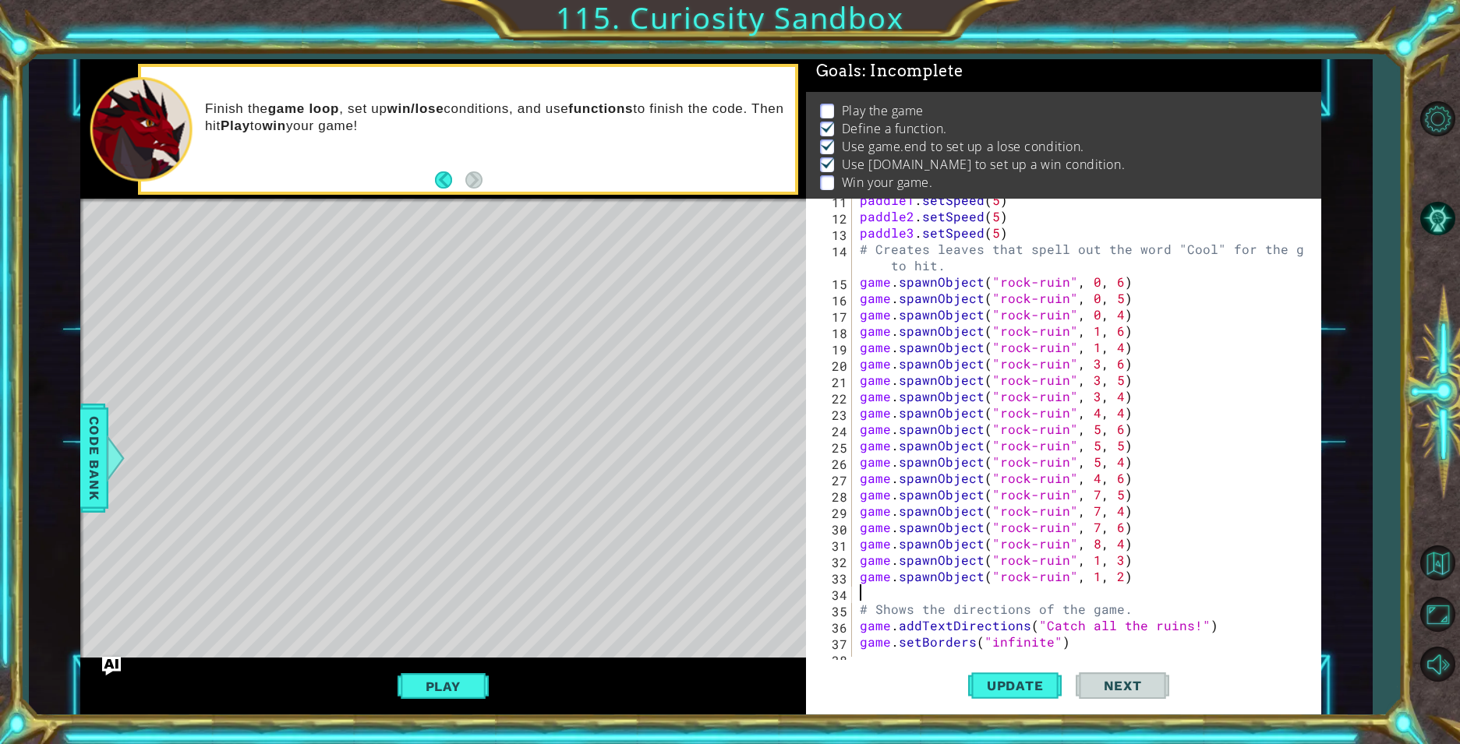
scroll to position [6, 0]
paste textarea "game.spawnObject("rock-ruin", 1, 3)"
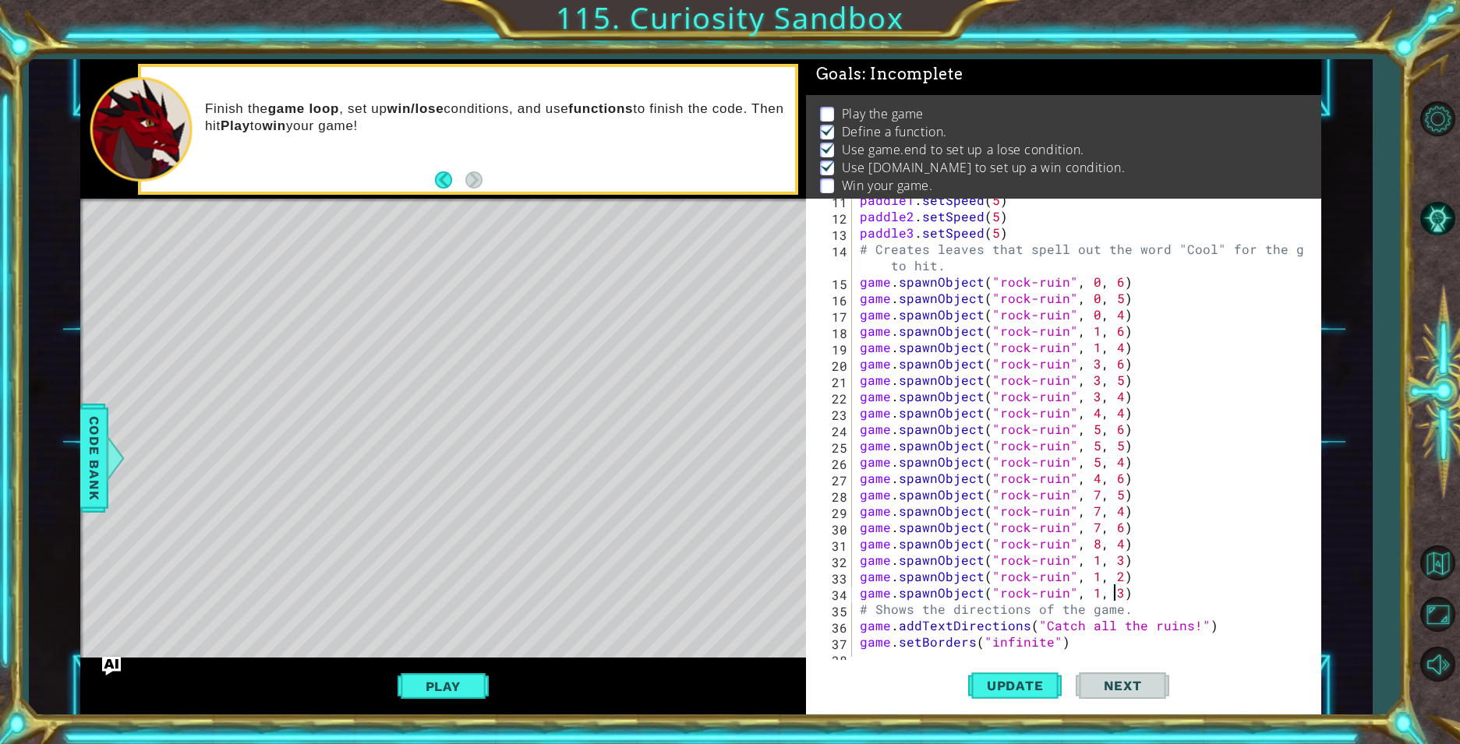
click at [1111, 599] on div "paddle1 . setSpeed ( 5 ) paddle2 . setSpeed ( 5 ) paddle3 . setSpeed ( 5 ) # Cr…" at bounding box center [1084, 437] width 456 height 491
click at [1149, 599] on div "paddle1 . setSpeed ( 5 ) paddle2 . setSpeed ( 5 ) paddle3 . setSpeed ( 5 ) # Cr…" at bounding box center [1084, 437] width 456 height 491
type textarea "game.spawnObject("rock-ruin", 1, 1)"
click at [998, 664] on button "Update" at bounding box center [1015, 685] width 94 height 51
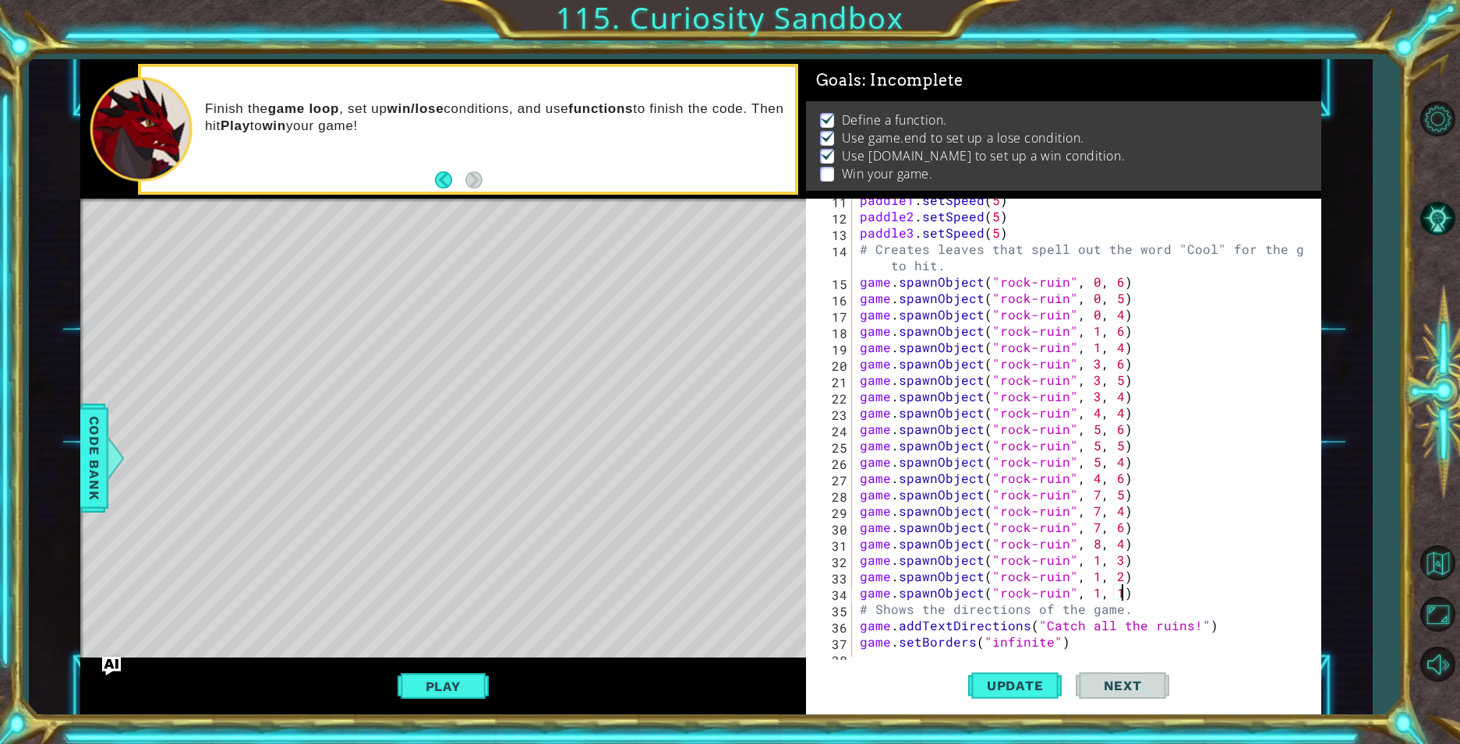
scroll to position [12, 0]
click at [1120, 598] on div "paddle1 . setSpeed ( 5 ) paddle2 . setSpeed ( 5 ) paddle3 . setSpeed ( 5 ) # Cr…" at bounding box center [1084, 437] width 456 height 491
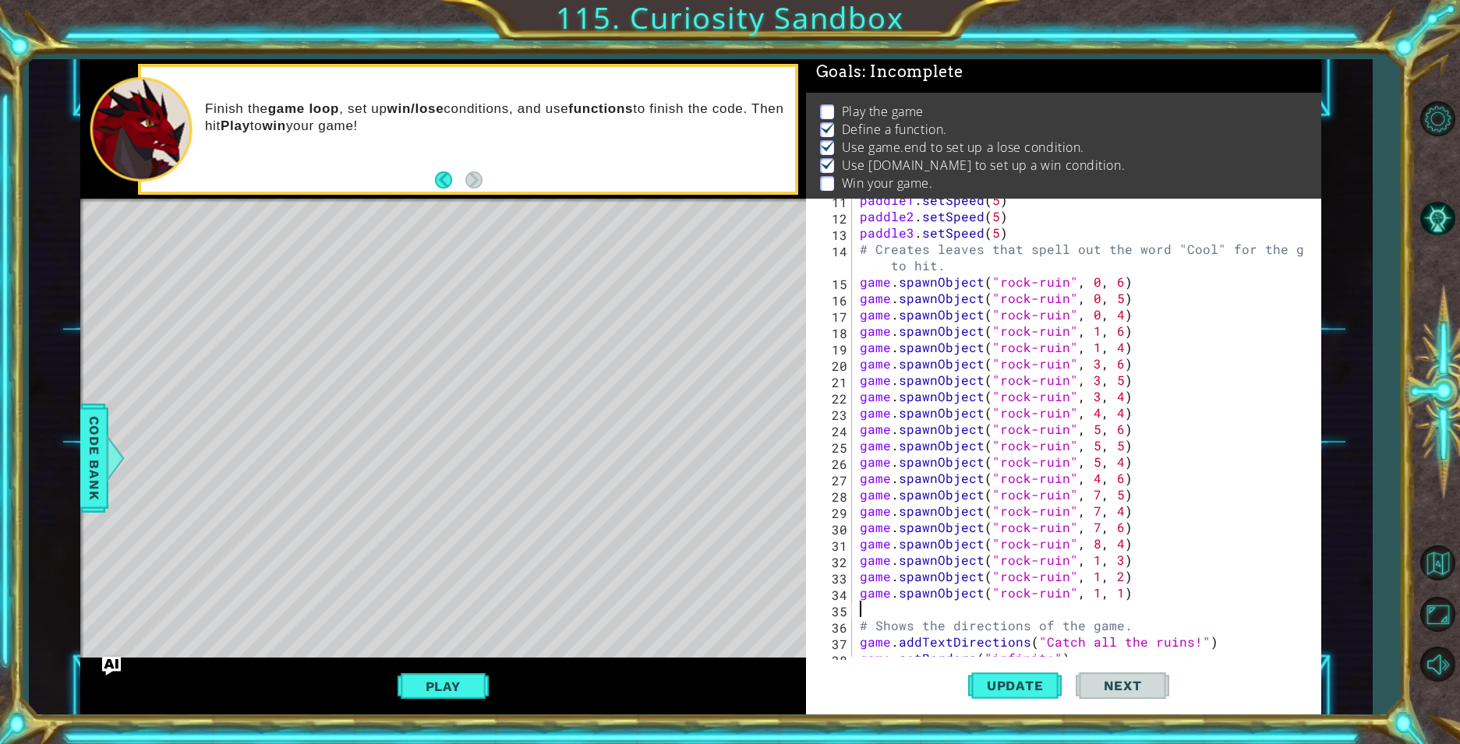
scroll to position [6, 0]
paste textarea "game.spawnObject("rock-ruin", 1, 3)"
click at [1090, 610] on div "paddle1 . setSpeed ( 5 ) paddle2 . setSpeed ( 5 ) paddle3 . setSpeed ( 5 ) # Cr…" at bounding box center [1084, 437] width 456 height 491
click at [1108, 613] on div "paddle1 . setSpeed ( 5 ) paddle2 . setSpeed ( 5 ) paddle3 . setSpeed ( 5 ) # Cr…" at bounding box center [1084, 437] width 456 height 491
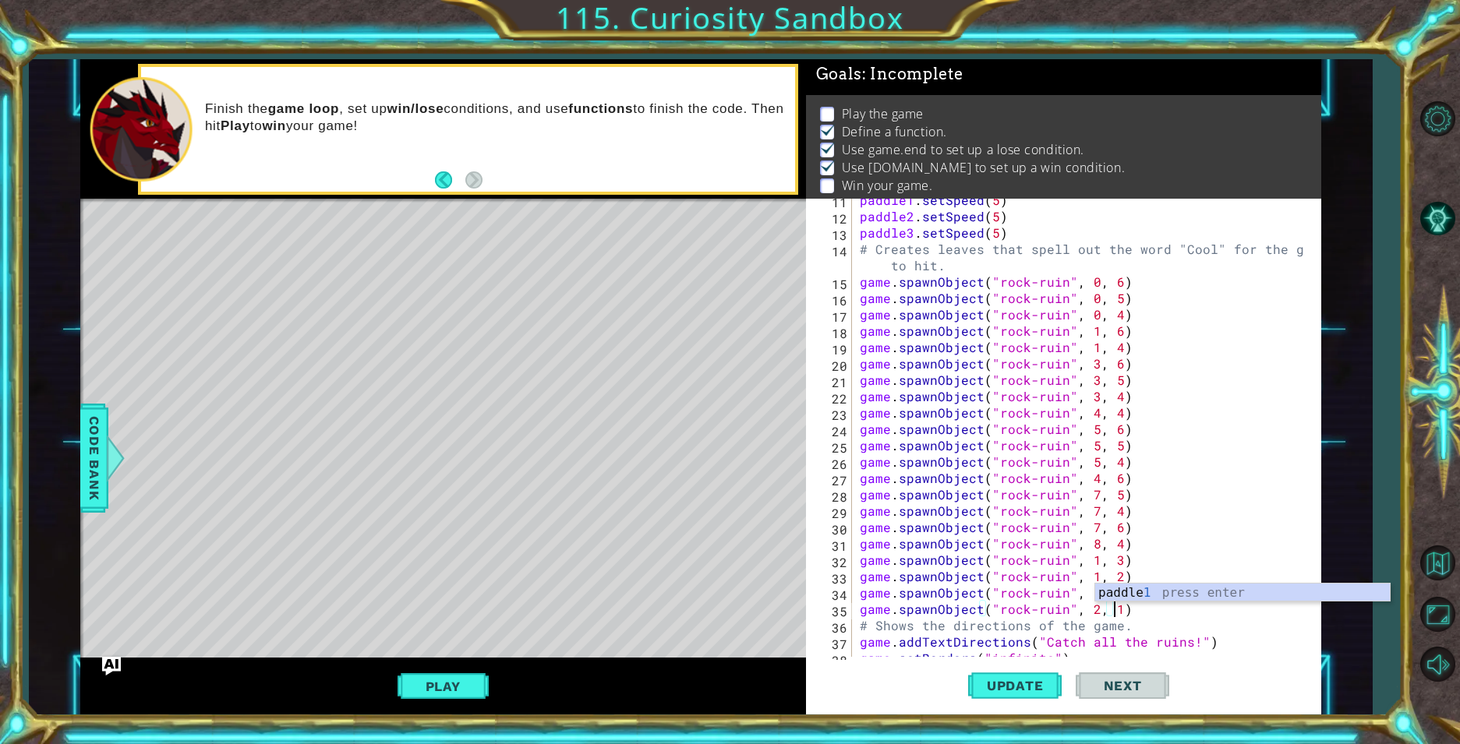
scroll to position [0, 16]
type textarea "game.spawnObject("rock-ruin", 2, 1)"
click at [1019, 683] on span "Update" at bounding box center [1015, 686] width 88 height 16
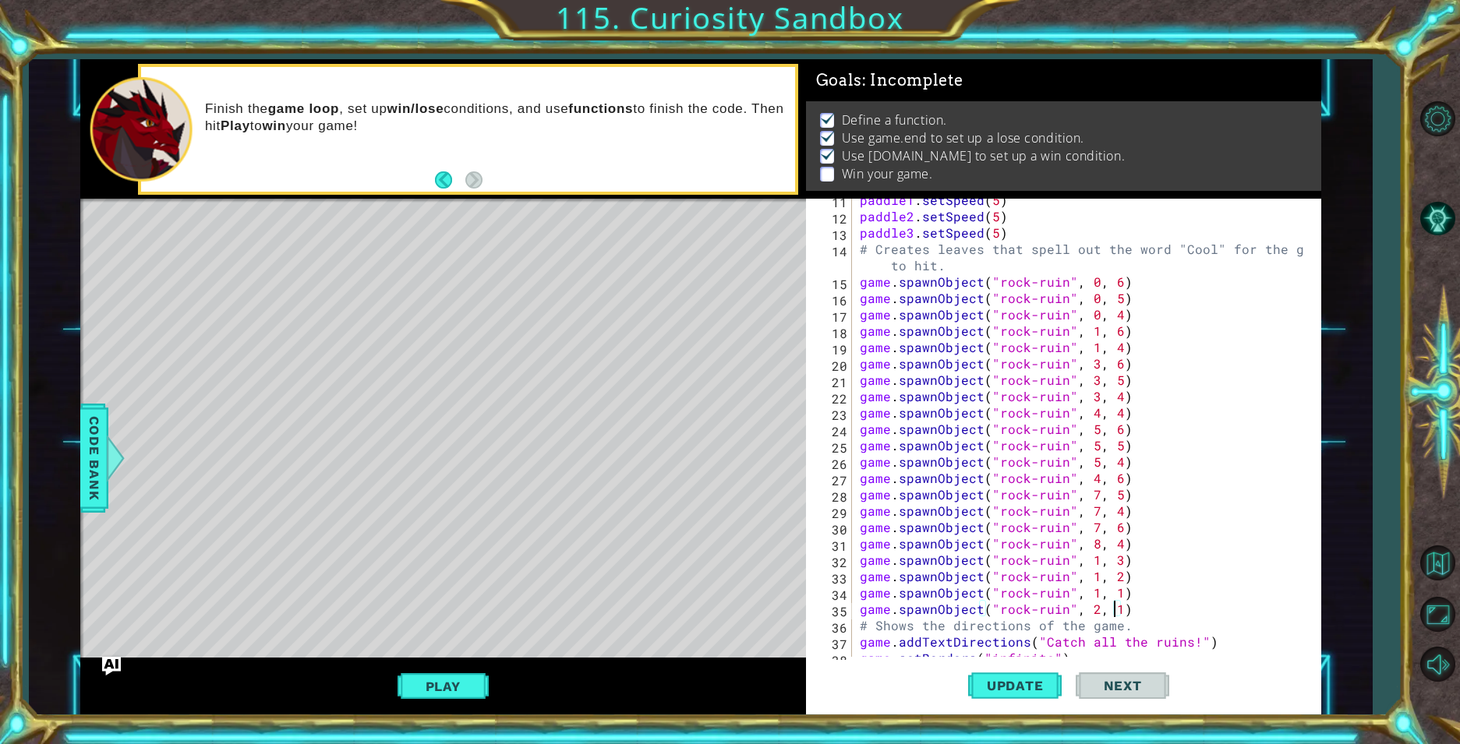
scroll to position [12, 0]
click at [466, 673] on button "Play" at bounding box center [442, 687] width 91 height 30
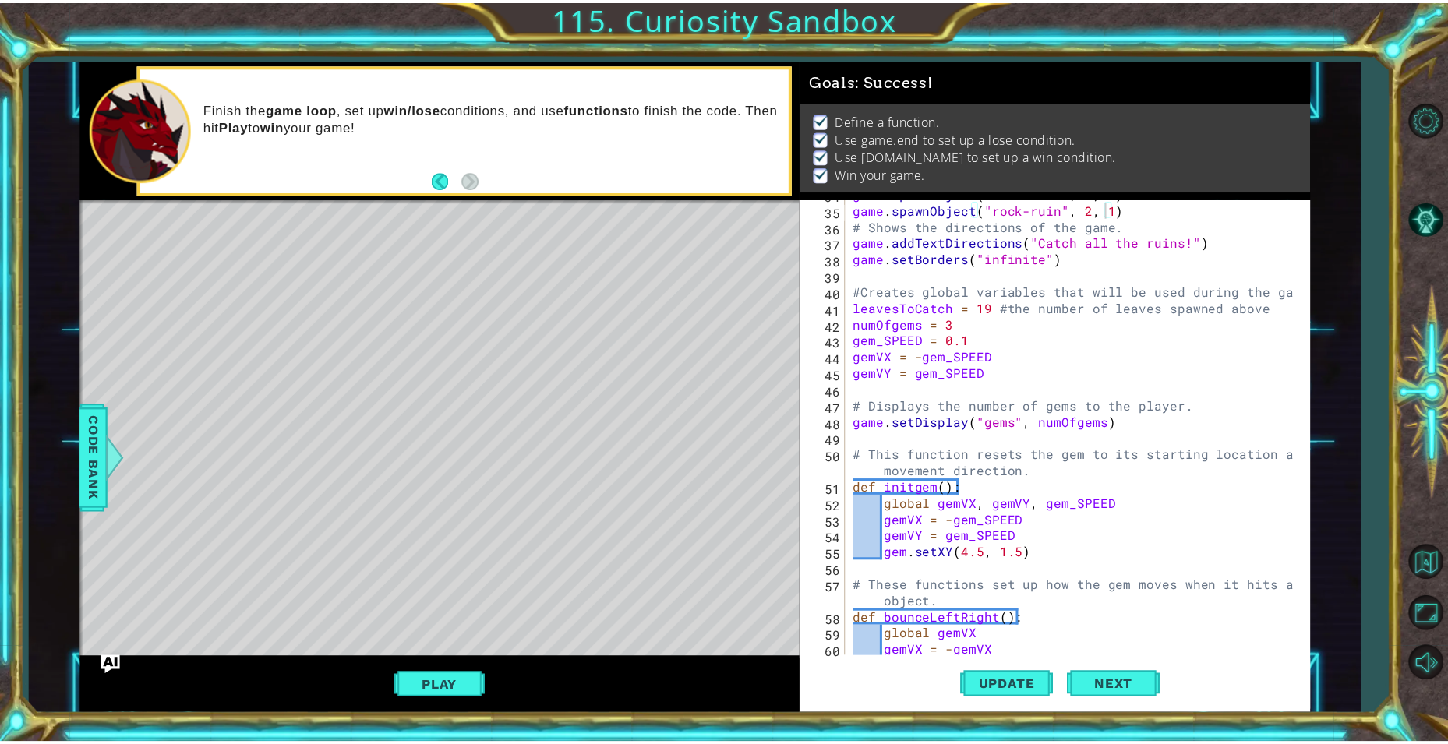
scroll to position [540, 0]
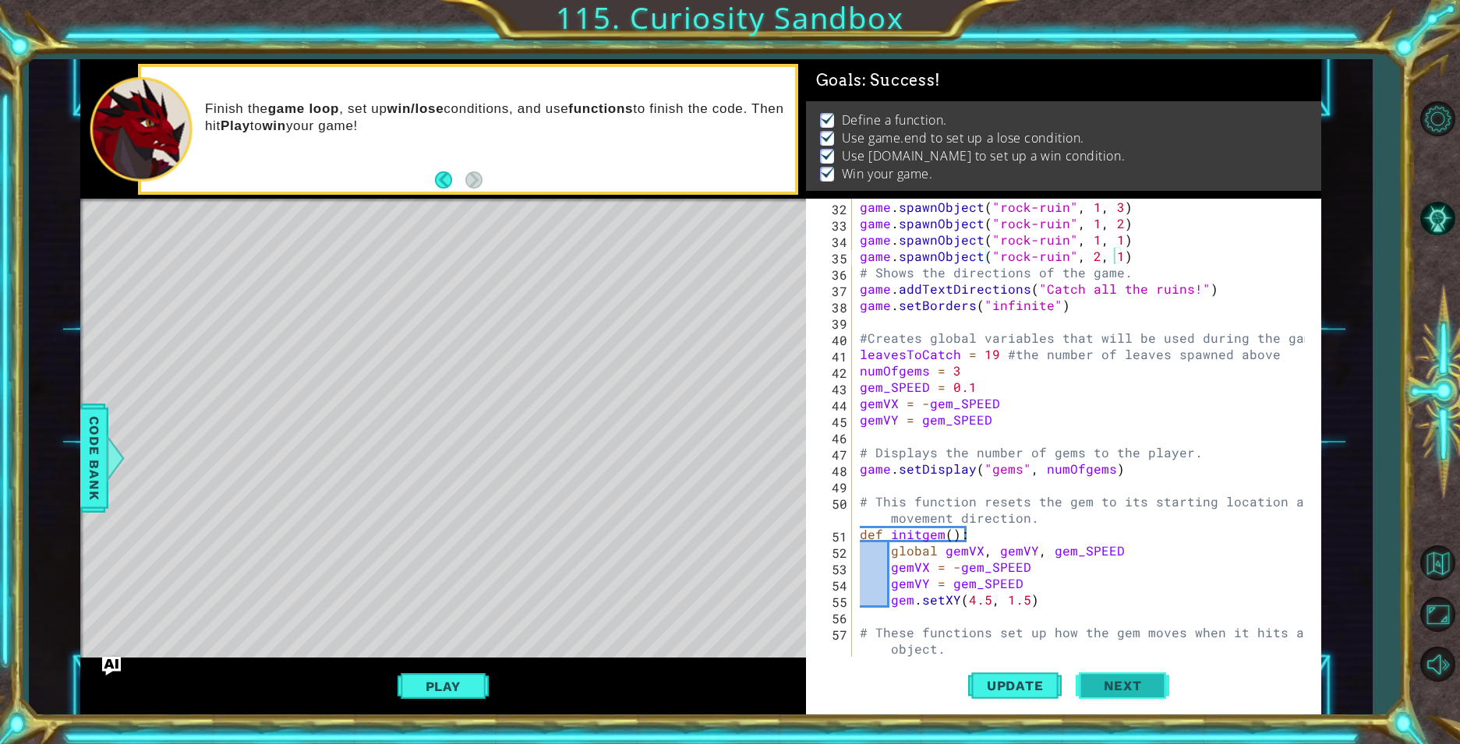
drag, startPoint x: 1122, startPoint y: 683, endPoint x: 1097, endPoint y: 693, distance: 27.6
click at [1097, 693] on span "Next" at bounding box center [1122, 688] width 69 height 16
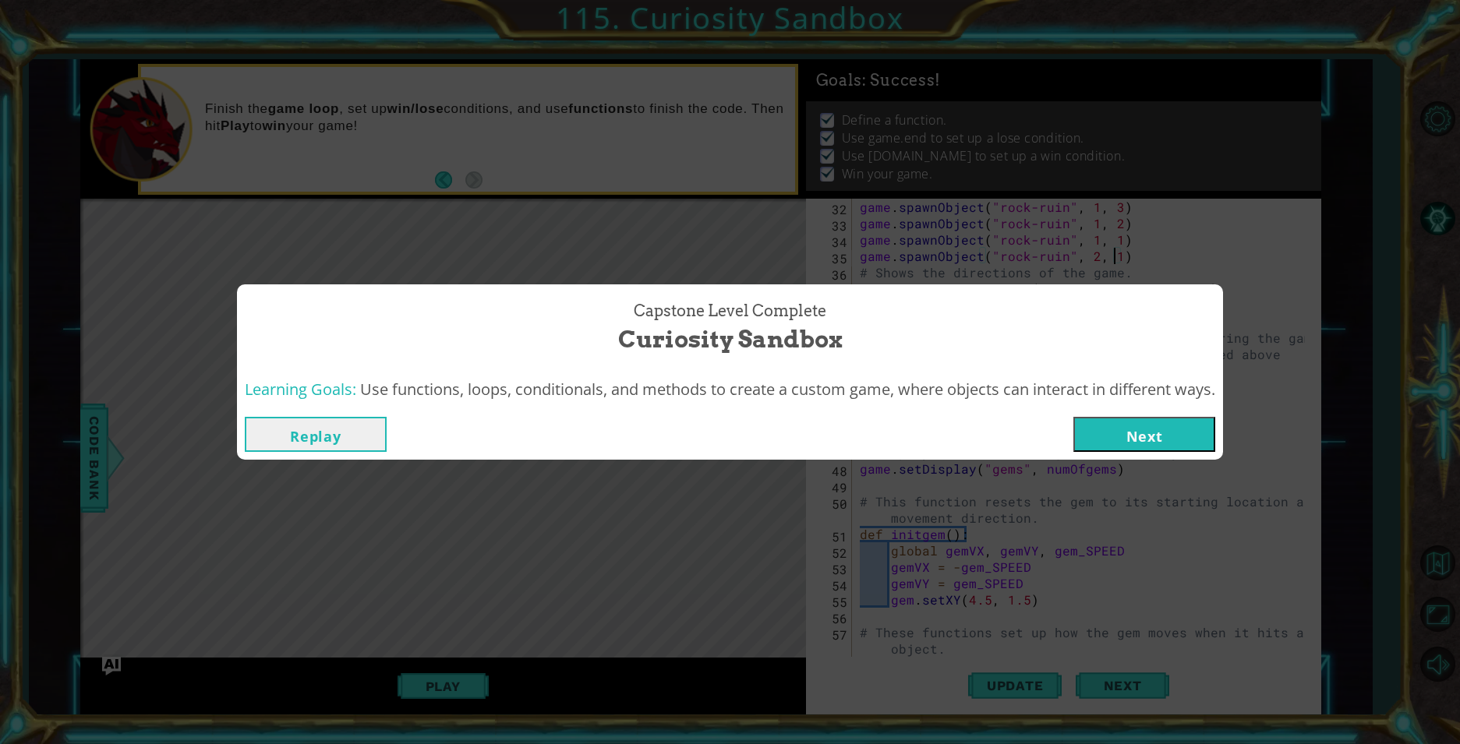
click at [1148, 433] on button "Next" at bounding box center [1144, 434] width 142 height 35
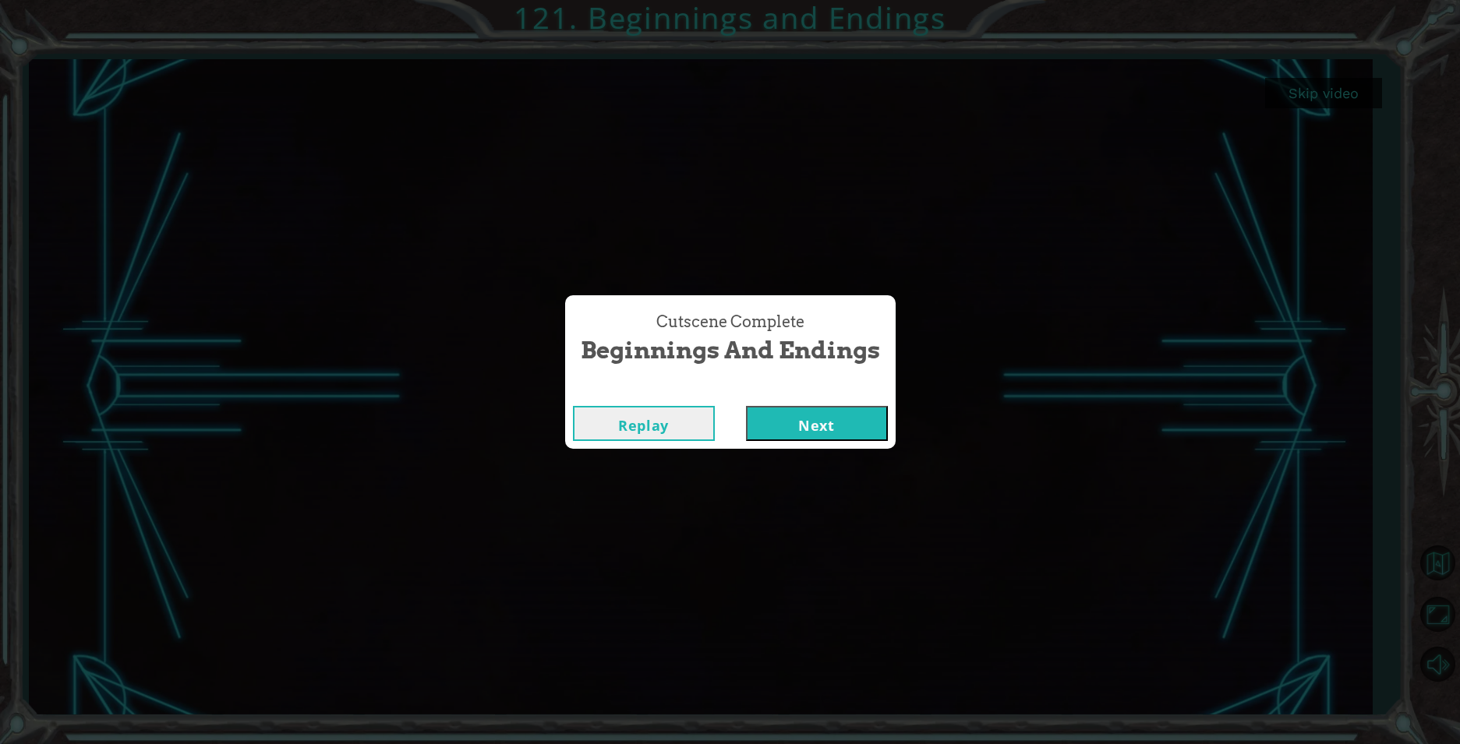
click at [812, 426] on button "Next" at bounding box center [817, 423] width 142 height 35
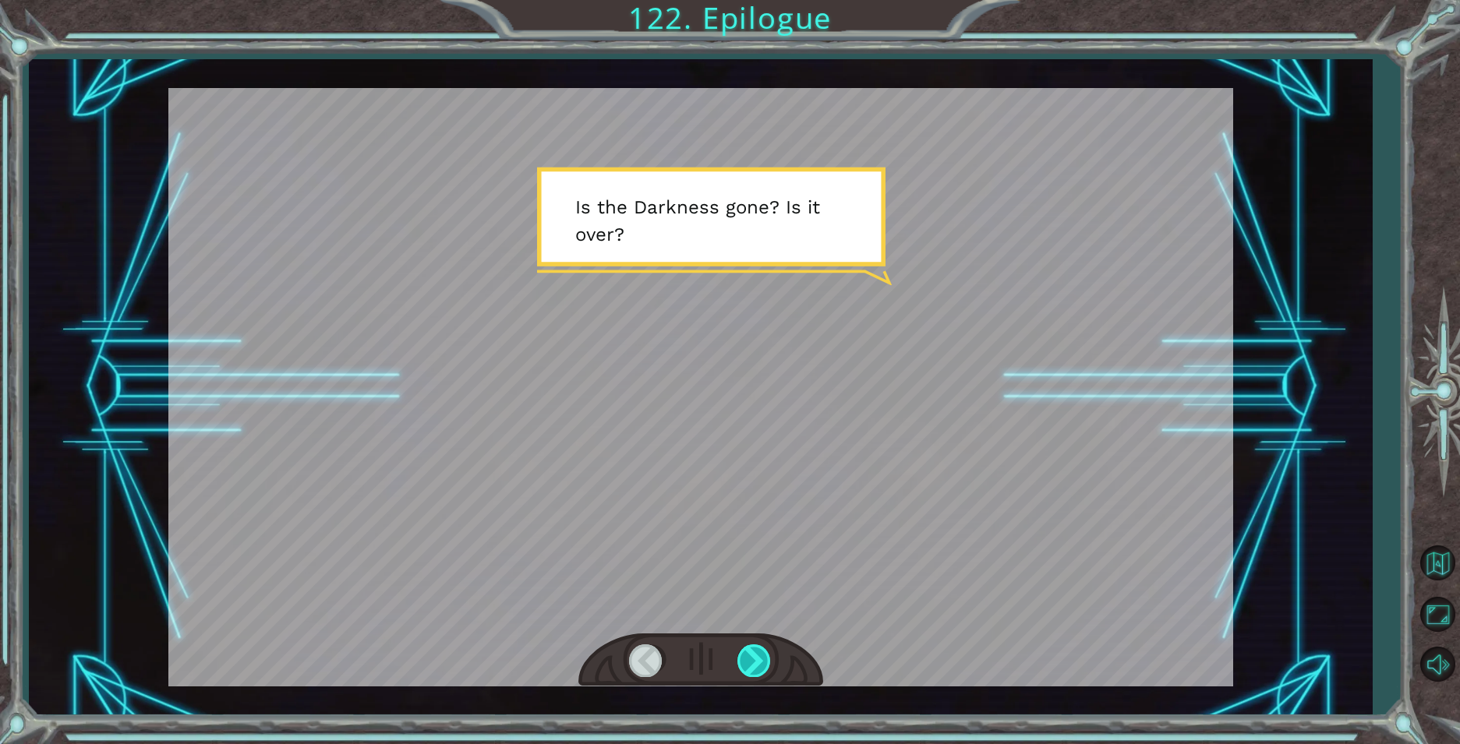
click at [754, 672] on div at bounding box center [754, 661] width 35 height 32
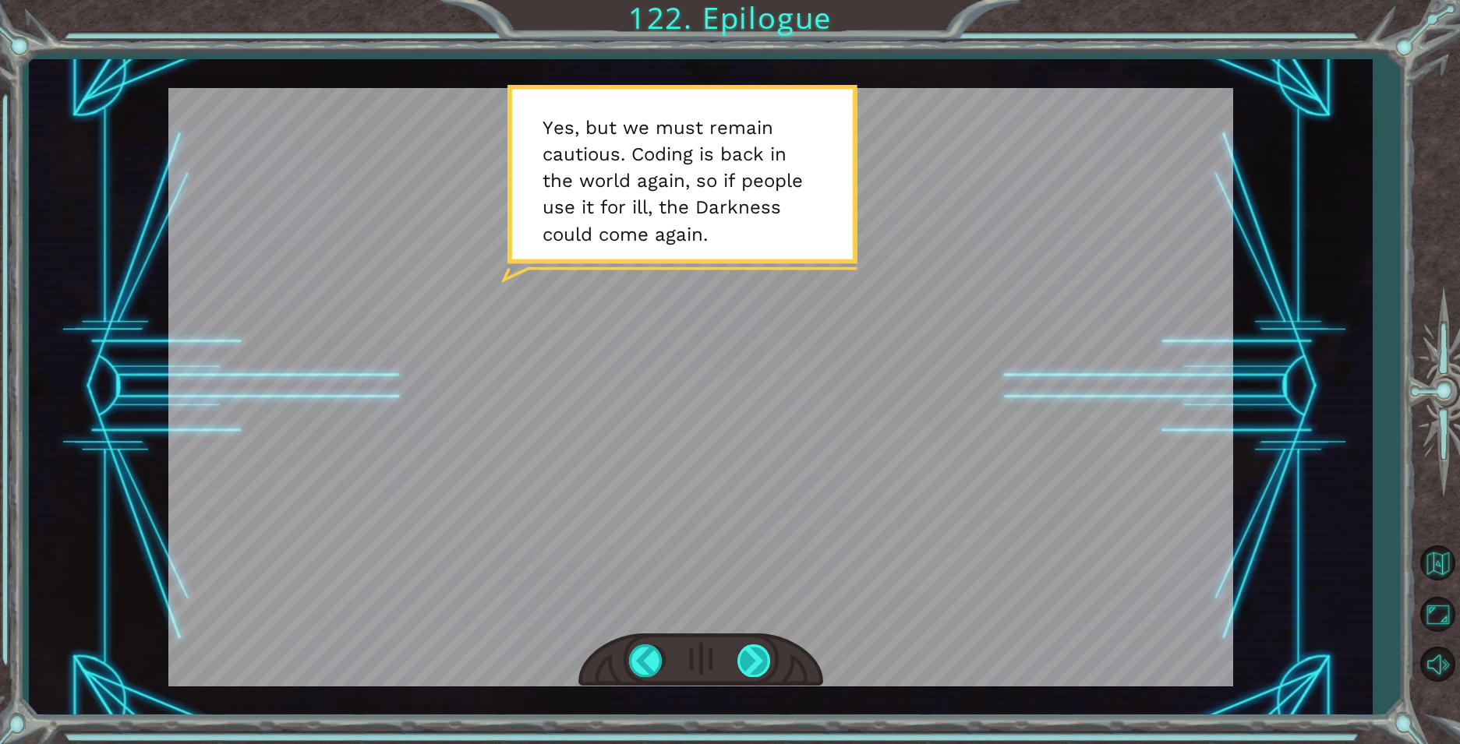
click at [755, 648] on div at bounding box center [754, 661] width 35 height 32
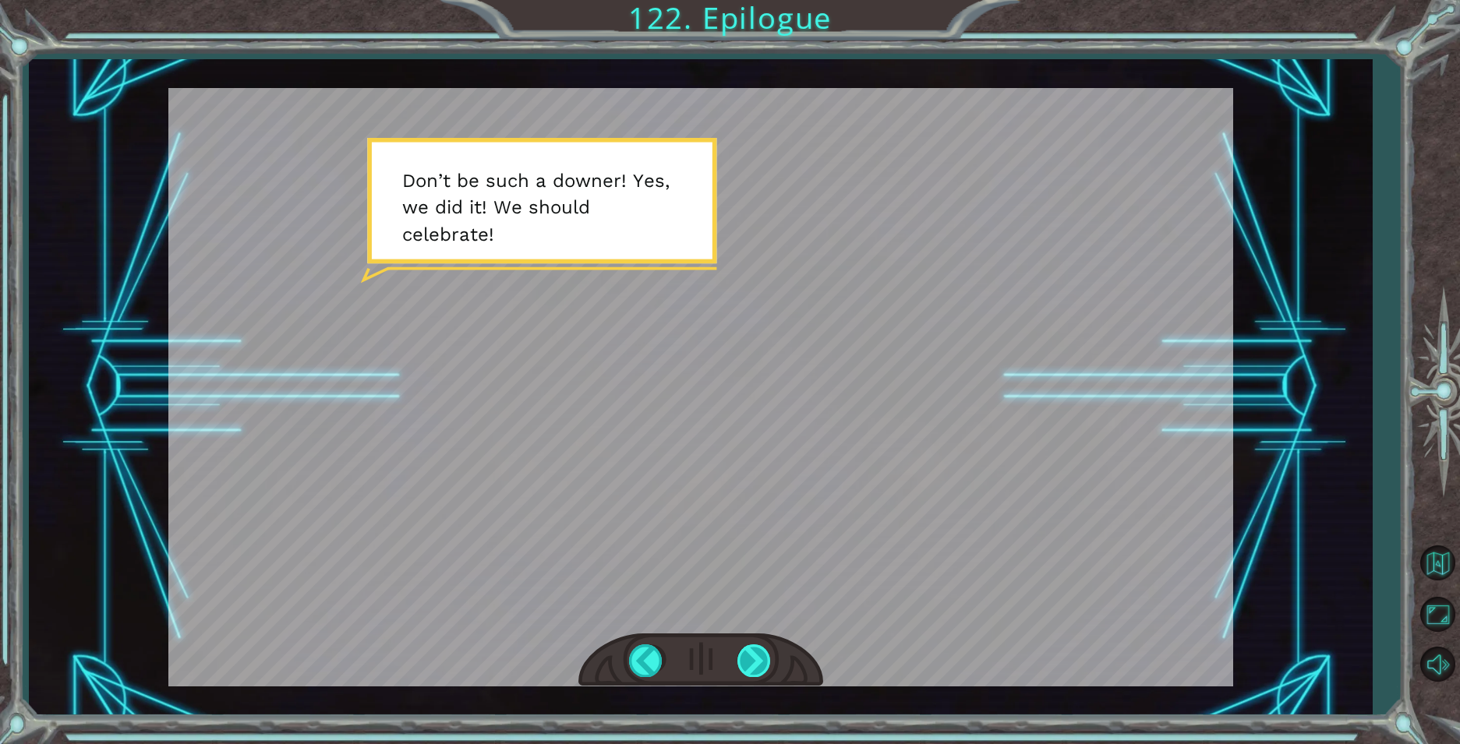
click at [755, 648] on div at bounding box center [754, 661] width 35 height 32
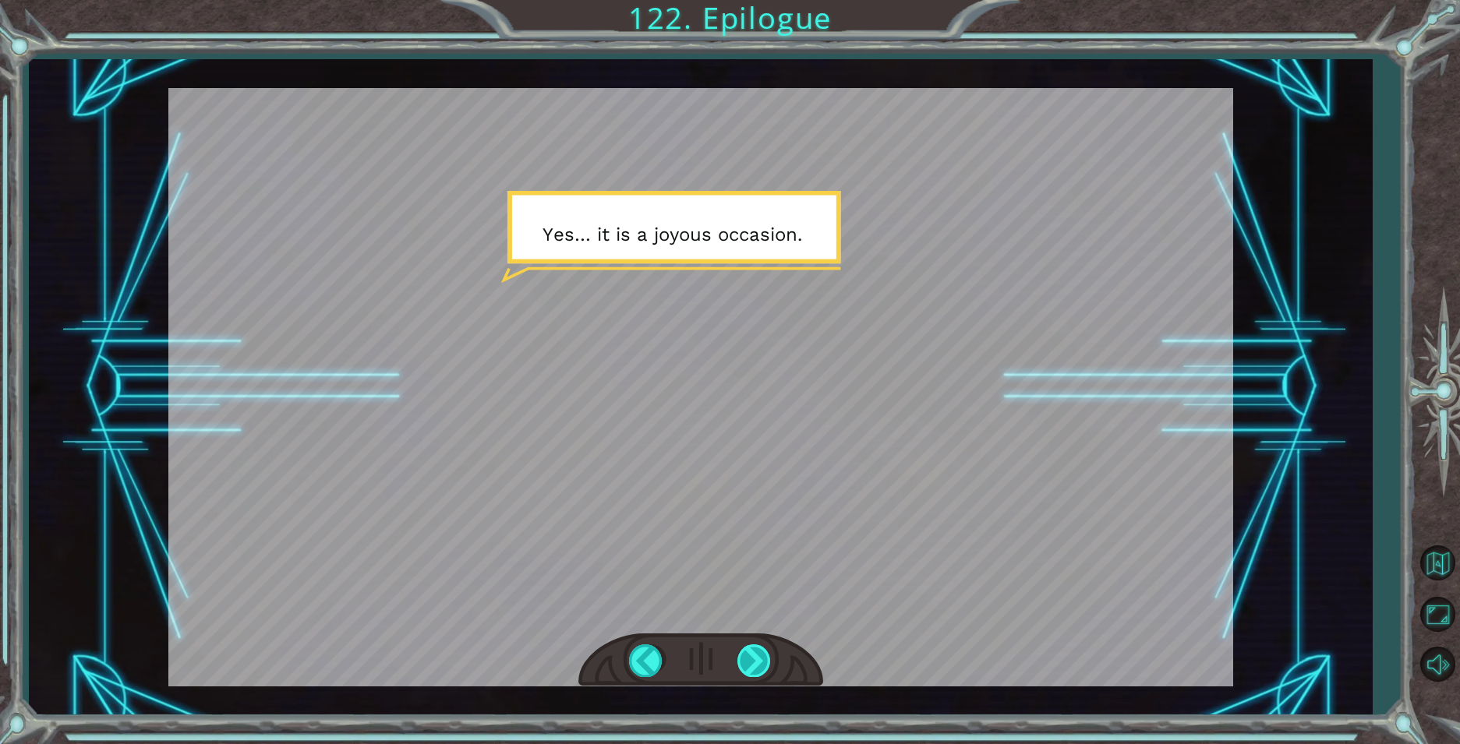
click at [755, 660] on div at bounding box center [754, 661] width 35 height 32
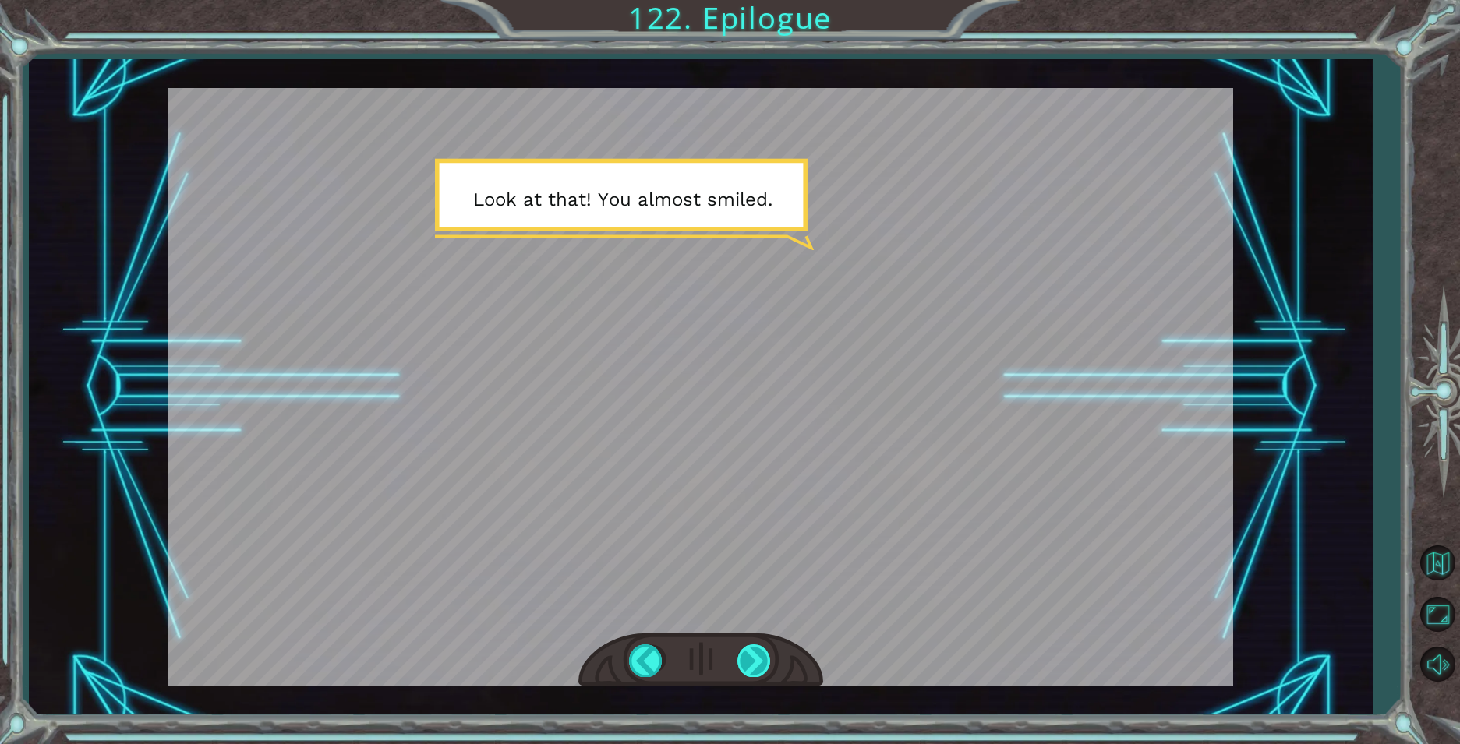
click at [755, 660] on div at bounding box center [754, 661] width 35 height 32
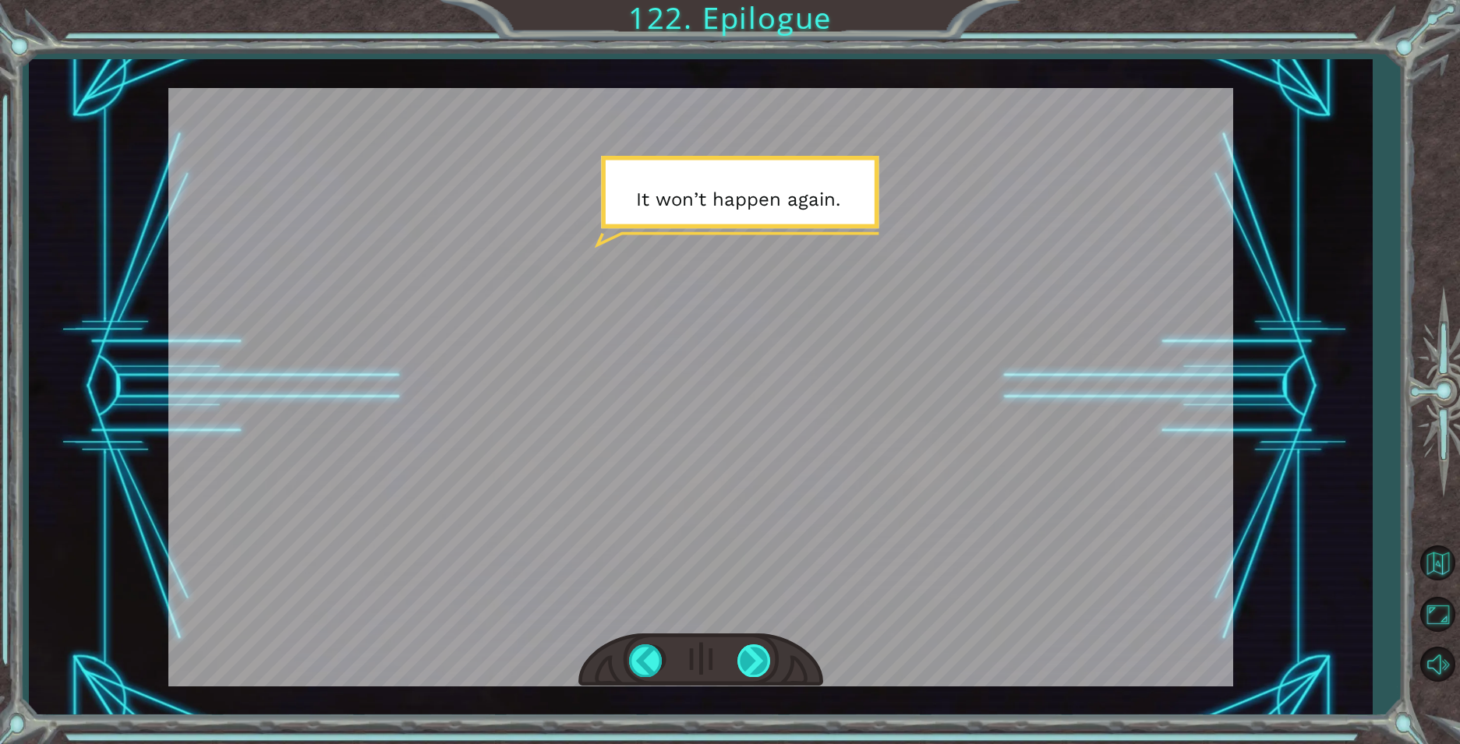
click at [755, 660] on div at bounding box center [754, 661] width 35 height 32
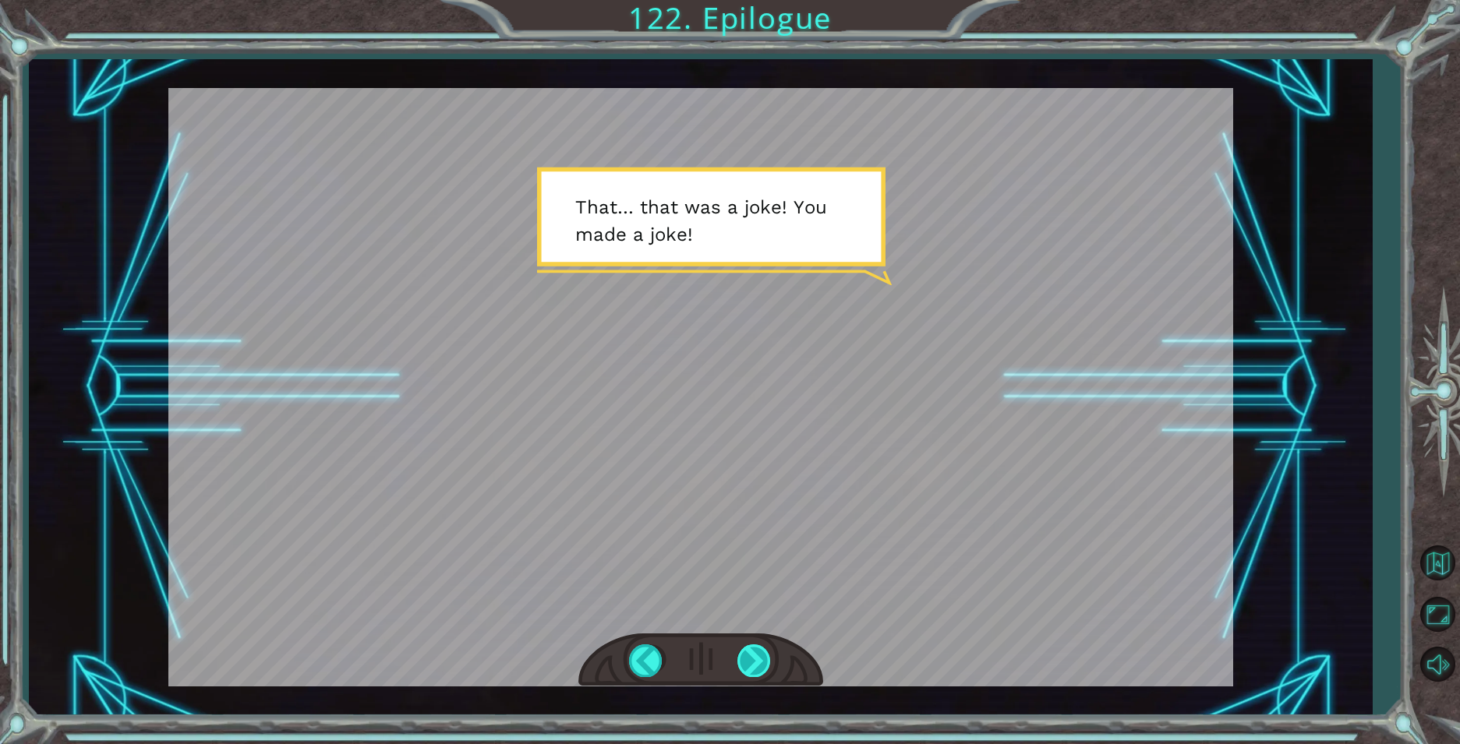
click at [755, 660] on div at bounding box center [754, 661] width 35 height 32
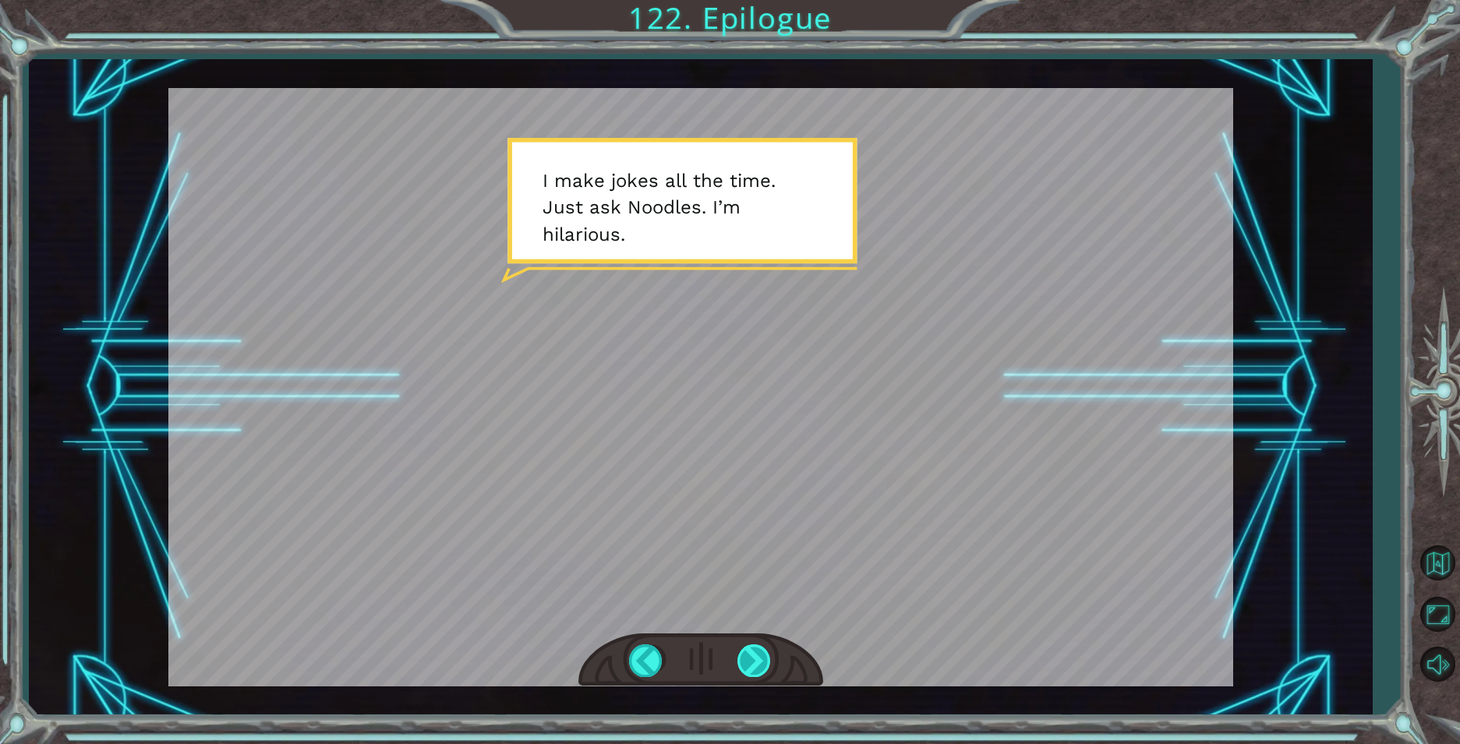
click at [755, 660] on div at bounding box center [754, 661] width 35 height 32
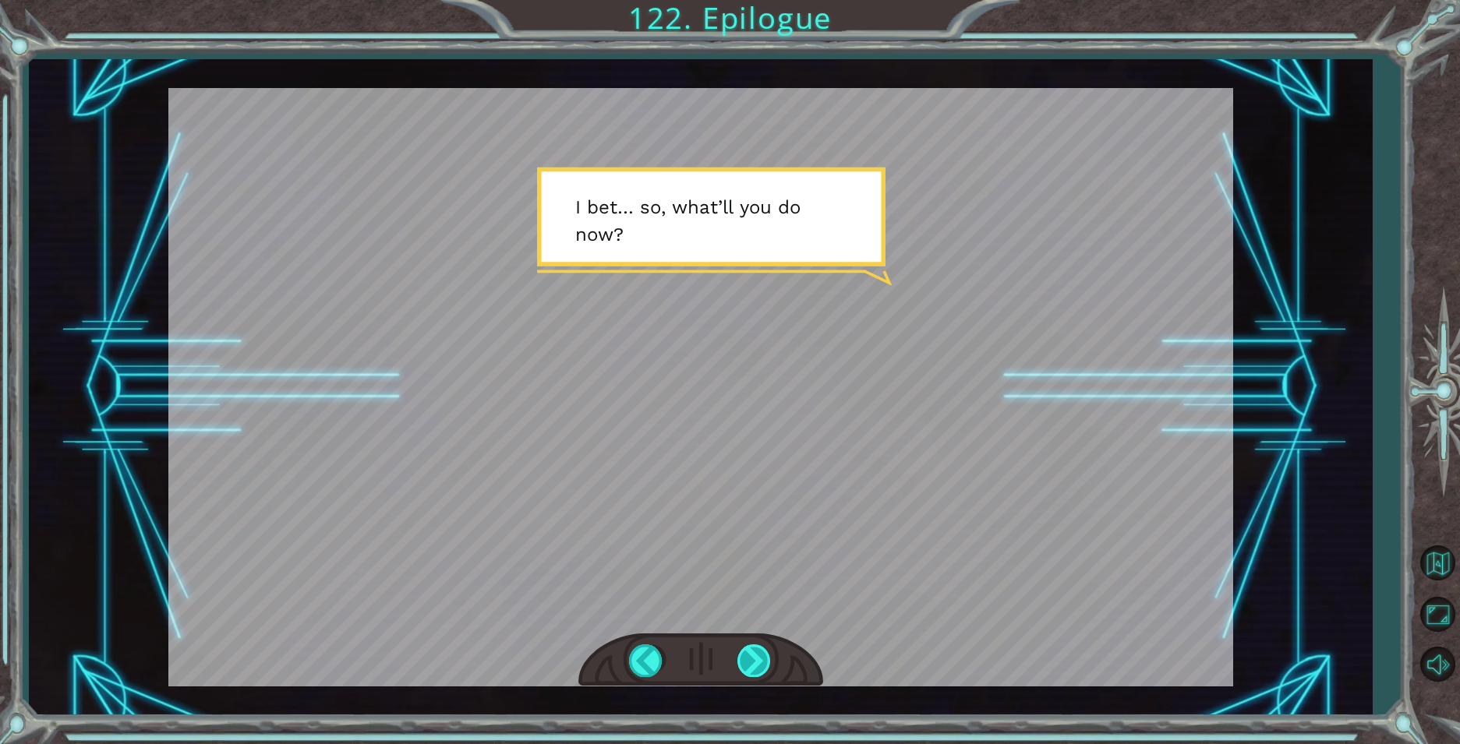
click at [755, 660] on div at bounding box center [754, 661] width 35 height 32
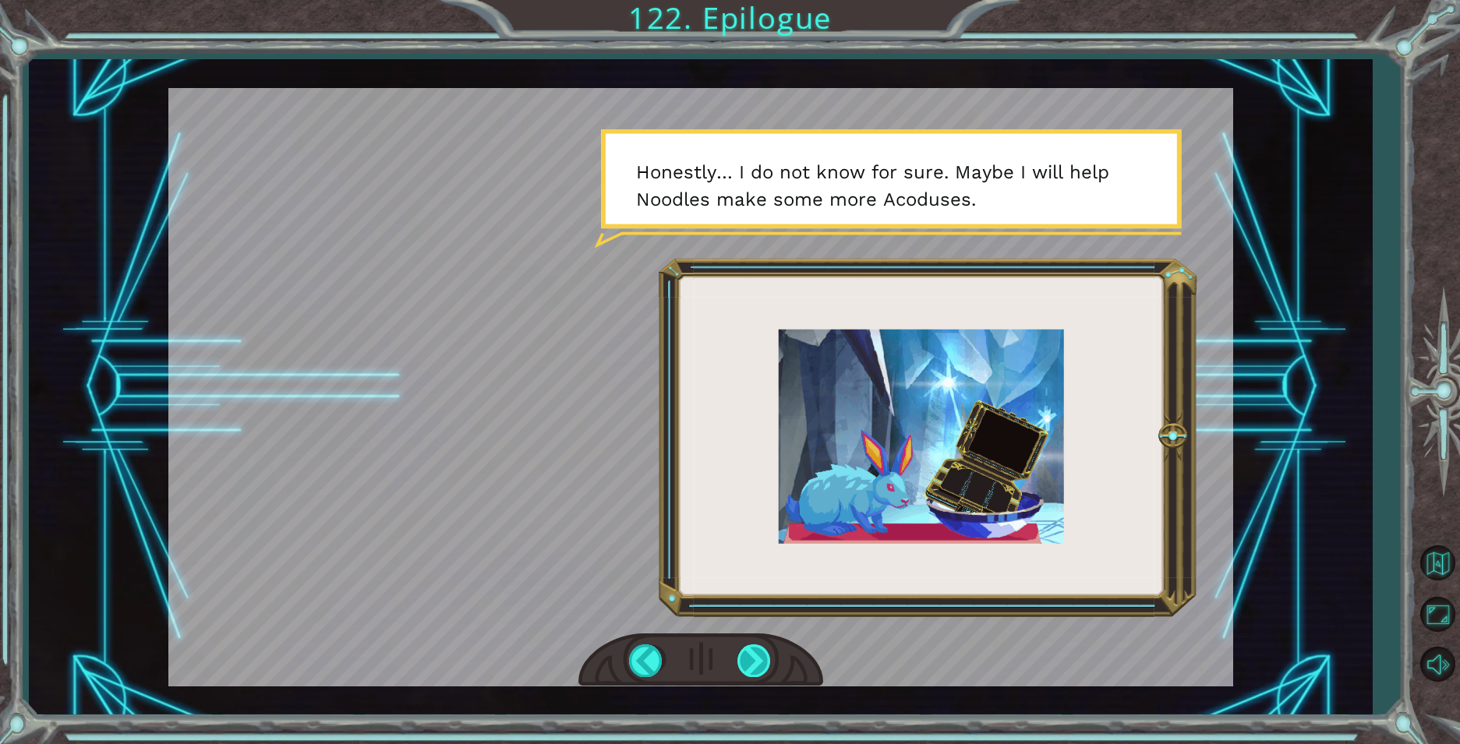
click at [755, 660] on div at bounding box center [754, 661] width 35 height 32
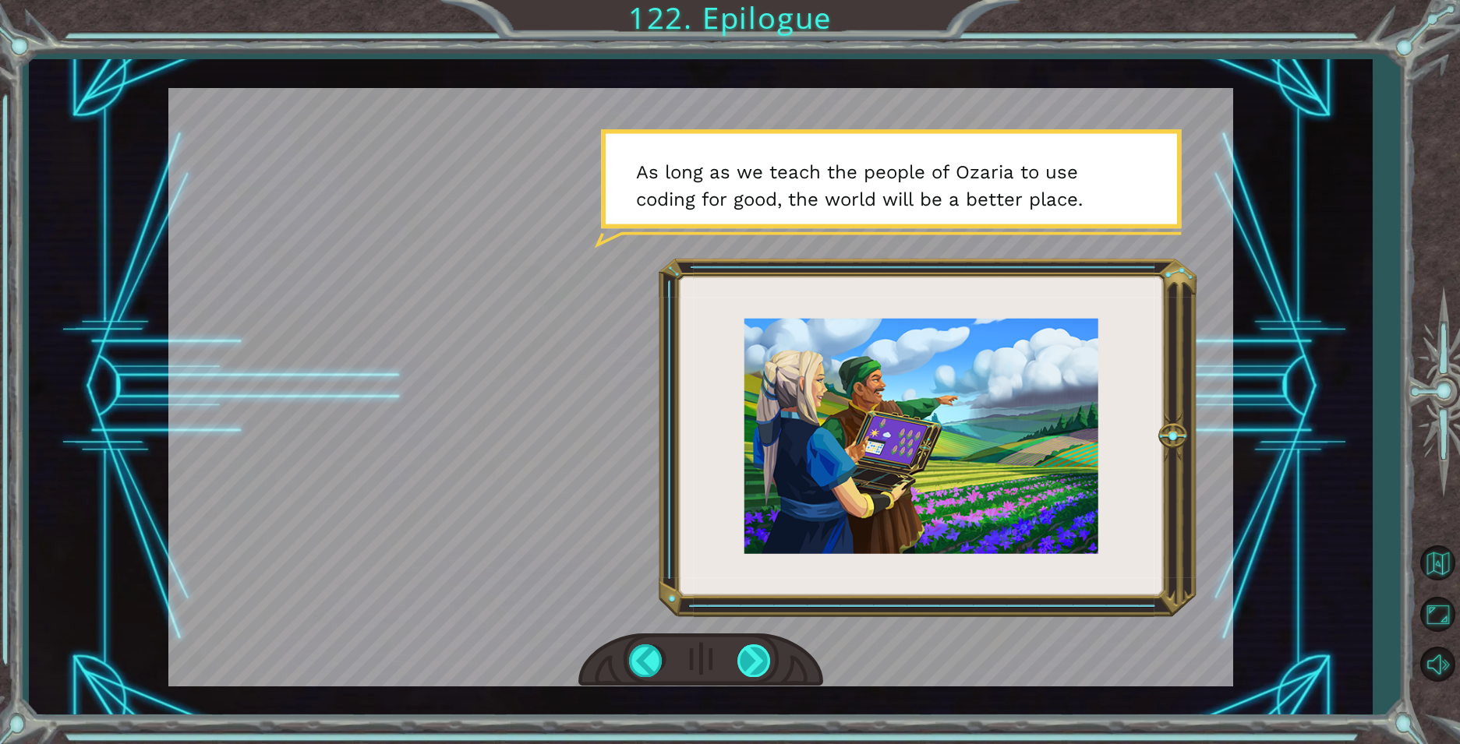
click at [755, 660] on div at bounding box center [754, 661] width 35 height 32
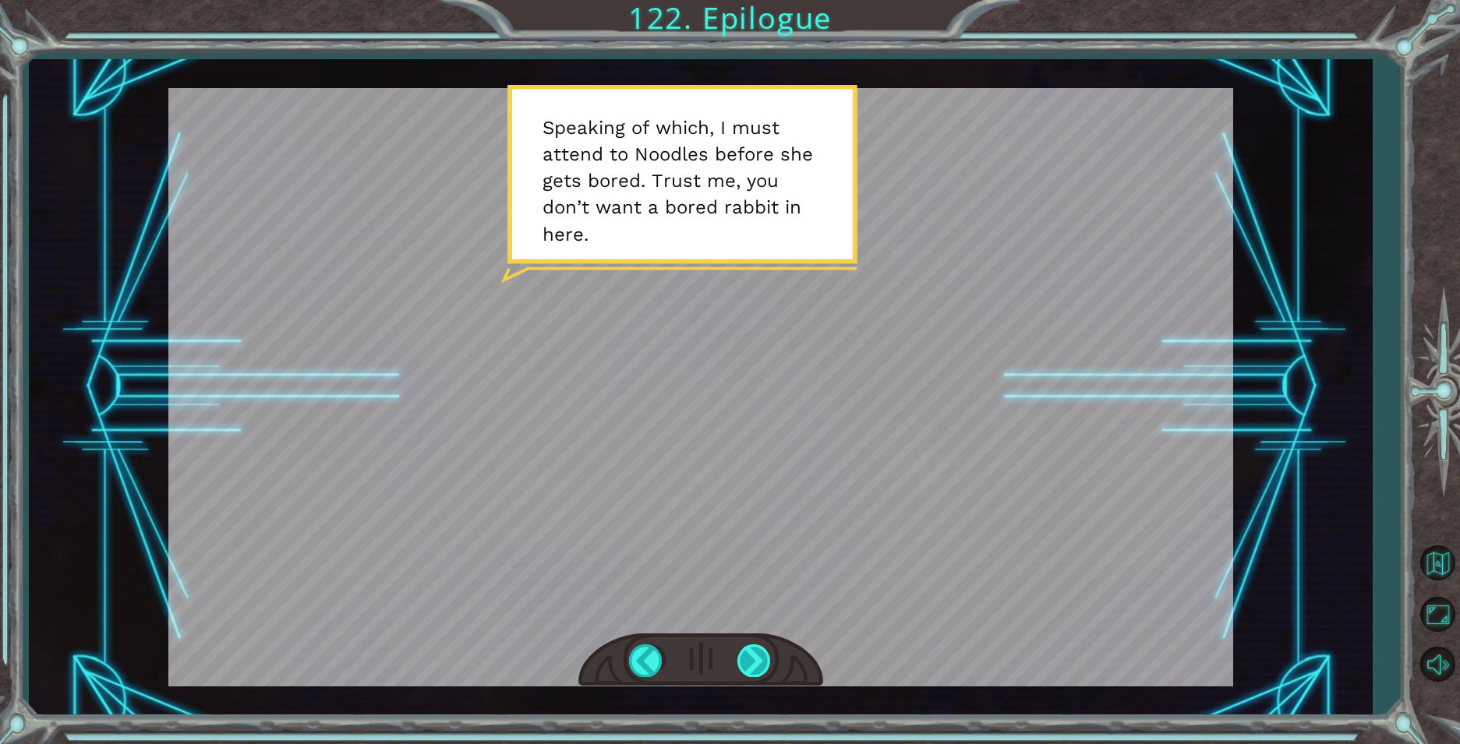
click at [755, 660] on div at bounding box center [754, 661] width 35 height 32
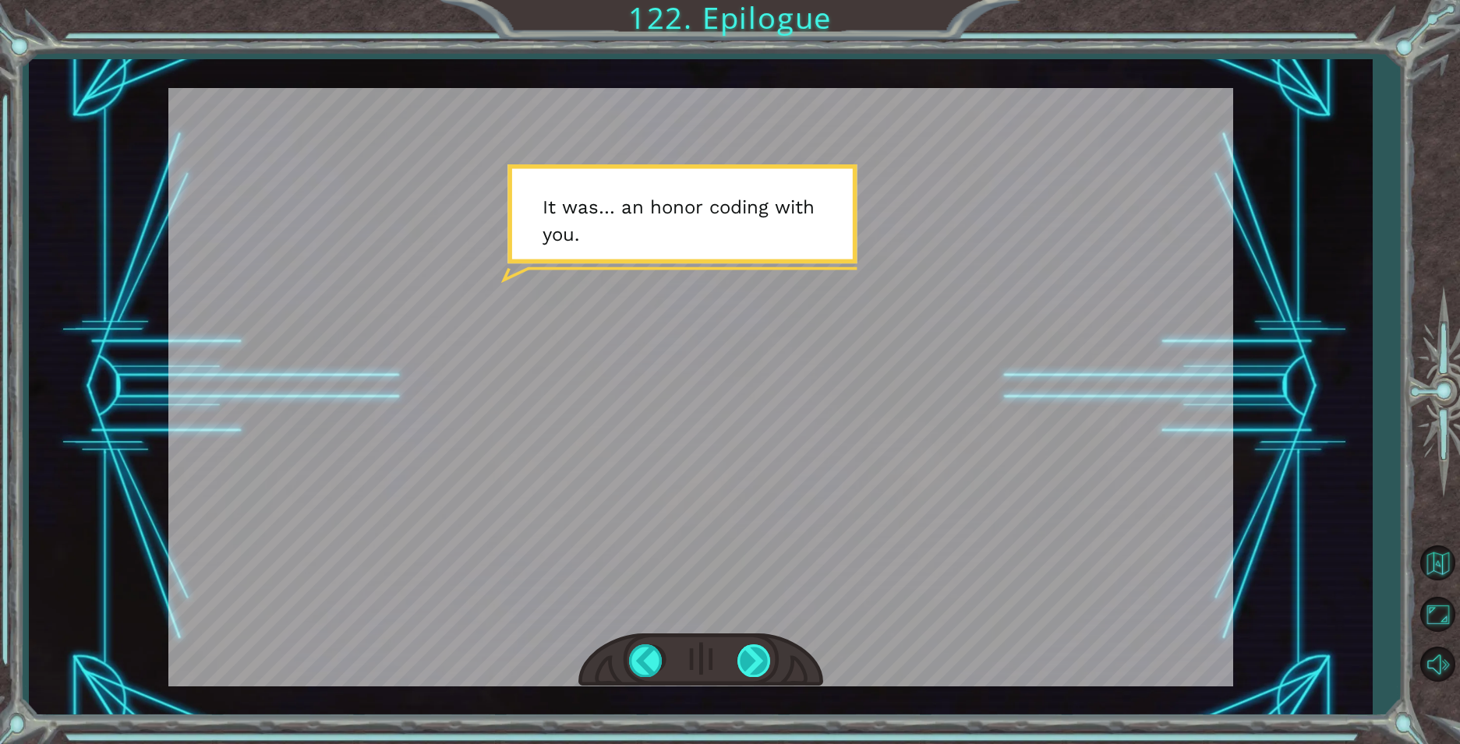
click at [755, 660] on div at bounding box center [754, 661] width 35 height 32
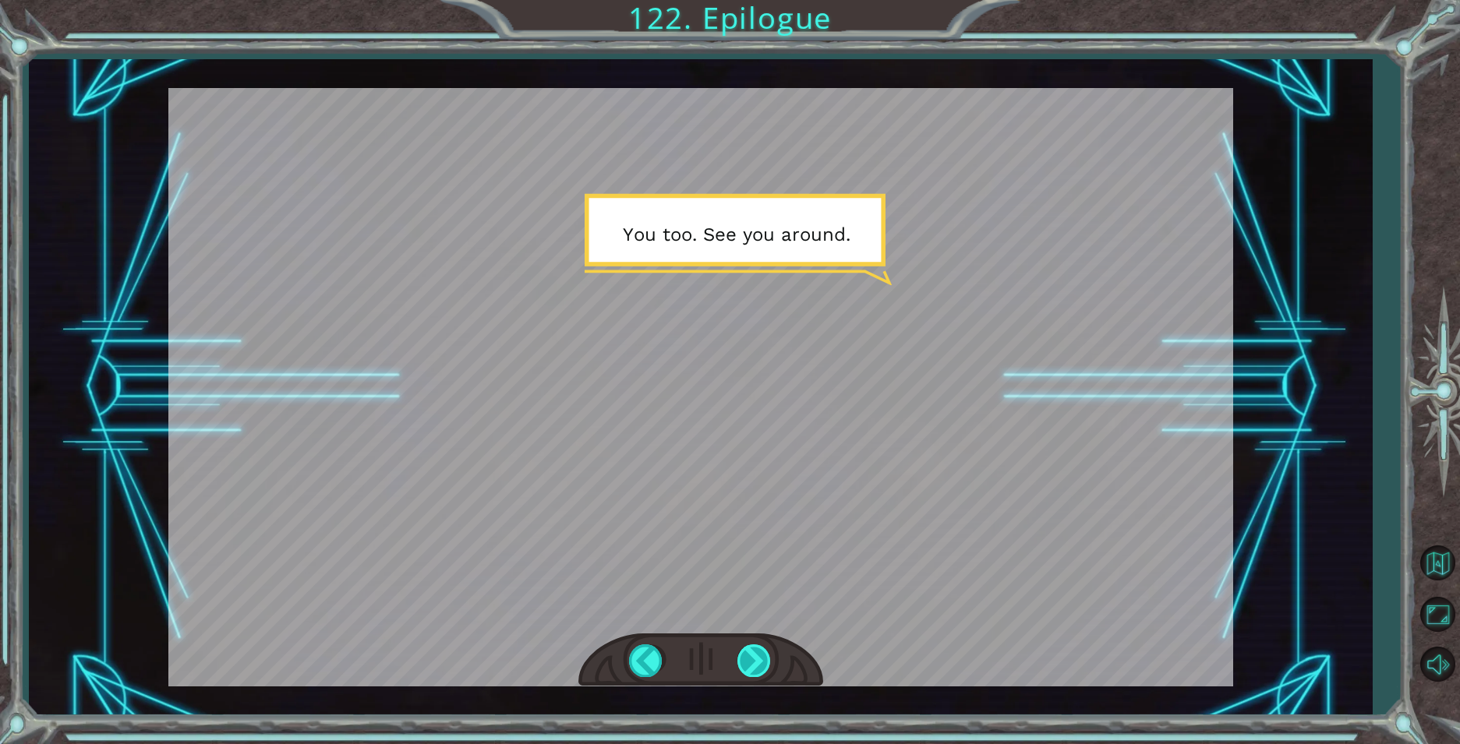
click at [755, 660] on div at bounding box center [754, 661] width 35 height 32
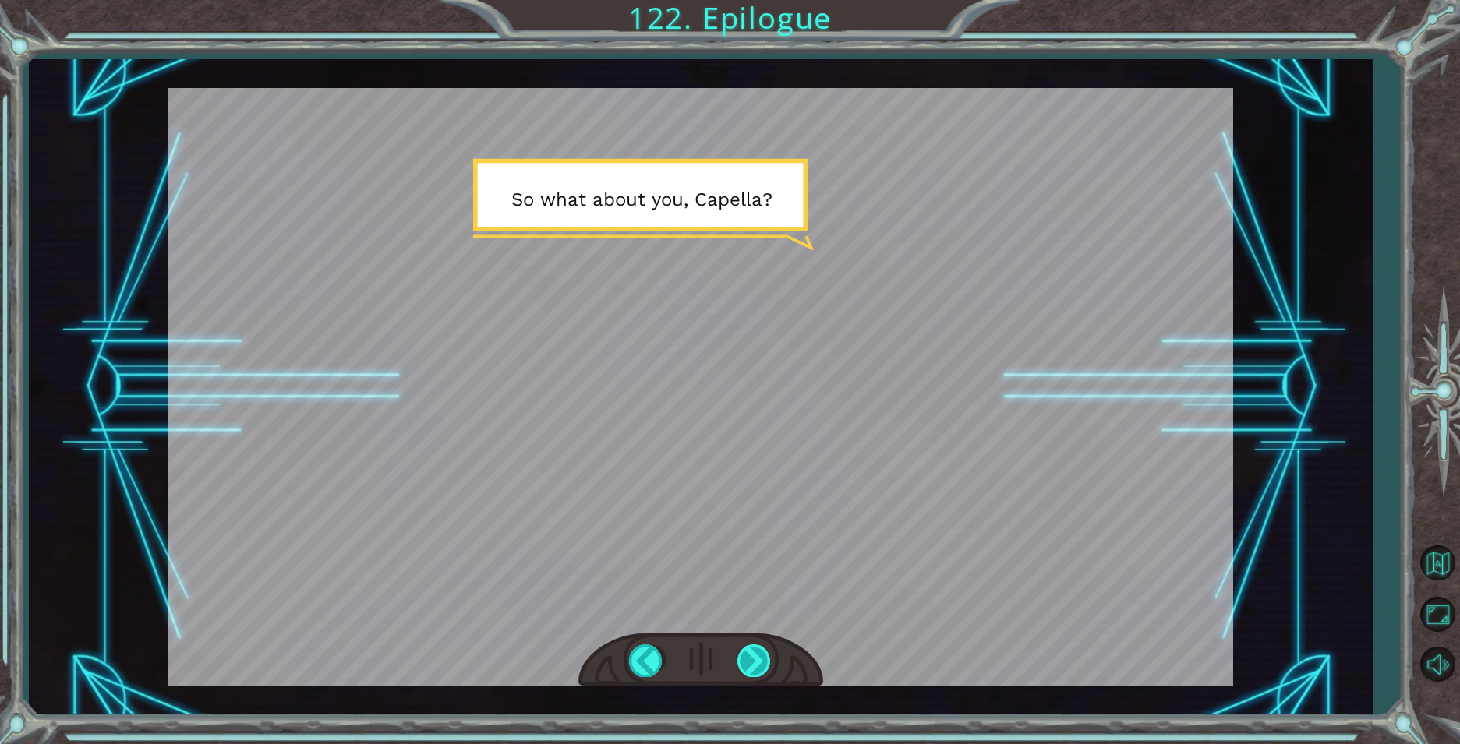
click at [755, 660] on div at bounding box center [754, 661] width 35 height 32
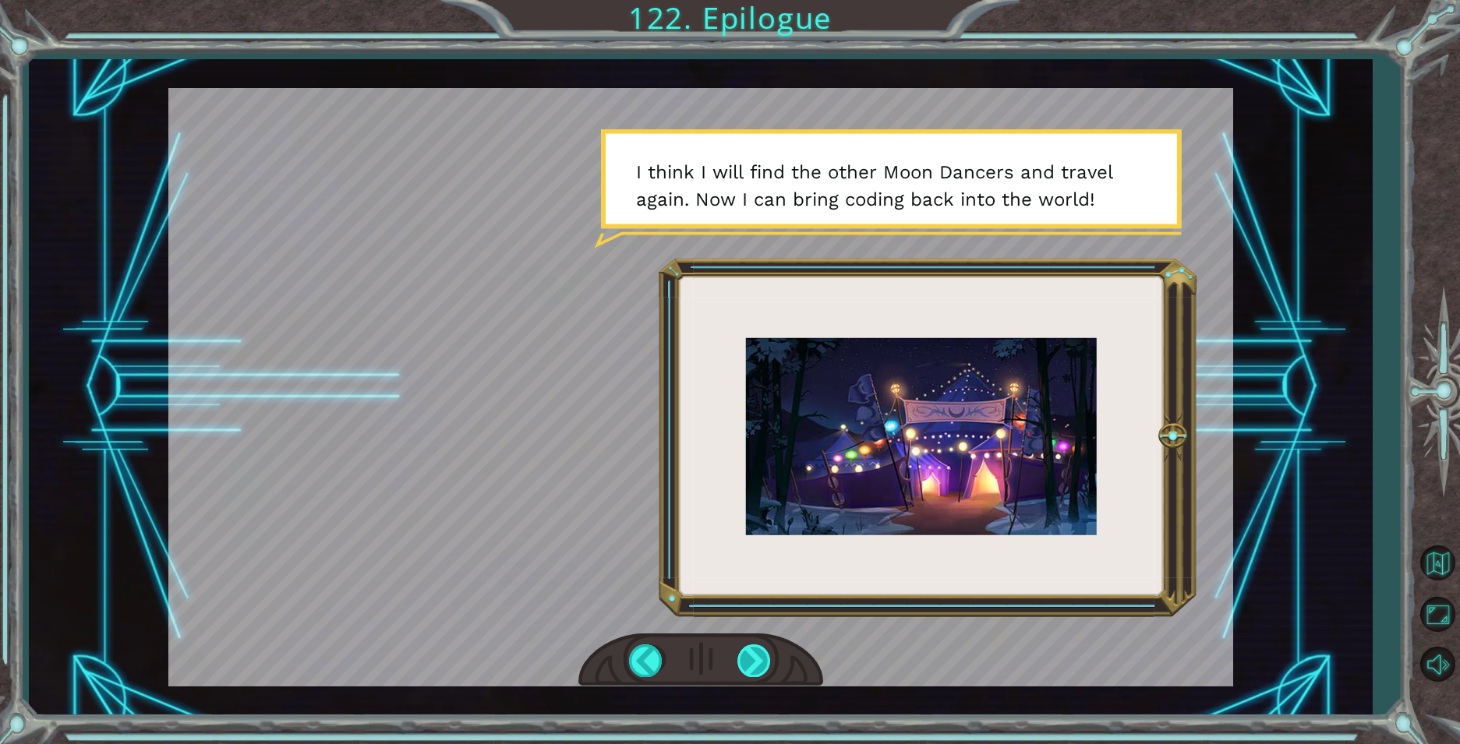
click at [750, 668] on div at bounding box center [754, 661] width 35 height 32
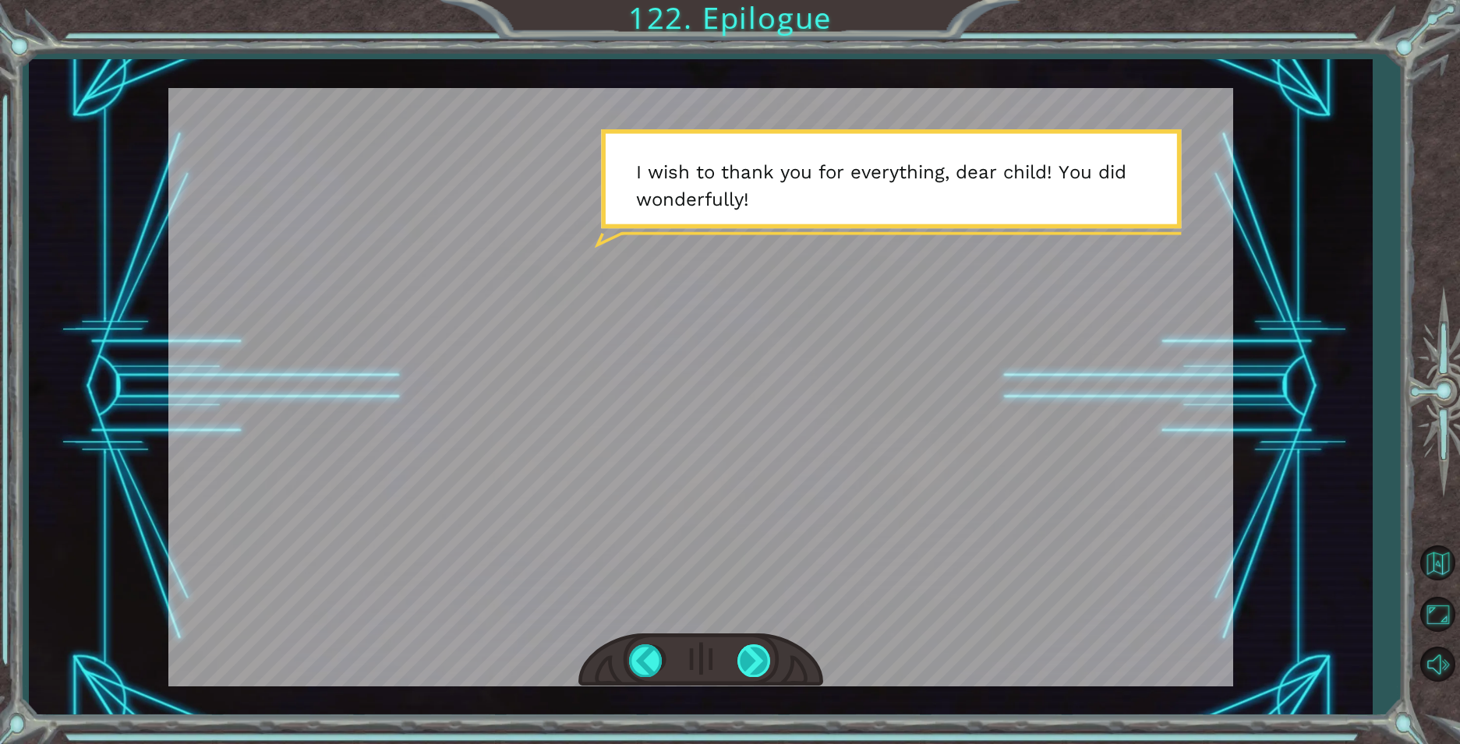
click at [751, 652] on div at bounding box center [754, 661] width 35 height 32
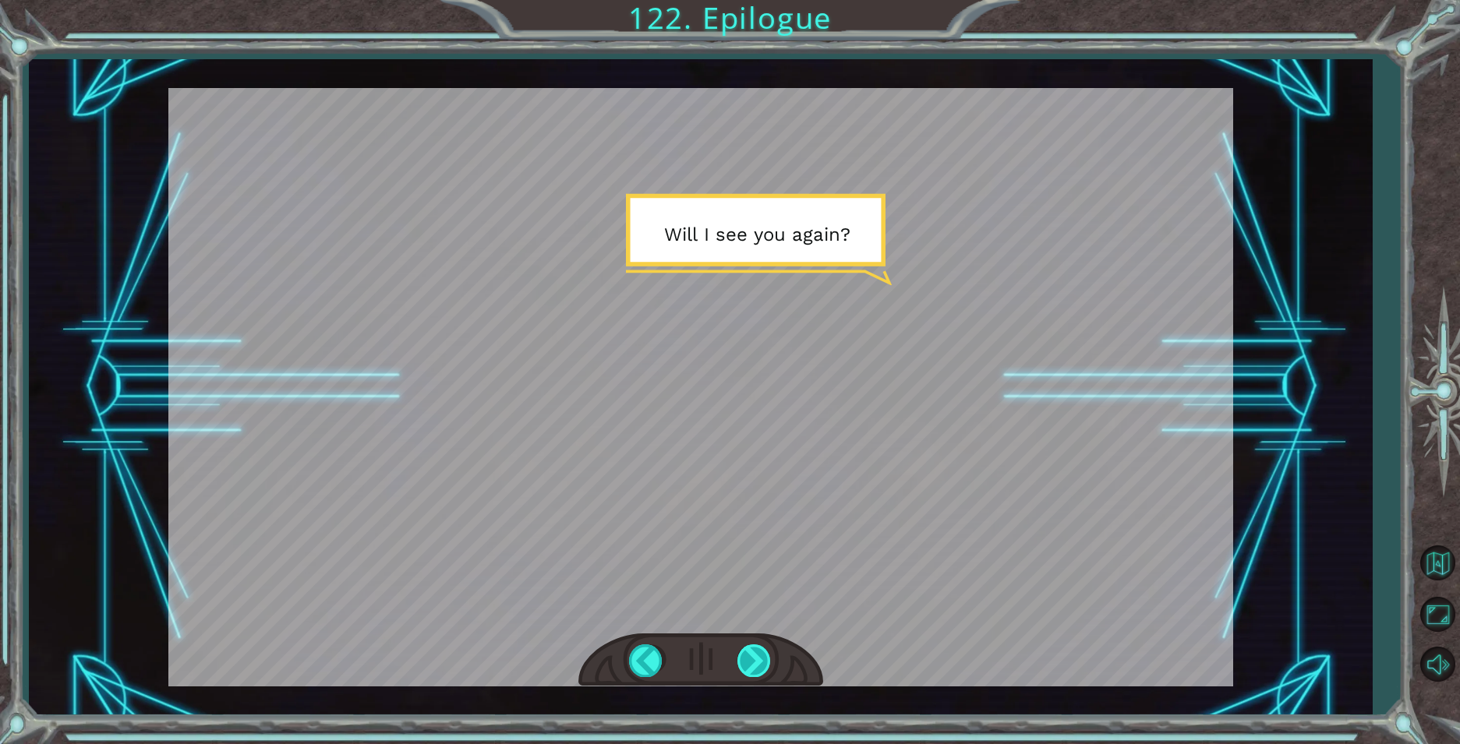
click at [751, 652] on div at bounding box center [754, 661] width 35 height 32
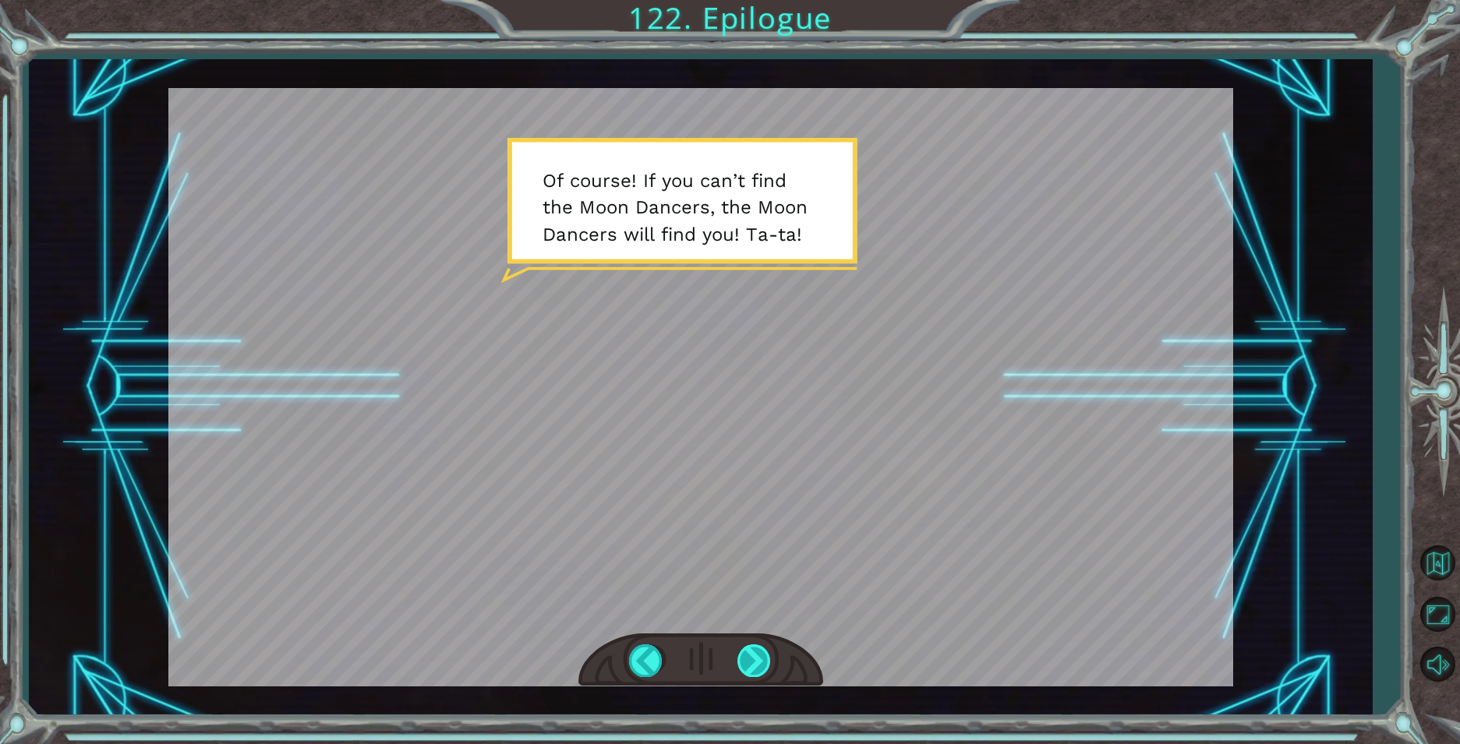
click at [751, 652] on div at bounding box center [754, 661] width 35 height 32
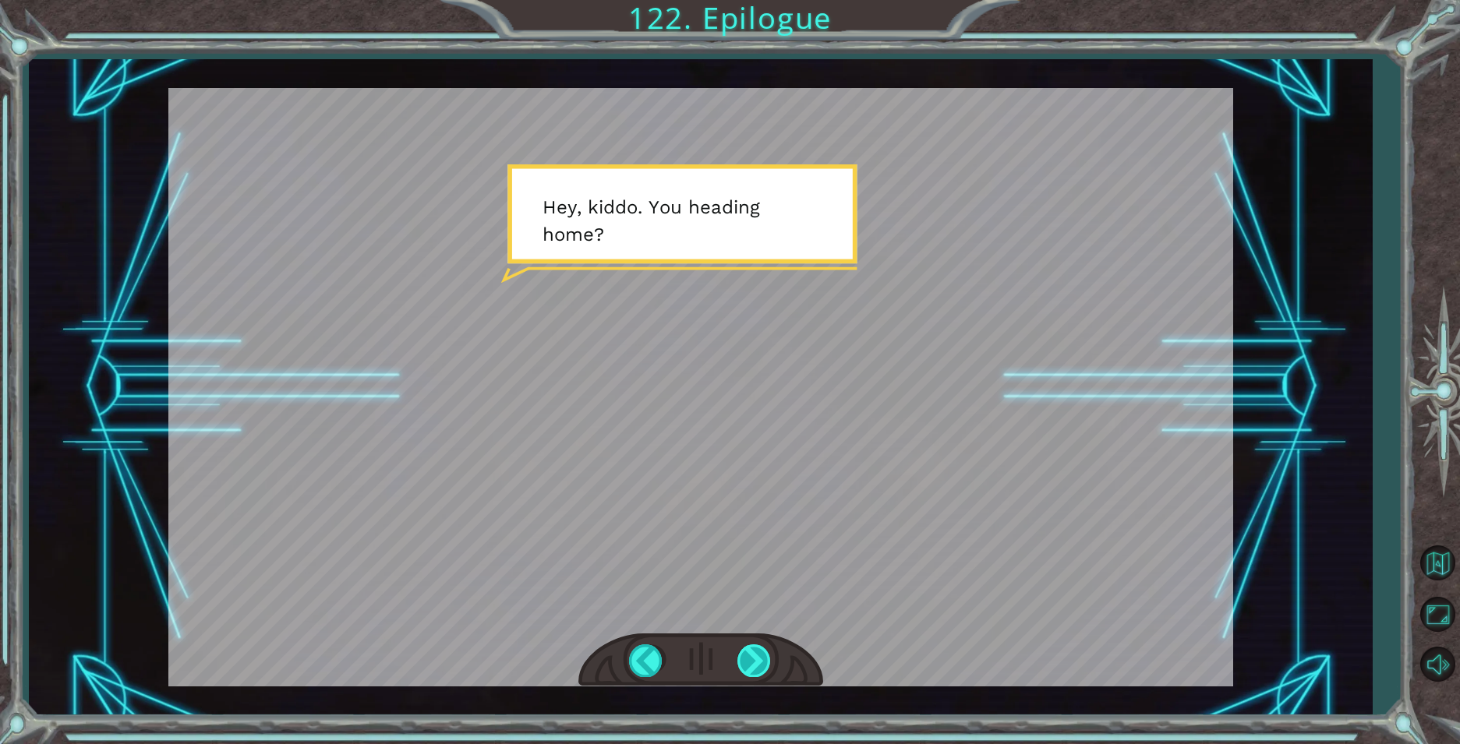
click at [751, 652] on div at bounding box center [754, 661] width 35 height 32
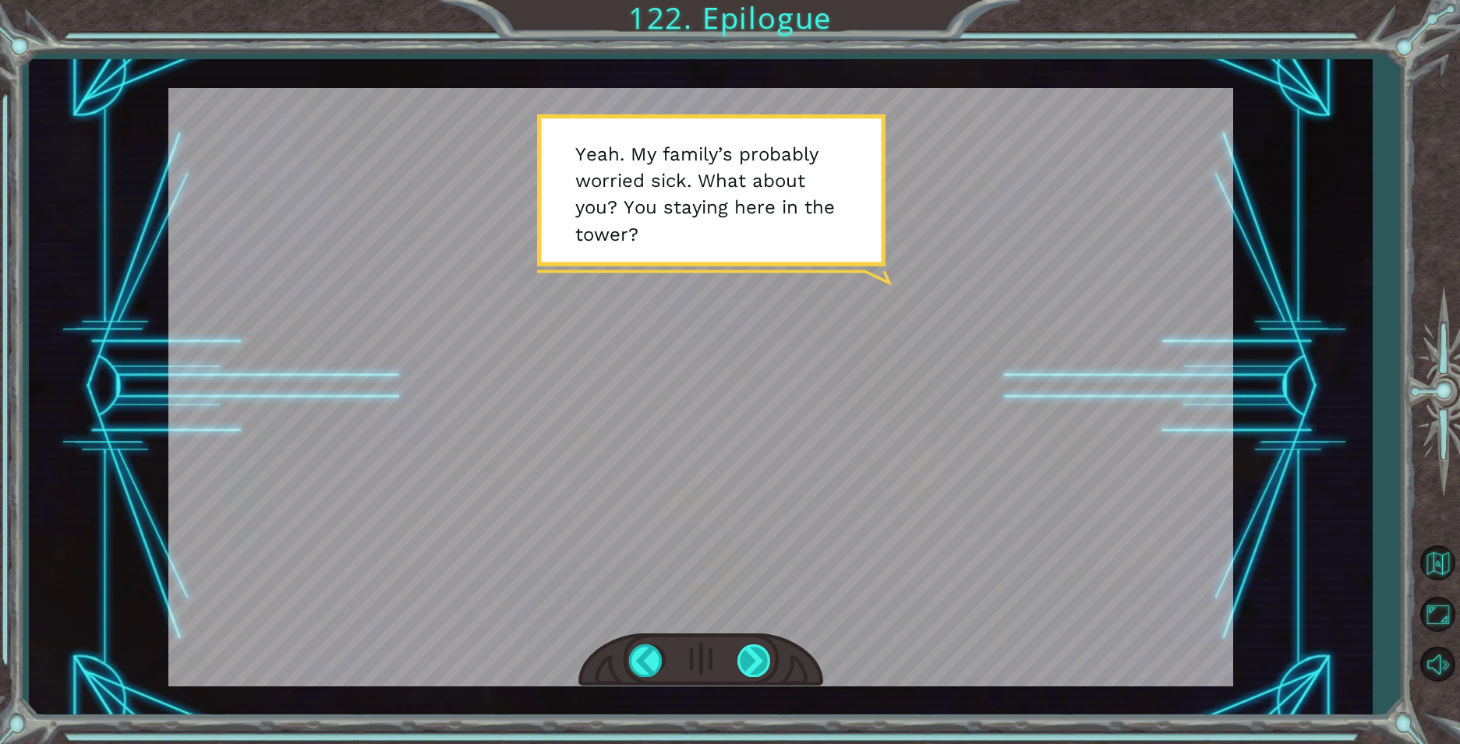
click at [743, 660] on div at bounding box center [754, 661] width 35 height 32
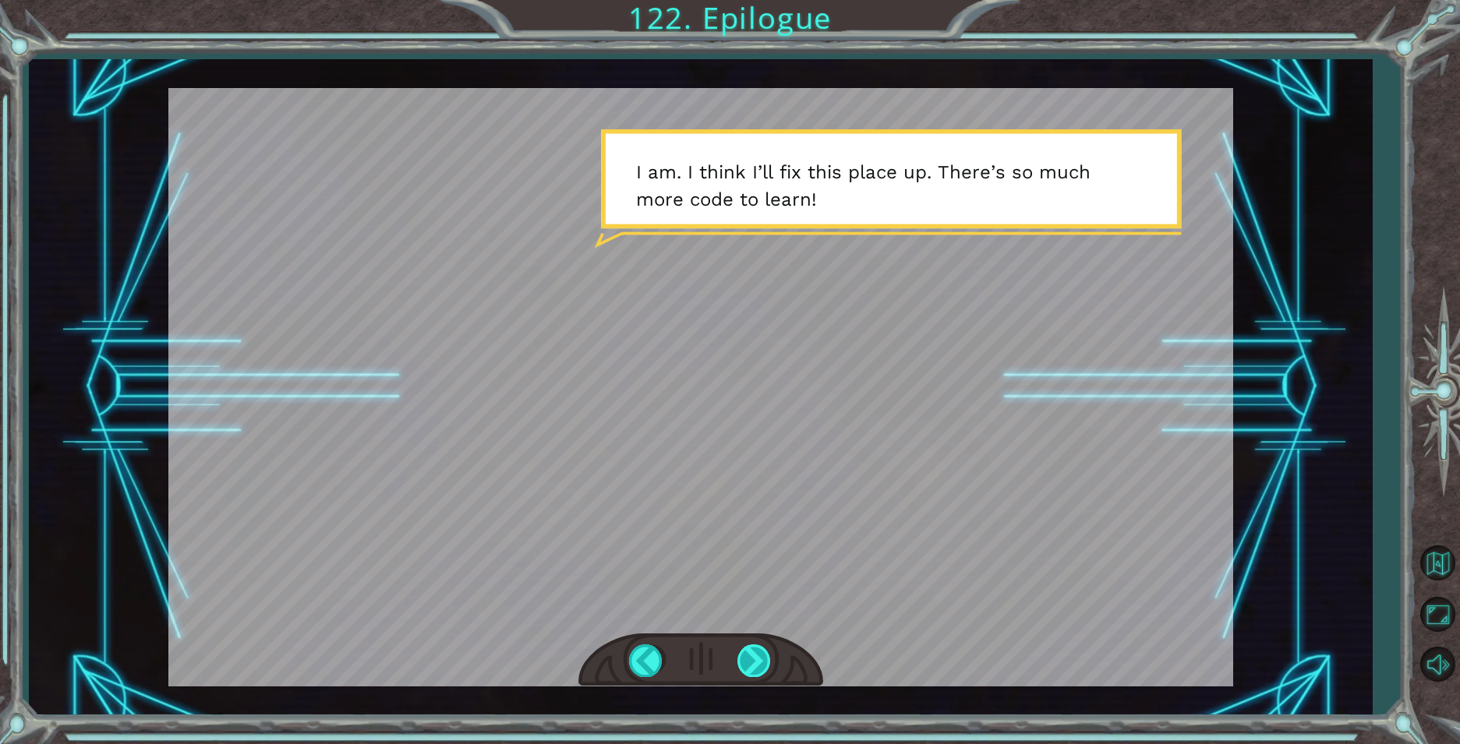
click at [757, 645] on div at bounding box center [754, 661] width 35 height 32
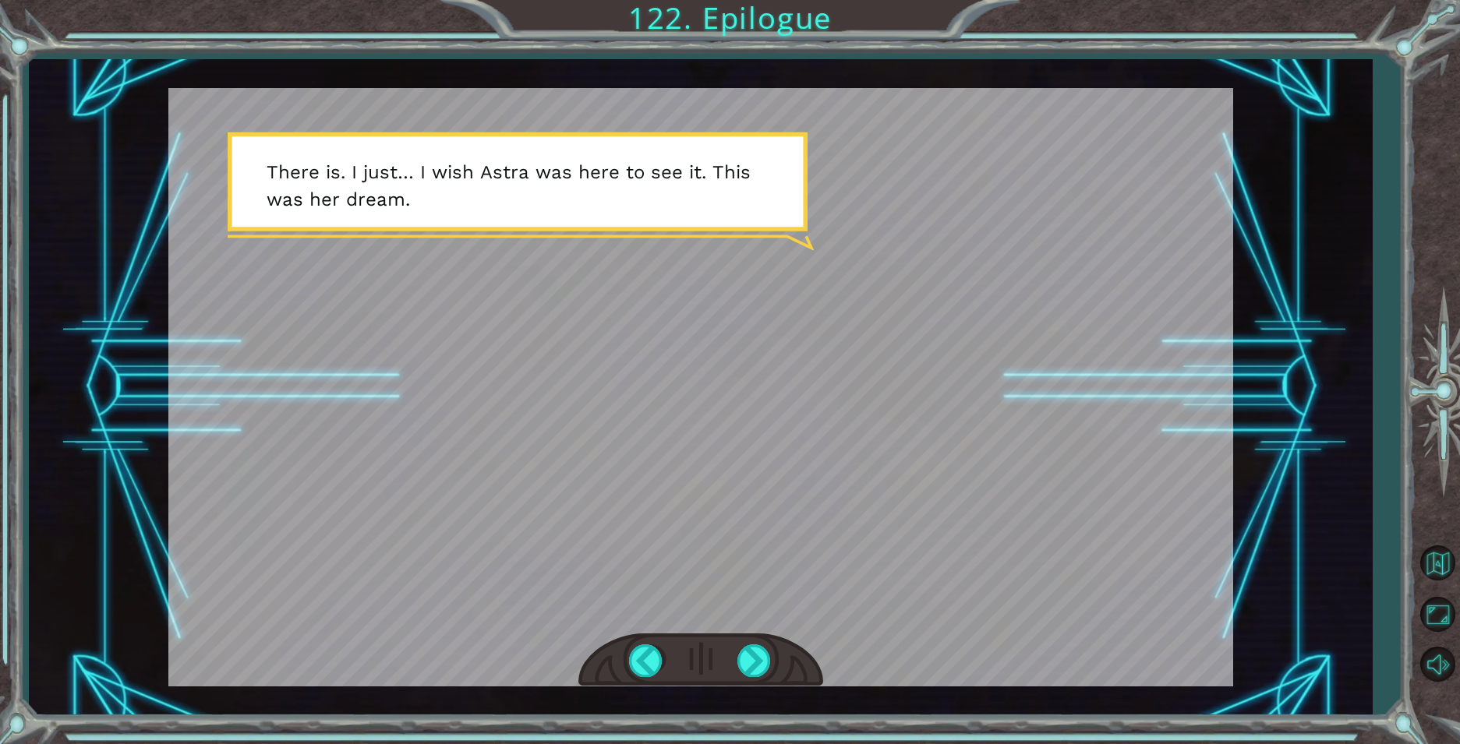
click at [733, 666] on div at bounding box center [700, 661] width 245 height 54
click at [743, 664] on div at bounding box center [754, 661] width 35 height 32
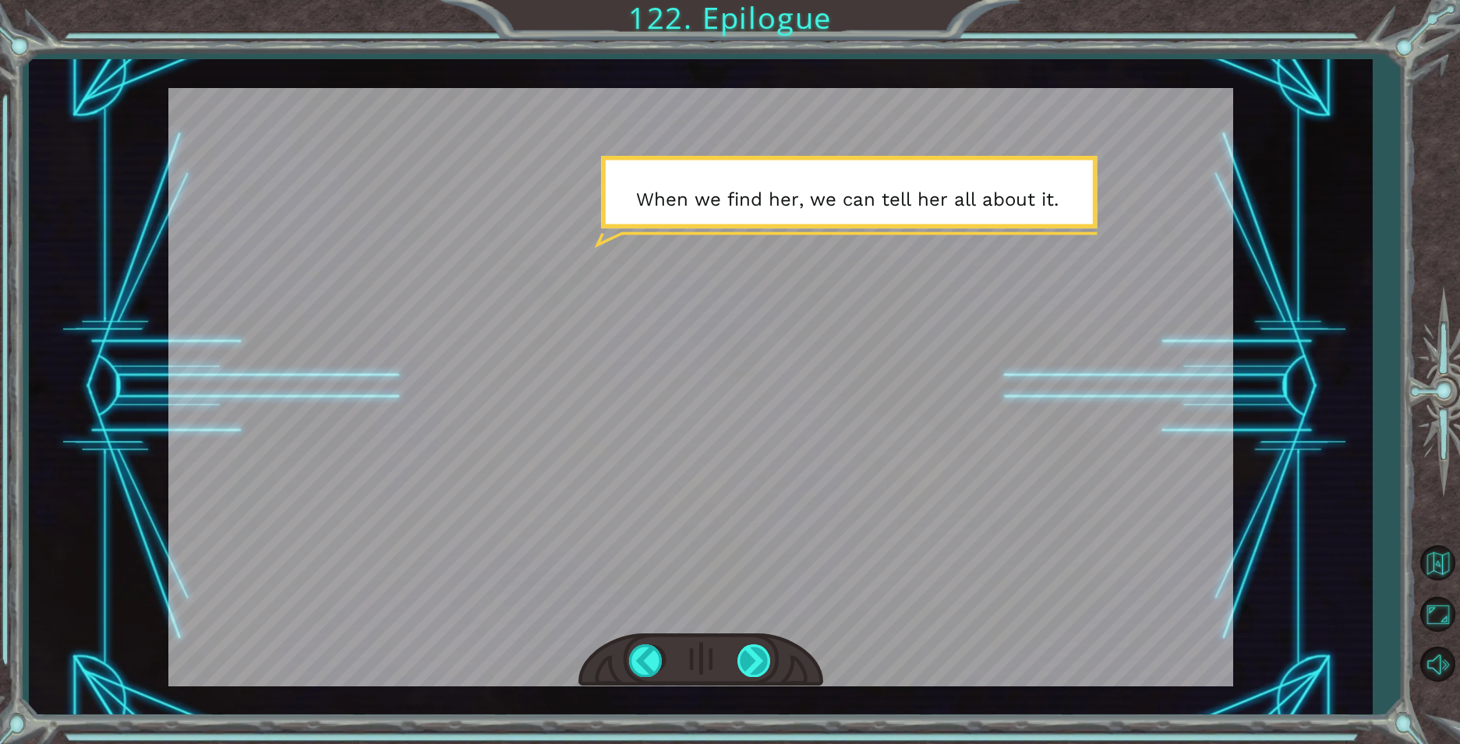
click at [751, 661] on div at bounding box center [754, 661] width 35 height 32
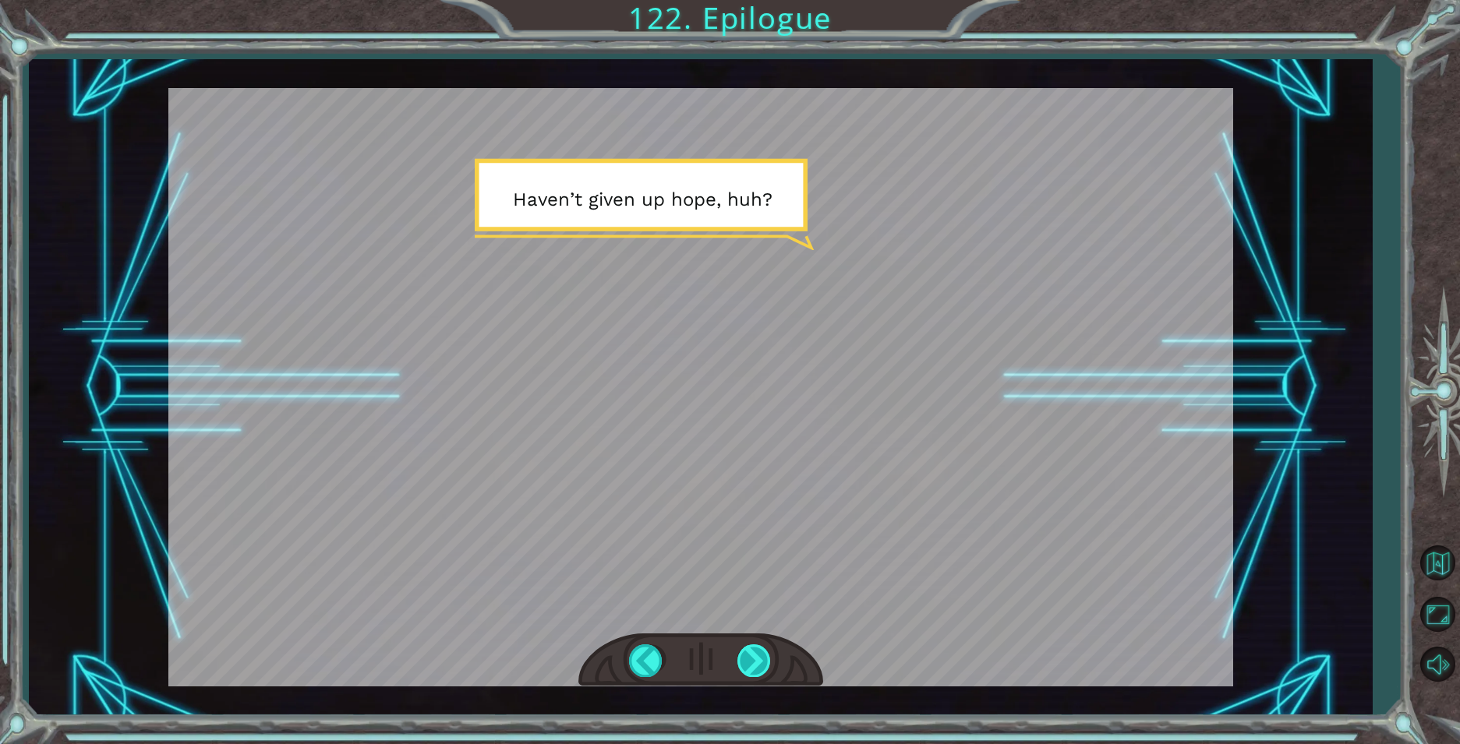
click at [751, 659] on div at bounding box center [754, 661] width 35 height 32
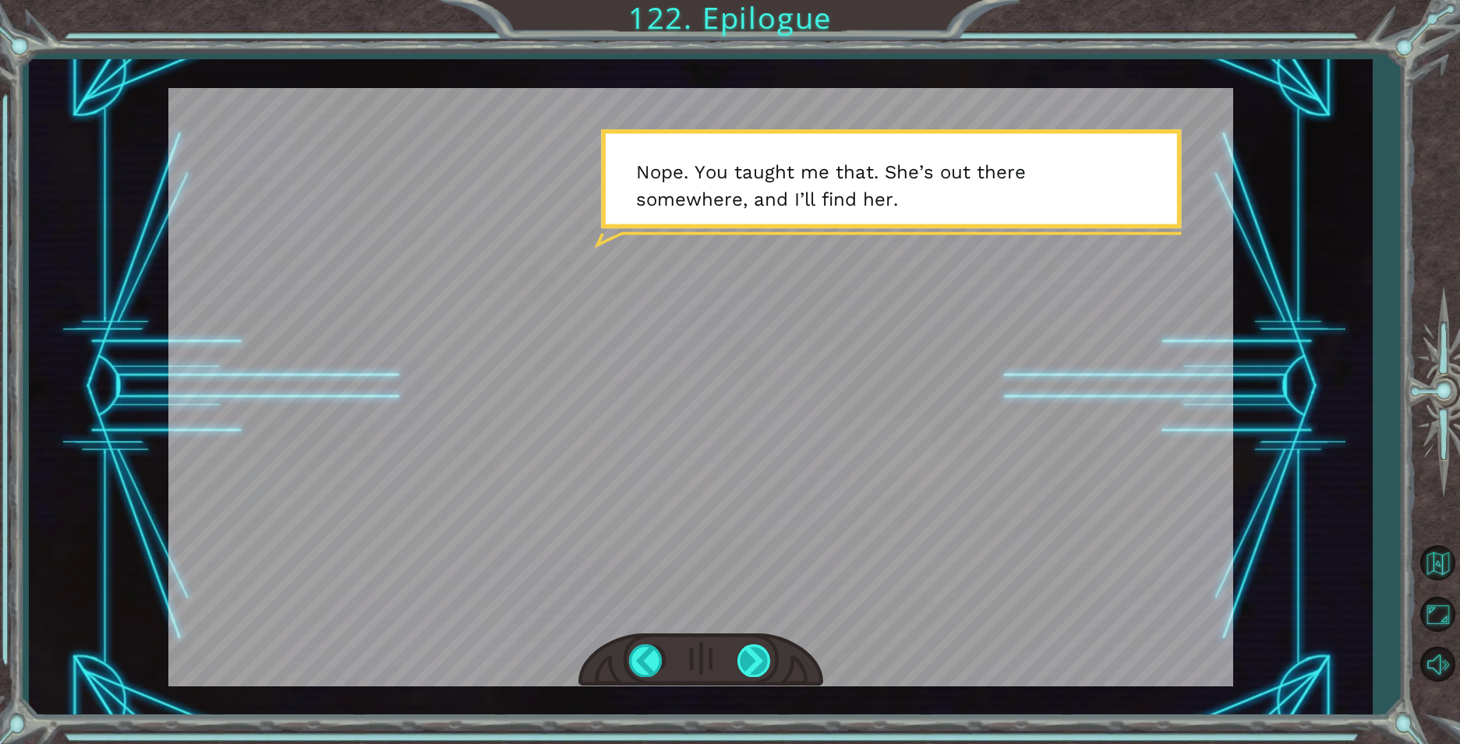
click at [751, 659] on div at bounding box center [754, 661] width 35 height 32
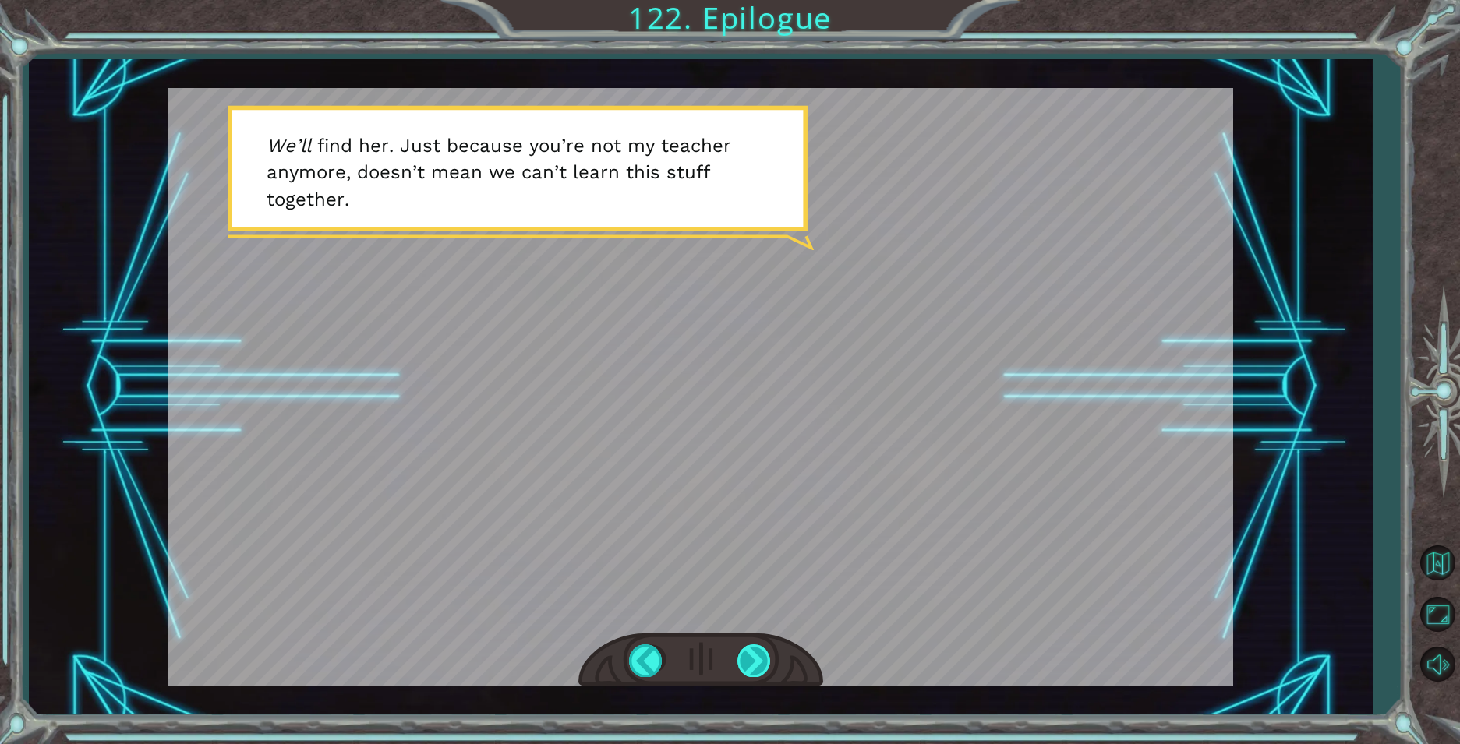
click at [751, 659] on div at bounding box center [754, 661] width 35 height 32
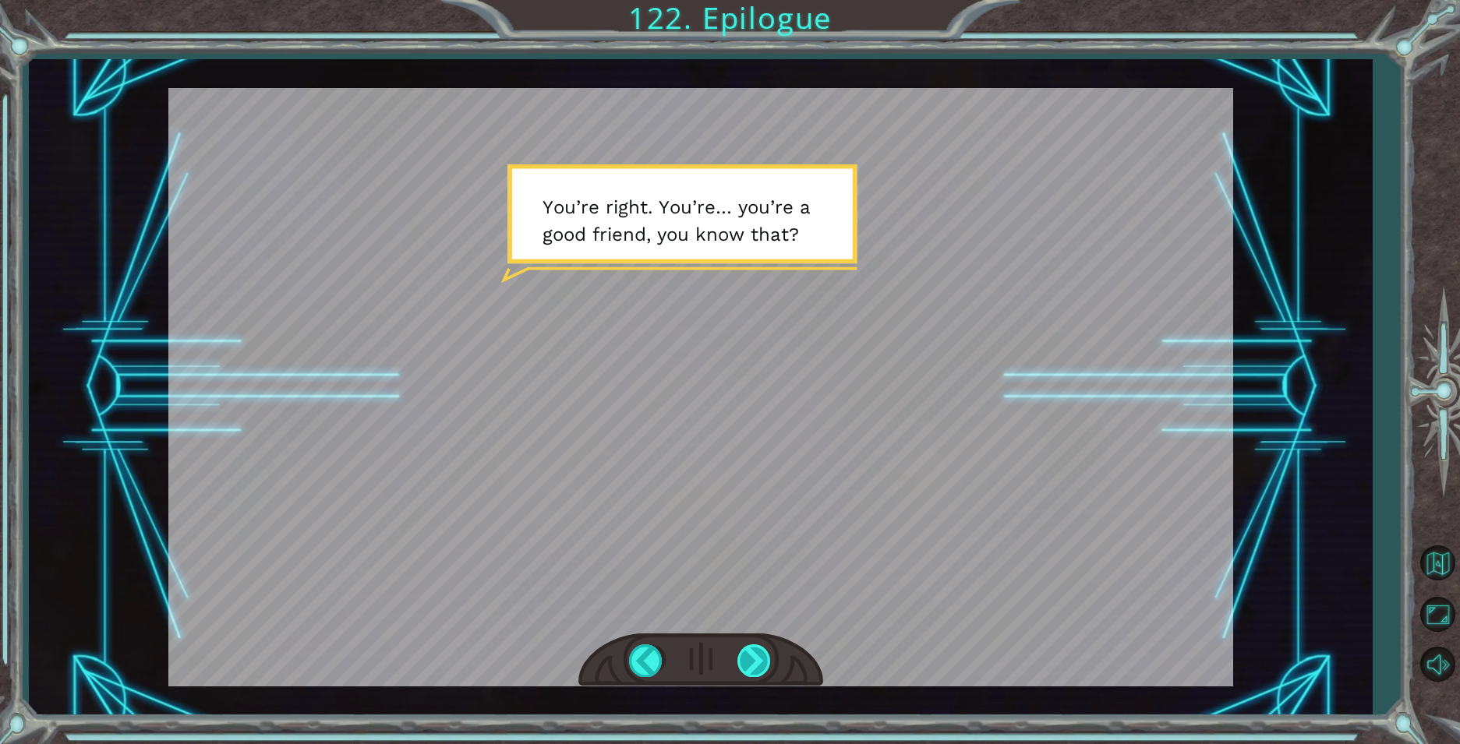
click at [751, 659] on div at bounding box center [754, 661] width 35 height 32
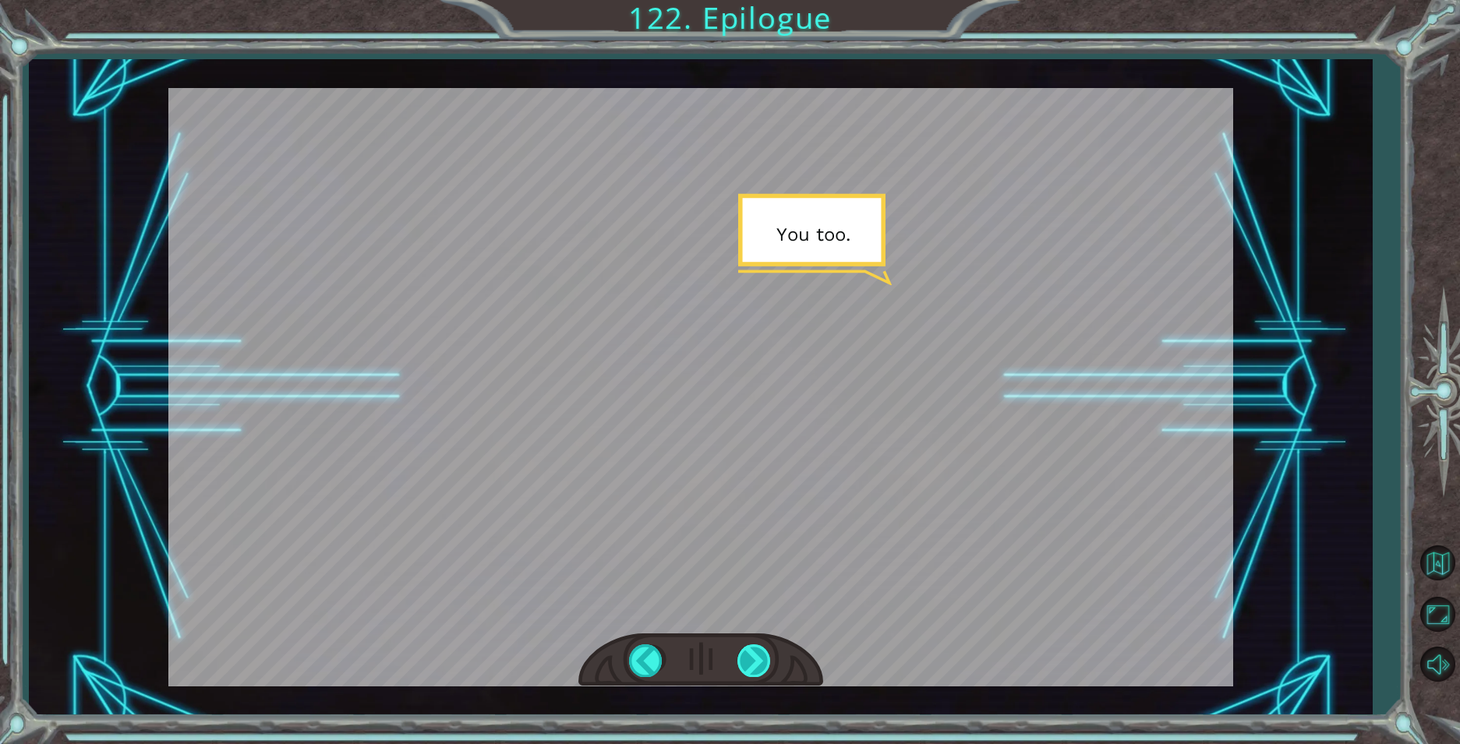
click at [751, 659] on div at bounding box center [754, 661] width 35 height 32
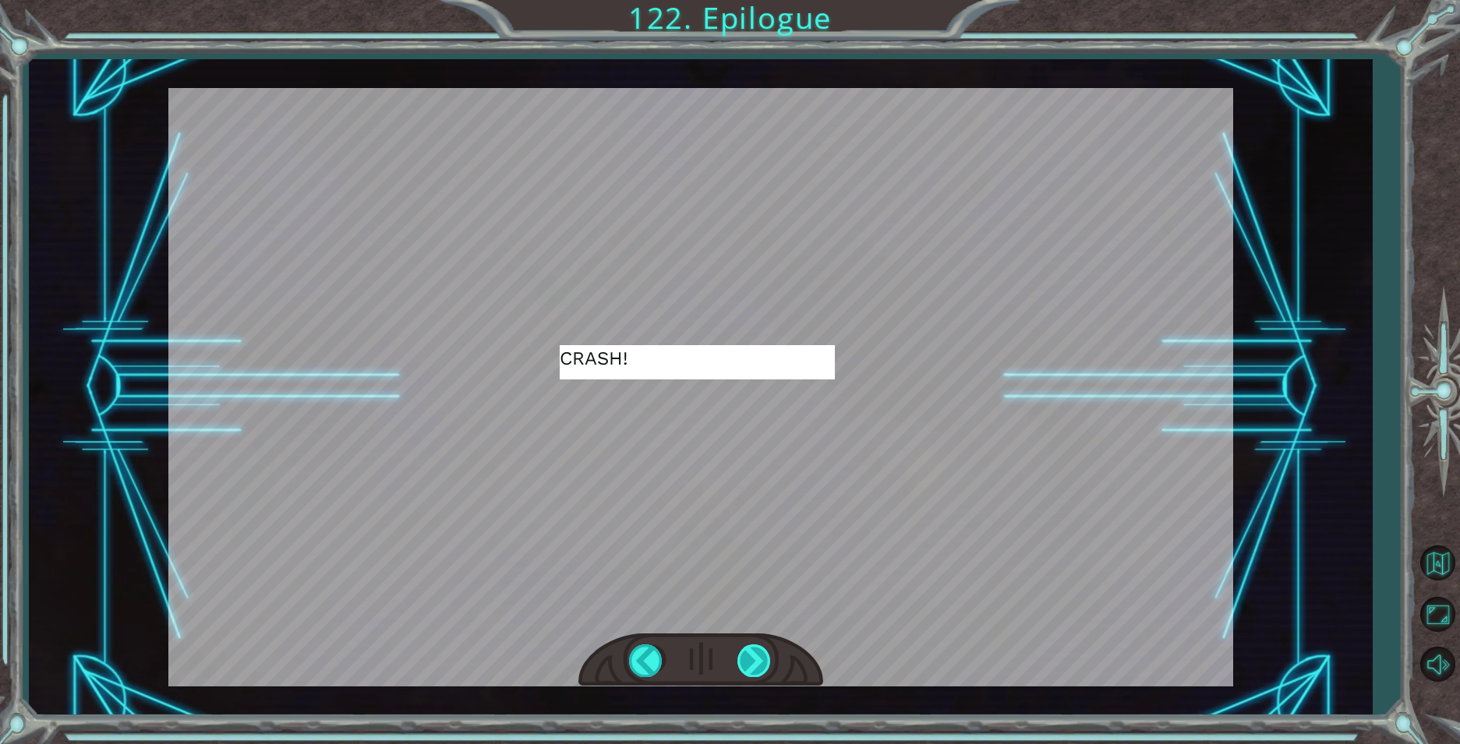
click at [751, 659] on div at bounding box center [754, 661] width 35 height 32
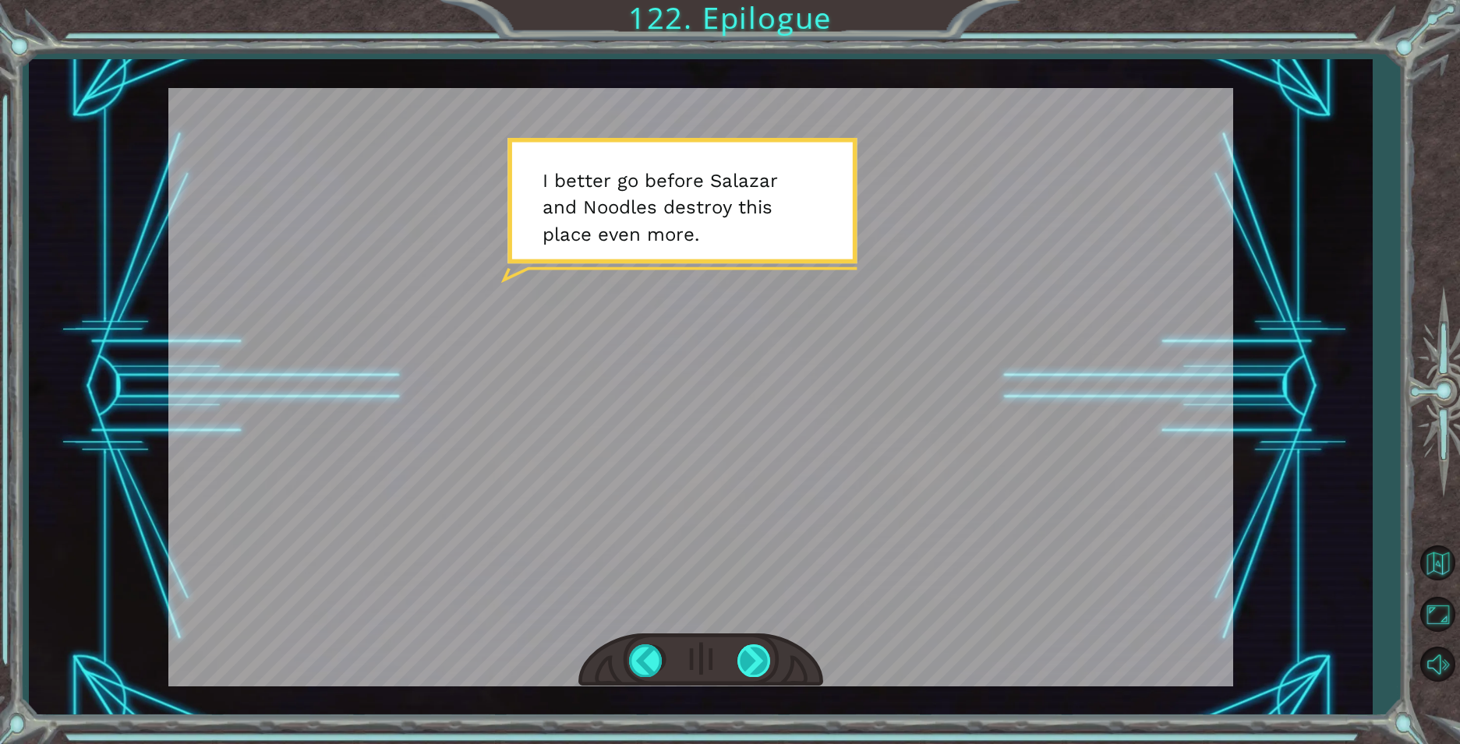
click at [751, 659] on div at bounding box center [754, 661] width 35 height 32
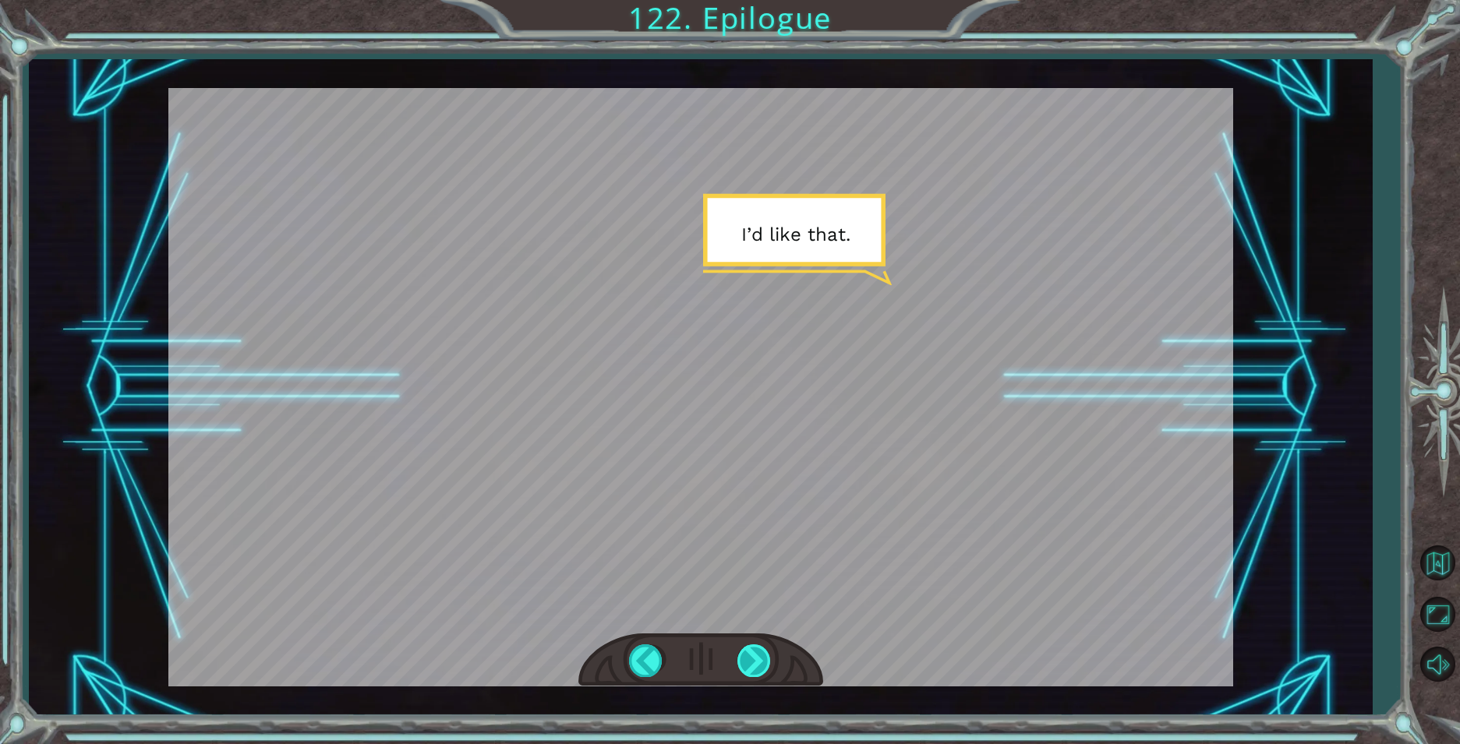
click at [751, 659] on div at bounding box center [754, 661] width 35 height 32
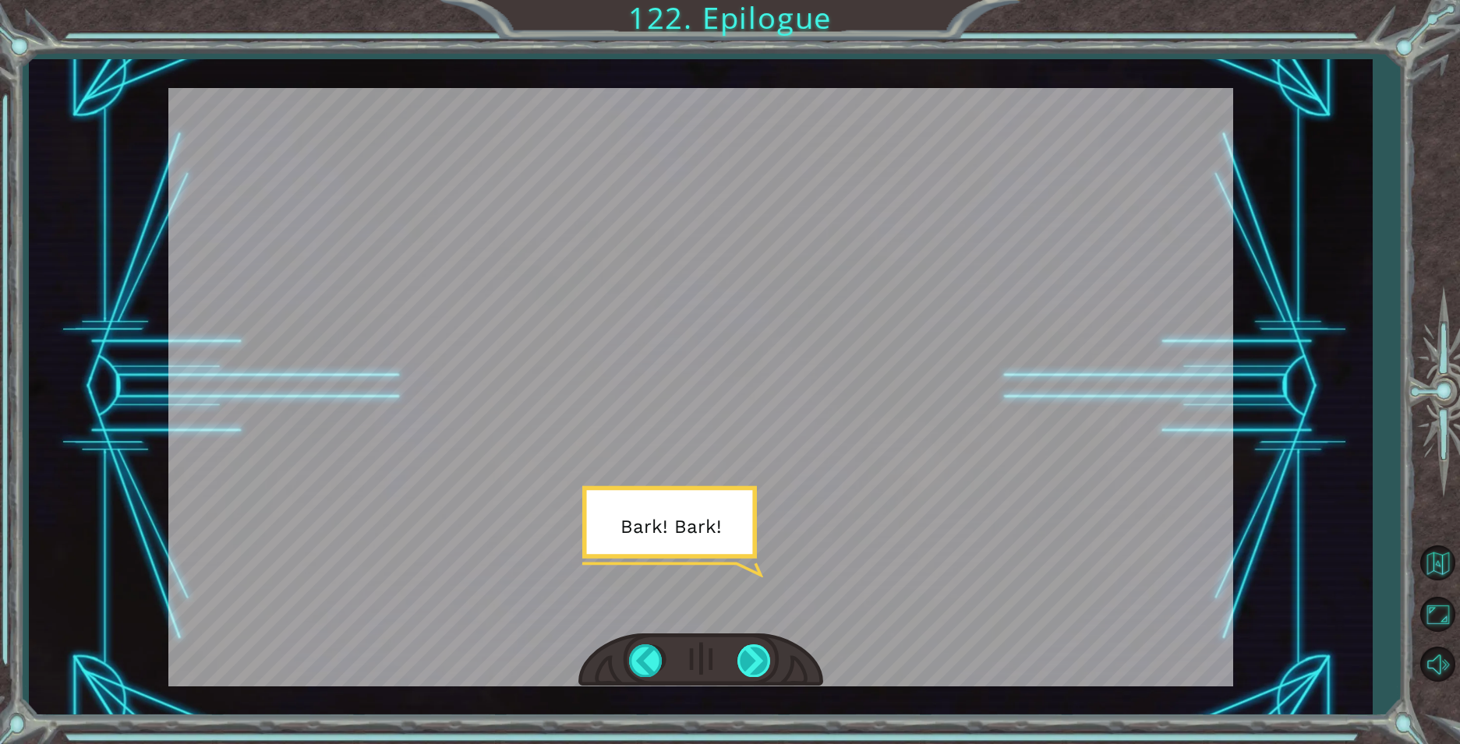
click at [751, 659] on div at bounding box center [754, 661] width 35 height 32
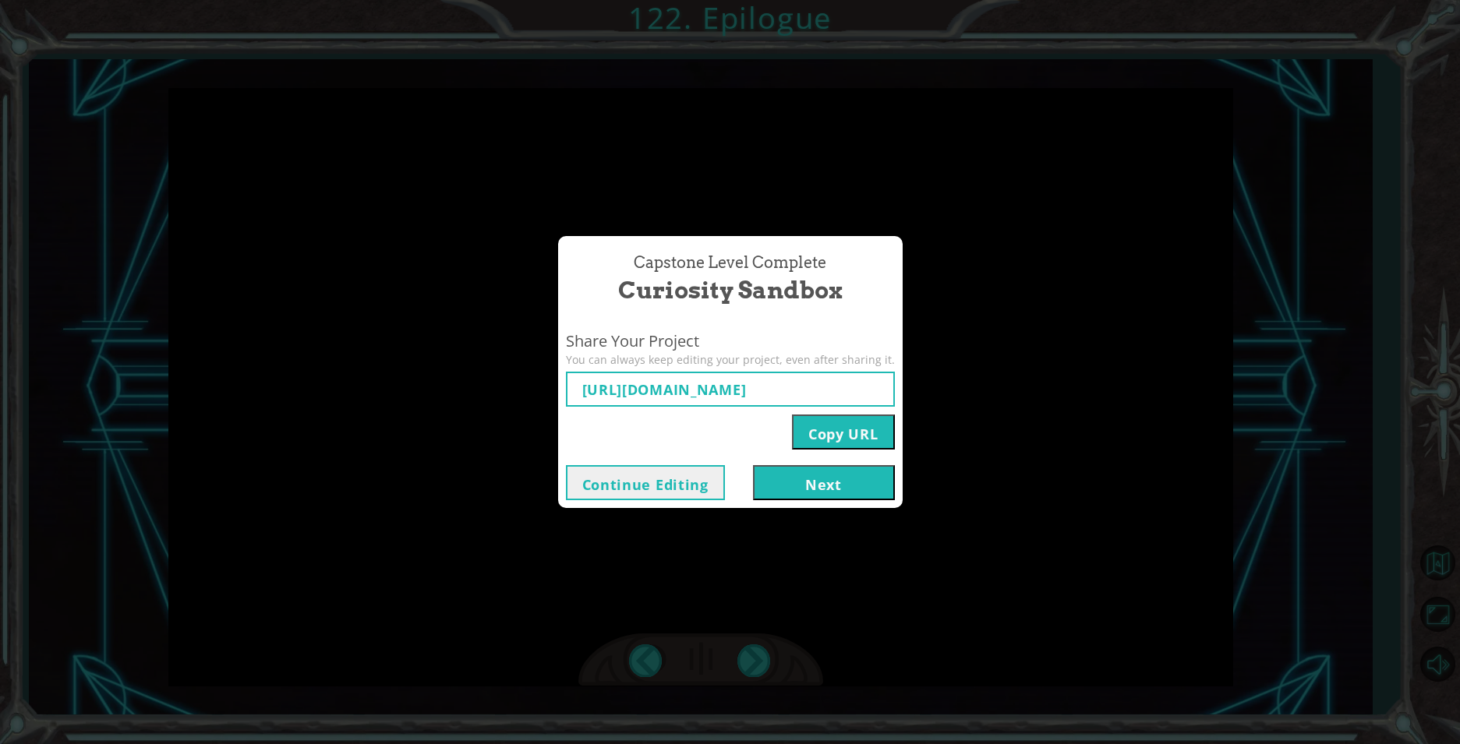
type input "[URL][DOMAIN_NAME]"
click at [824, 488] on button "Next" at bounding box center [824, 482] width 142 height 35
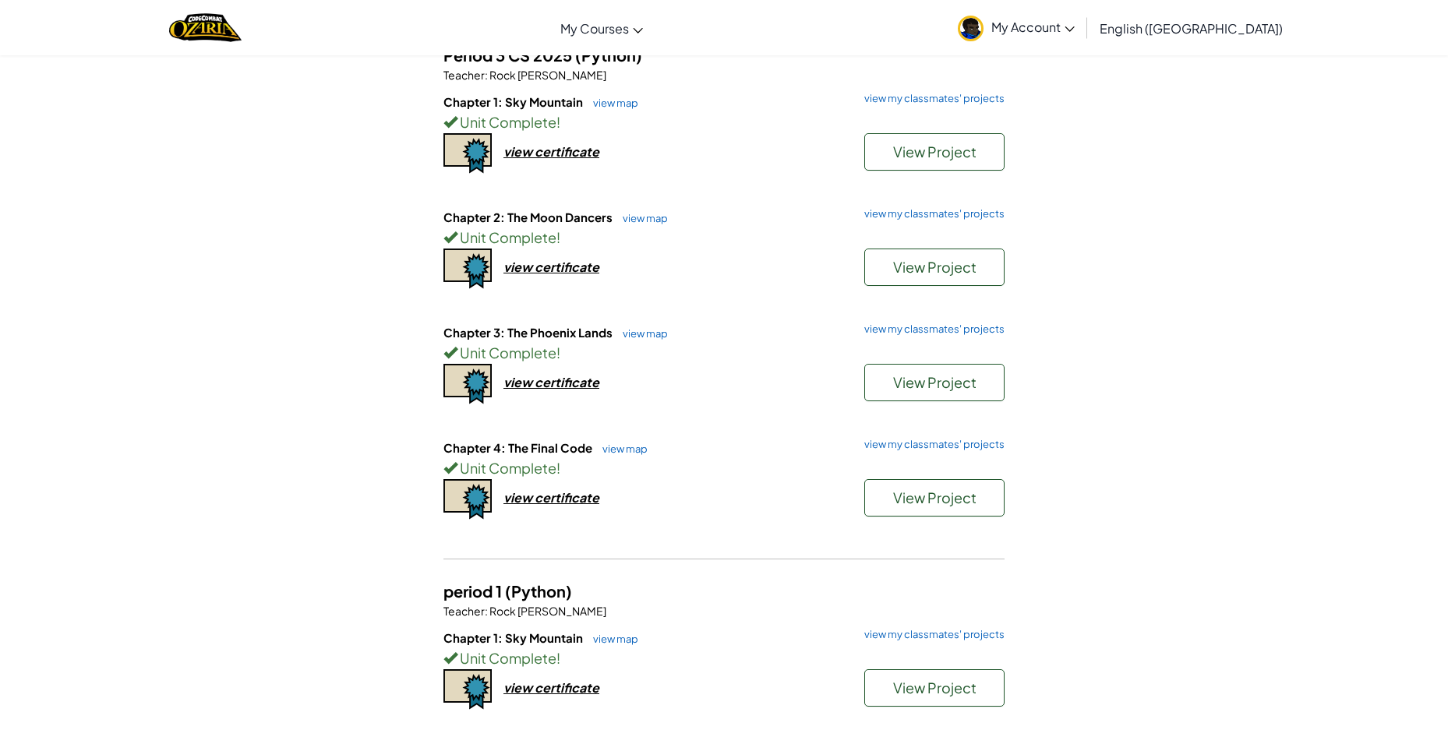
scroll to position [78, 0]
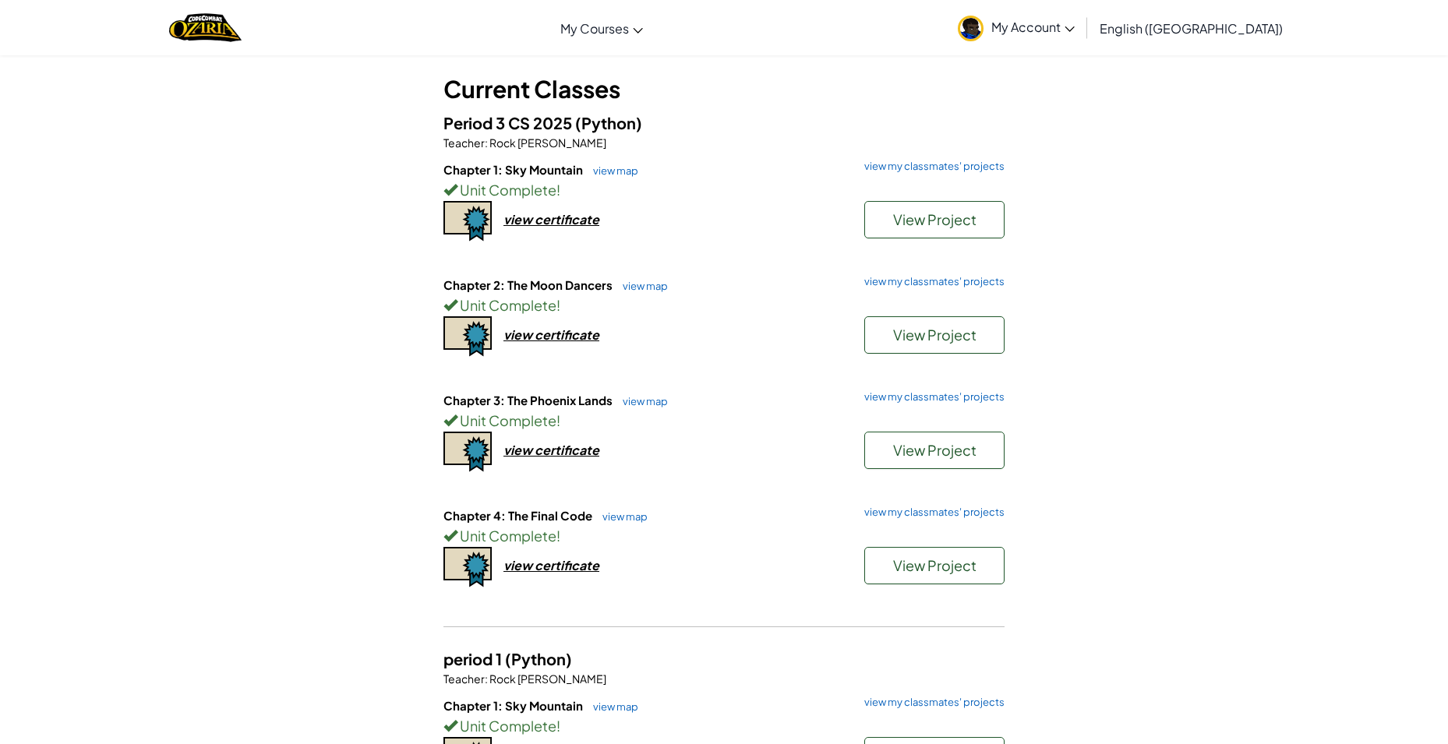
click at [126, 95] on div "Student Dashboard Current Classes Period 3 CS 2025 (Python) Teacher : Rock [PER…" at bounding box center [724, 453] width 1448 height 953
